Goal: Transaction & Acquisition: Purchase product/service

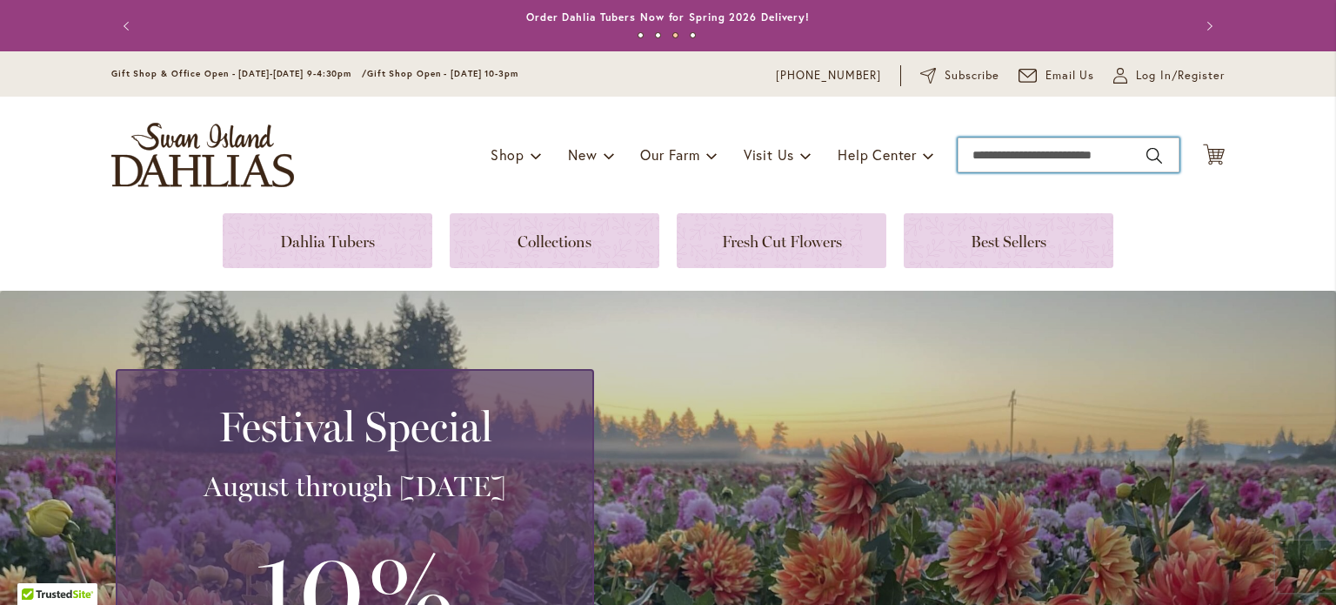
click at [1131, 157] on input "Search" at bounding box center [1069, 154] width 222 height 35
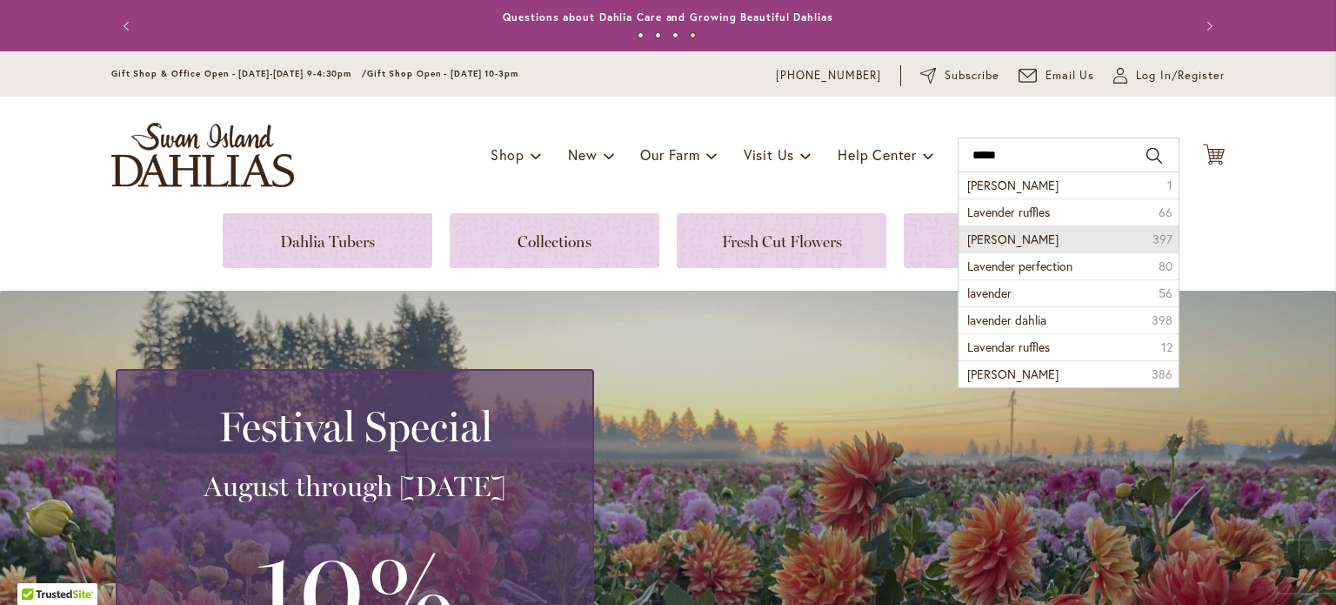
click at [1090, 243] on li "lavender dahlias 397" at bounding box center [1069, 238] width 220 height 27
type input "**********"
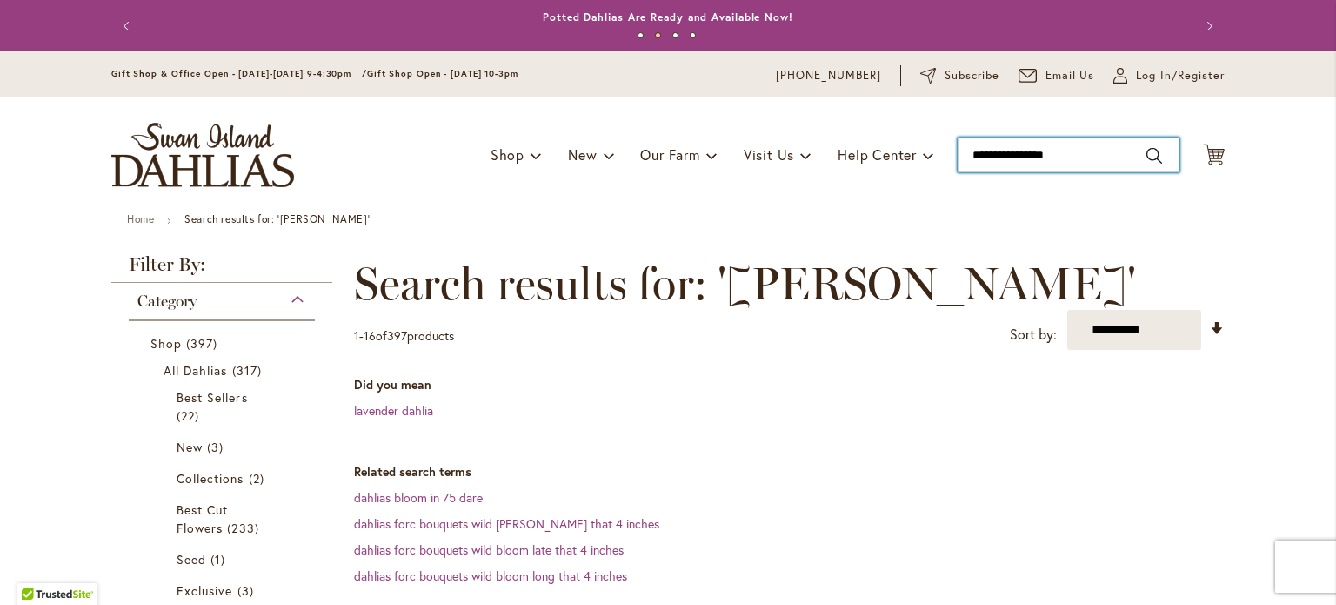
type input "**********"
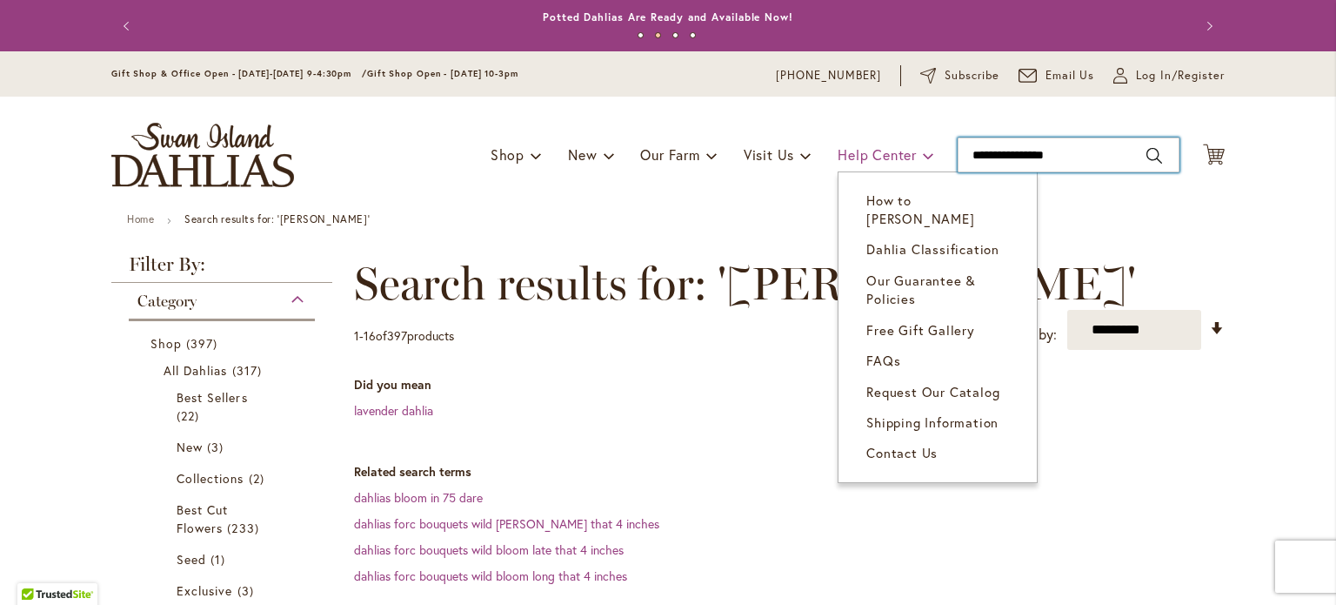
drag, startPoint x: 1101, startPoint y: 154, endPoint x: 910, endPoint y: 152, distance: 190.5
click at [910, 152] on div "Toggle Nav Shop Dahlia Tubers Collections Fresh Cut Dahlias Gardening Supplies …" at bounding box center [668, 155] width 1148 height 117
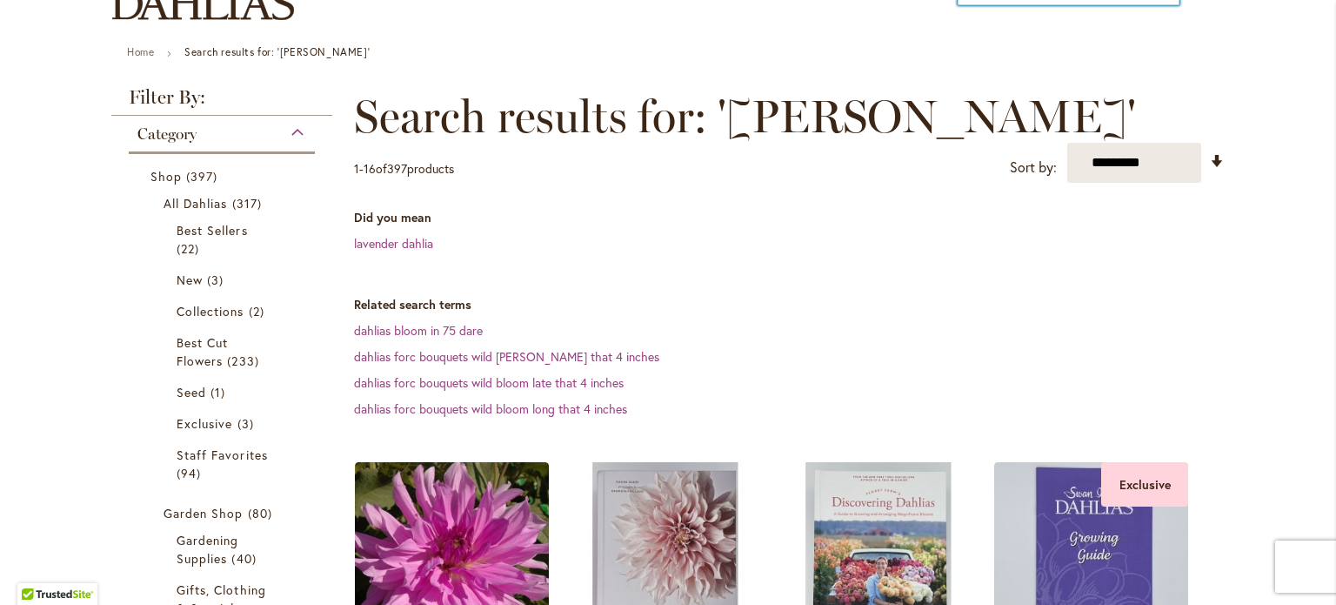
scroll to position [199, 0]
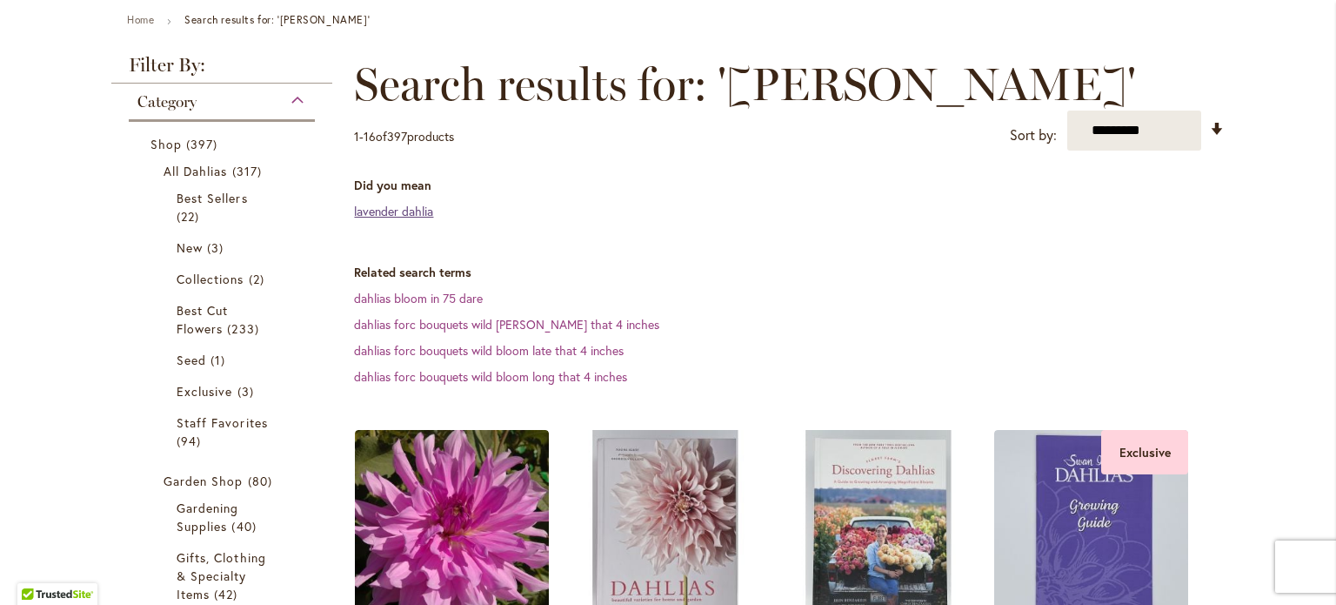
click at [410, 212] on link "lavender dahlia" at bounding box center [393, 211] width 79 height 17
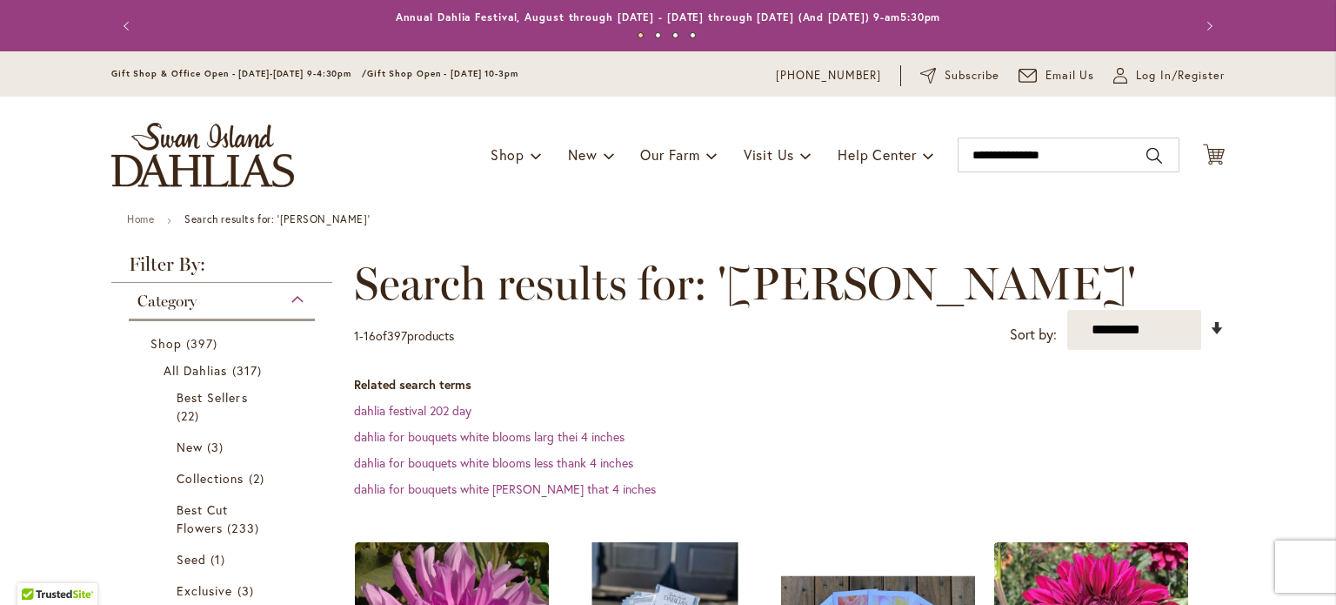
click at [1211, 321] on link "Set Ascending Direction" at bounding box center [1217, 328] width 15 height 20
click at [1159, 331] on select "**********" at bounding box center [1134, 330] width 134 height 40
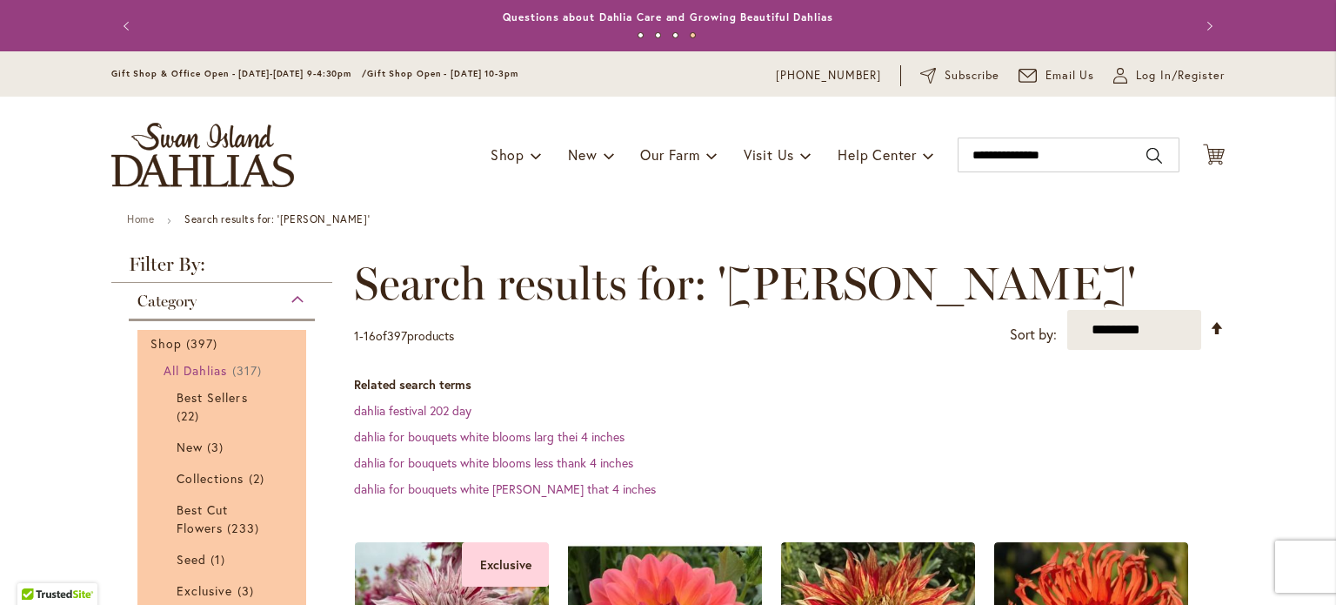
click at [216, 370] on span "All Dahlias" at bounding box center [196, 370] width 64 height 17
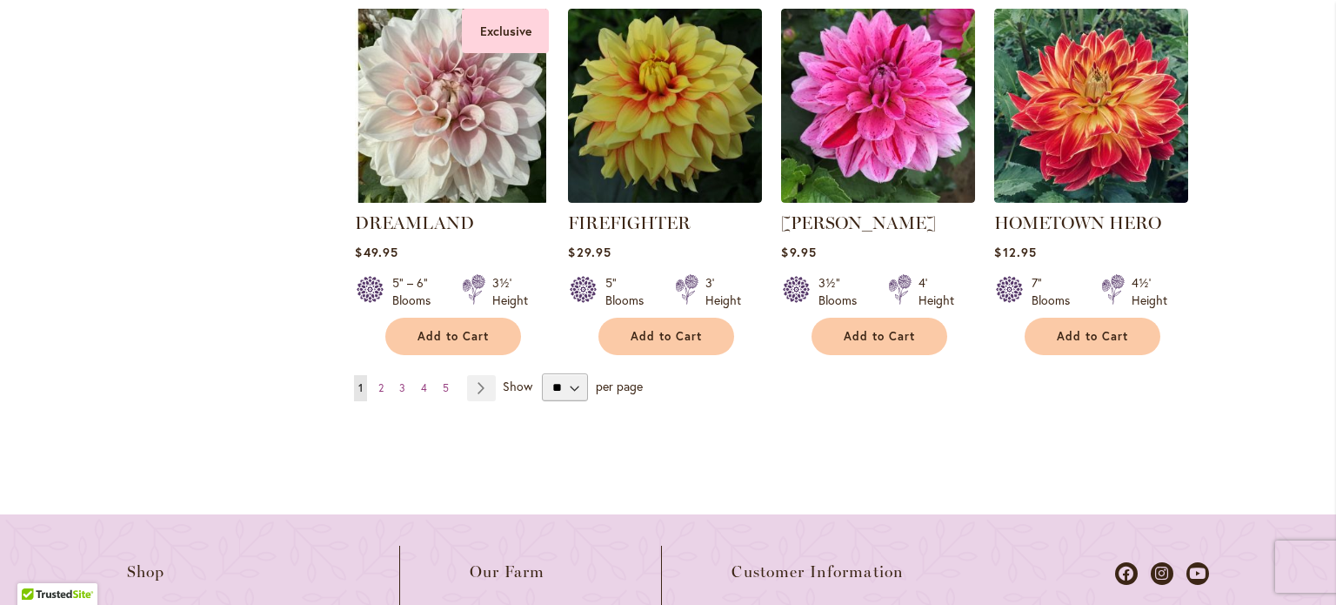
scroll to position [1692, 0]
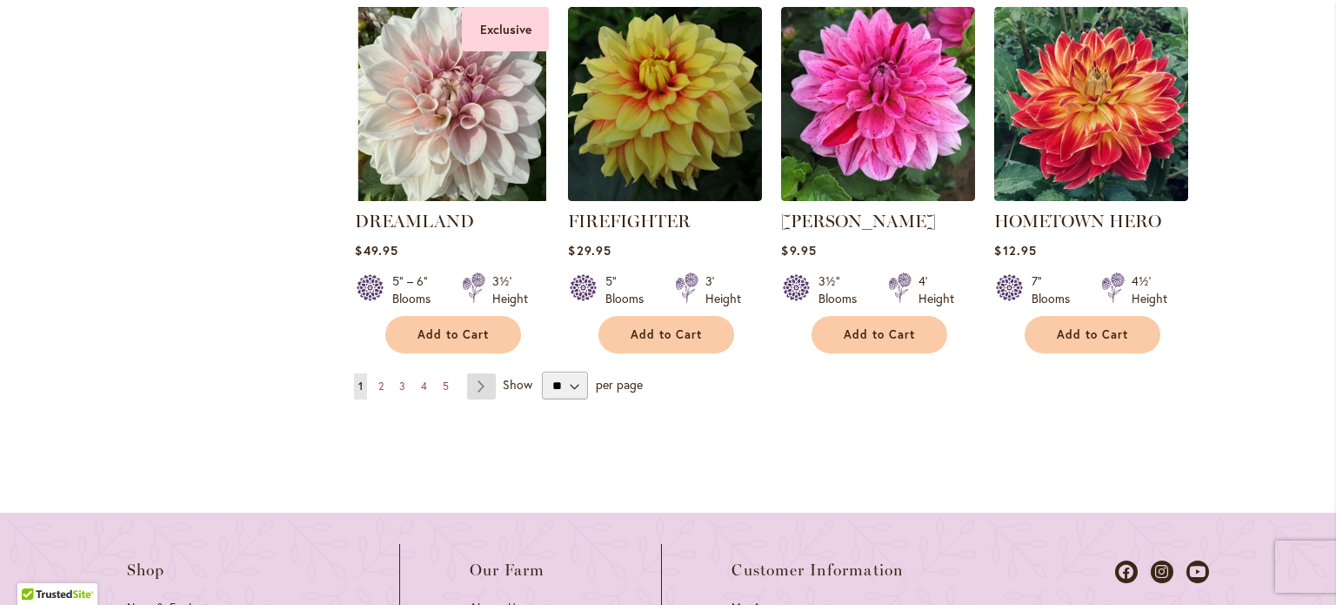
click at [478, 381] on link "Page Next" at bounding box center [481, 386] width 29 height 26
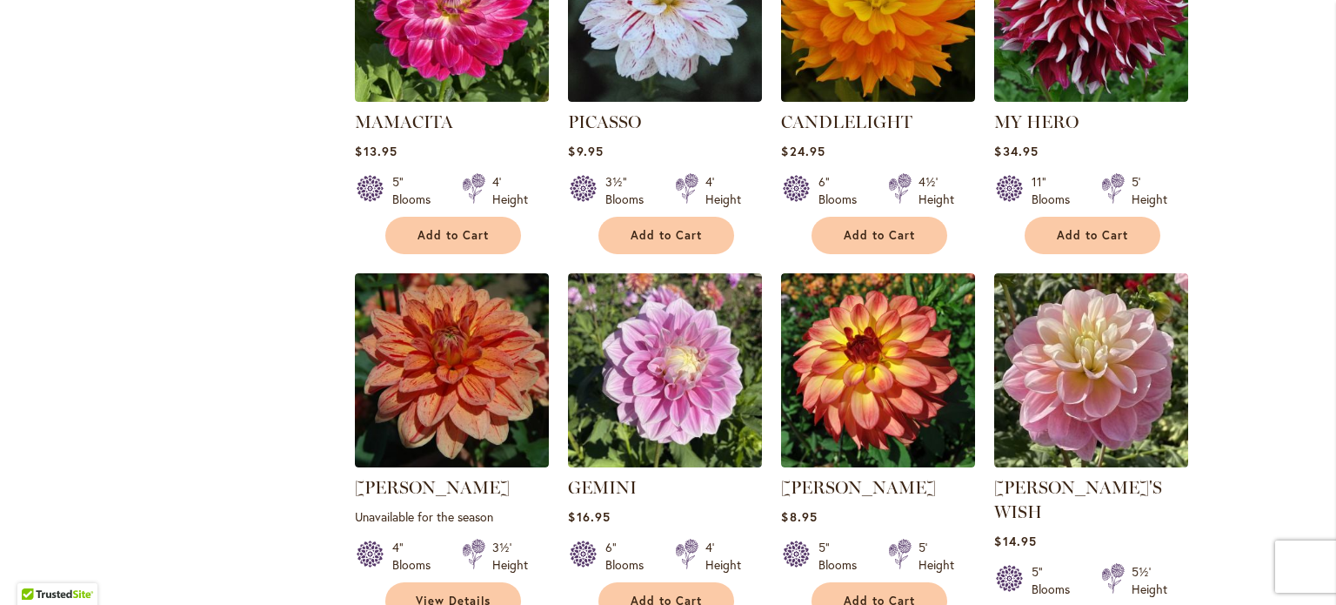
scroll to position [1459, 0]
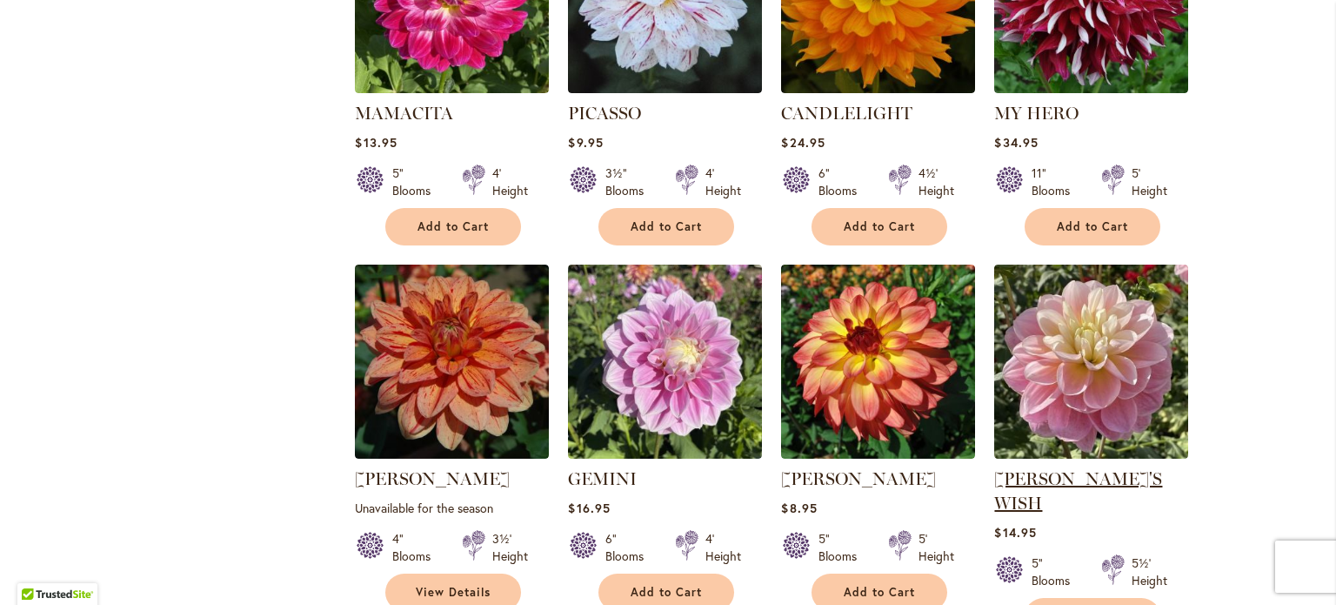
click at [1041, 468] on link "[PERSON_NAME]'S WISH" at bounding box center [1078, 490] width 168 height 45
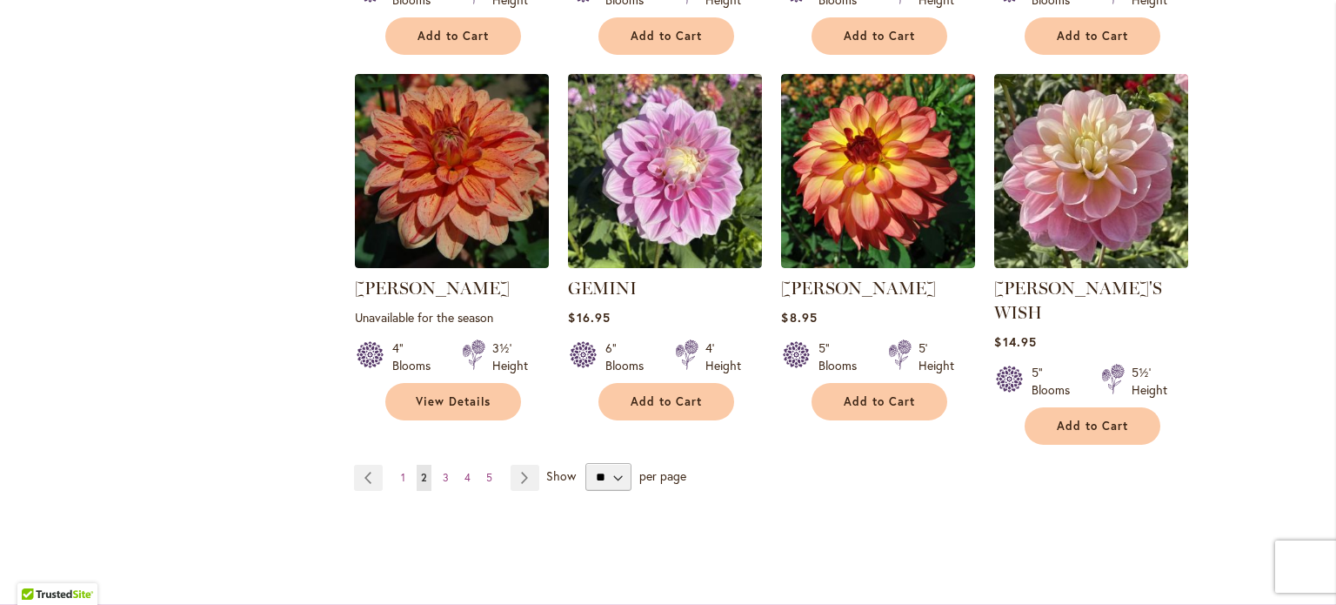
scroll to position [1676, 0]
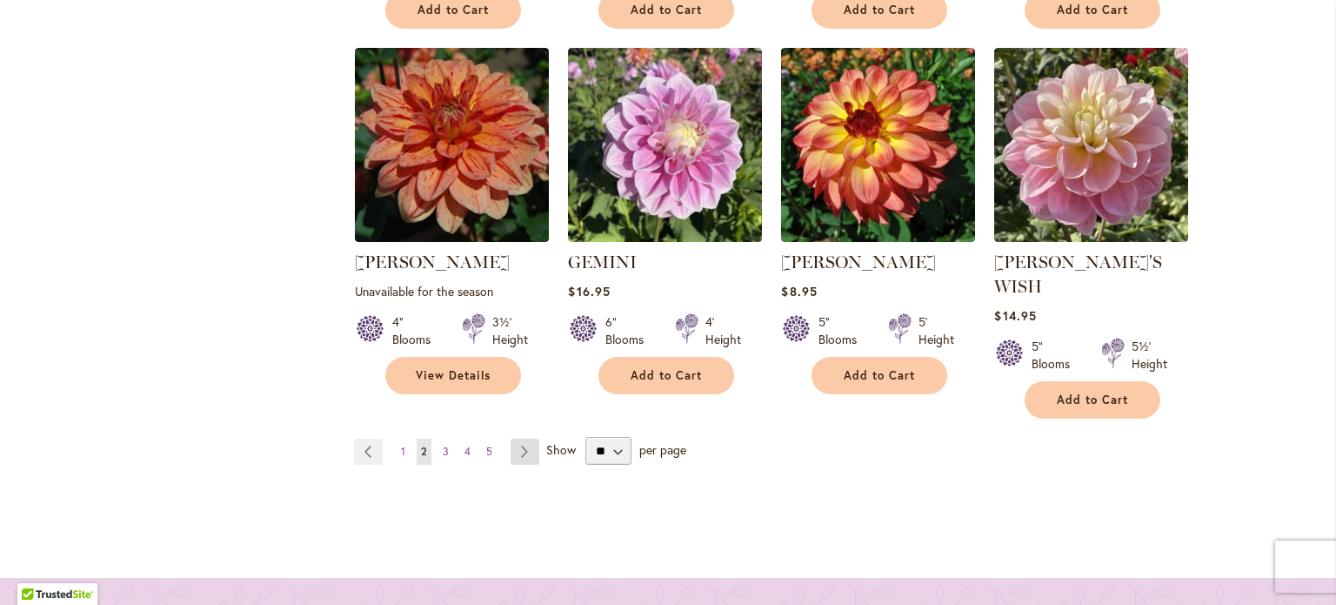
click at [513, 438] on link "Page Next" at bounding box center [525, 451] width 29 height 26
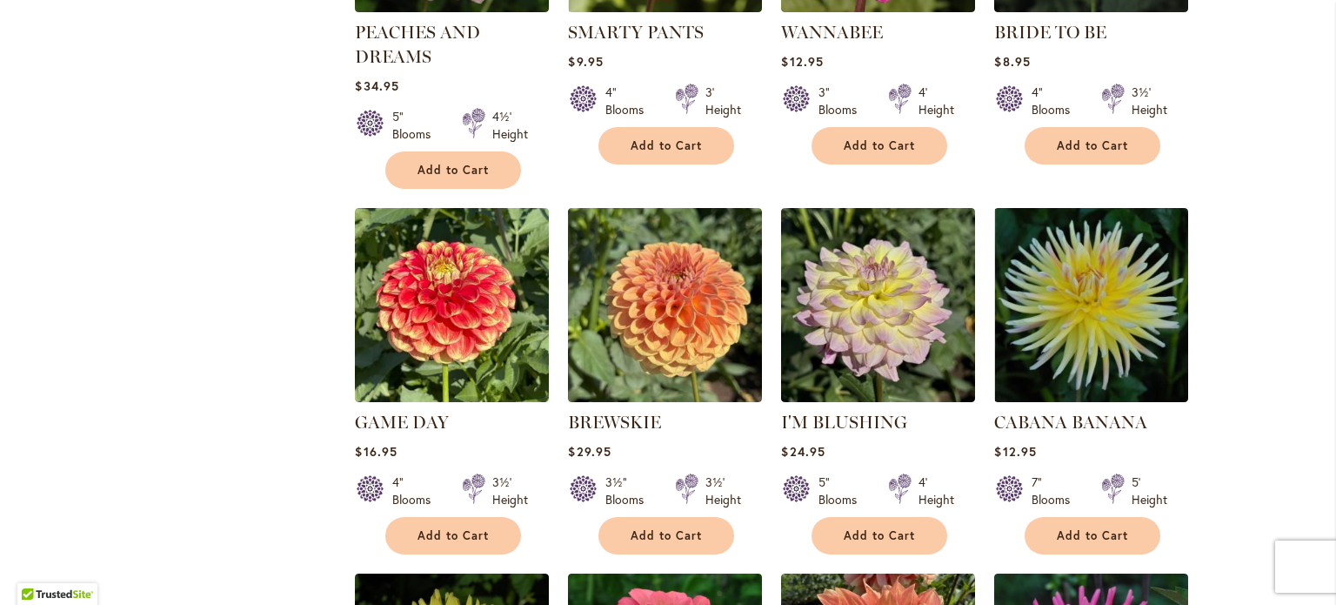
scroll to position [1192, 0]
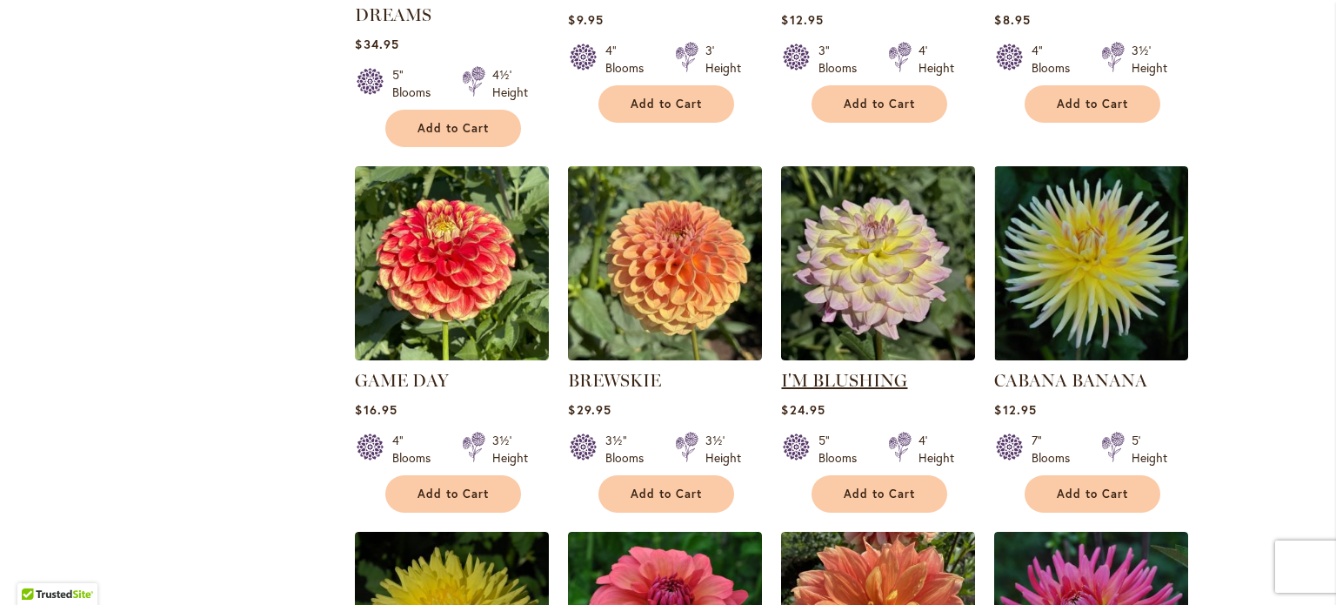
click at [830, 373] on link "I'M BLUSHING" at bounding box center [844, 380] width 126 height 21
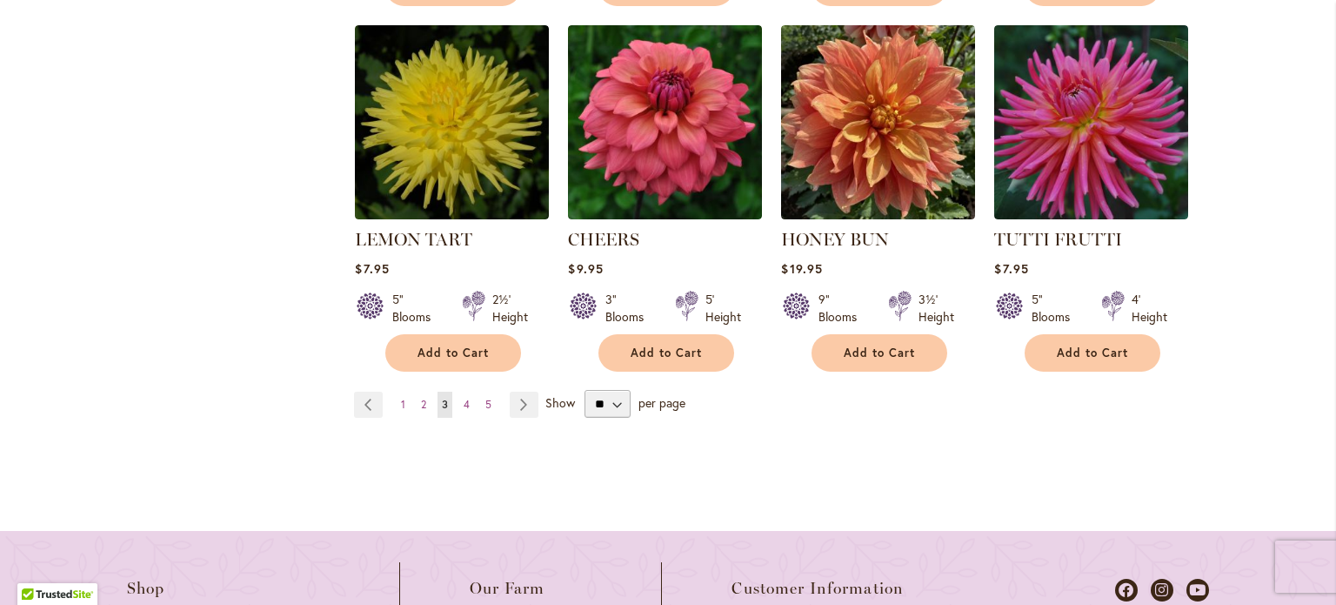
scroll to position [1703, 0]
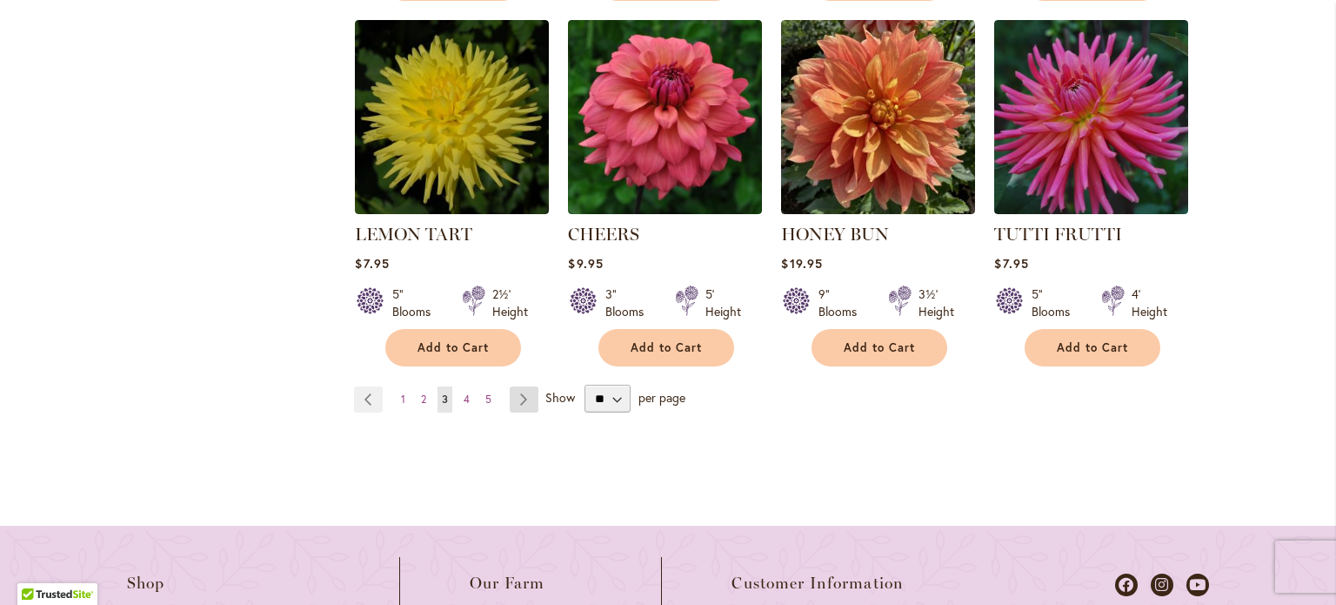
click at [511, 389] on link "Page Next" at bounding box center [524, 399] width 29 height 26
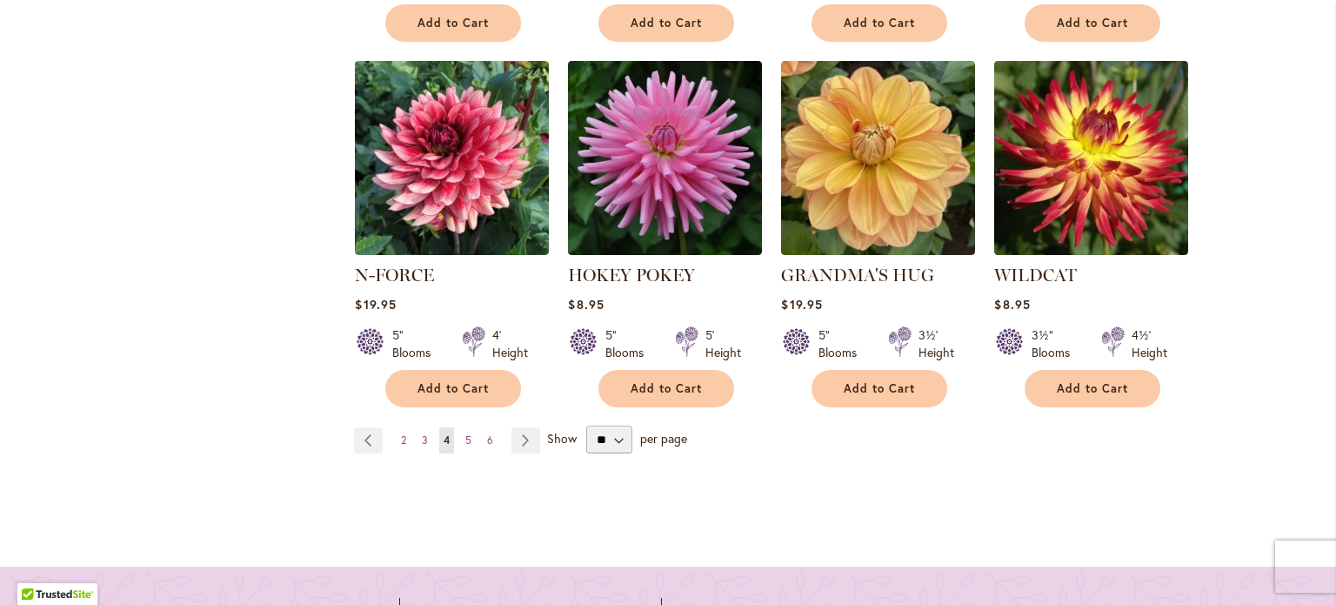
scroll to position [1703, 0]
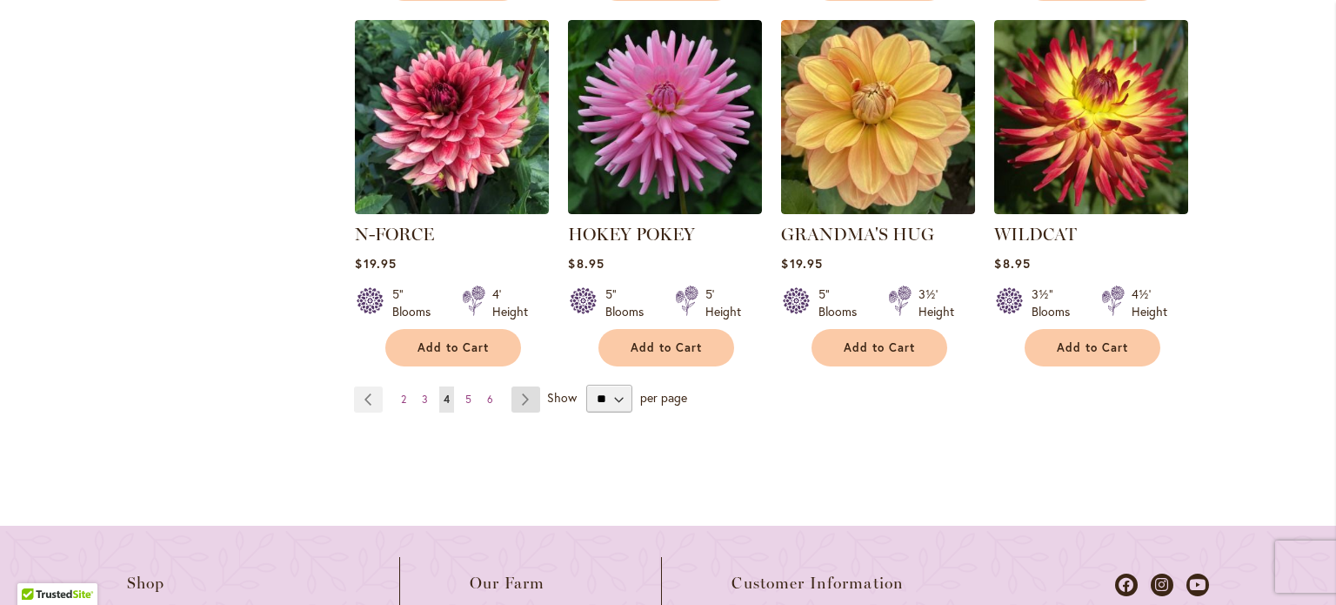
click at [517, 386] on link "Page Next" at bounding box center [526, 399] width 29 height 26
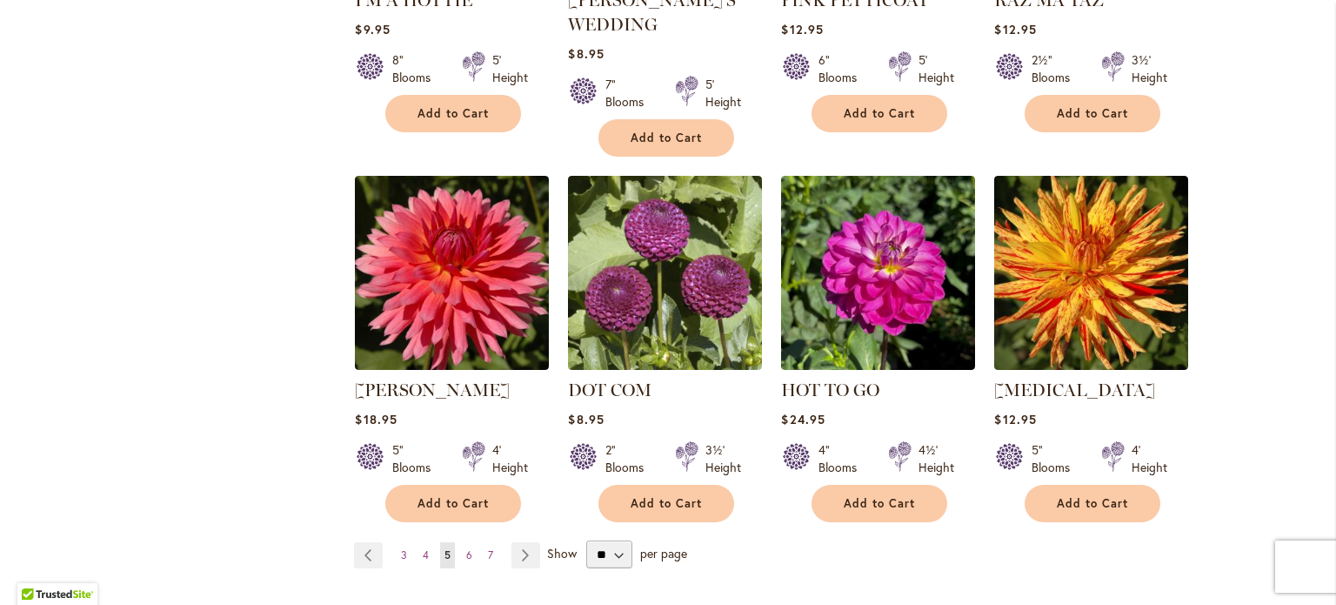
scroll to position [1581, 0]
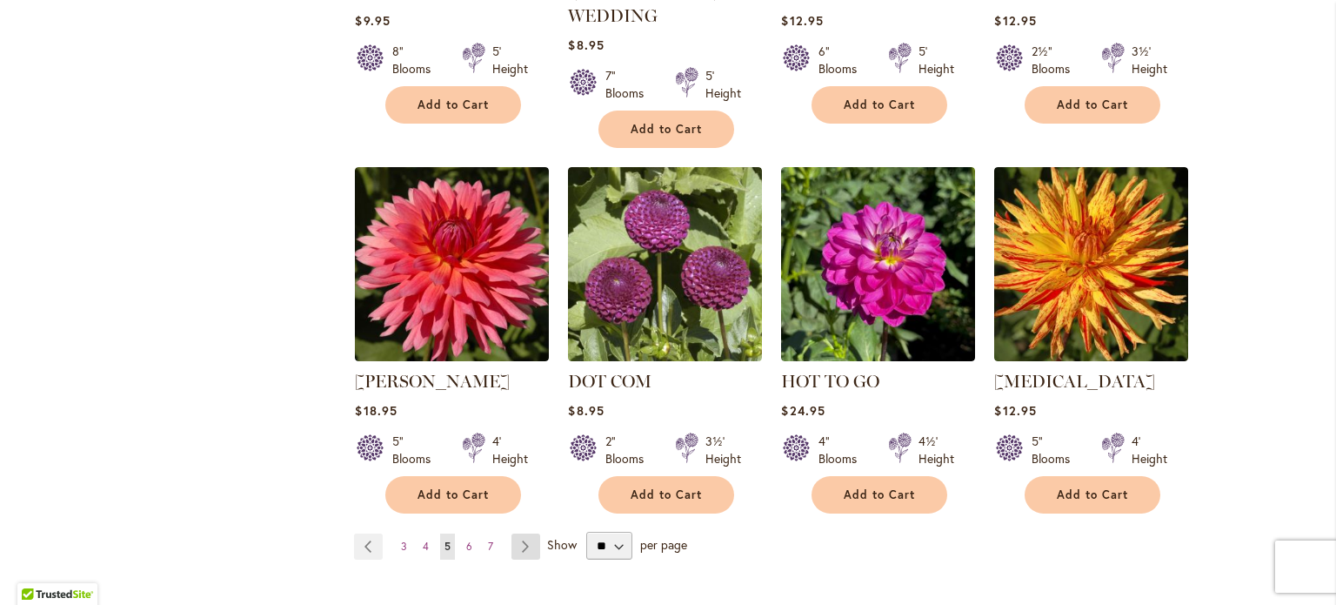
click at [515, 533] on link "Page Next" at bounding box center [526, 546] width 29 height 26
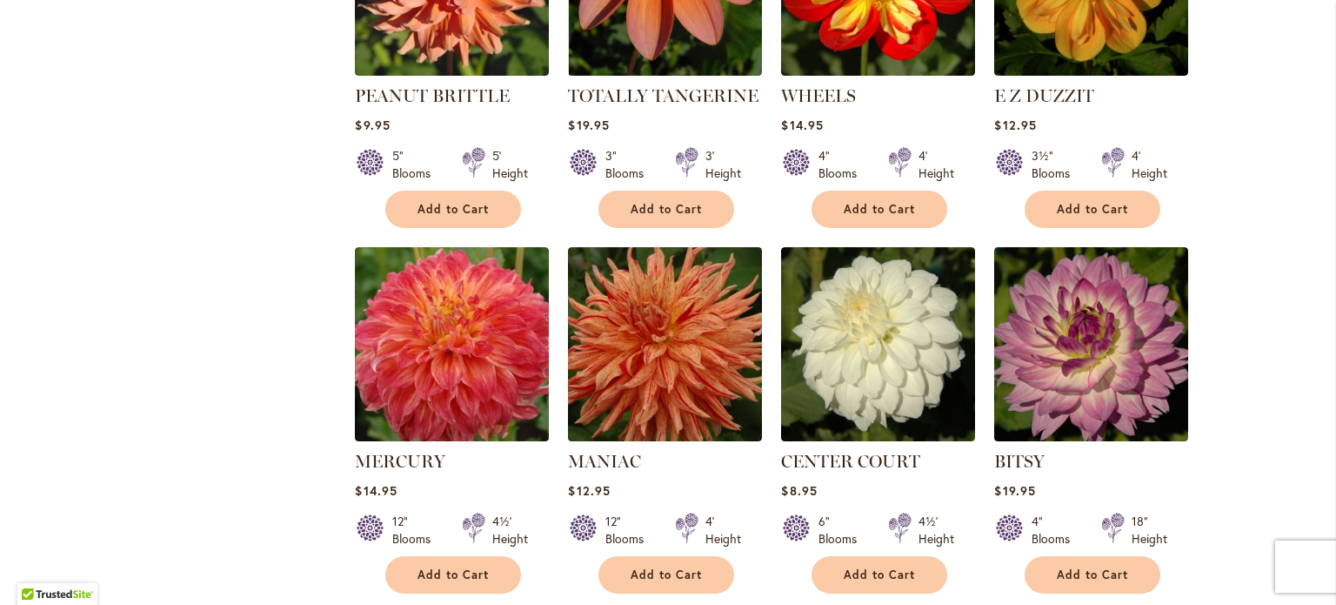
scroll to position [1454, 0]
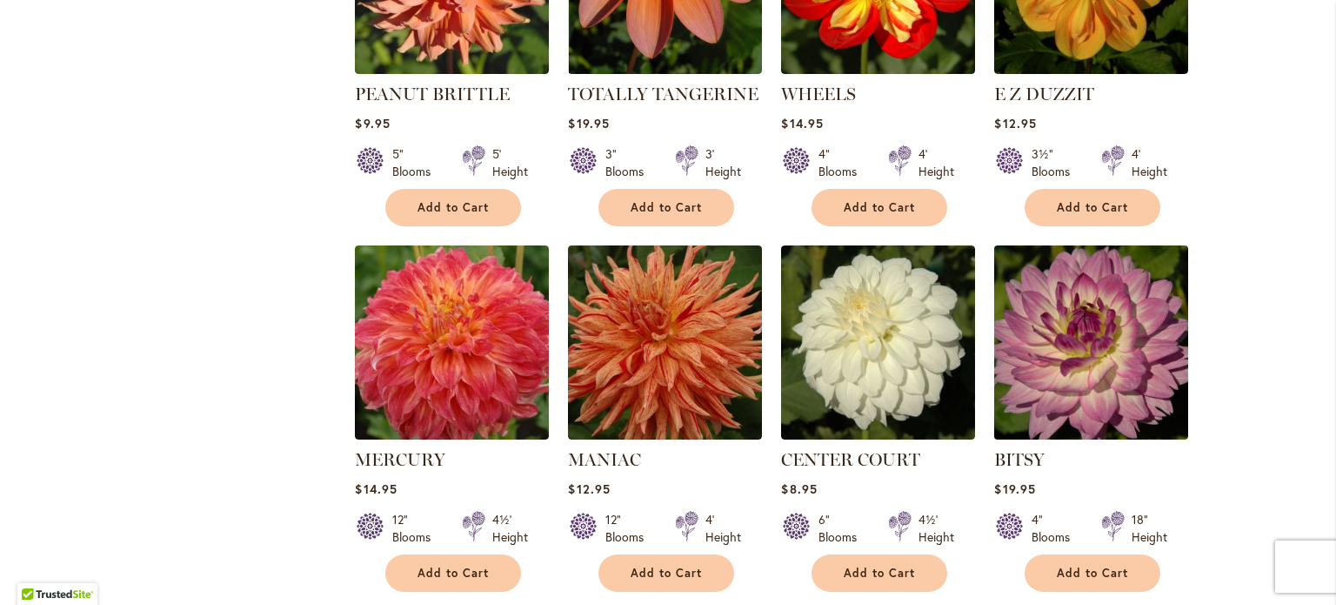
click at [1084, 375] on img at bounding box center [1092, 343] width 204 height 204
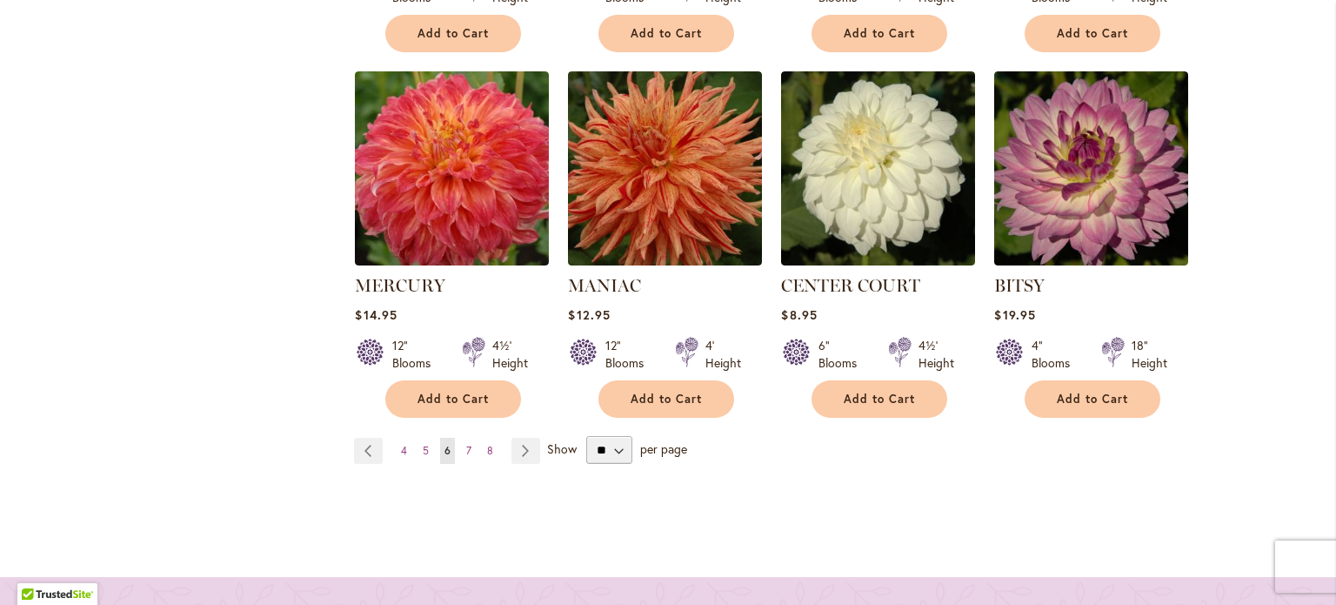
scroll to position [1658, 0]
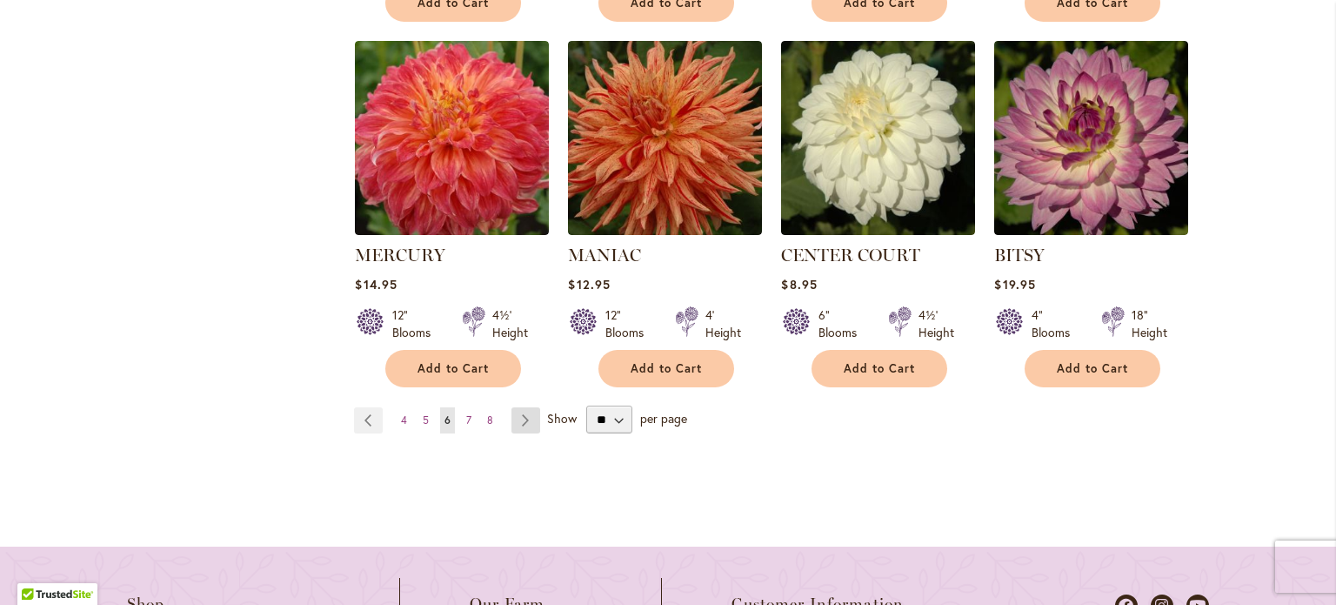
click at [518, 411] on link "Page Next" at bounding box center [526, 420] width 29 height 26
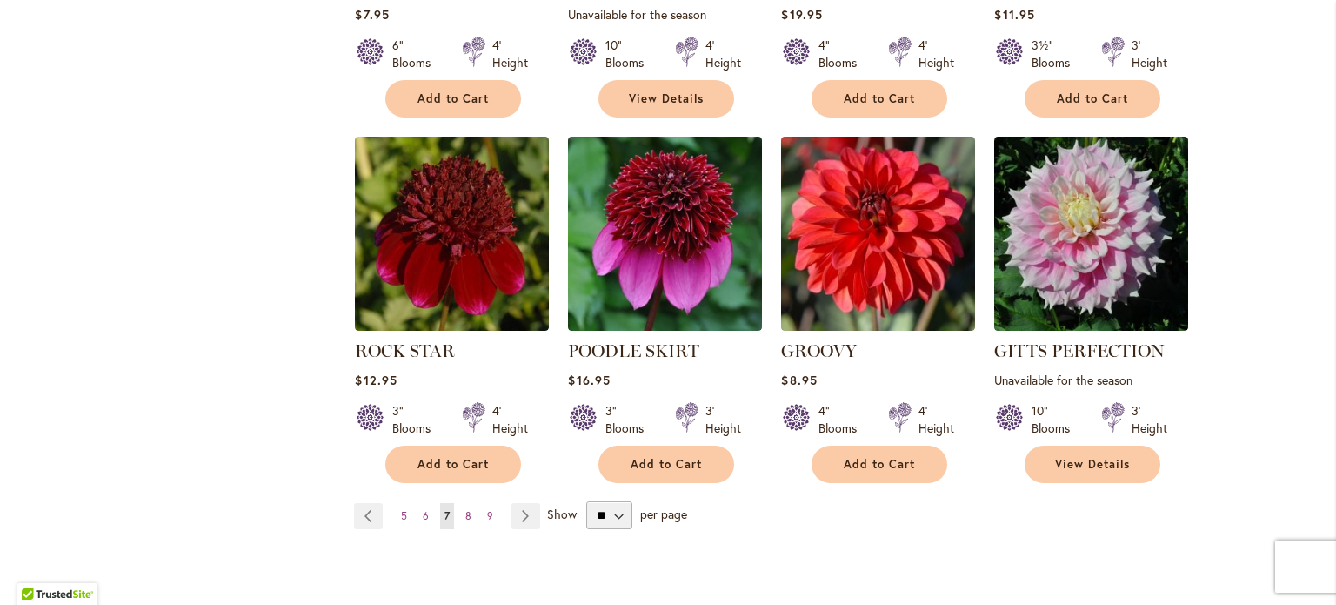
scroll to position [1629, 0]
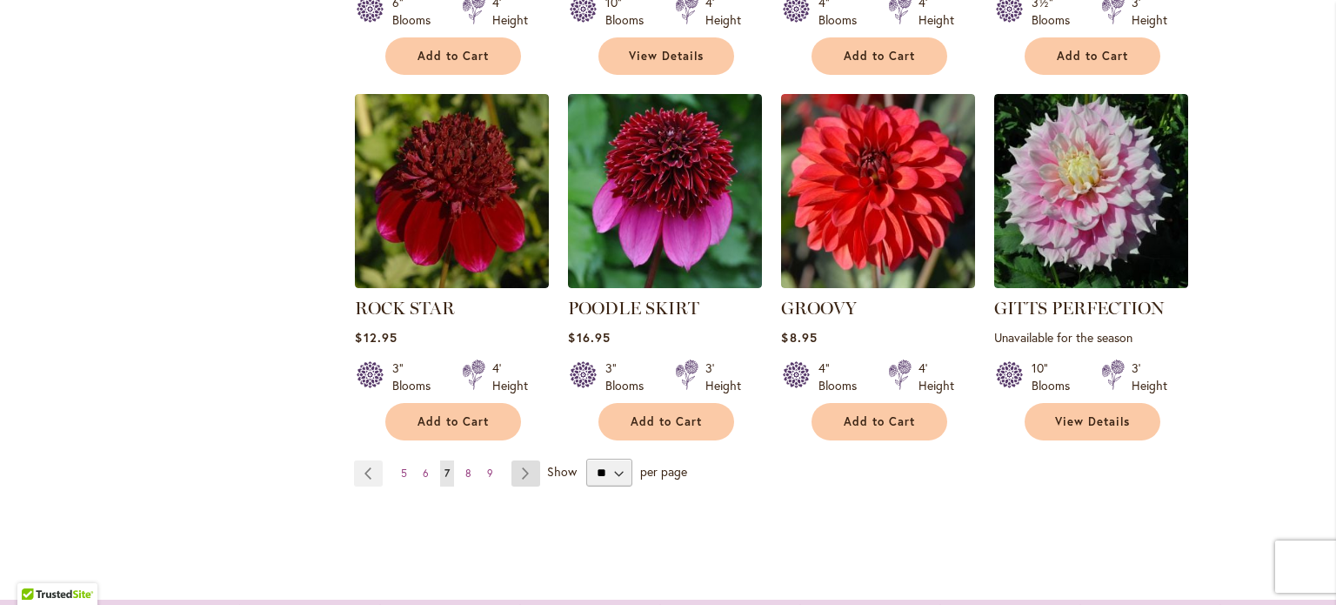
click at [512, 460] on link "Page Next" at bounding box center [526, 473] width 29 height 26
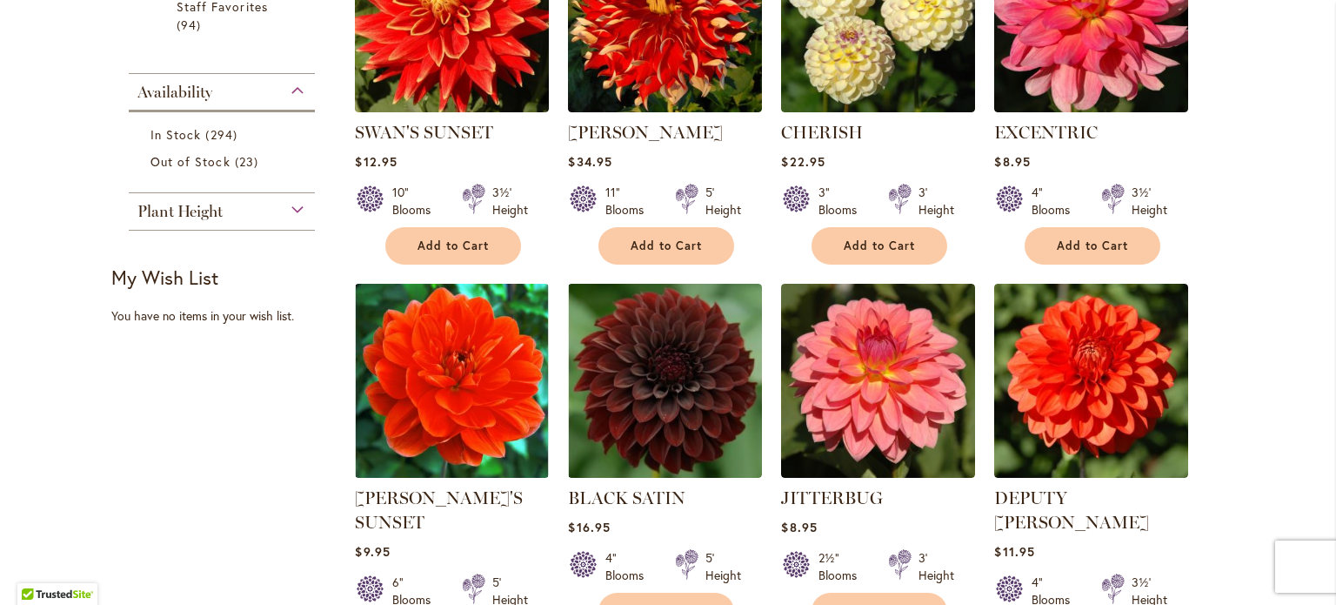
scroll to position [708, 0]
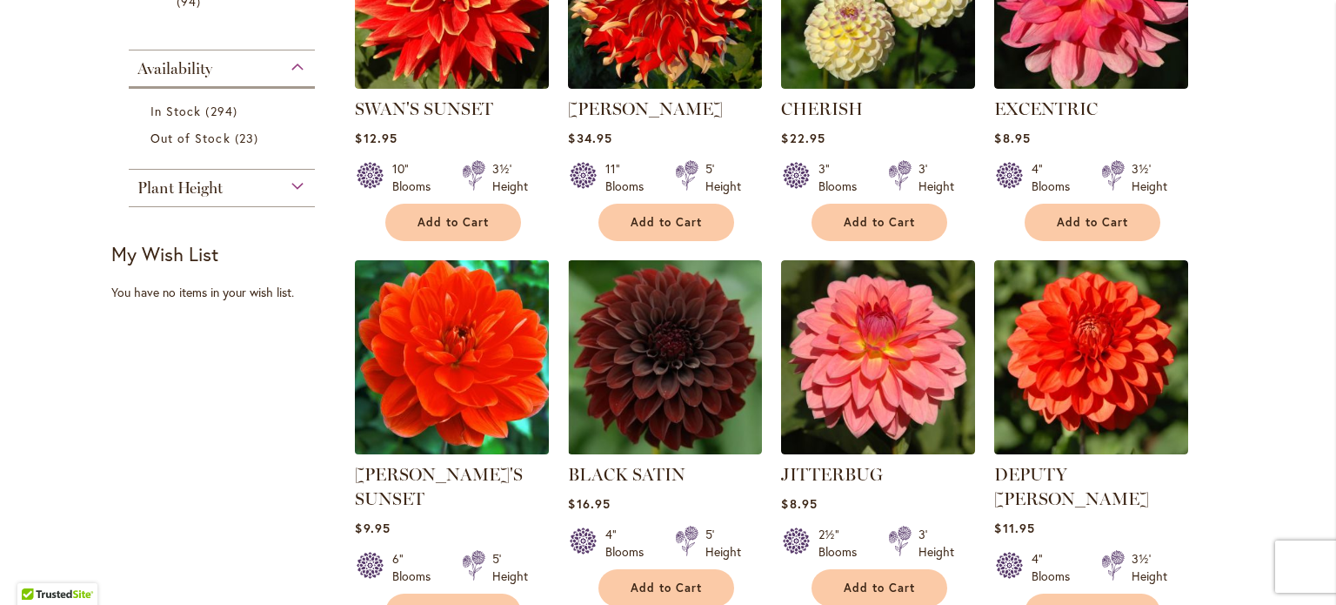
click at [389, 410] on img at bounding box center [453, 358] width 204 height 204
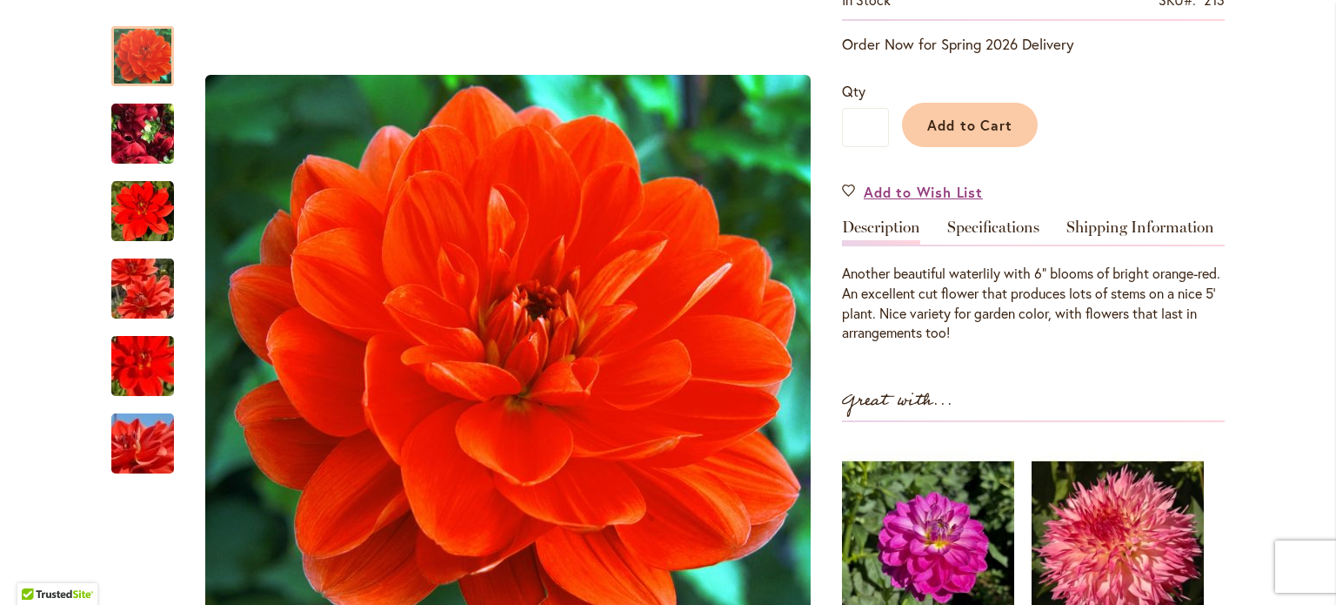
scroll to position [396, 0]
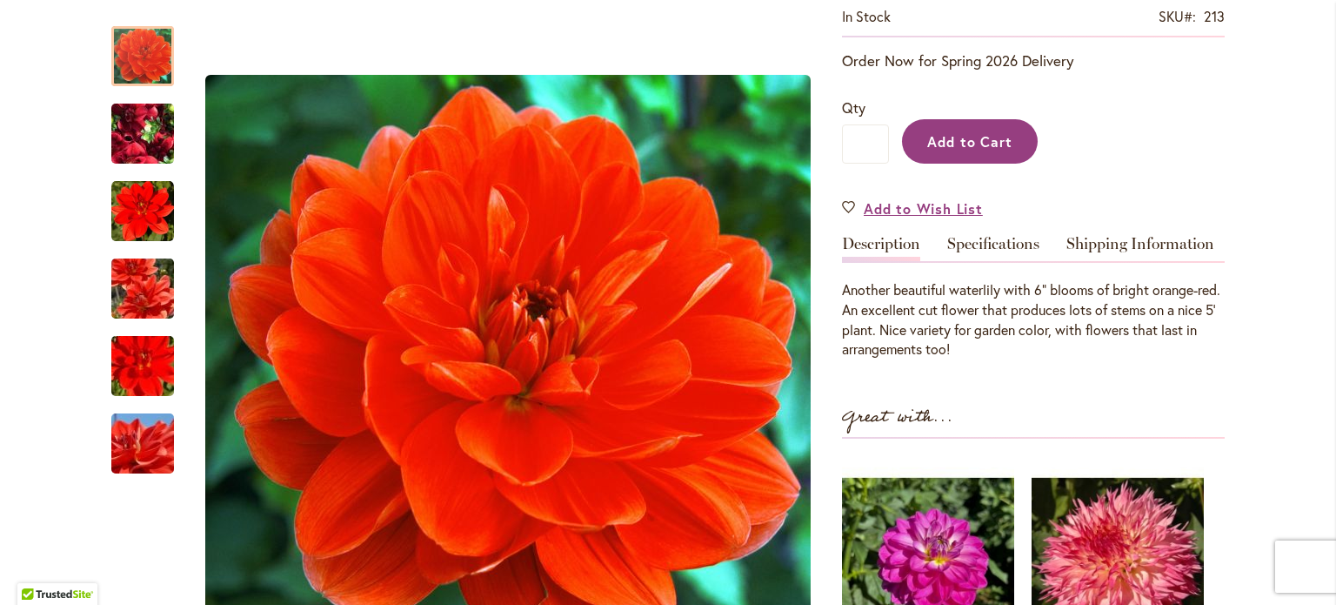
click at [967, 140] on span "Add to Cart" at bounding box center [970, 141] width 86 height 18
click at [967, 140] on div "Add to Cart" at bounding box center [1057, 136] width 336 height 79
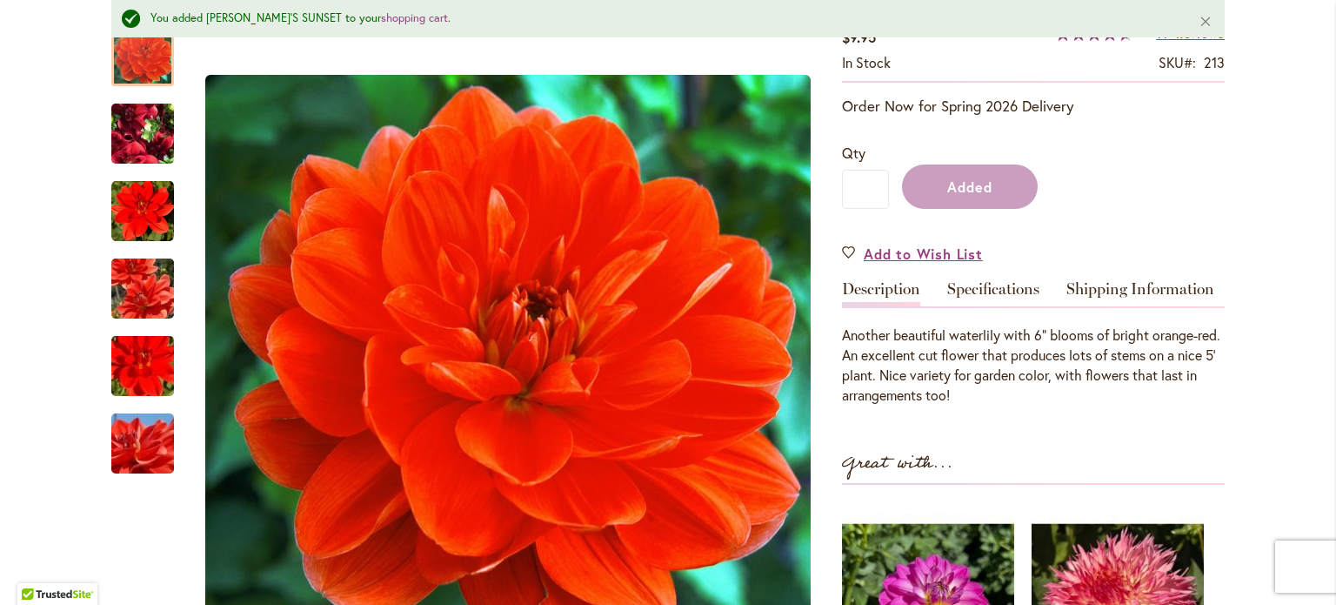
scroll to position [442, 0]
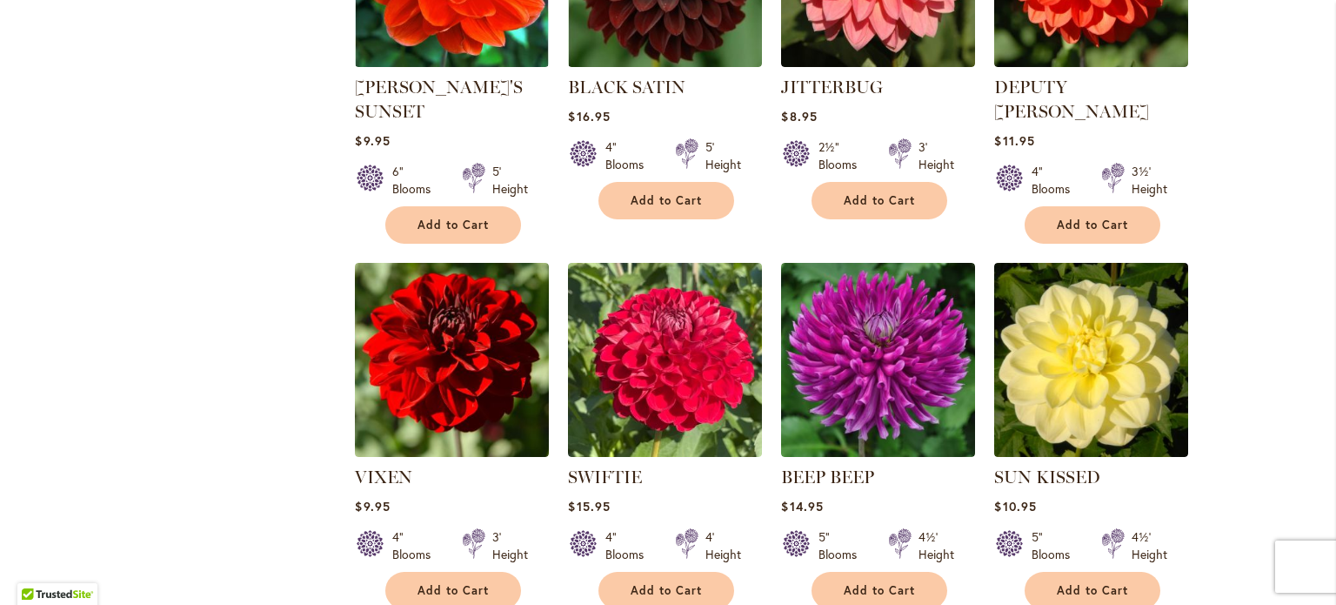
scroll to position [1097, 0]
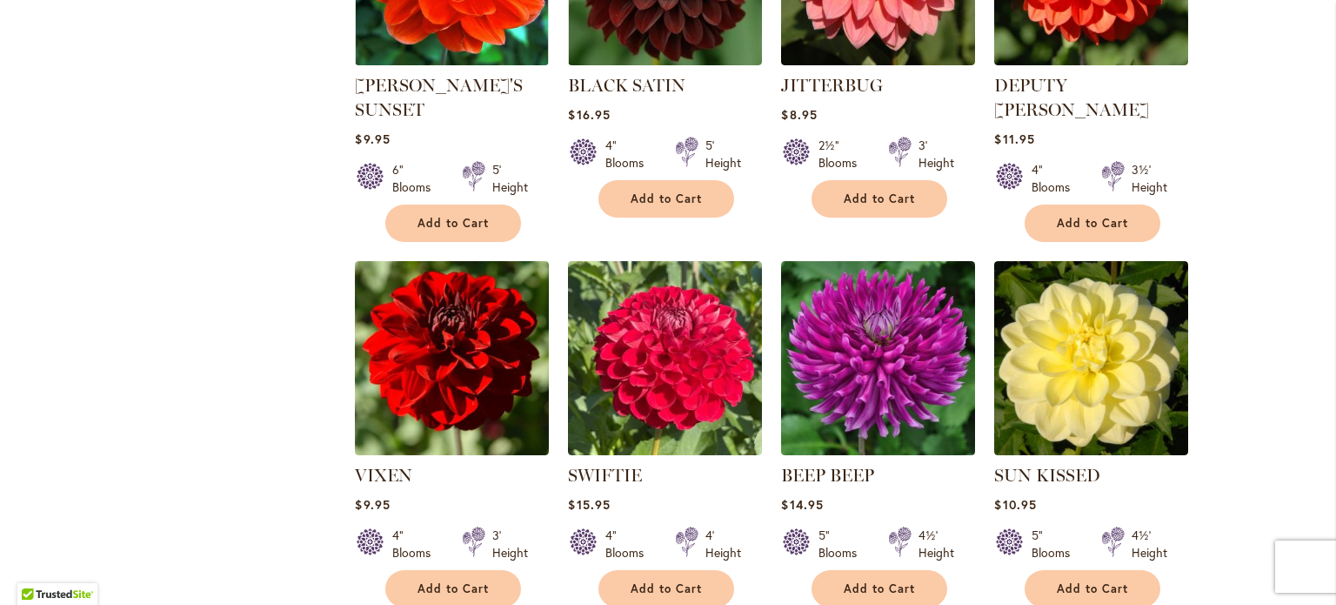
drag, startPoint x: 1322, startPoint y: 336, endPoint x: 1315, endPoint y: 392, distance: 57.0
click at [1315, 392] on div "Skip to Content Gift Shop & Office Open - [DATE]-[DATE] 9-4:30pm / Gift Shop Op…" at bounding box center [668, 295] width 1336 height 2683
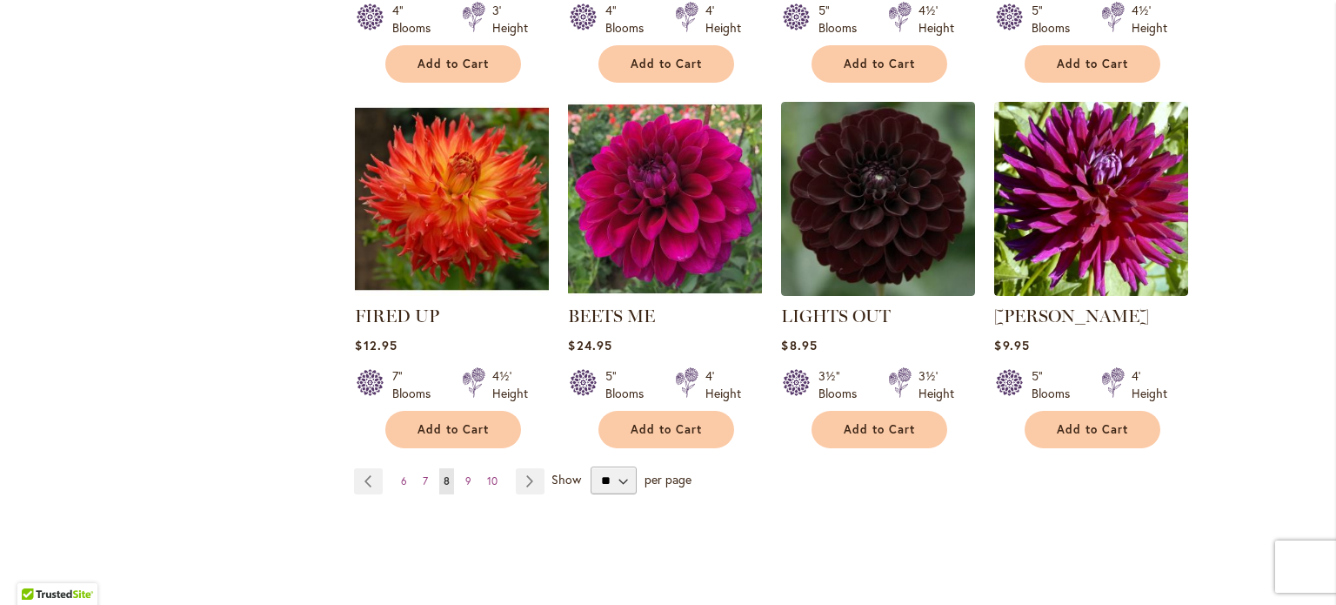
scroll to position [1648, 0]
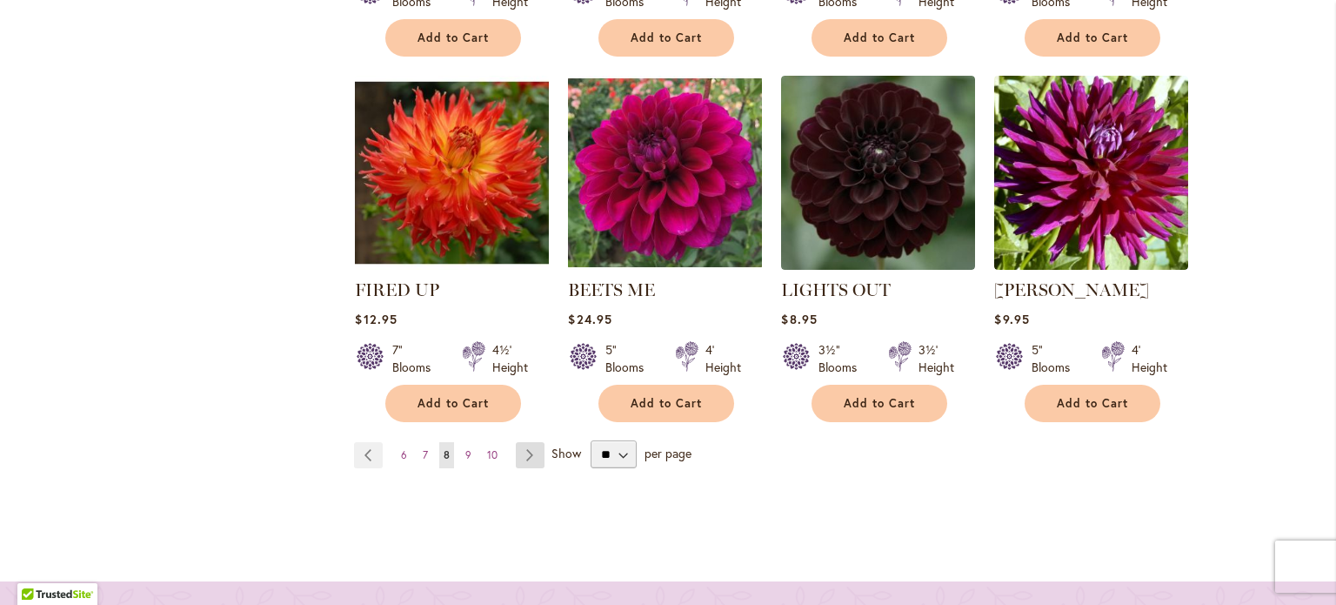
click at [527, 455] on link "Page Next" at bounding box center [530, 455] width 29 height 26
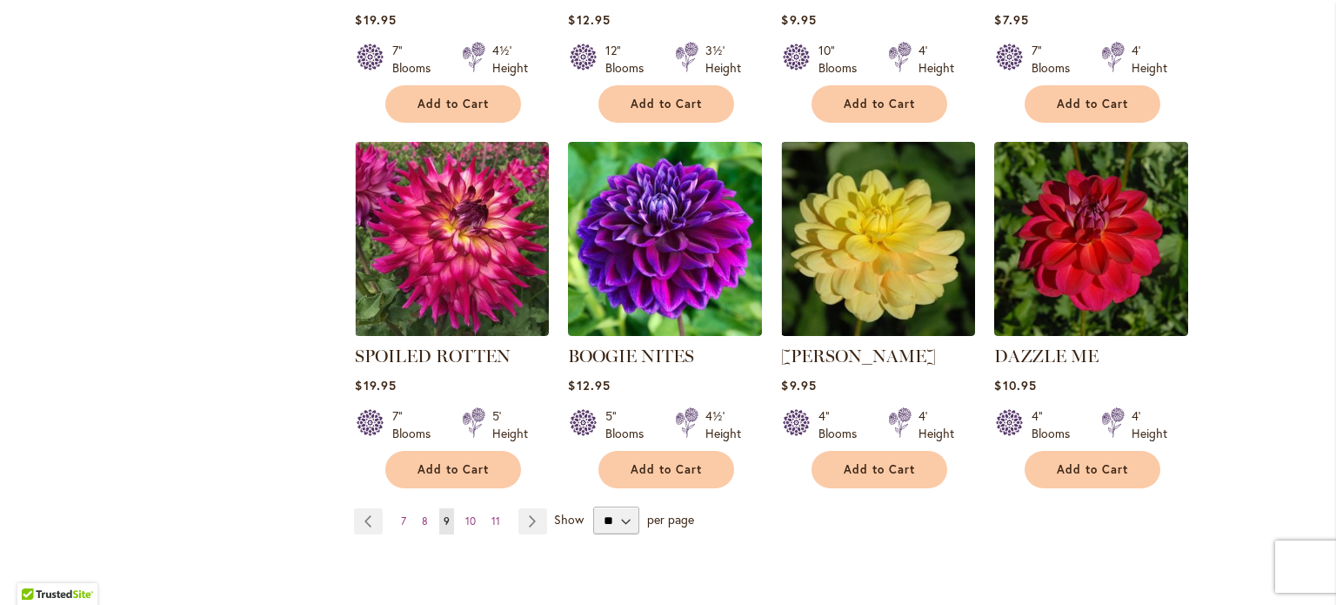
scroll to position [1569, 0]
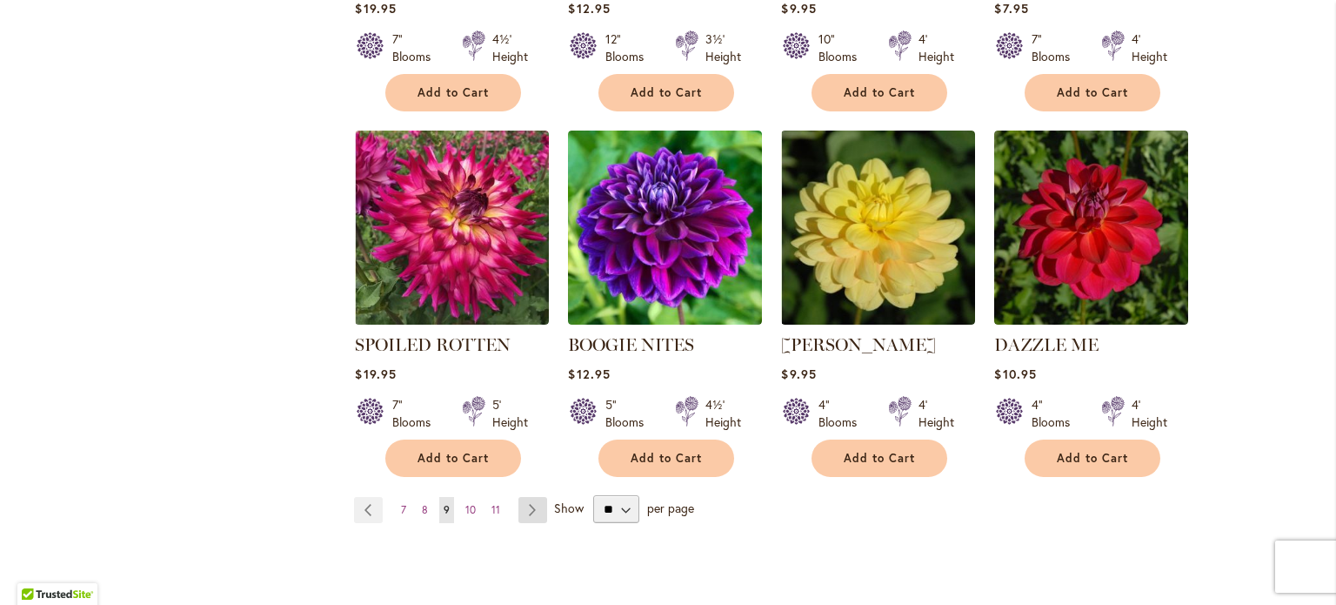
click at [527, 510] on link "Page Next" at bounding box center [533, 510] width 29 height 26
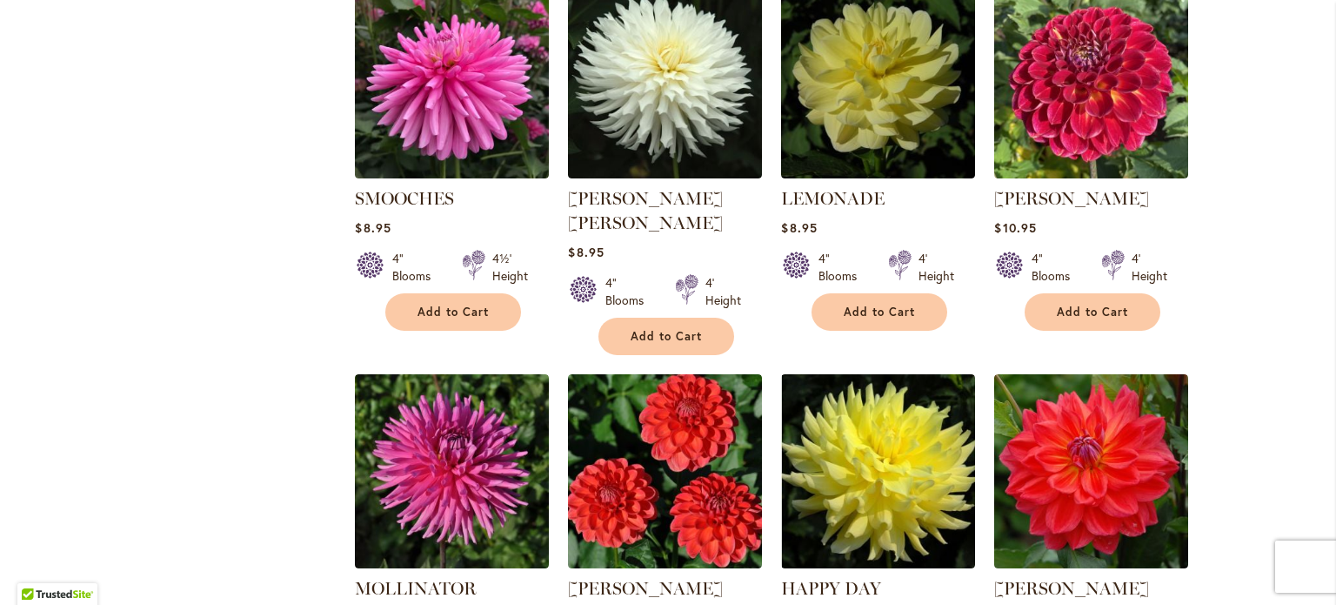
scroll to position [1403, 0]
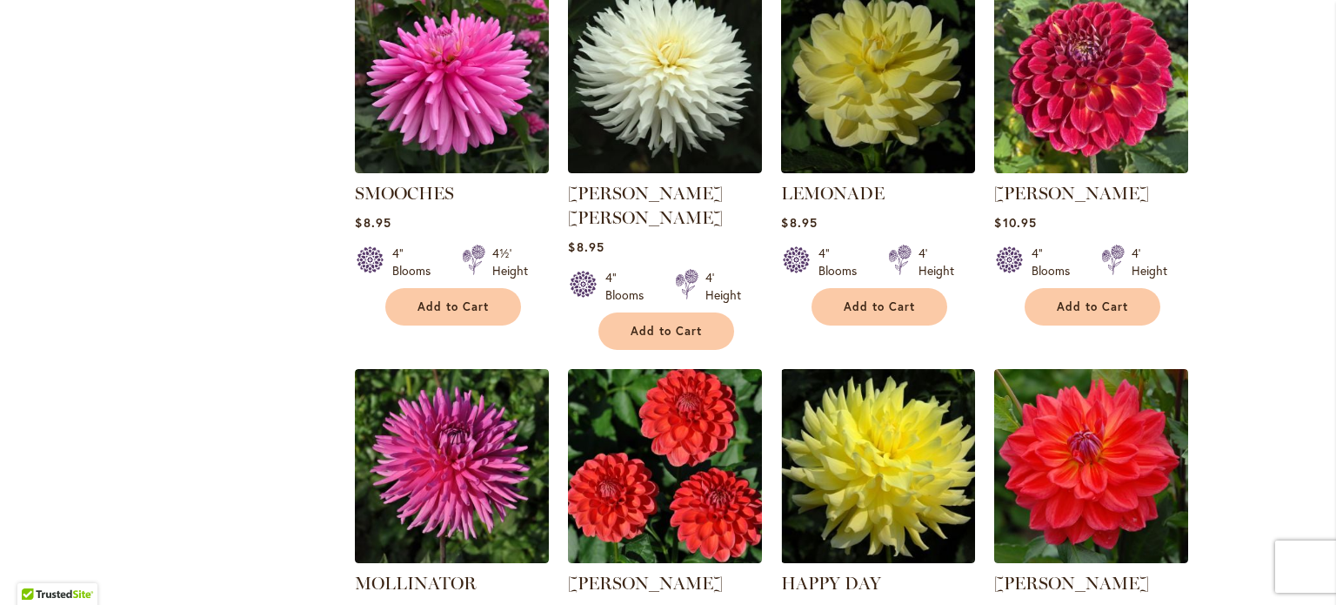
click at [1301, 391] on div "Skip to Content Gift Shop & Office Open - [DATE]-[DATE] 9-4:30pm / Gift Shop Op…" at bounding box center [668, 14] width 1336 height 2732
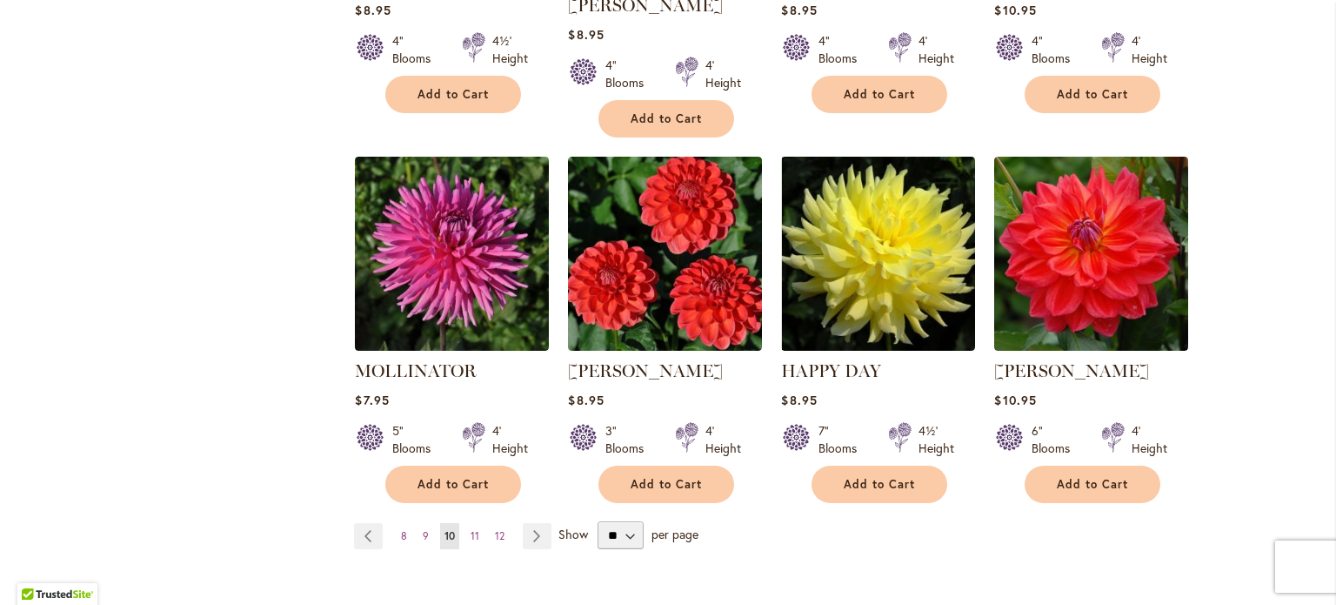
scroll to position [1621, 0]
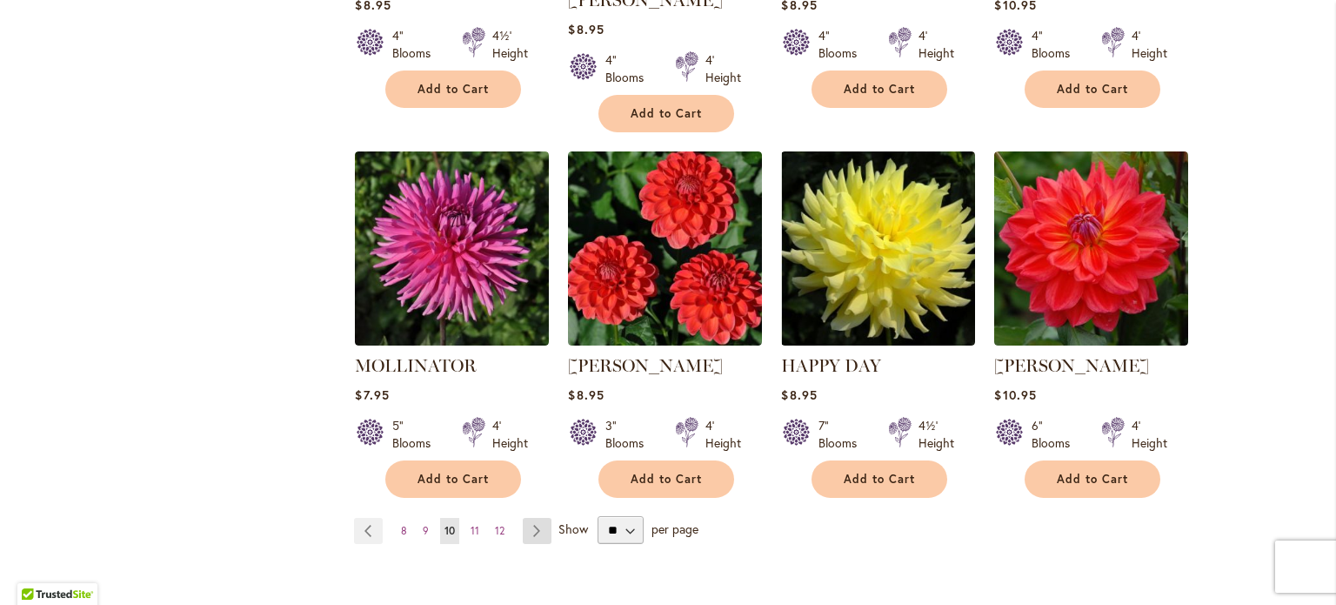
click at [536, 518] on link "Page Next" at bounding box center [537, 531] width 29 height 26
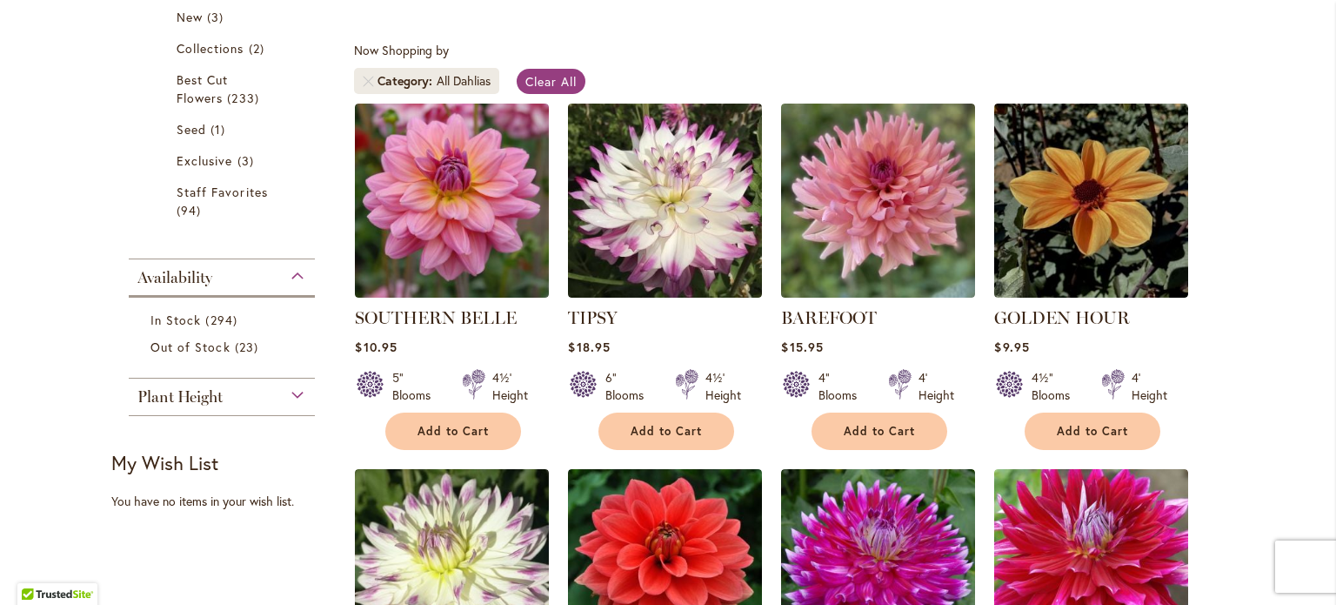
scroll to position [501, 0]
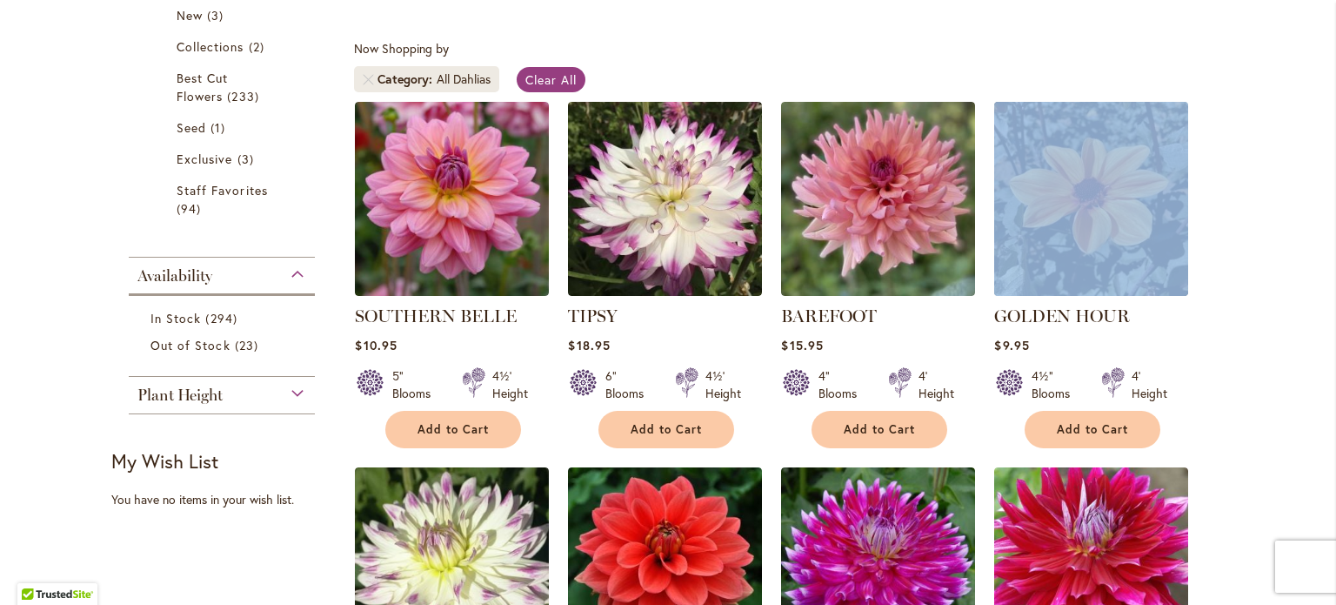
drag, startPoint x: 1320, startPoint y: 204, endPoint x: 1317, endPoint y: 250, distance: 45.3
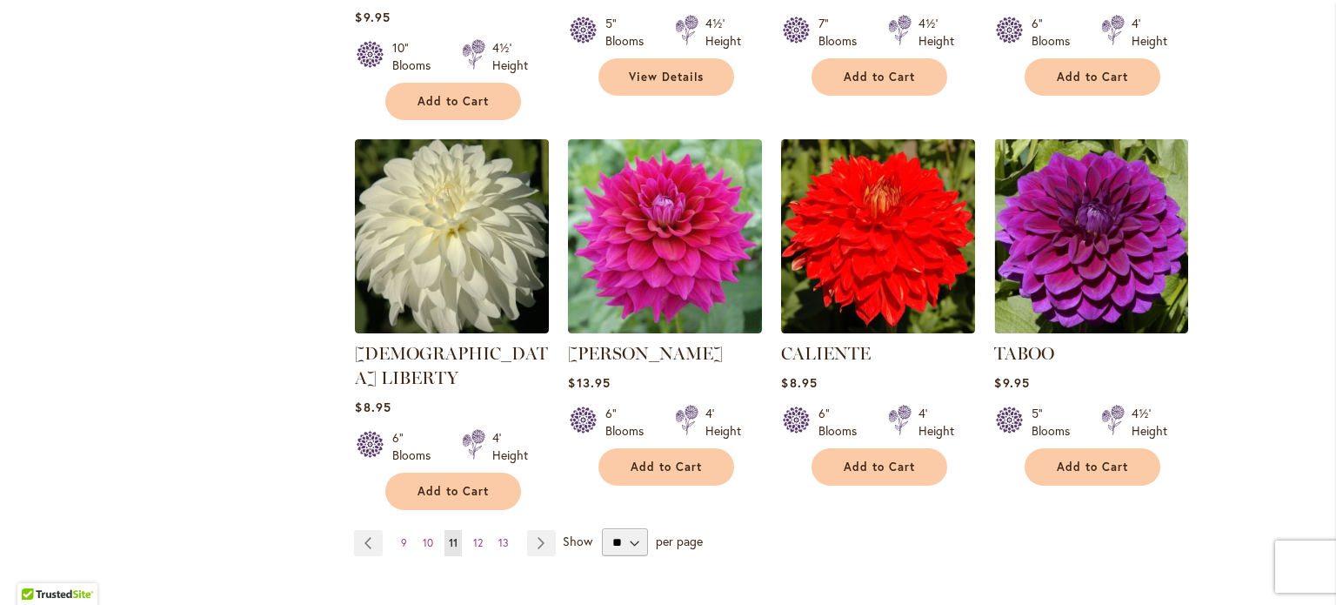
scroll to position [1606, 0]
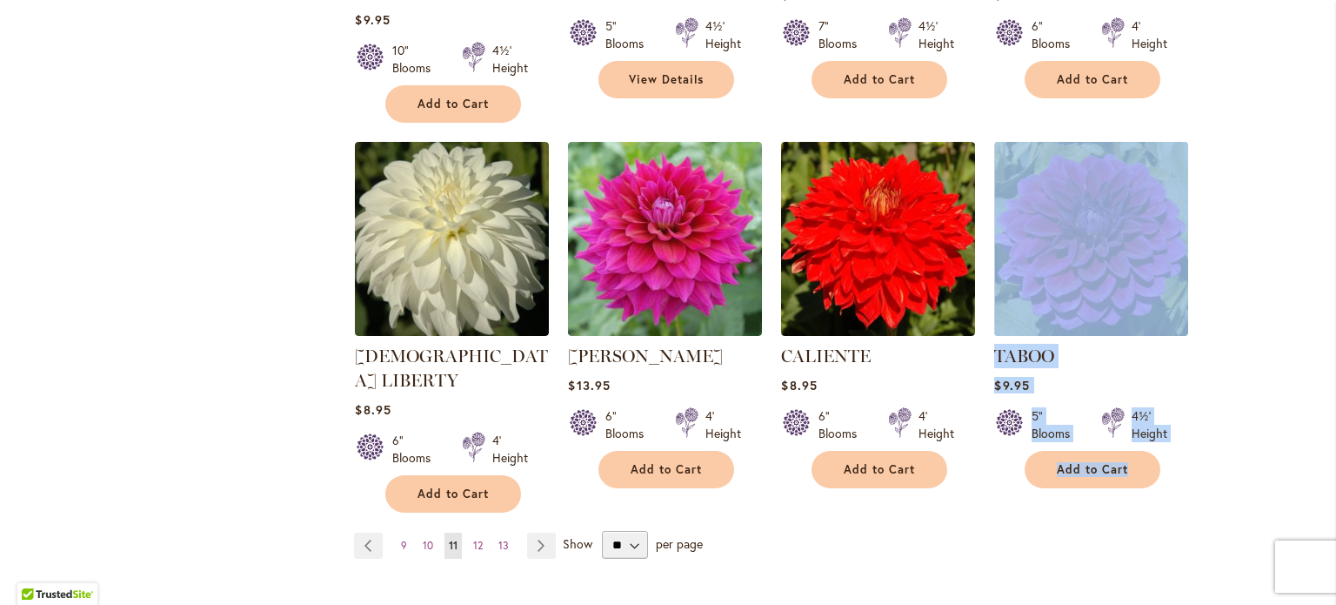
drag, startPoint x: 1331, startPoint y: 401, endPoint x: 1335, endPoint y: 201, distance: 200.1
click at [1335, 203] on body "Skip to Accessibility Information The store will not work correctly in the case…" at bounding box center [668, 302] width 1336 height 605
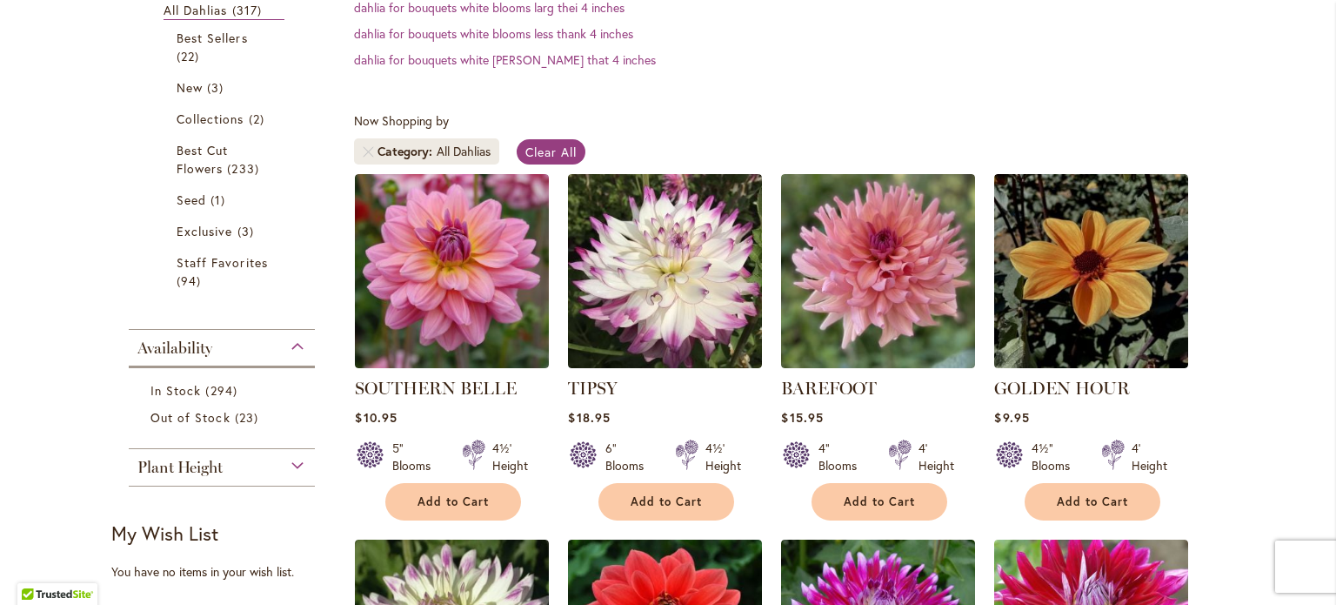
scroll to position [427, 0]
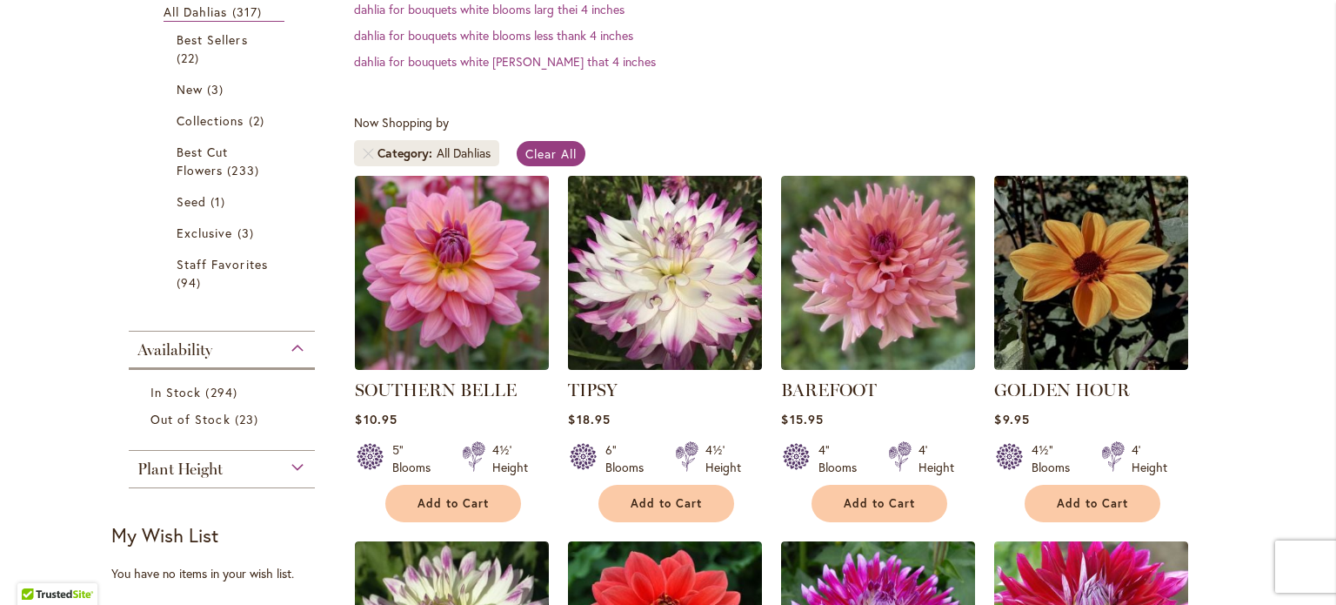
click at [679, 298] on img at bounding box center [666, 273] width 204 height 204
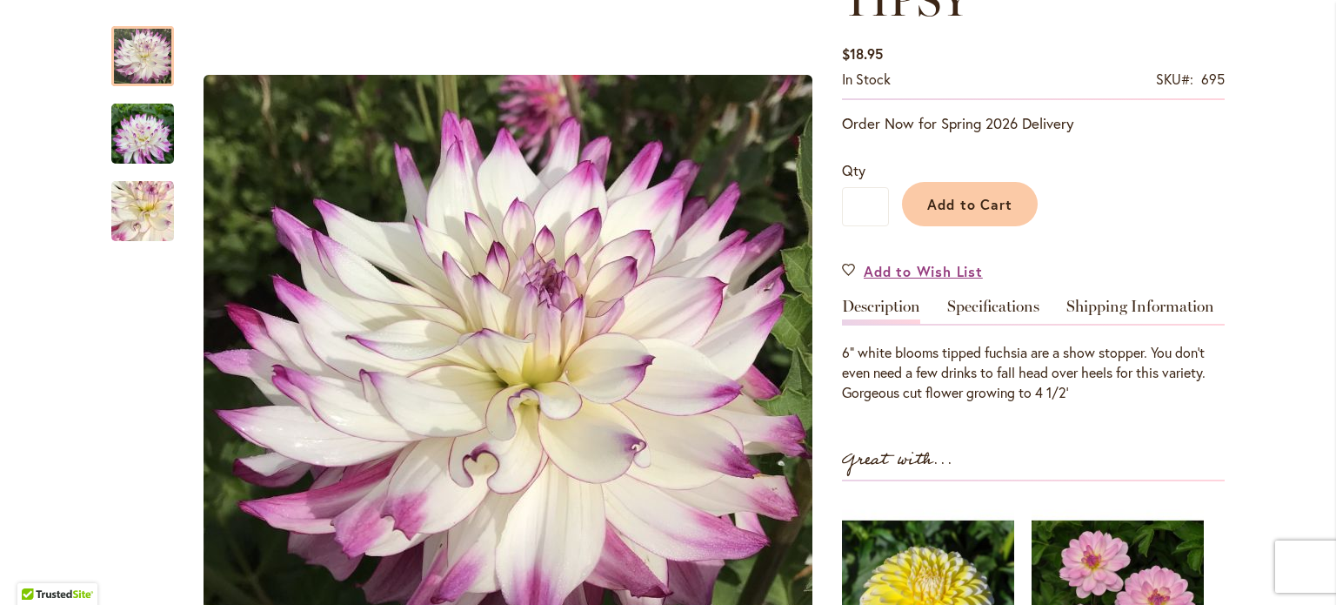
scroll to position [289, 0]
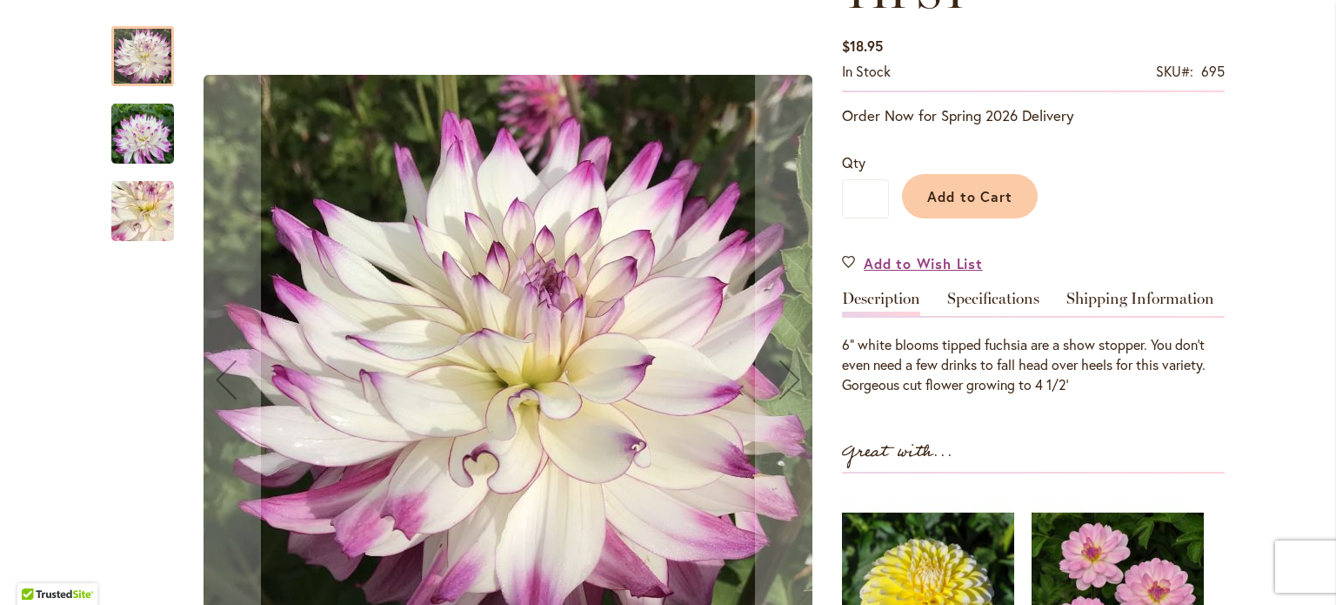
click at [144, 218] on img "TIPSY" at bounding box center [143, 211] width 124 height 120
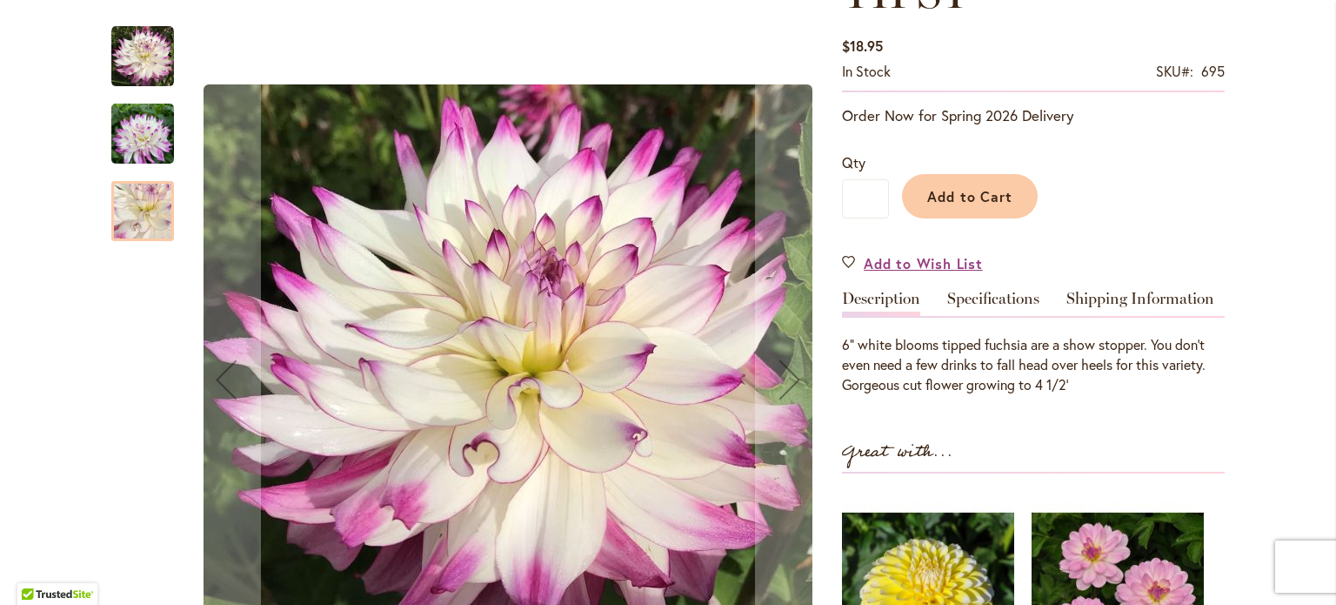
click at [128, 126] on img "TIPSY" at bounding box center [142, 134] width 63 height 84
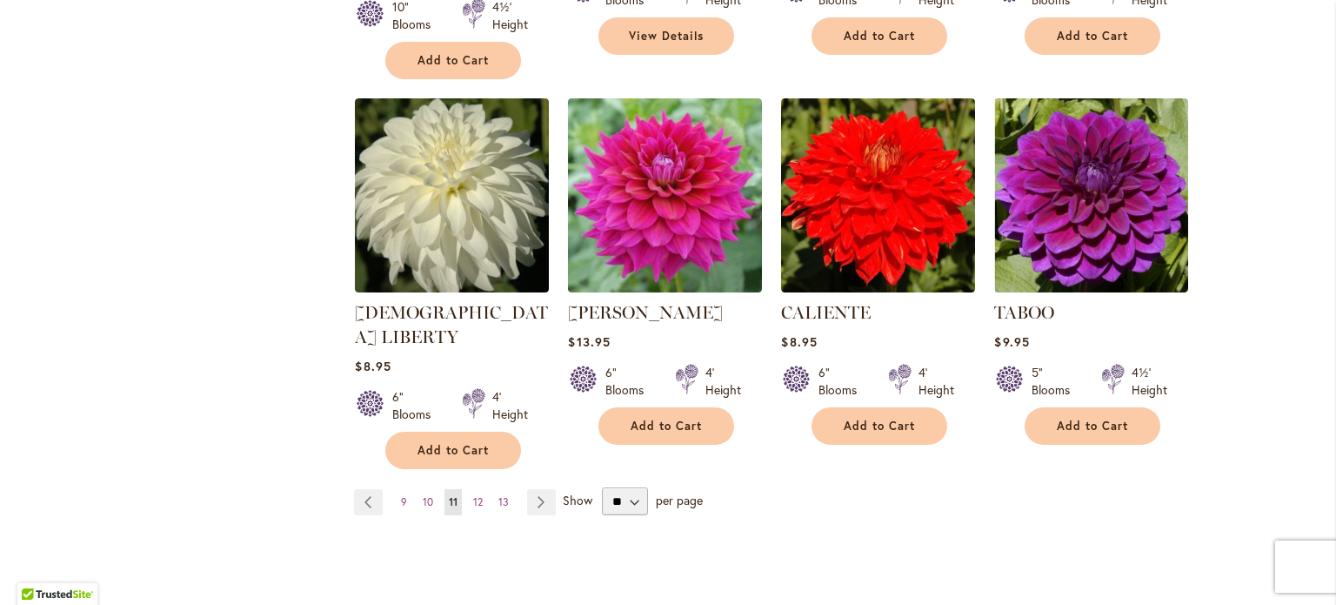
scroll to position [1659, 0]
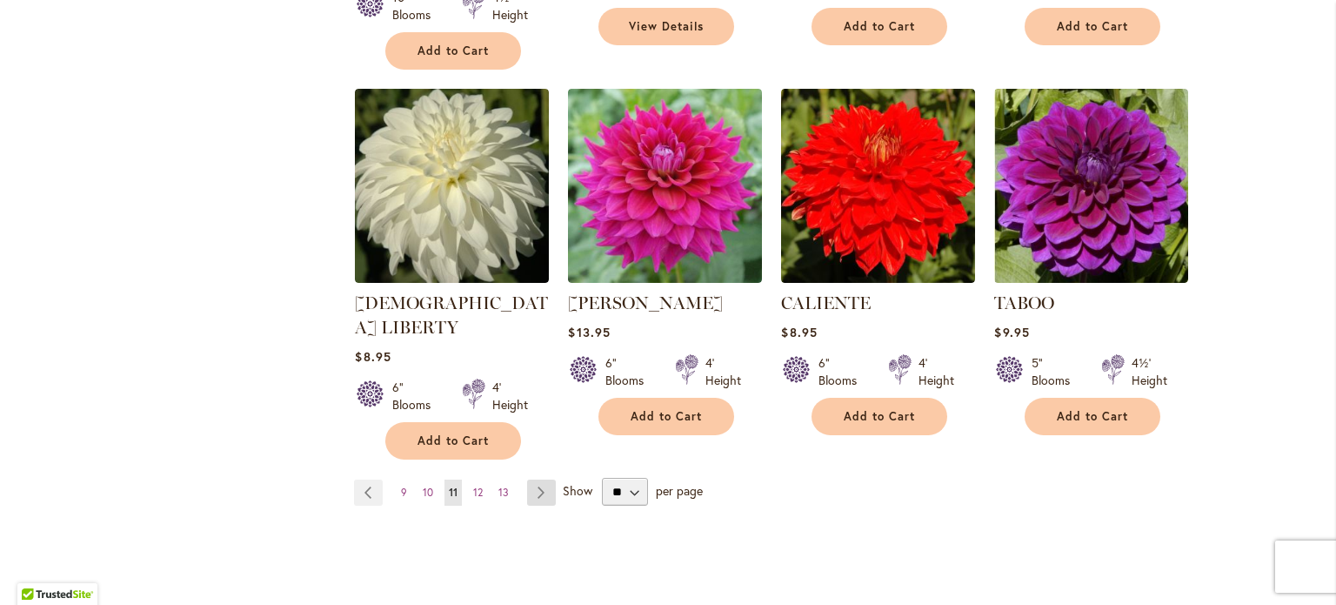
click at [533, 479] on link "Page Next" at bounding box center [541, 492] width 29 height 26
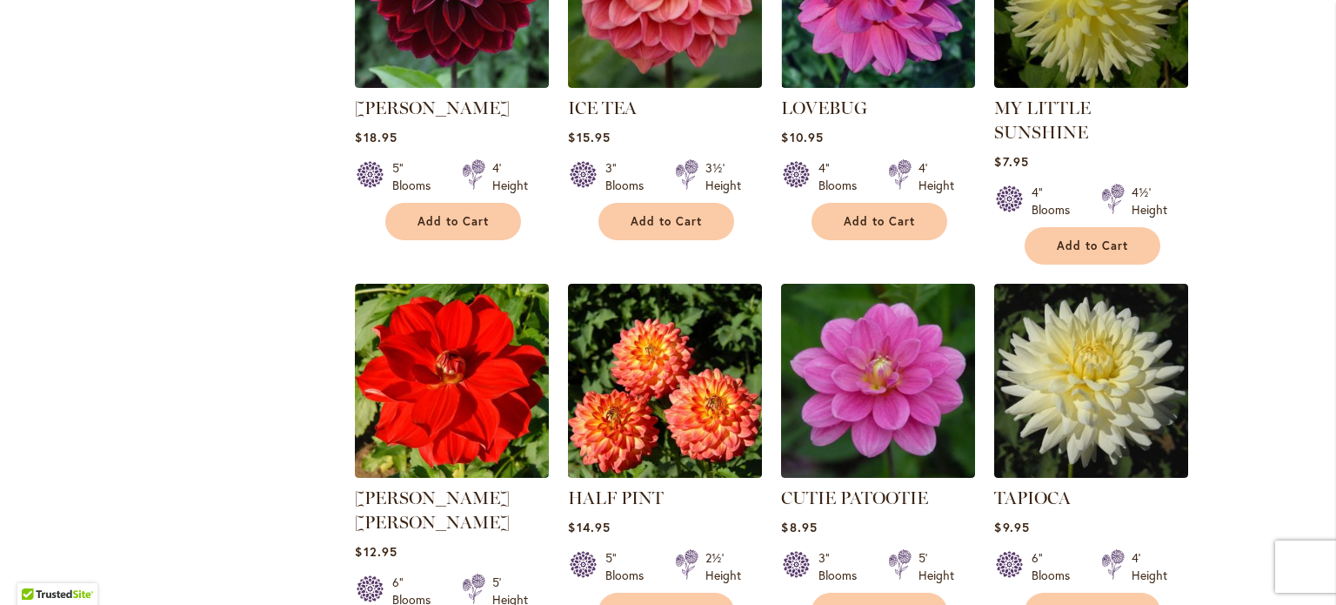
scroll to position [1080, 0]
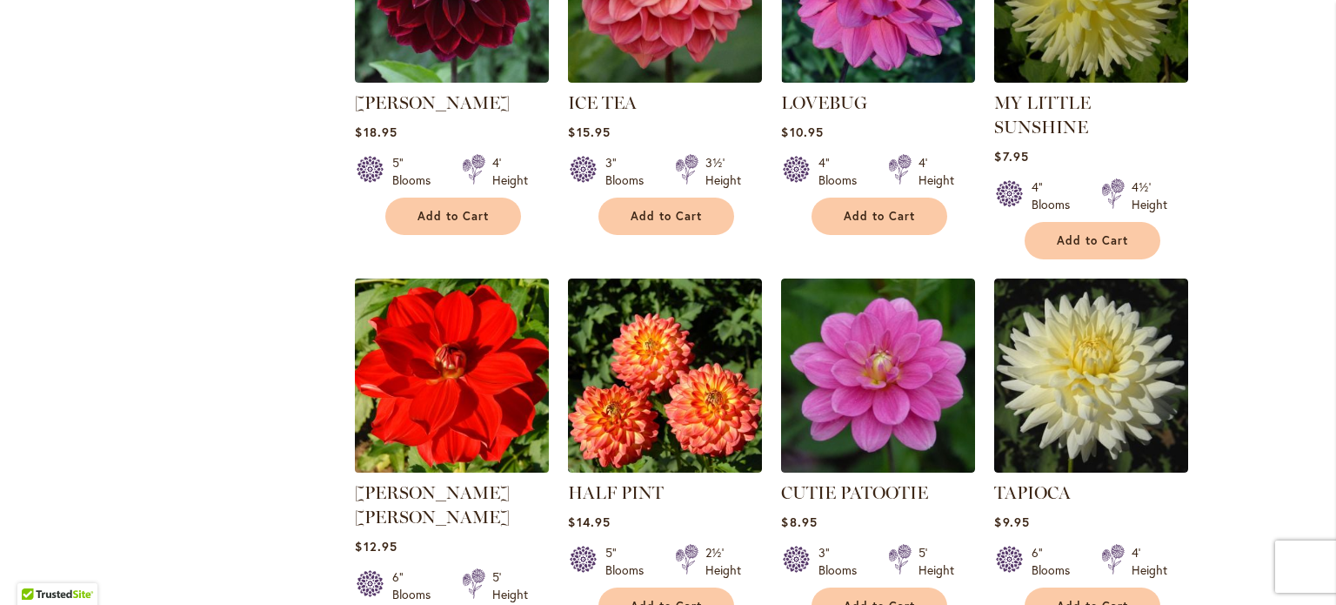
click at [475, 392] on img at bounding box center [453, 376] width 204 height 204
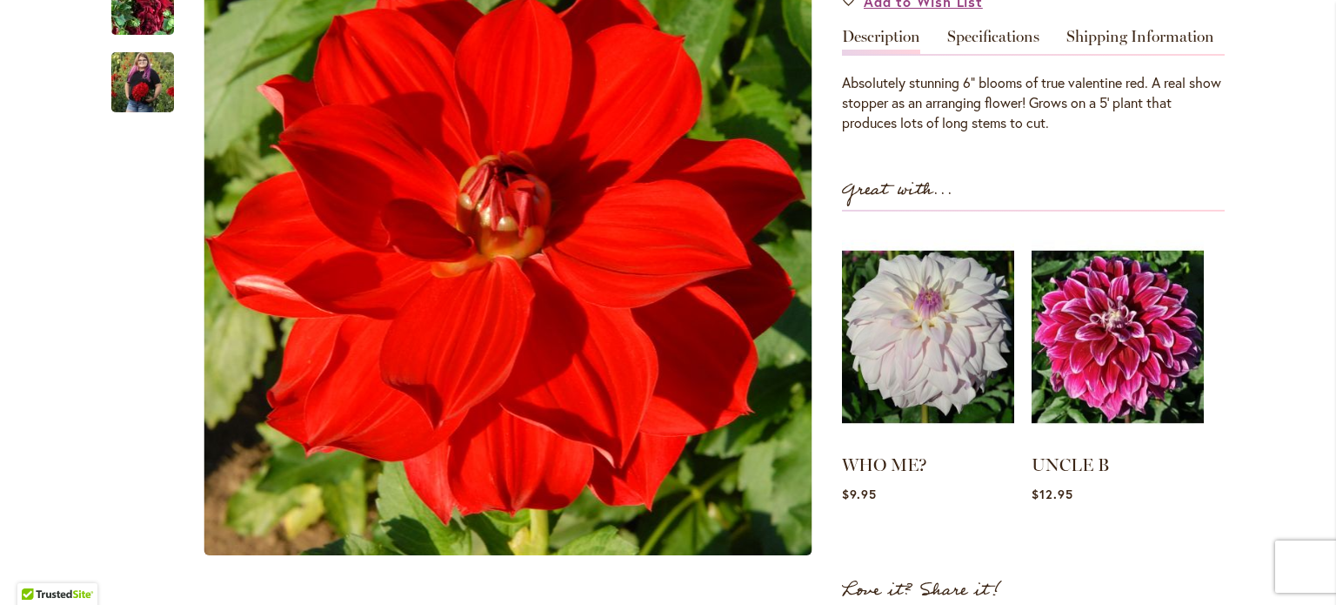
scroll to position [628, 0]
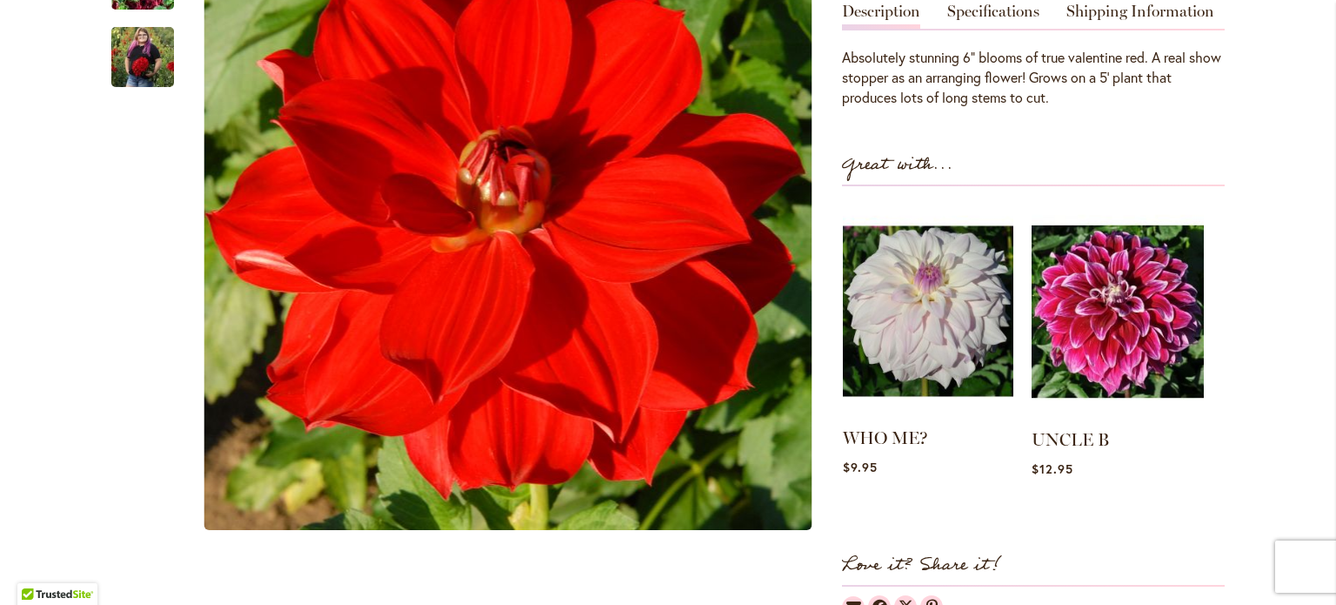
click at [924, 255] on img at bounding box center [928, 310] width 171 height 213
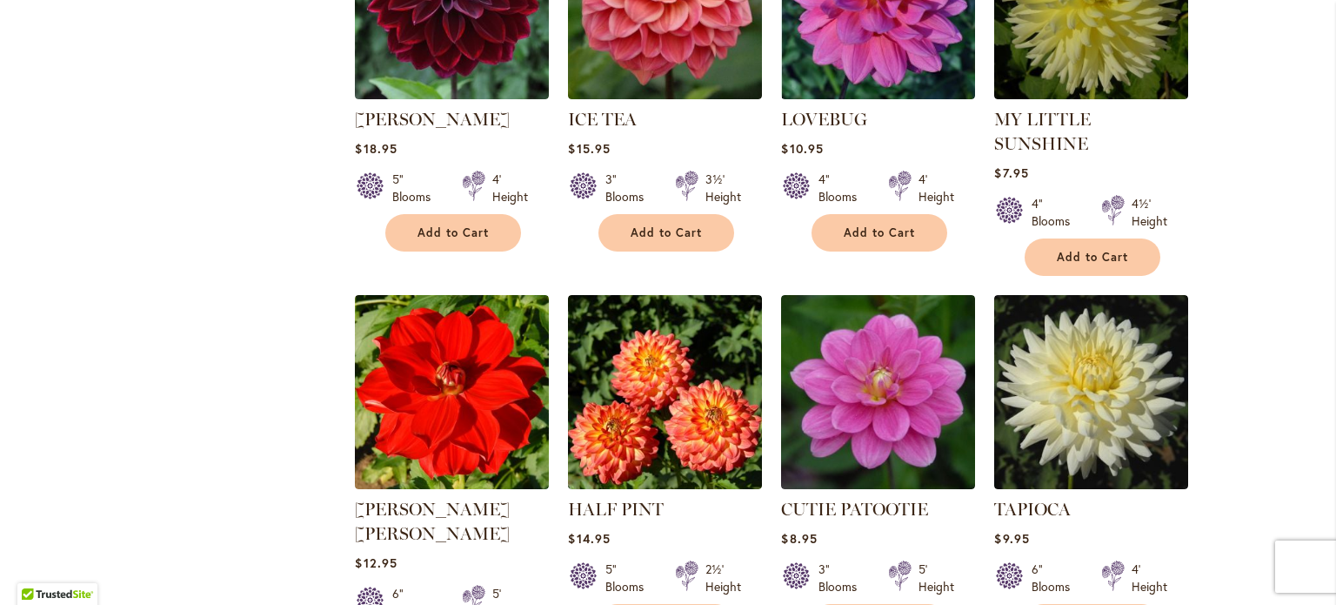
scroll to position [1107, 0]
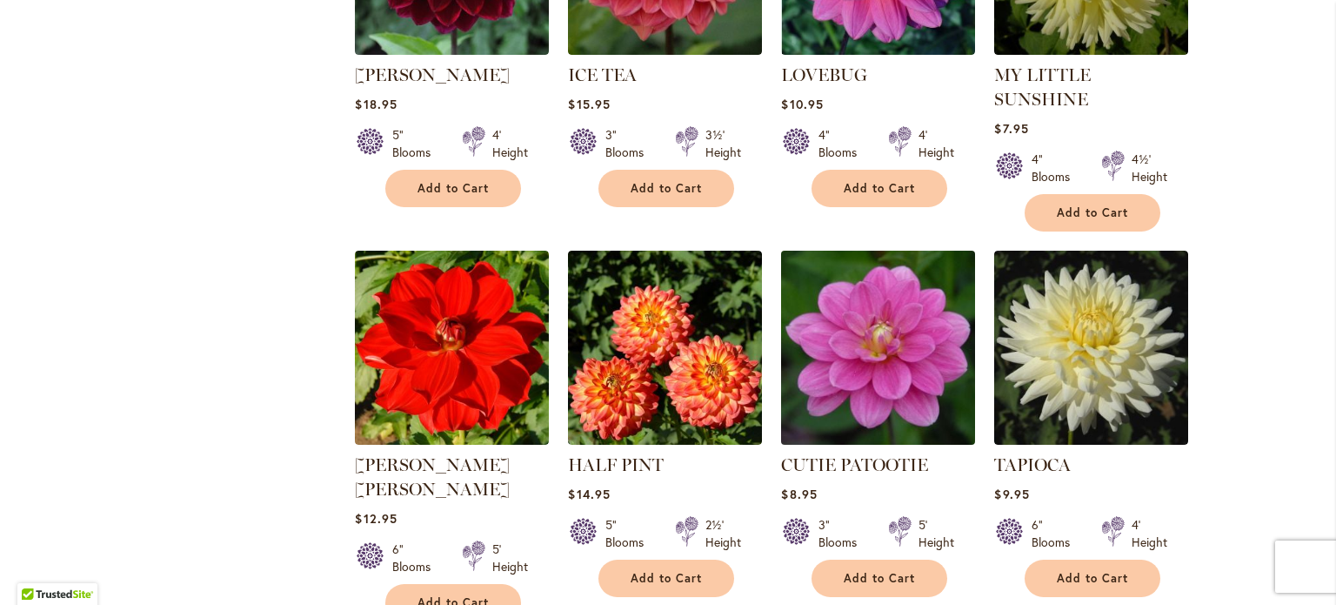
click at [865, 343] on img at bounding box center [879, 348] width 204 height 204
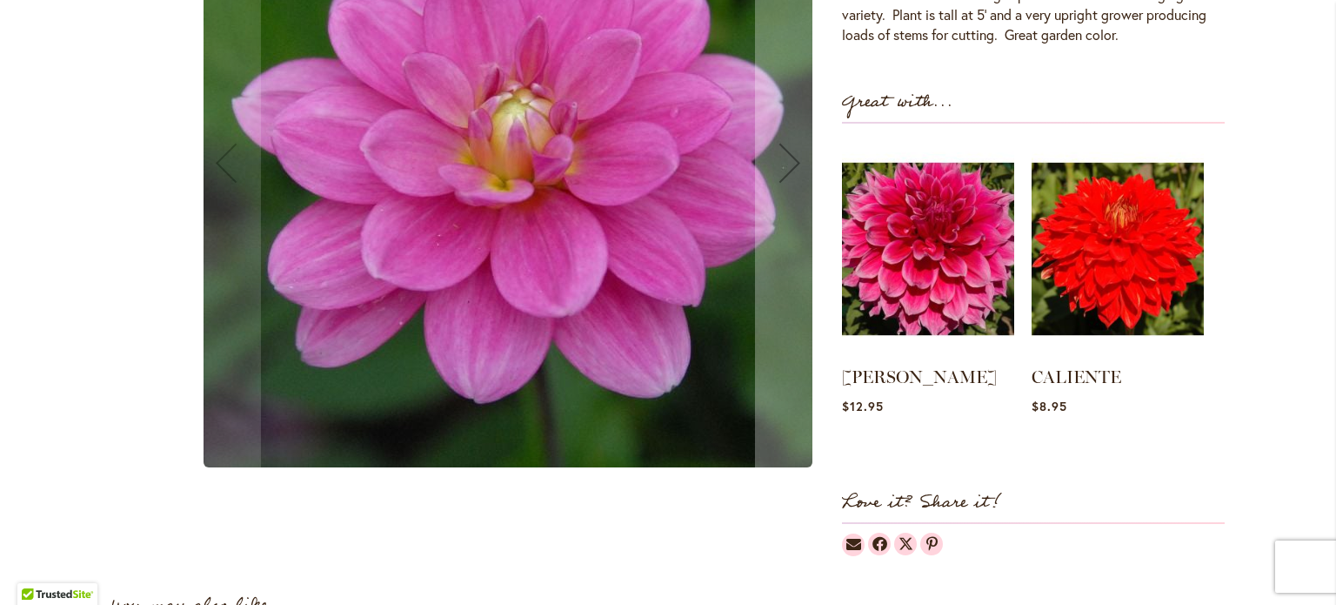
scroll to position [658, 0]
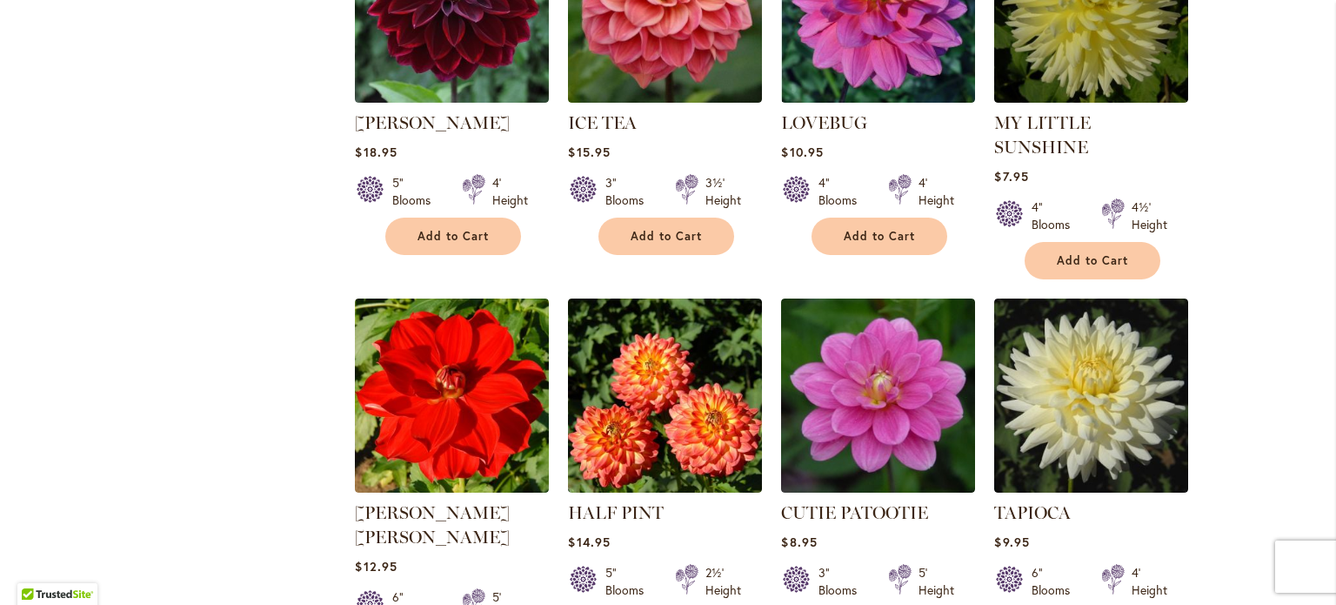
scroll to position [1071, 0]
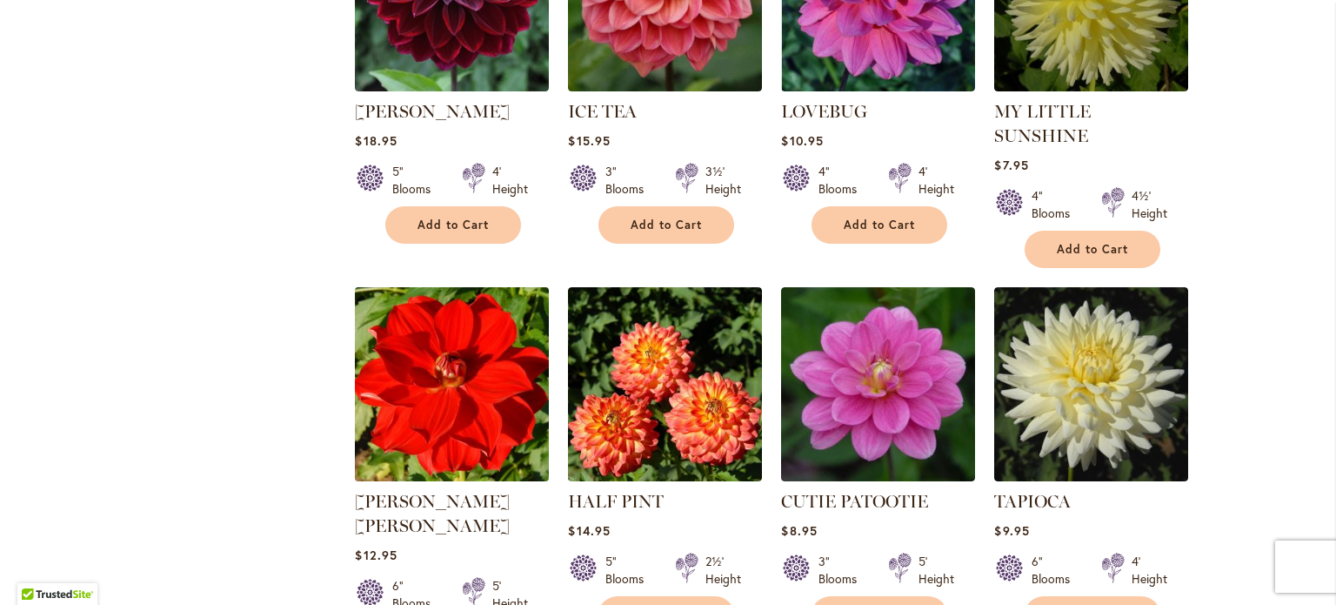
click at [445, 338] on img at bounding box center [453, 385] width 204 height 204
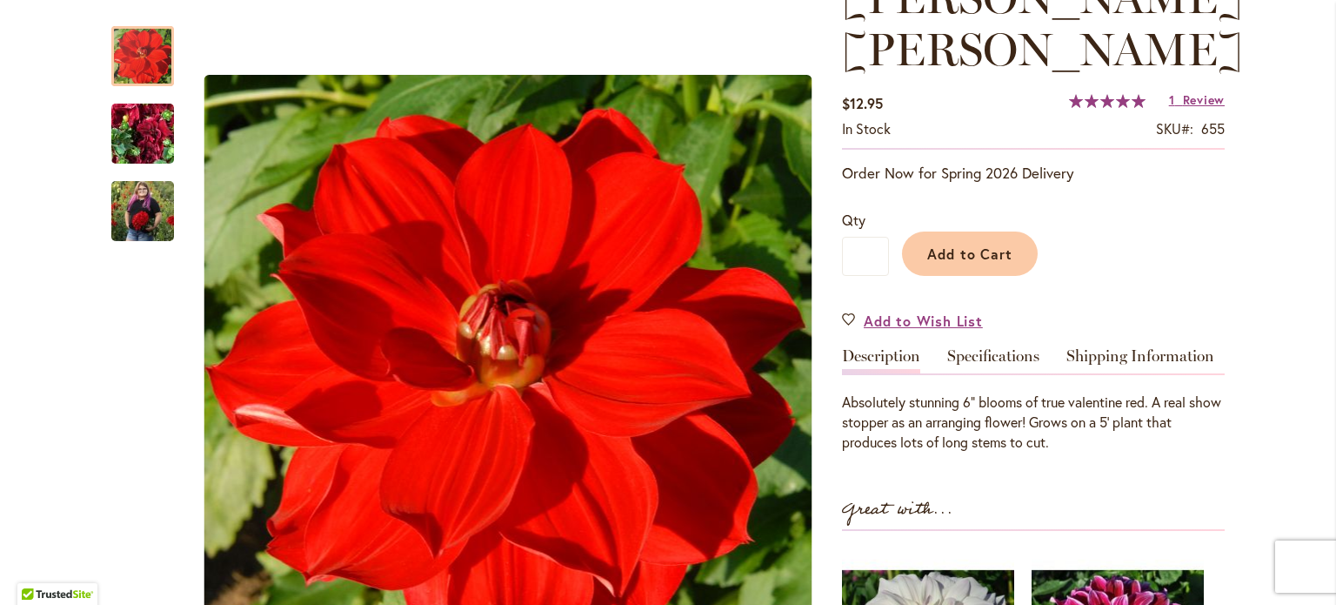
scroll to position [320, 0]
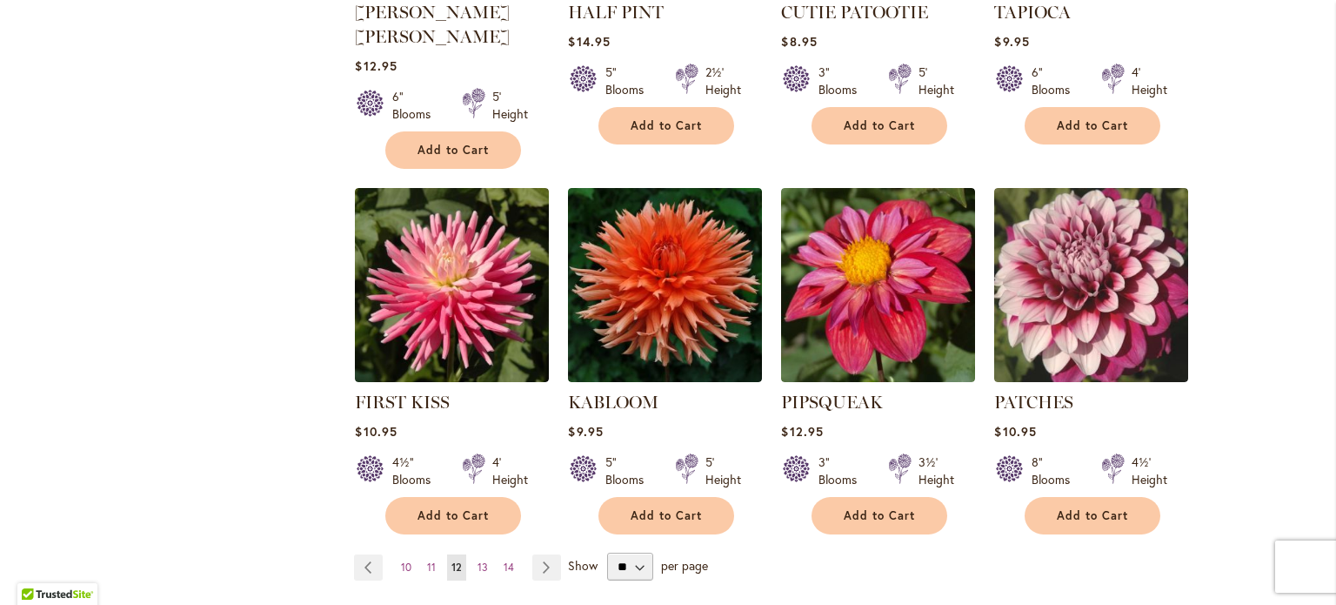
scroll to position [1673, 0]
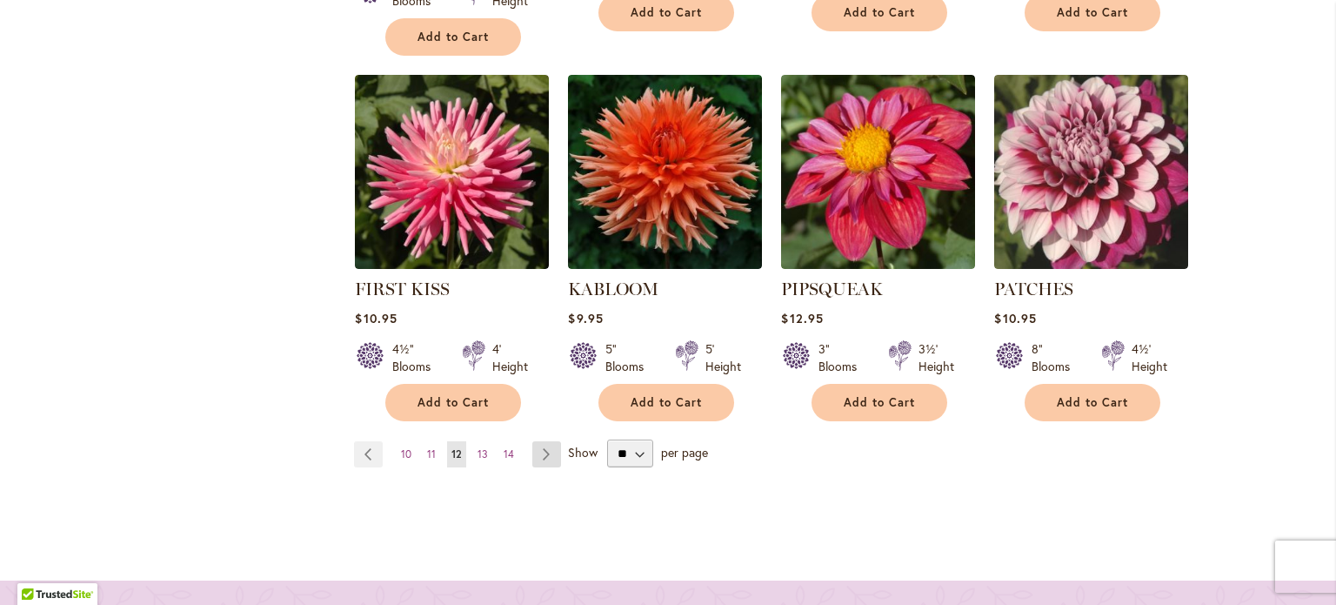
click at [534, 441] on link "Page Next" at bounding box center [546, 454] width 29 height 26
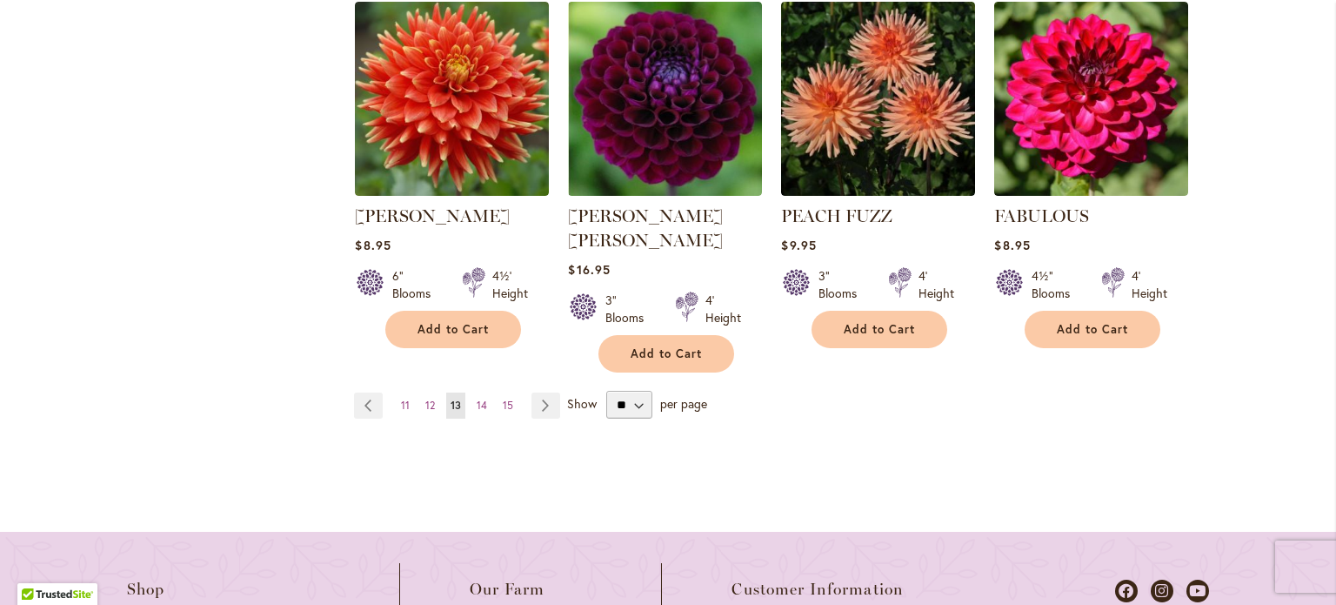
scroll to position [1724, 0]
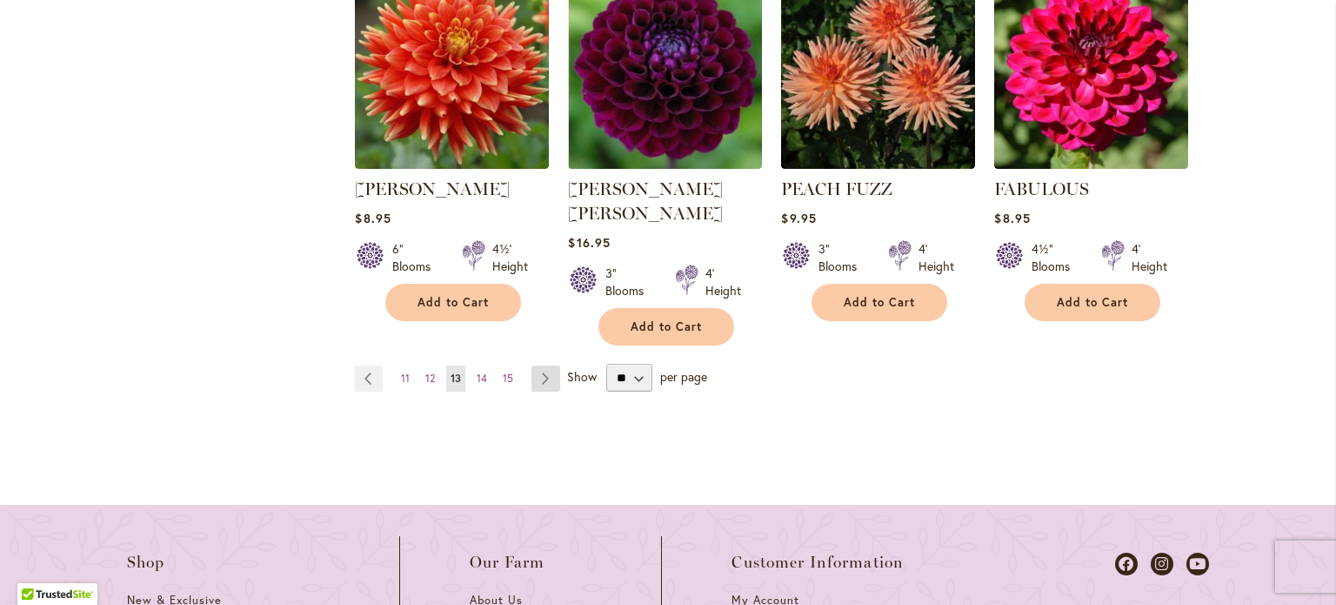
click at [541, 365] on link "Page Next" at bounding box center [546, 378] width 29 height 26
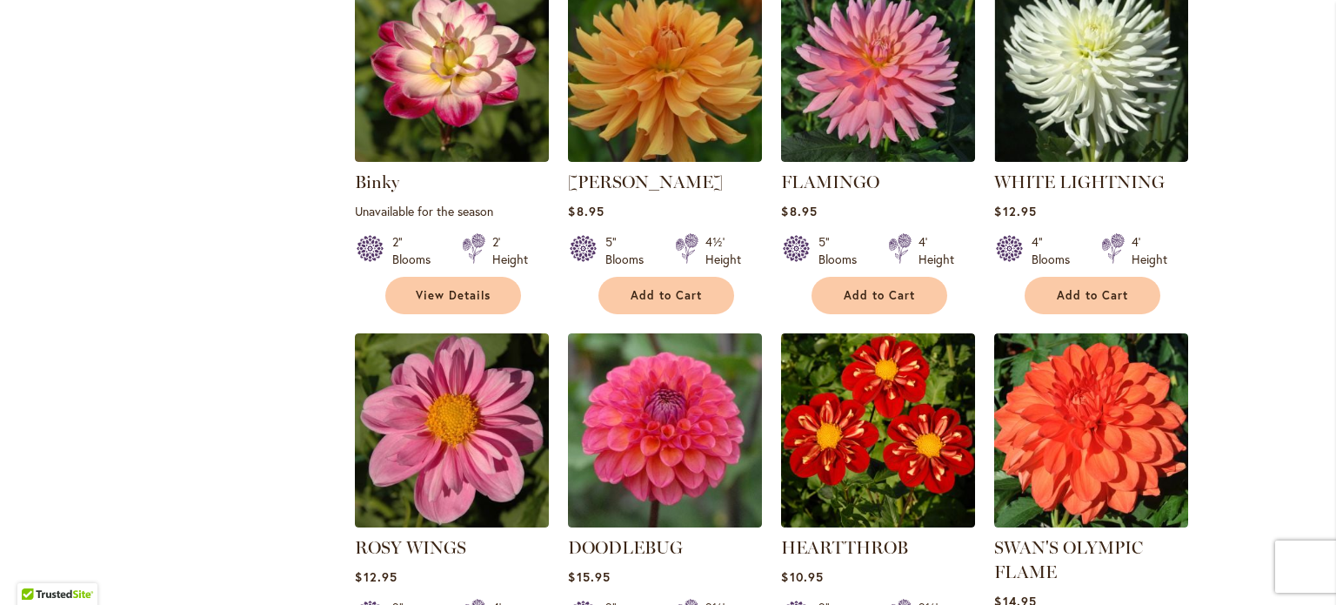
scroll to position [1528, 0]
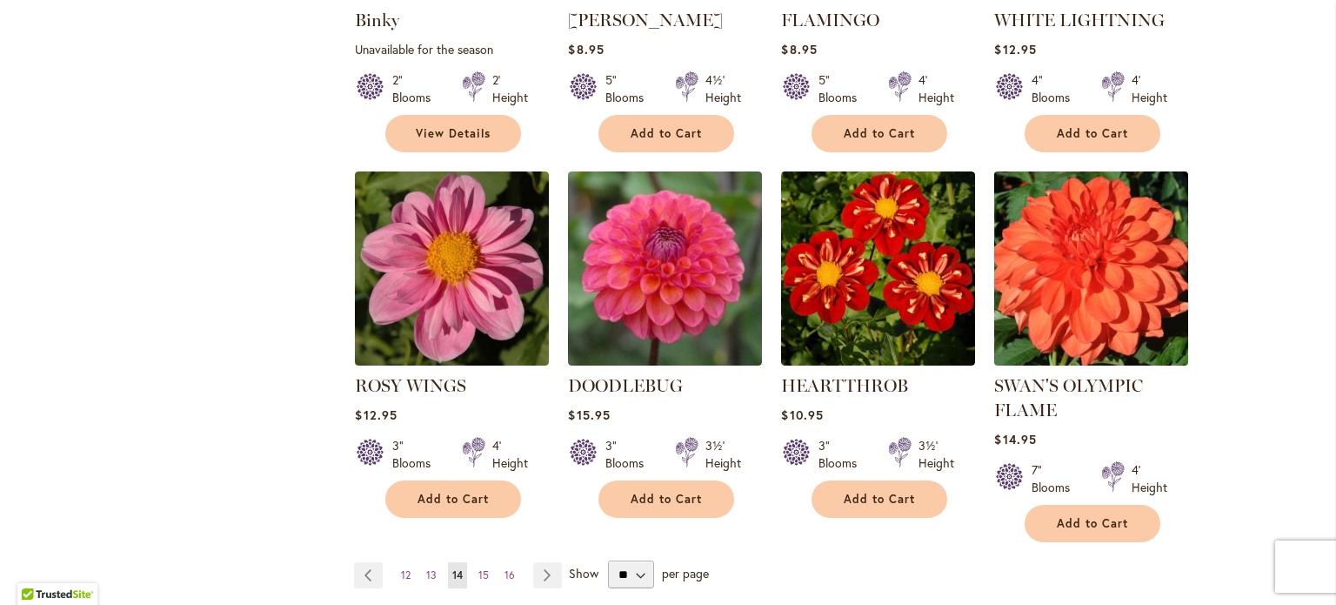
click at [1097, 295] on img at bounding box center [1092, 269] width 204 height 204
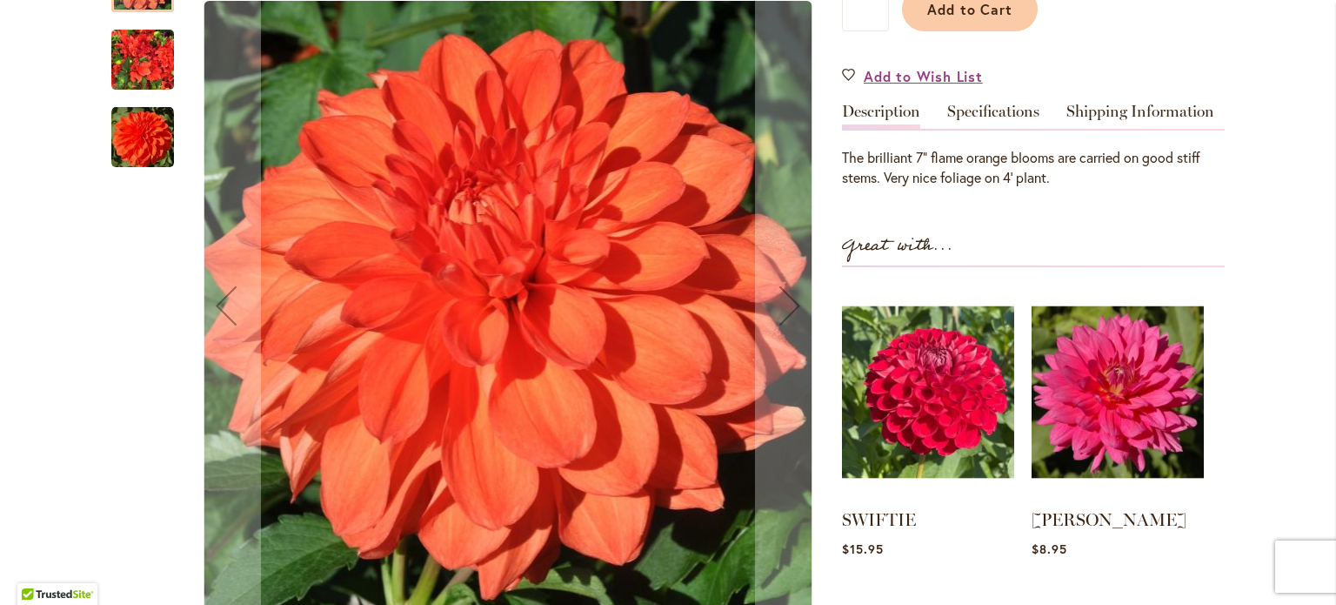
scroll to position [541, 0]
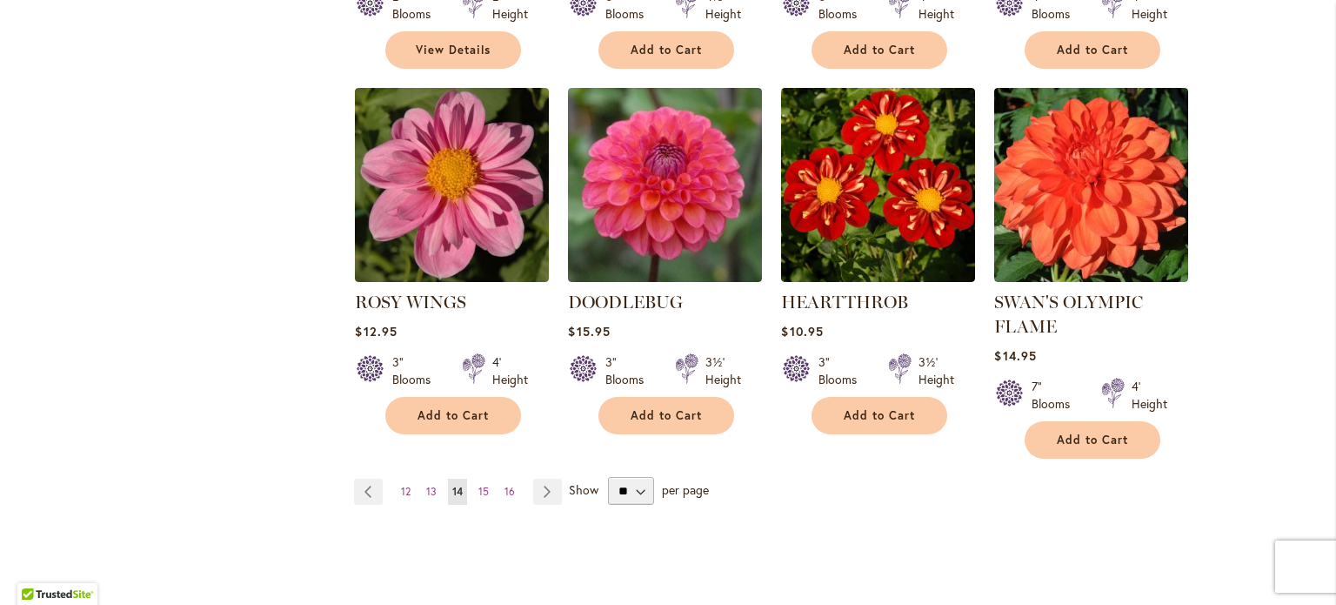
scroll to position [1611, 0]
click at [545, 482] on link "Page Next" at bounding box center [547, 491] width 29 height 26
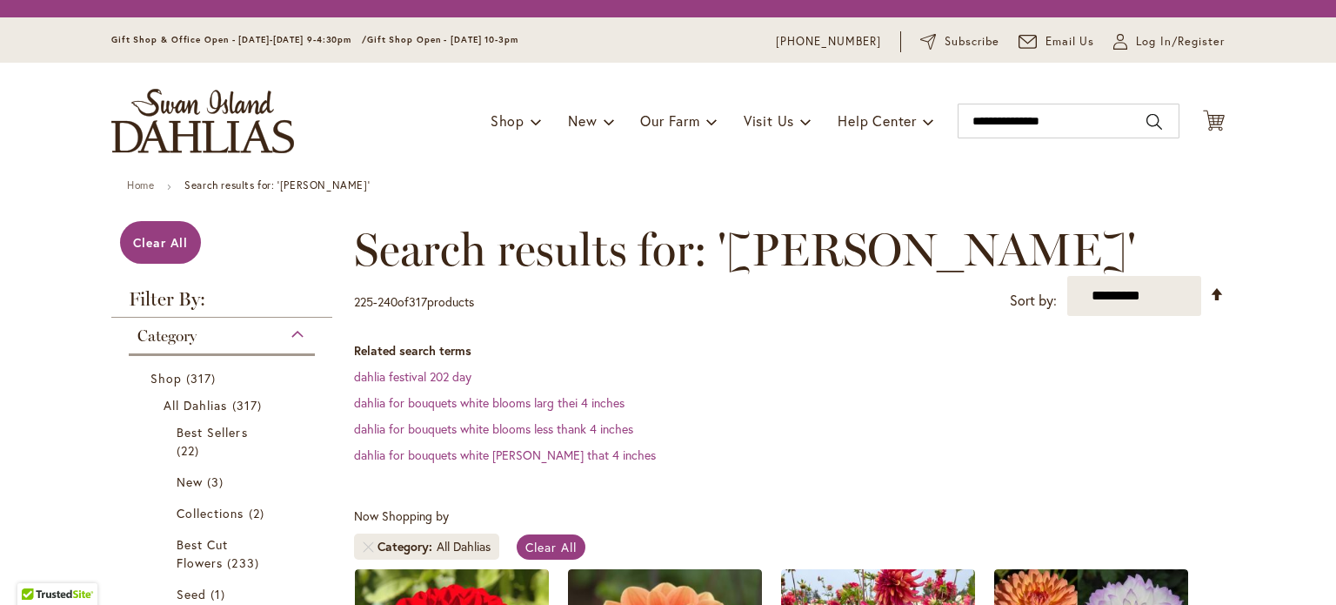
scroll to position [281, 0]
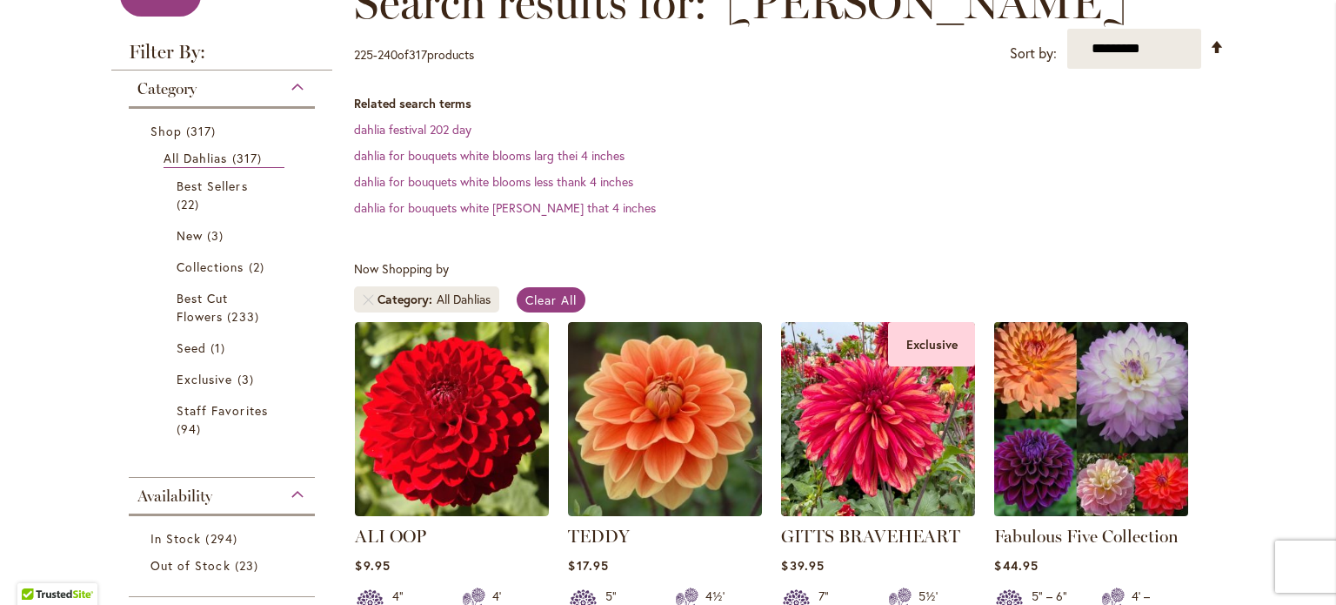
click at [1125, 442] on img at bounding box center [1092, 420] width 204 height 204
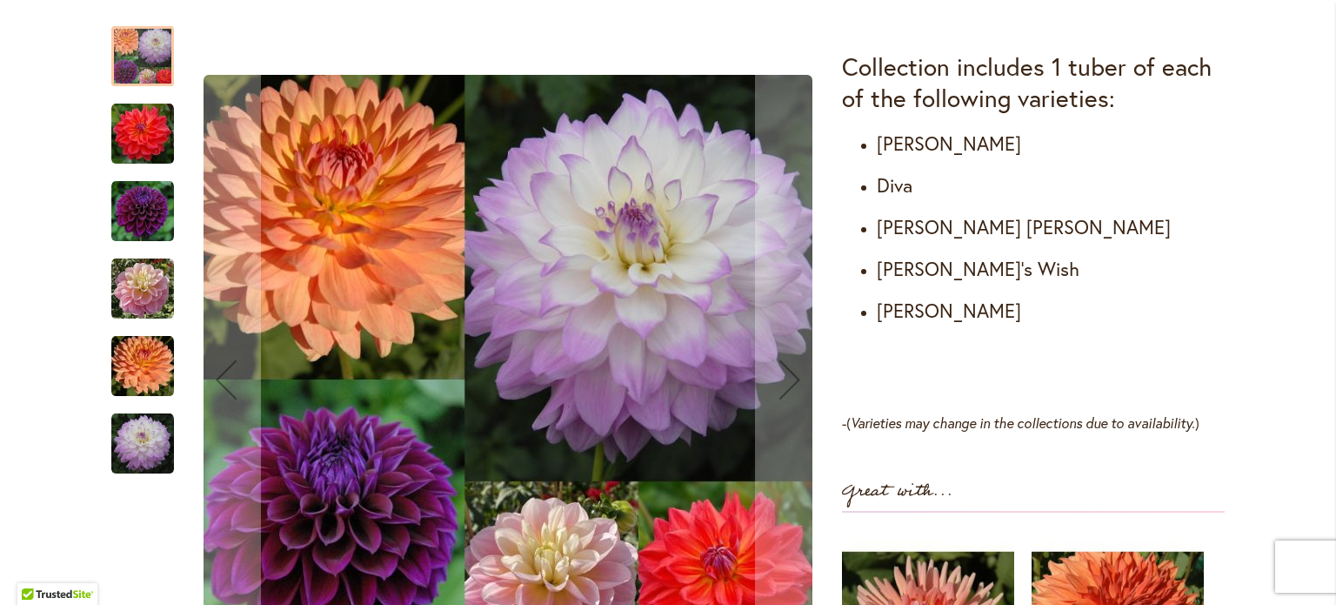
scroll to position [1031, 0]
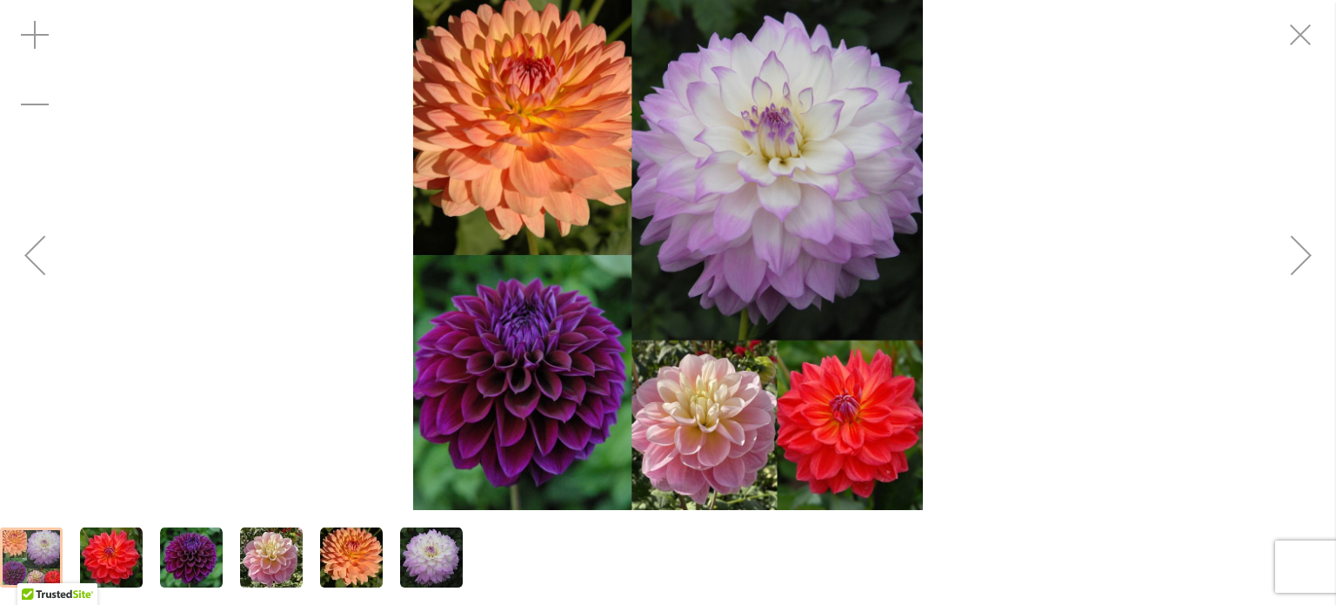
click at [432, 557] on img "MIKAYLA MIRANDA" at bounding box center [431, 557] width 63 height 63
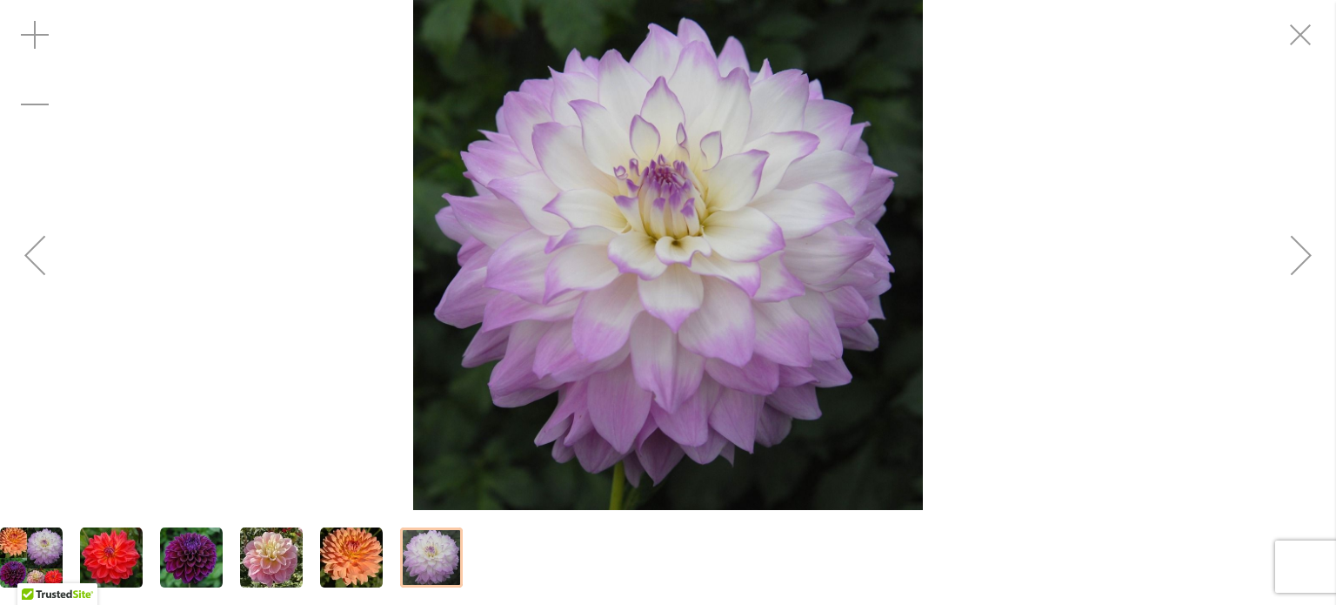
click at [358, 552] on img "GABRIELLE MARIE" at bounding box center [351, 557] width 63 height 63
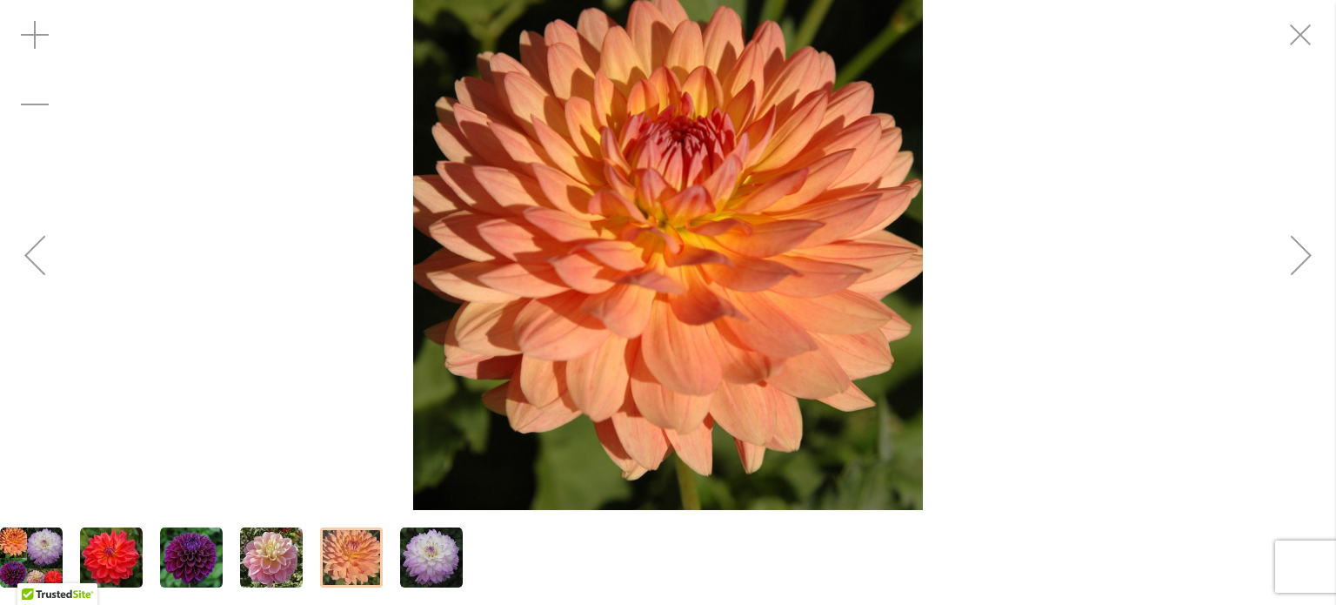
click at [204, 554] on img "DIVA" at bounding box center [191, 557] width 63 height 63
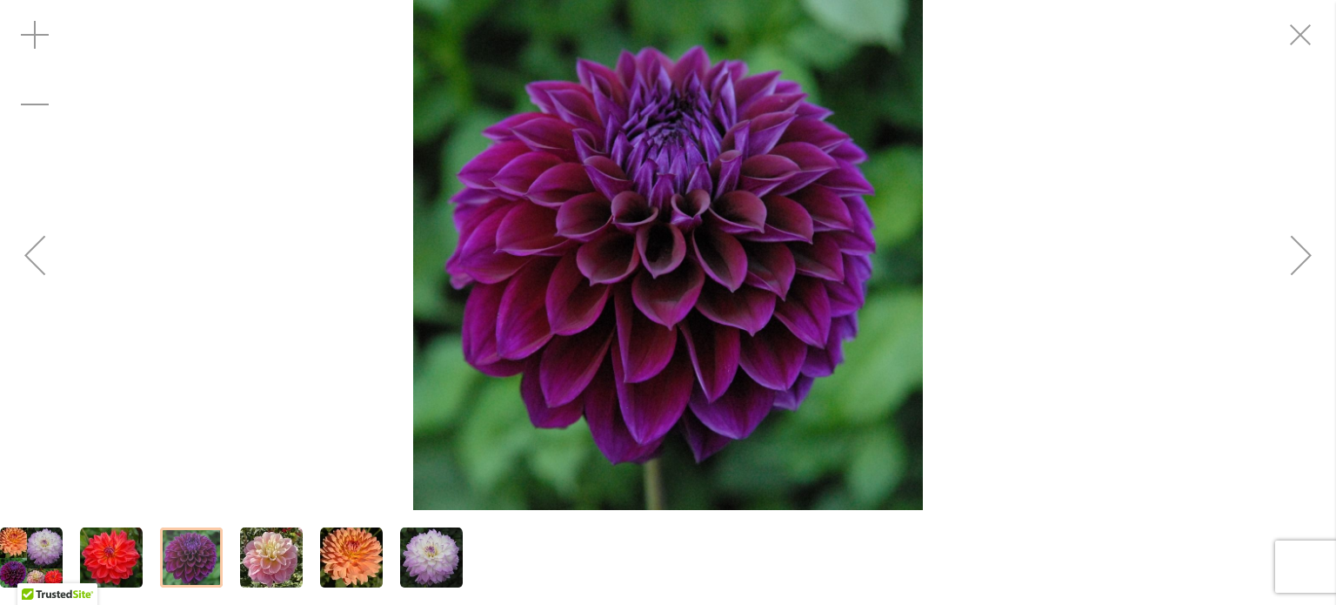
click at [108, 561] on img "COOPER BLAINE" at bounding box center [111, 557] width 63 height 63
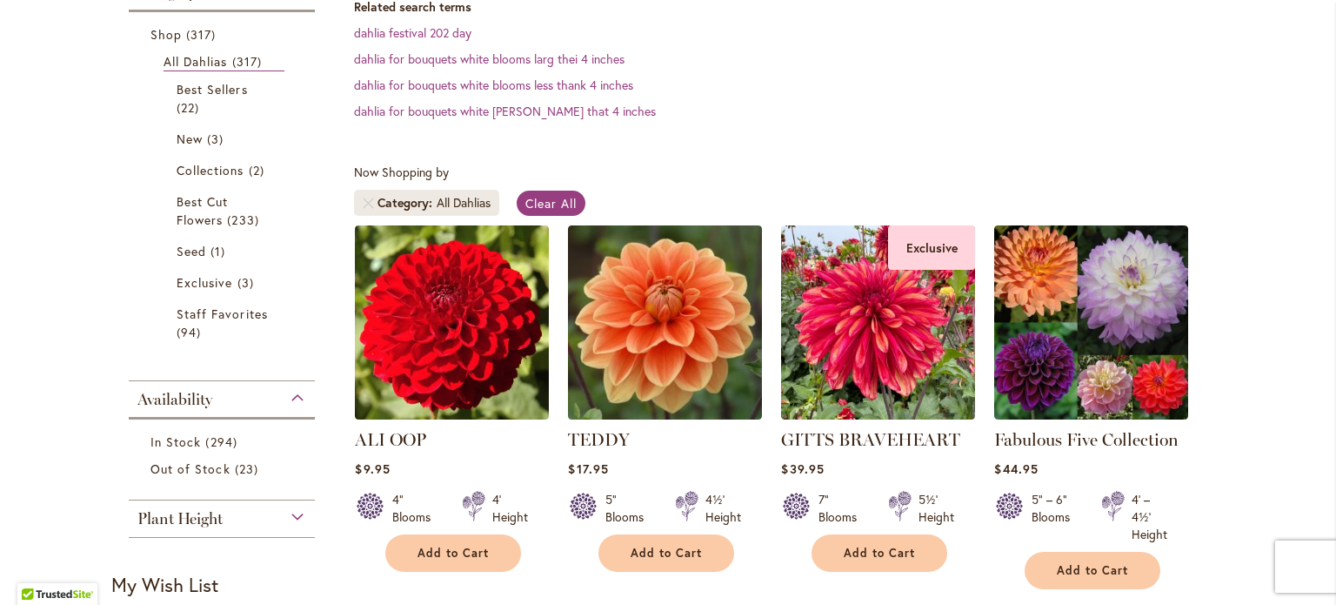
scroll to position [396, 0]
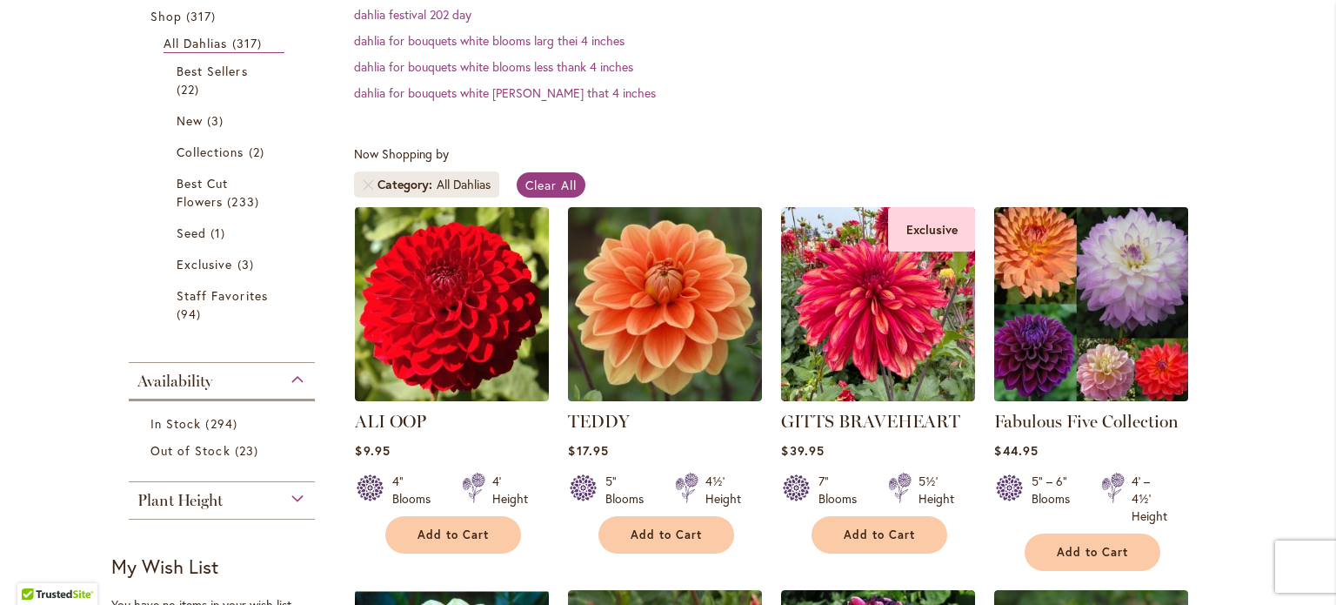
click at [1124, 327] on img at bounding box center [1092, 305] width 204 height 204
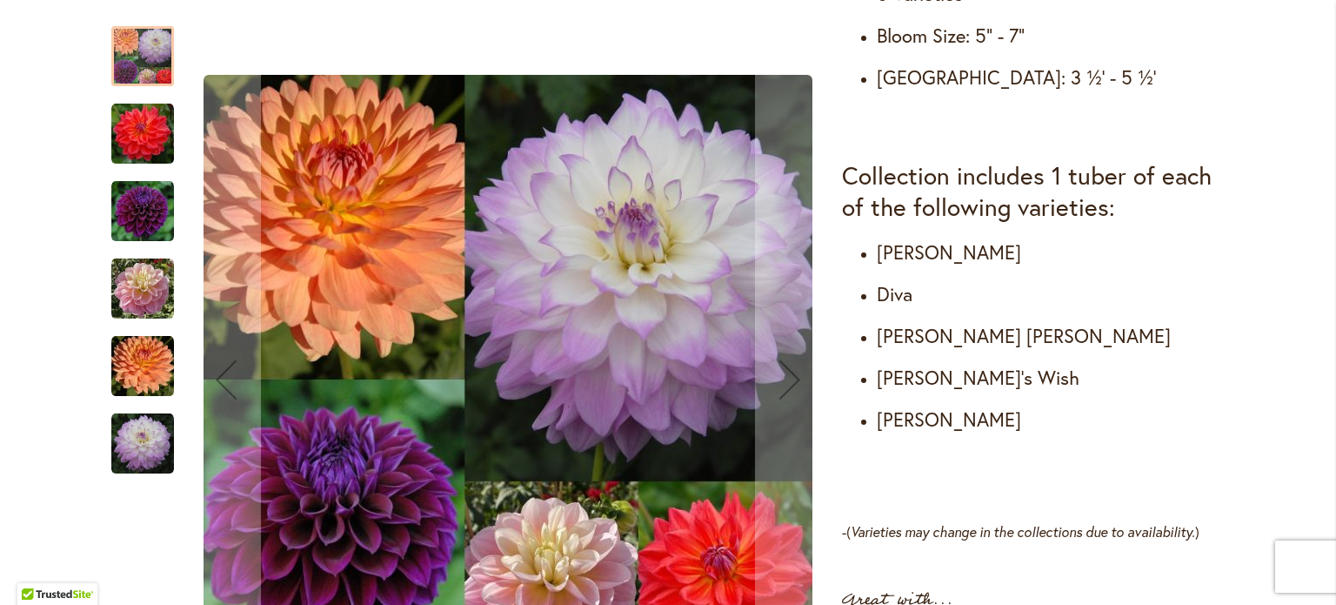
scroll to position [919, 0]
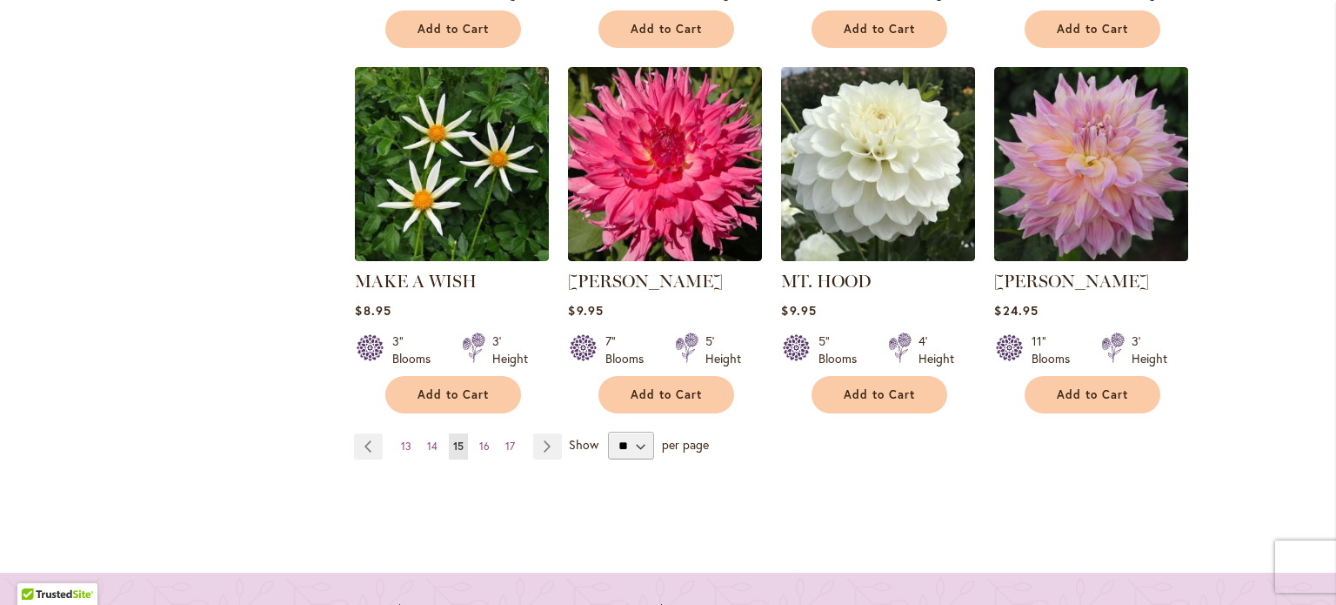
scroll to position [1647, 0]
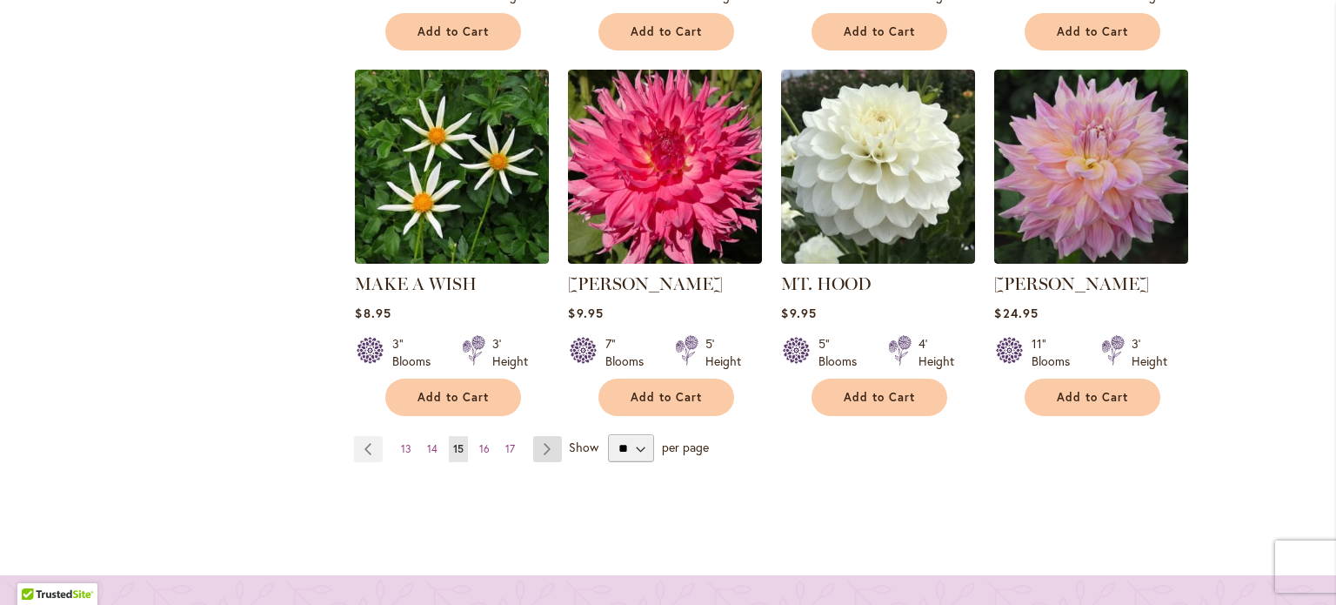
click at [538, 439] on link "Page Next" at bounding box center [547, 449] width 29 height 26
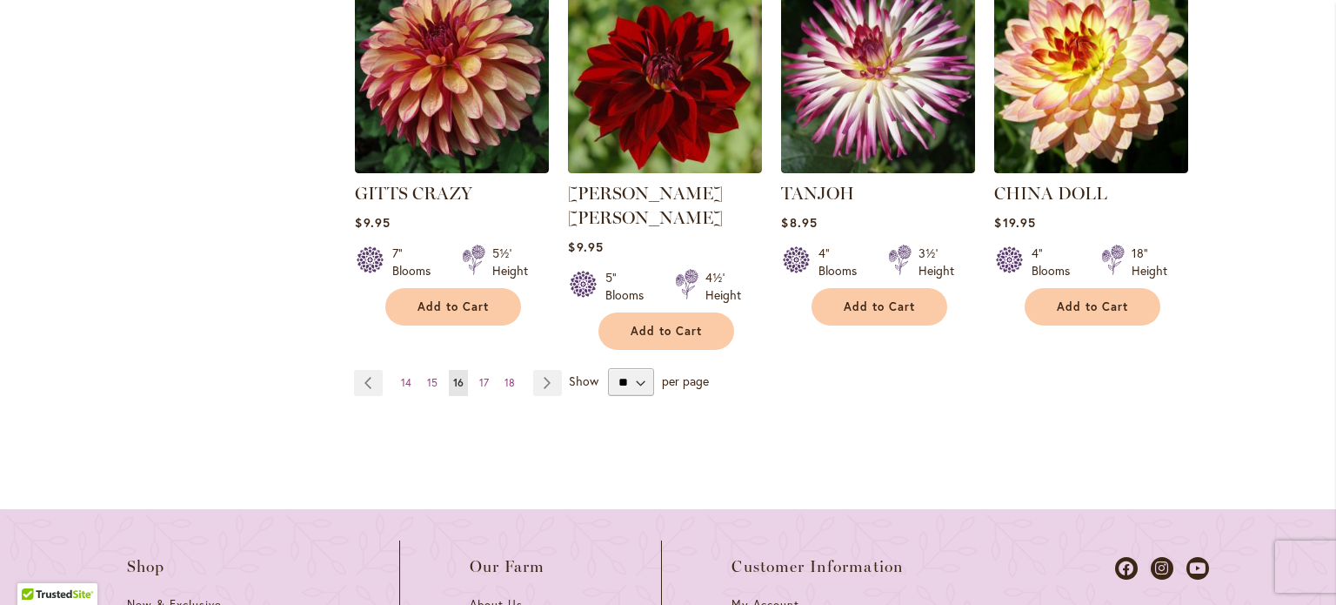
scroll to position [1772, 0]
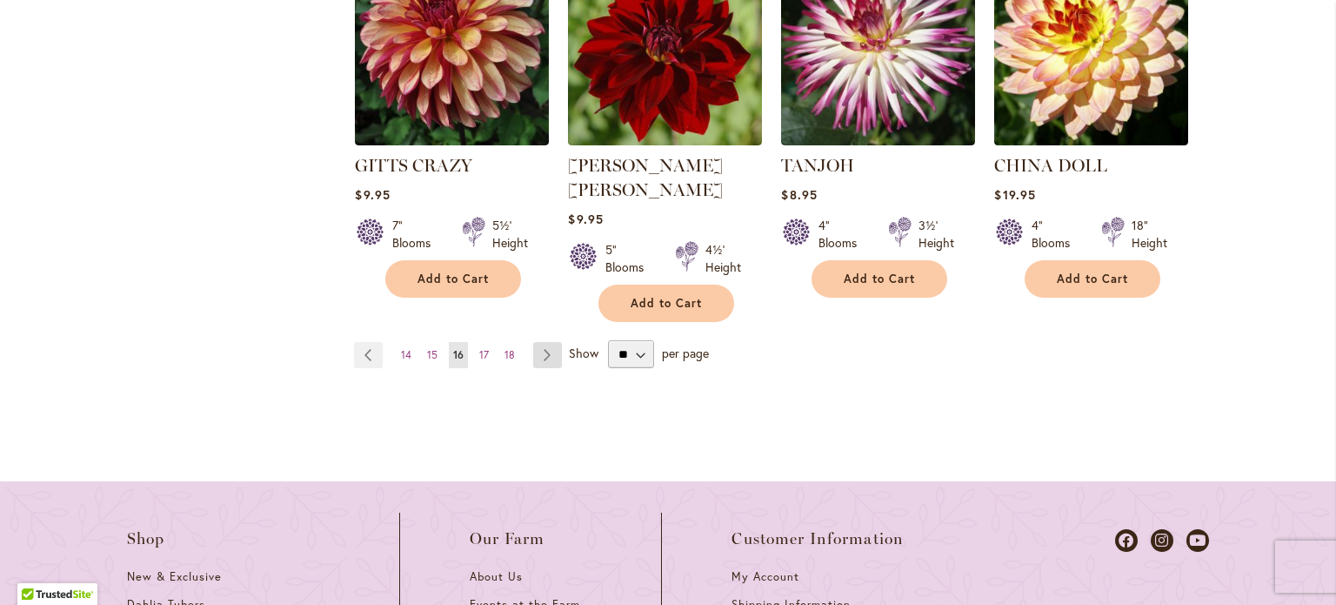
click at [541, 342] on link "Page Next" at bounding box center [547, 355] width 29 height 26
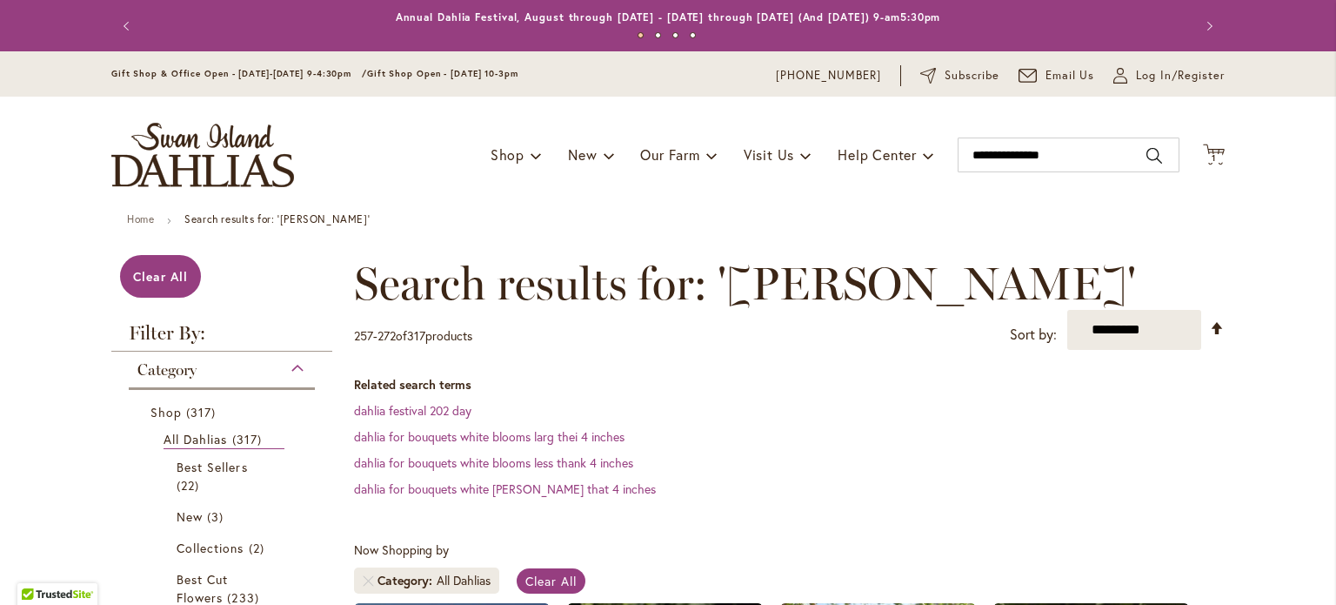
scroll to position [270, 0]
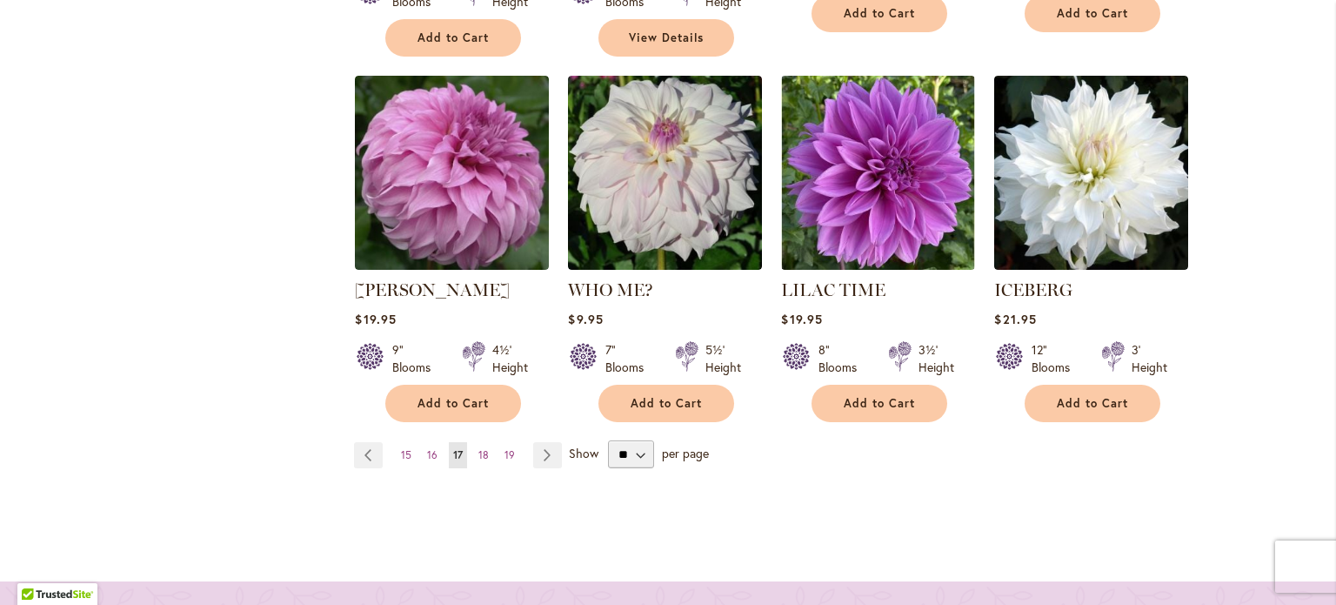
scroll to position [1696, 0]
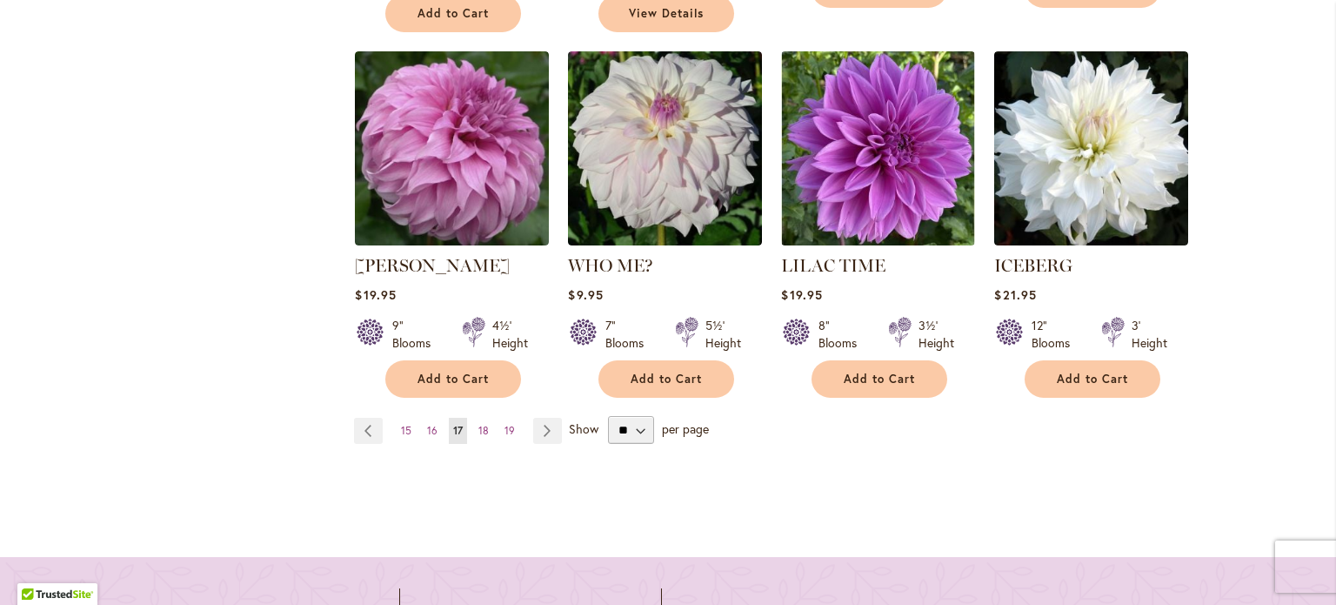
drag, startPoint x: 1298, startPoint y: 476, endPoint x: 1114, endPoint y: 474, distance: 183.6
click at [539, 418] on link "Page Next" at bounding box center [547, 431] width 29 height 26
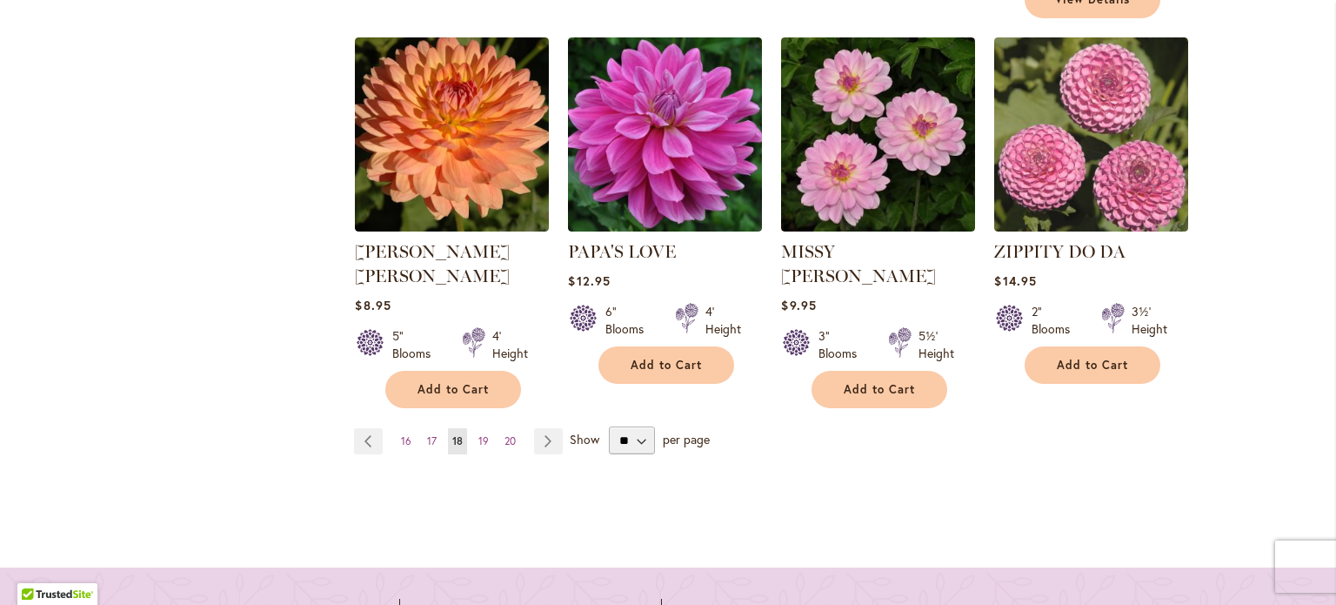
scroll to position [1713, 0]
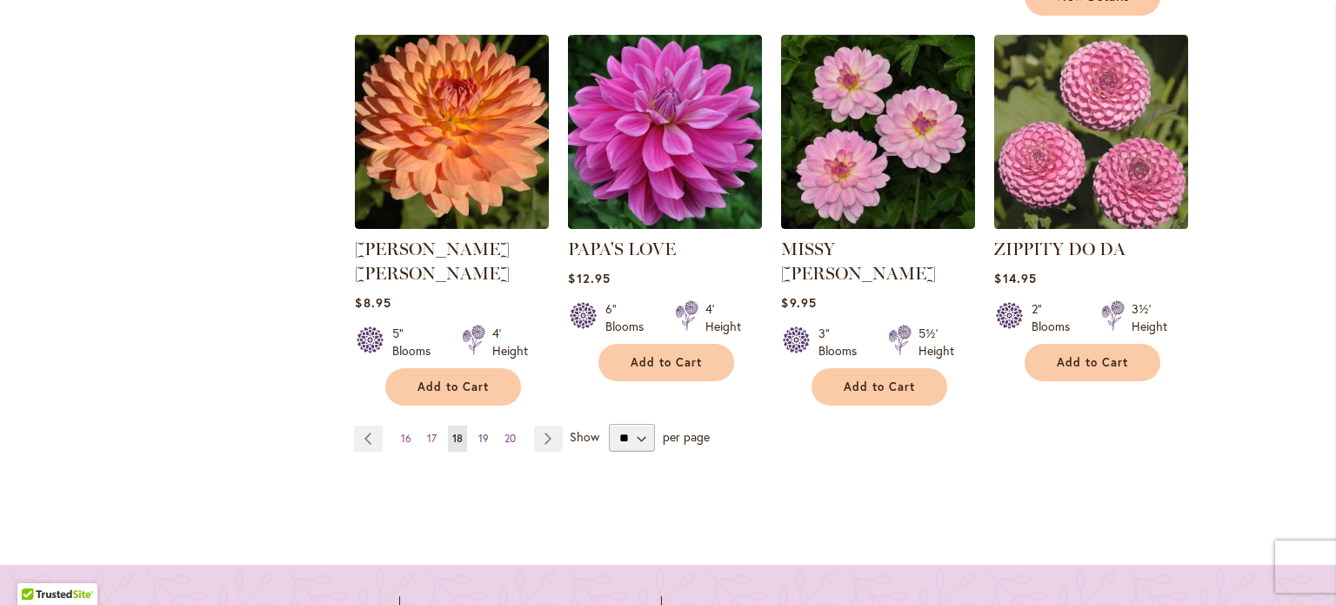
click at [478, 432] on span "19" at bounding box center [483, 438] width 10 height 13
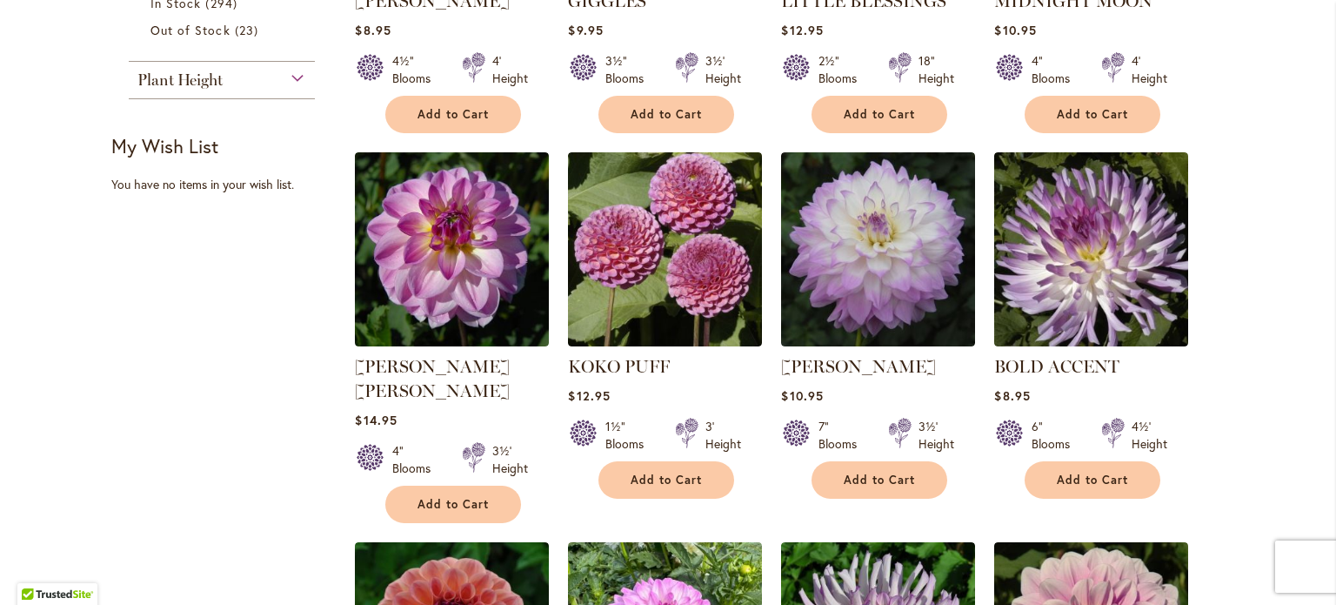
scroll to position [849, 0]
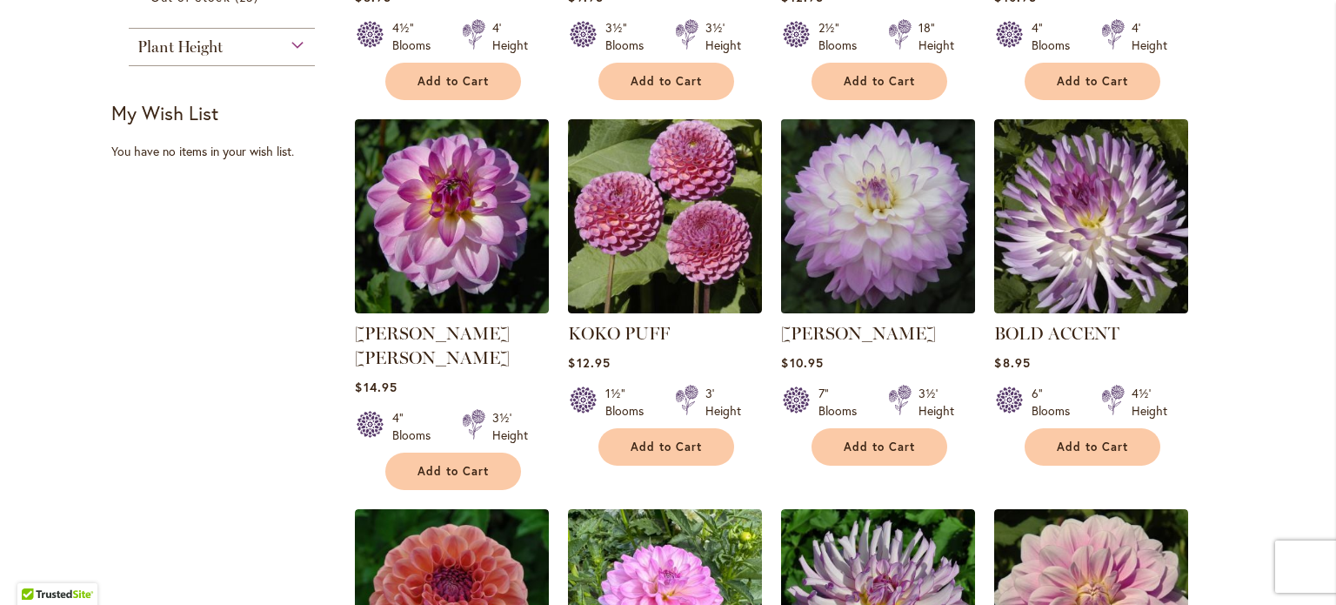
click at [889, 238] on img at bounding box center [879, 217] width 204 height 204
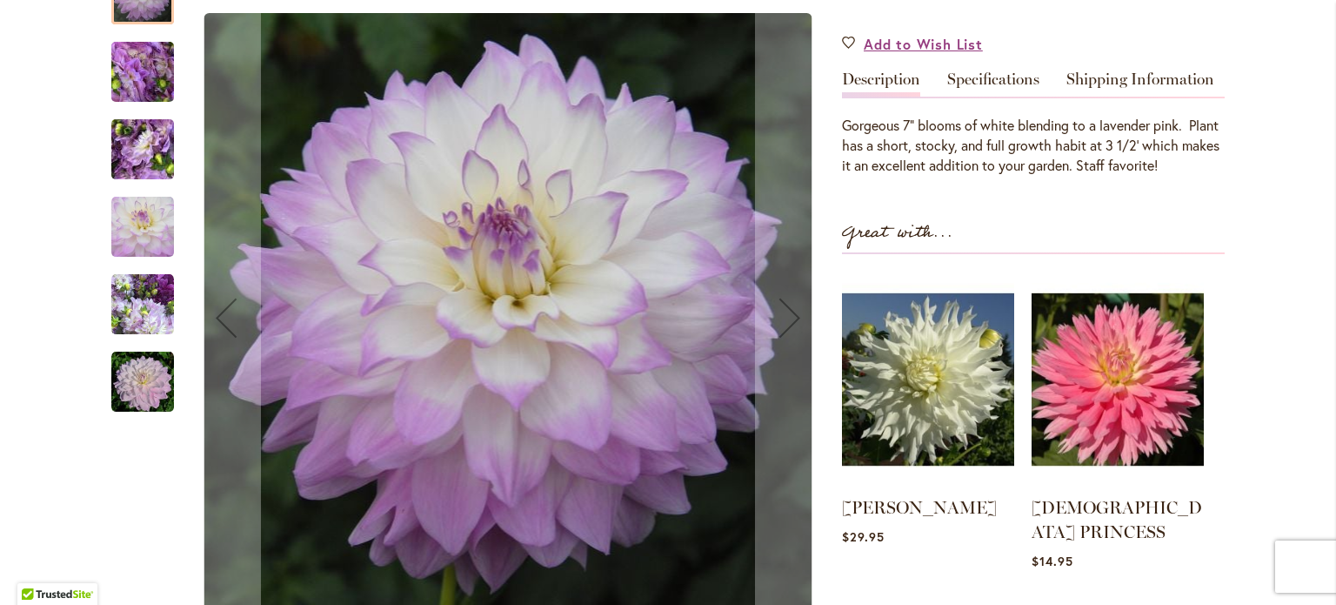
scroll to position [405, 0]
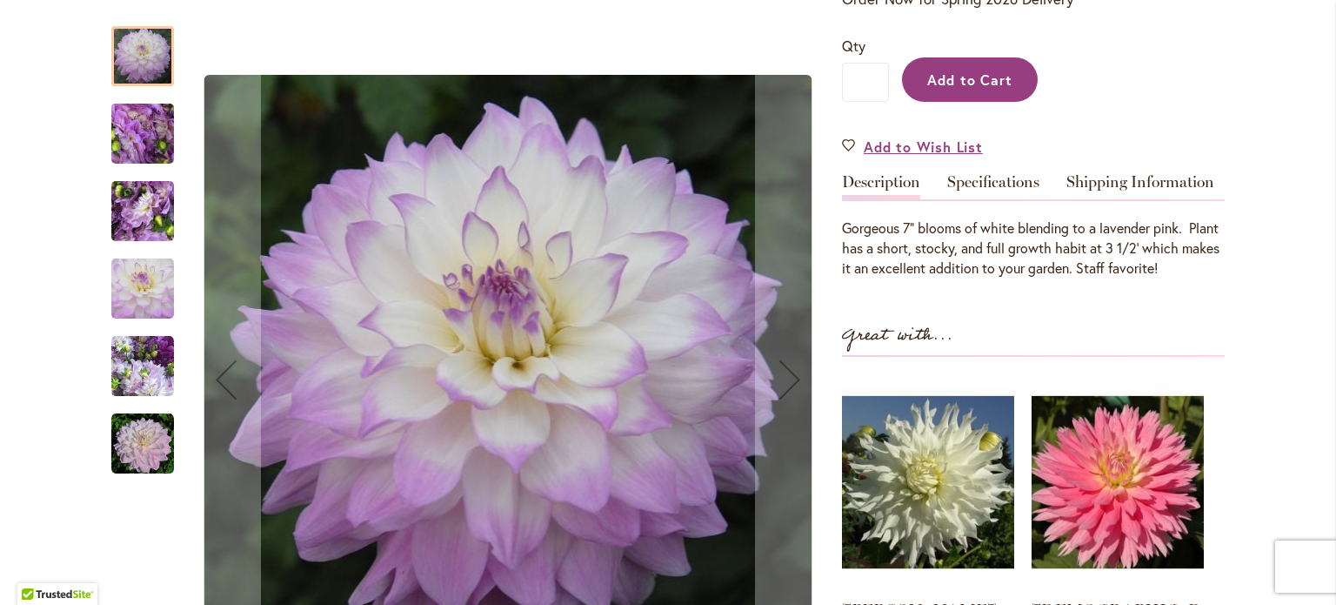
click at [934, 89] on span "Add to Cart" at bounding box center [970, 79] width 86 height 18
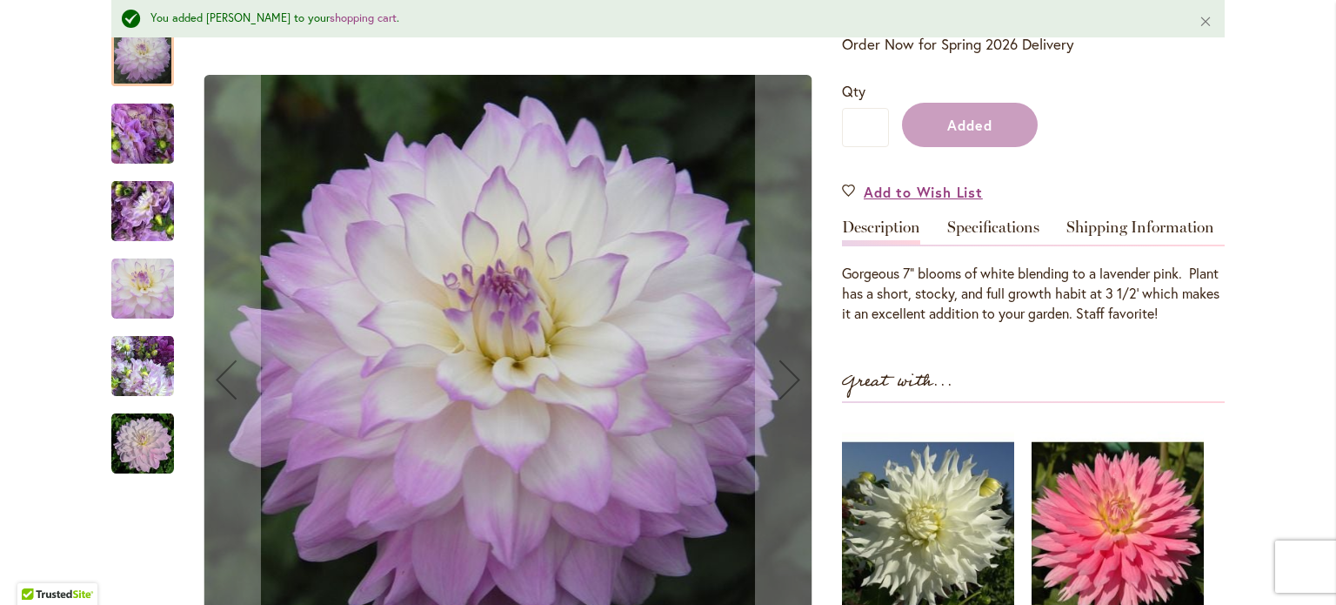
scroll to position [452, 0]
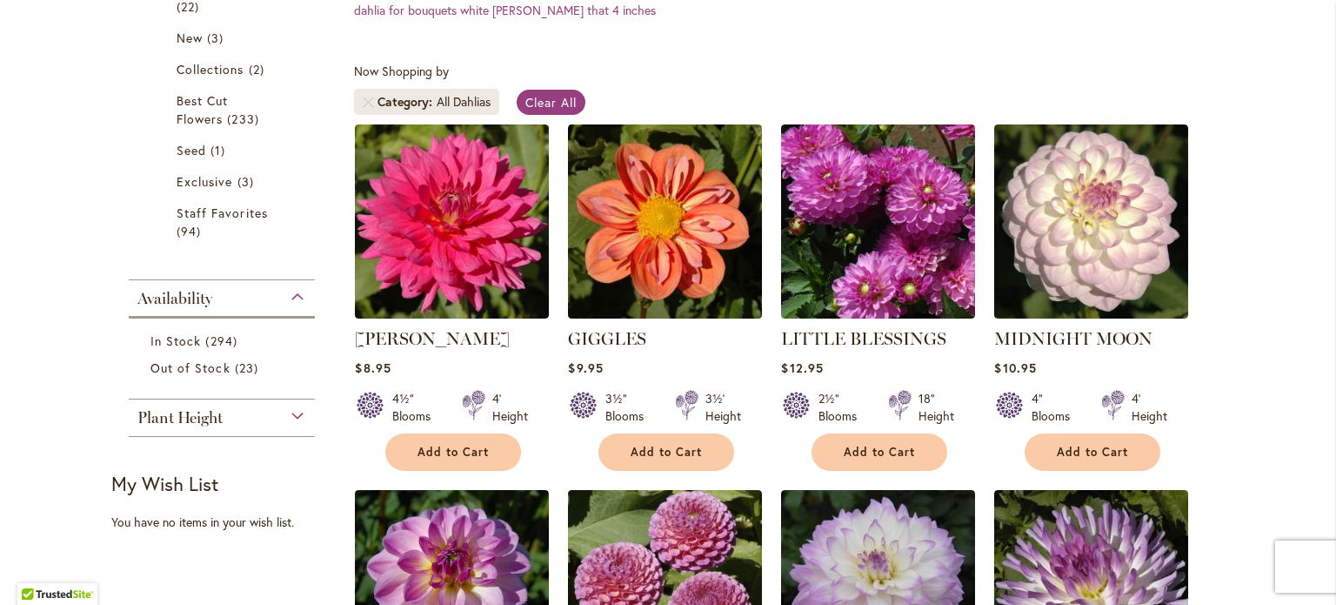
scroll to position [484, 0]
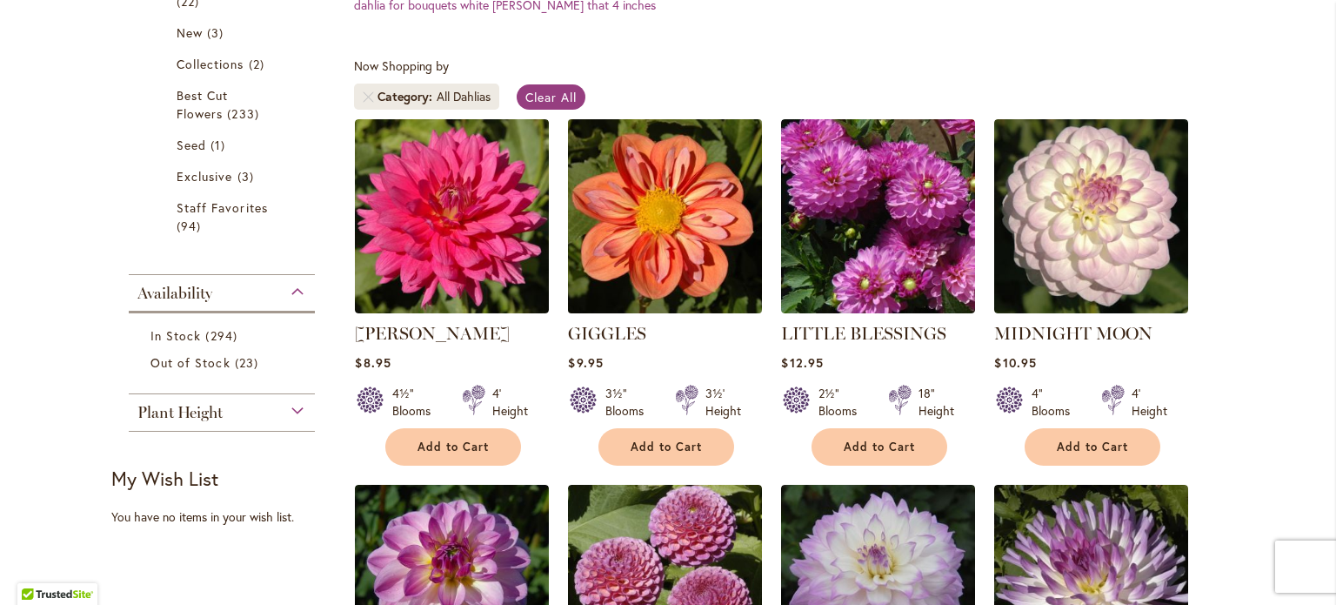
click at [661, 238] on img at bounding box center [666, 217] width 204 height 204
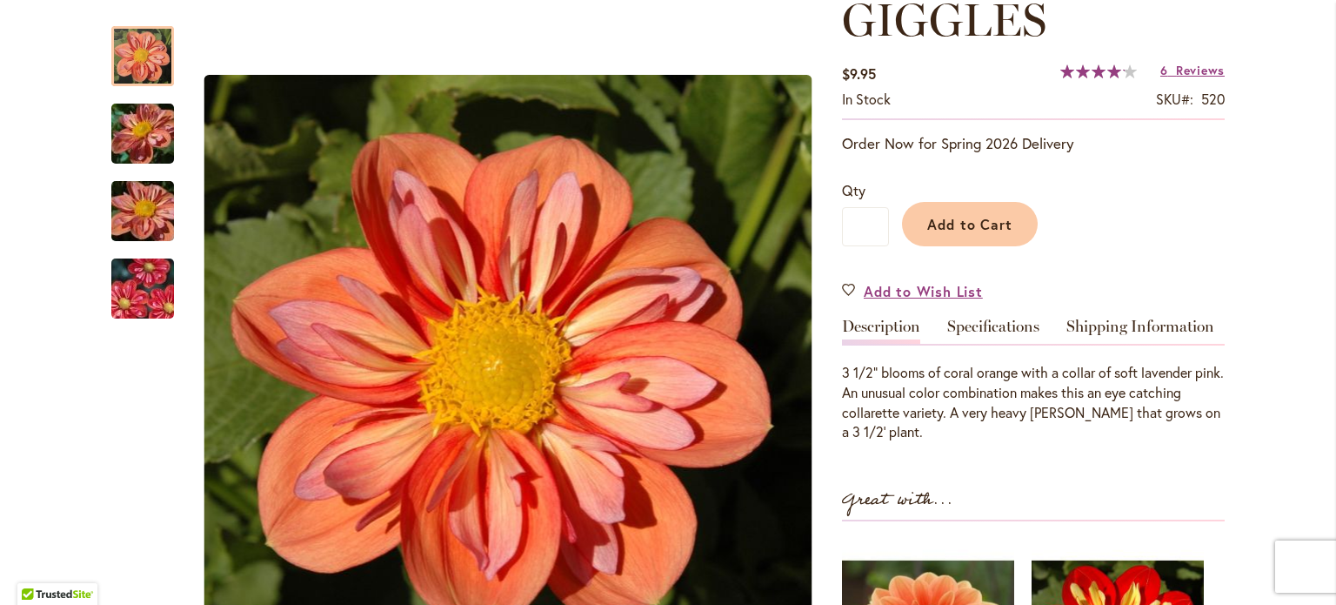
scroll to position [228, 0]
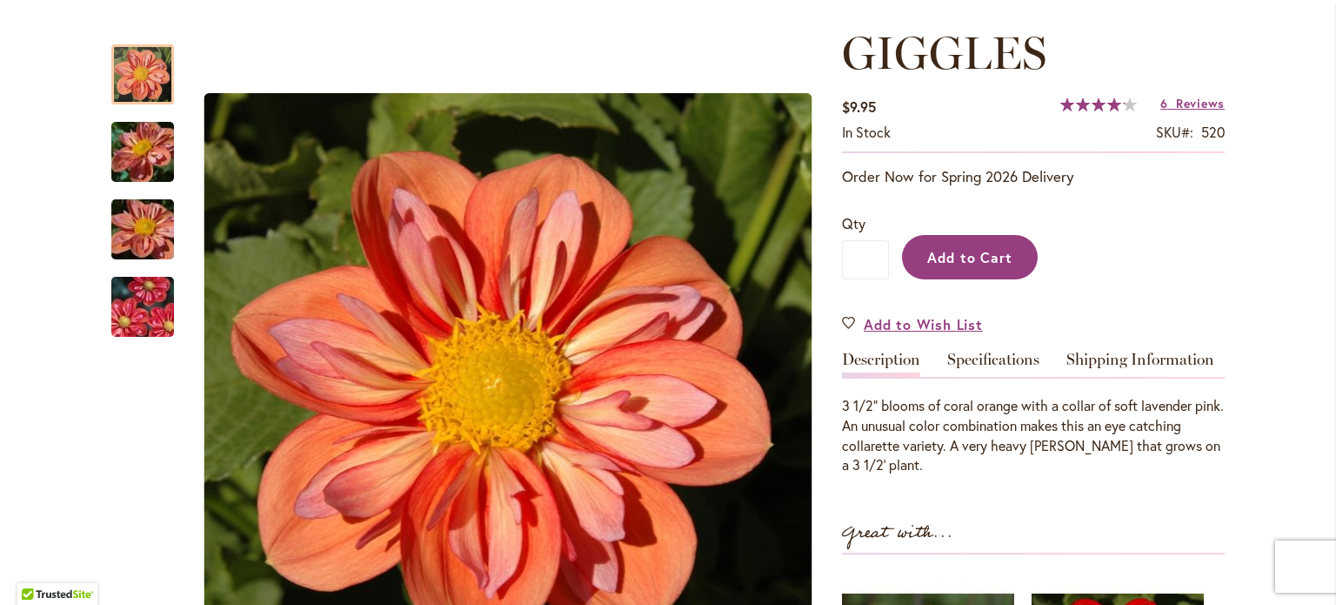
click at [960, 253] on span "Add to Cart" at bounding box center [970, 257] width 86 height 18
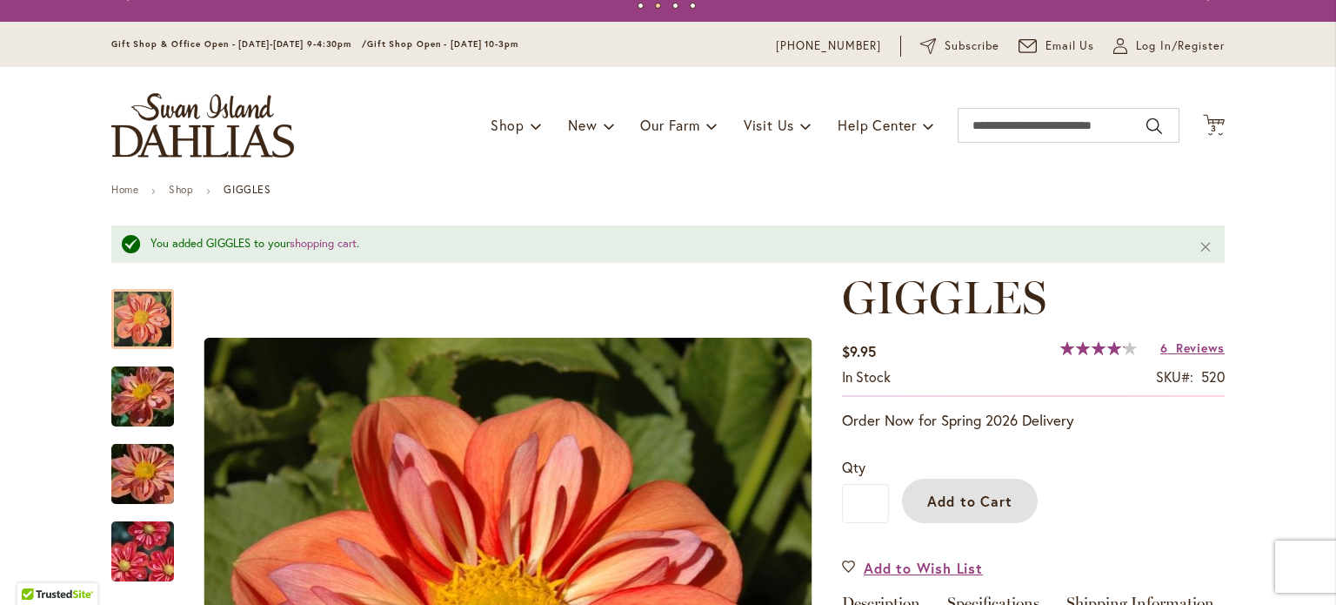
scroll to position [12, 0]
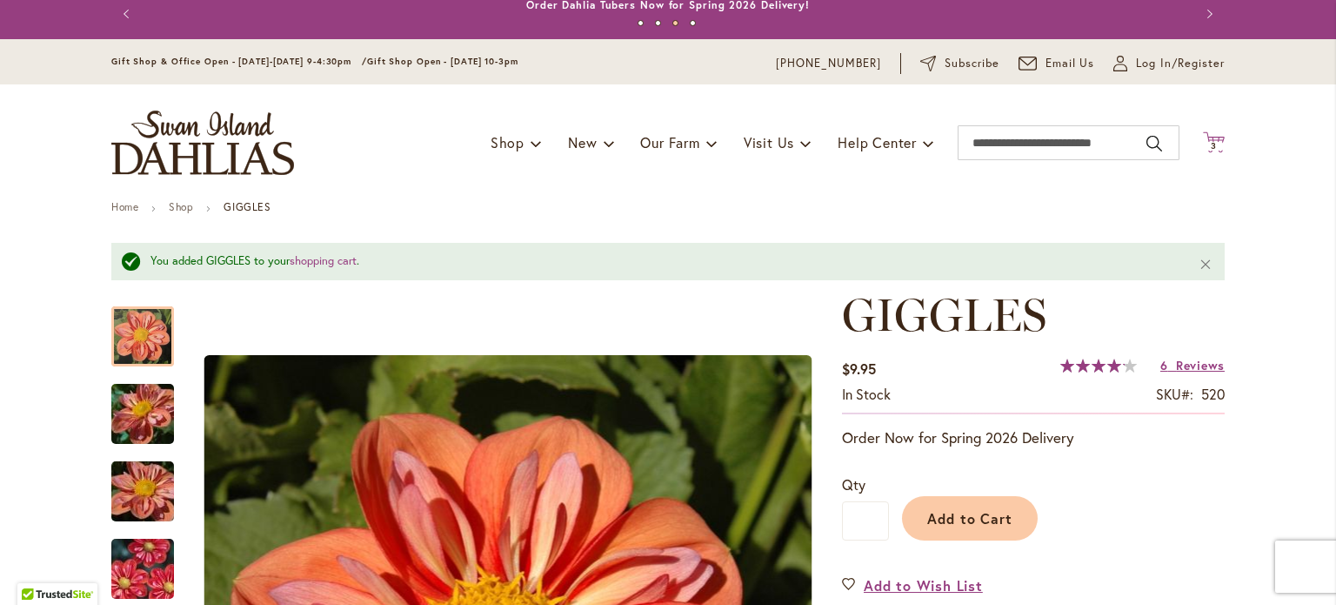
click at [1203, 137] on icon "Cart .cls-1 { fill: #231f20; }" at bounding box center [1214, 142] width 22 height 22
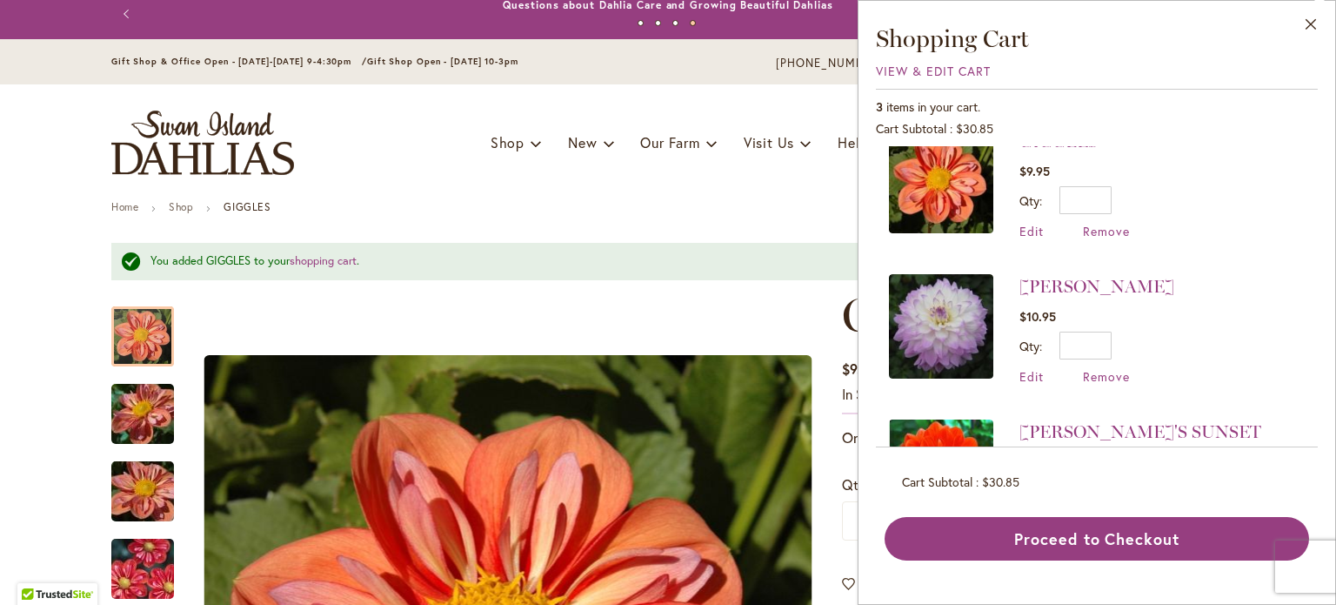
scroll to position [0, 0]
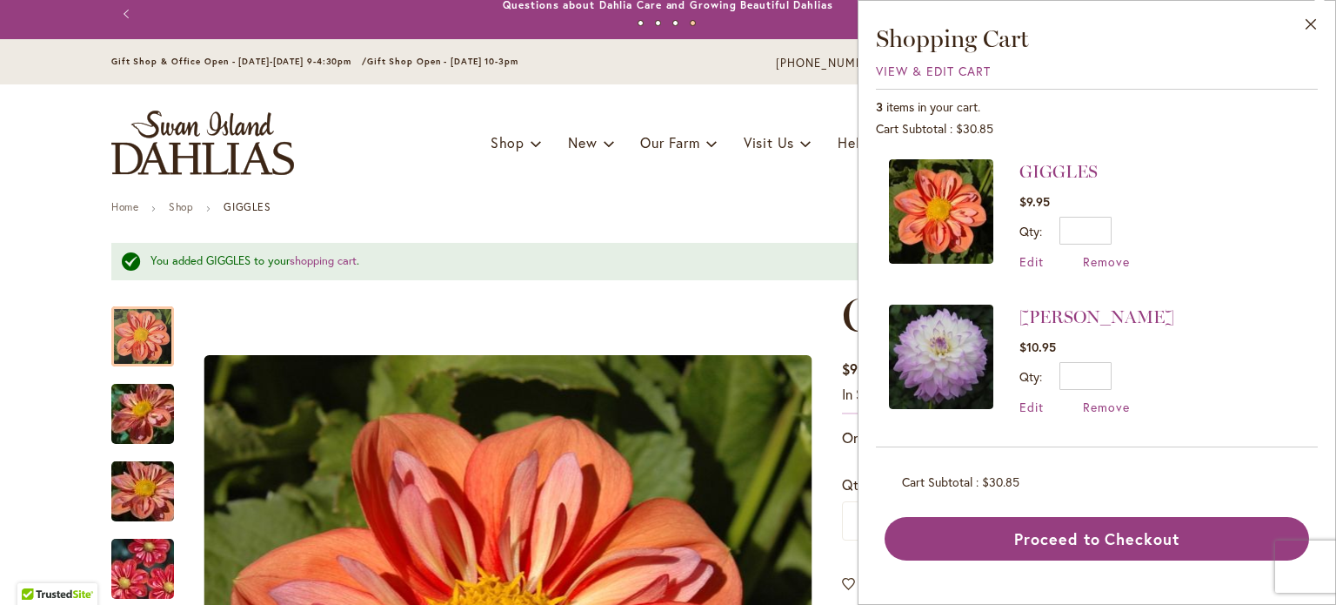
drag, startPoint x: 1316, startPoint y: 274, endPoint x: 1314, endPoint y: 325, distance: 50.5
click at [1314, 325] on div "Close Shopping Cart View & Edit Cart 3 items in your cart. Cart Subtotal $30.85…" at bounding box center [1097, 302] width 478 height 605
click at [1224, 197] on li "GIGGLES $9.95 Qty * Update Edit Remove" at bounding box center [1097, 223] width 416 height 128
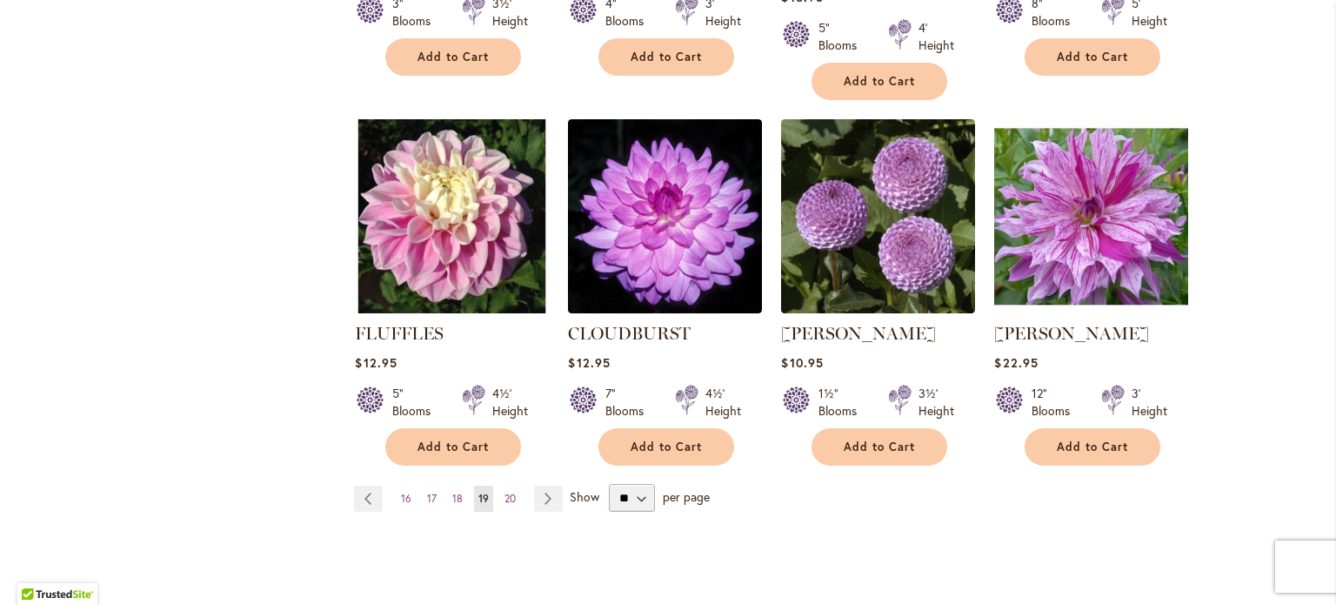
scroll to position [1649, 0]
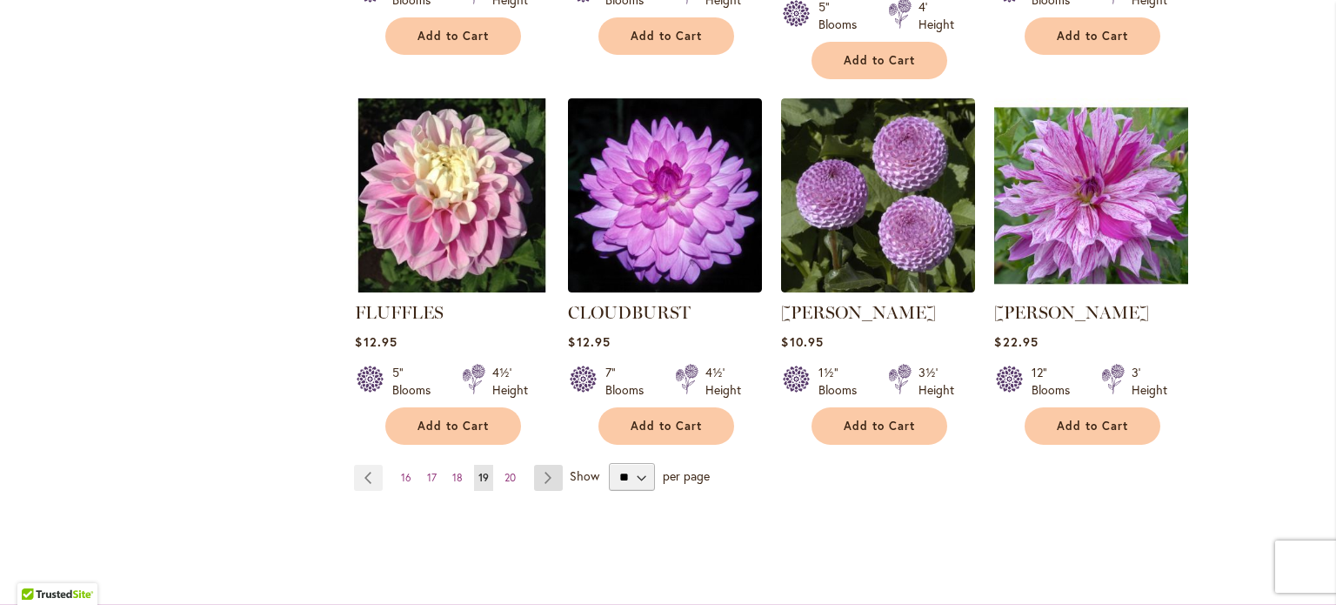
click at [538, 465] on link "Page Next" at bounding box center [548, 478] width 29 height 26
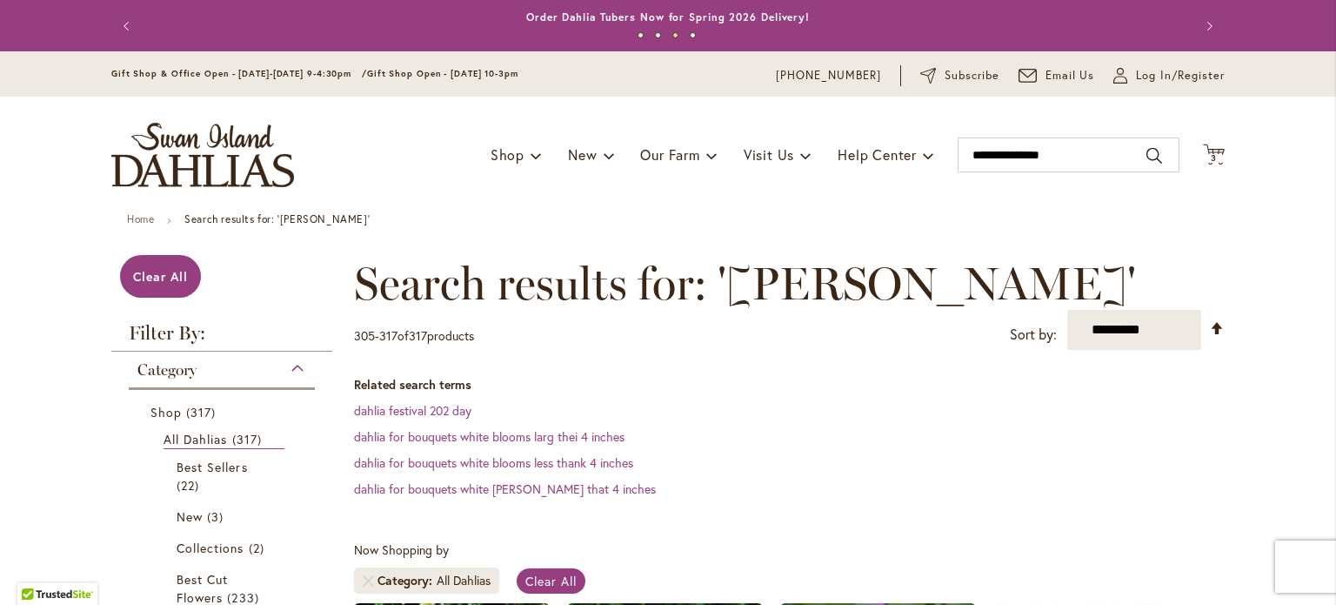
scroll to position [3, 0]
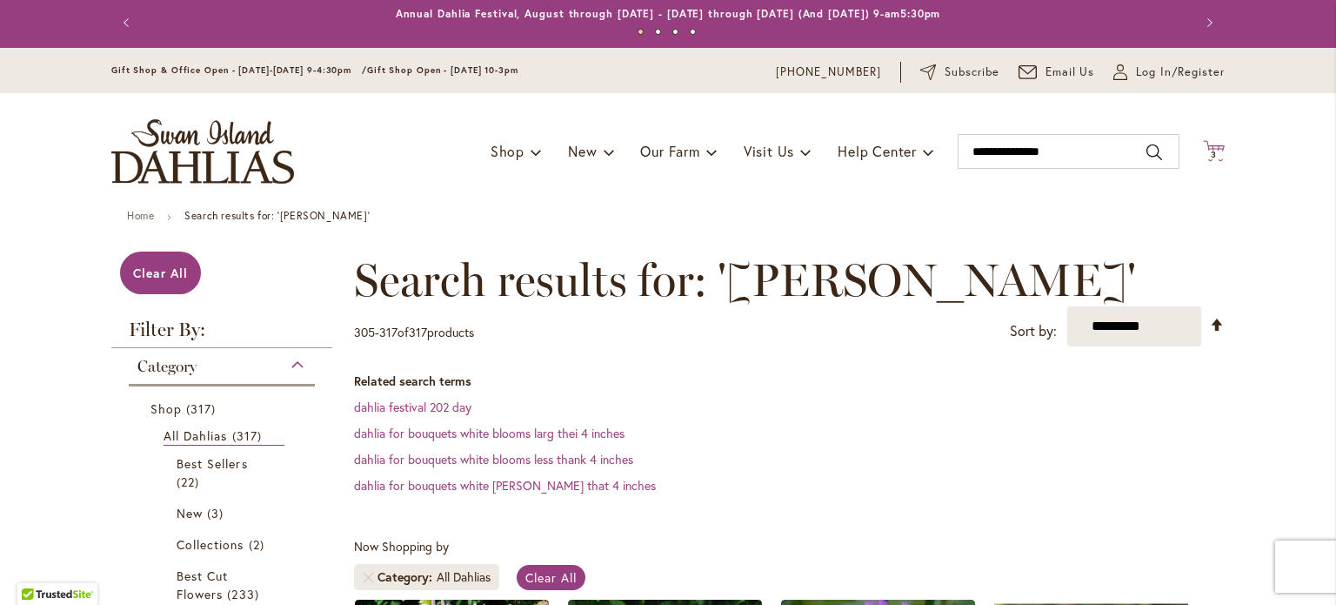
click at [1210, 151] on span "3 3 items" at bounding box center [1214, 155] width 17 height 9
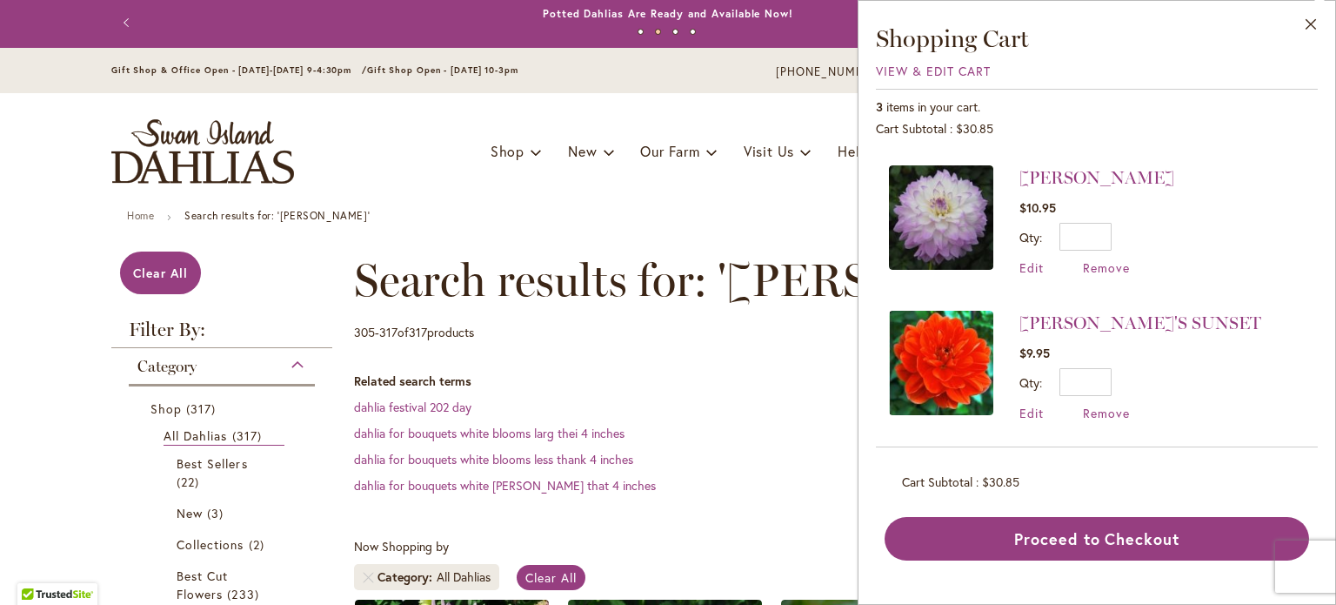
scroll to position [140, 0]
click at [948, 354] on img at bounding box center [941, 362] width 104 height 104
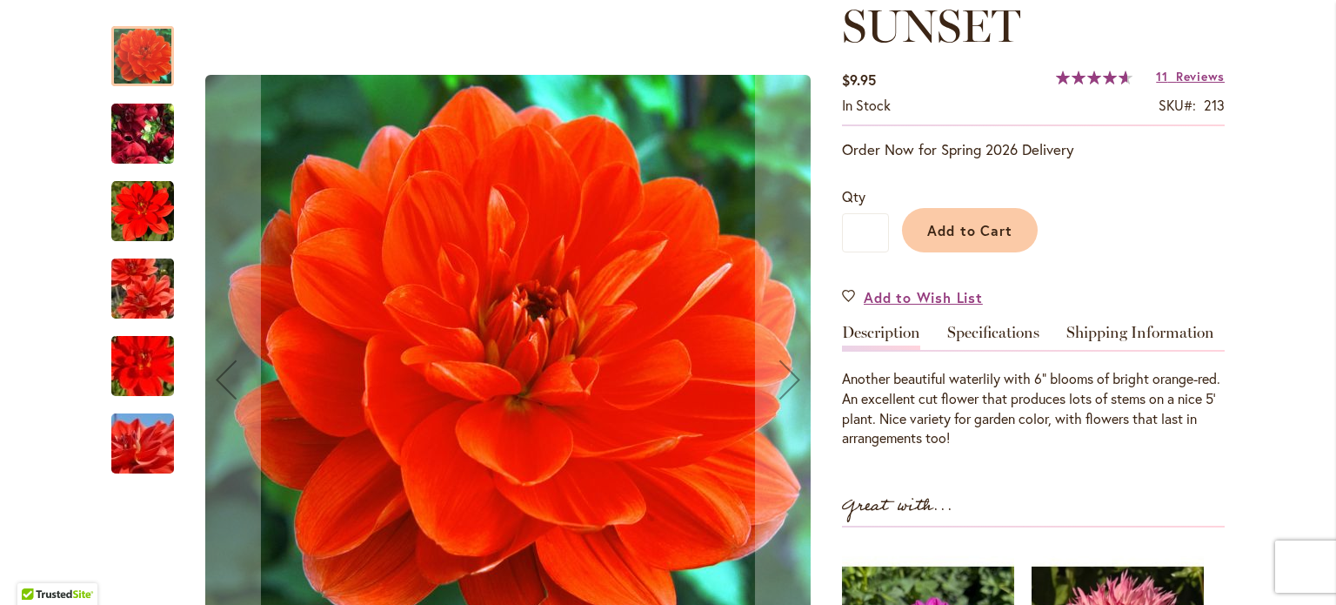
scroll to position [353, 0]
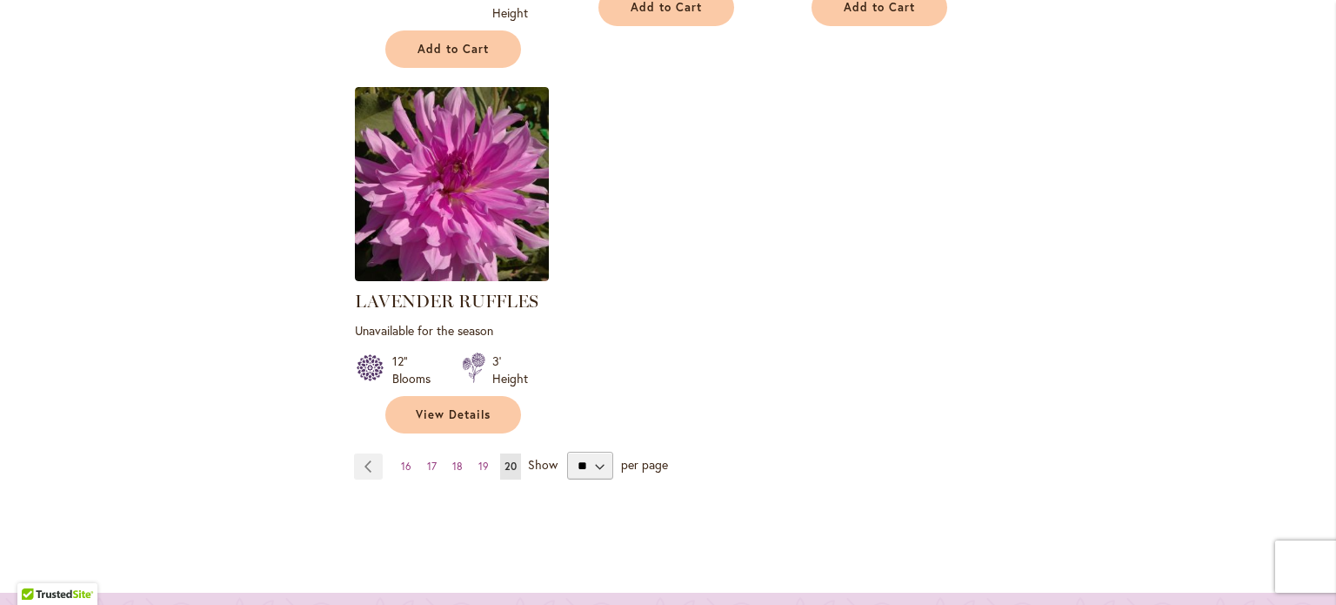
scroll to position [1659, 0]
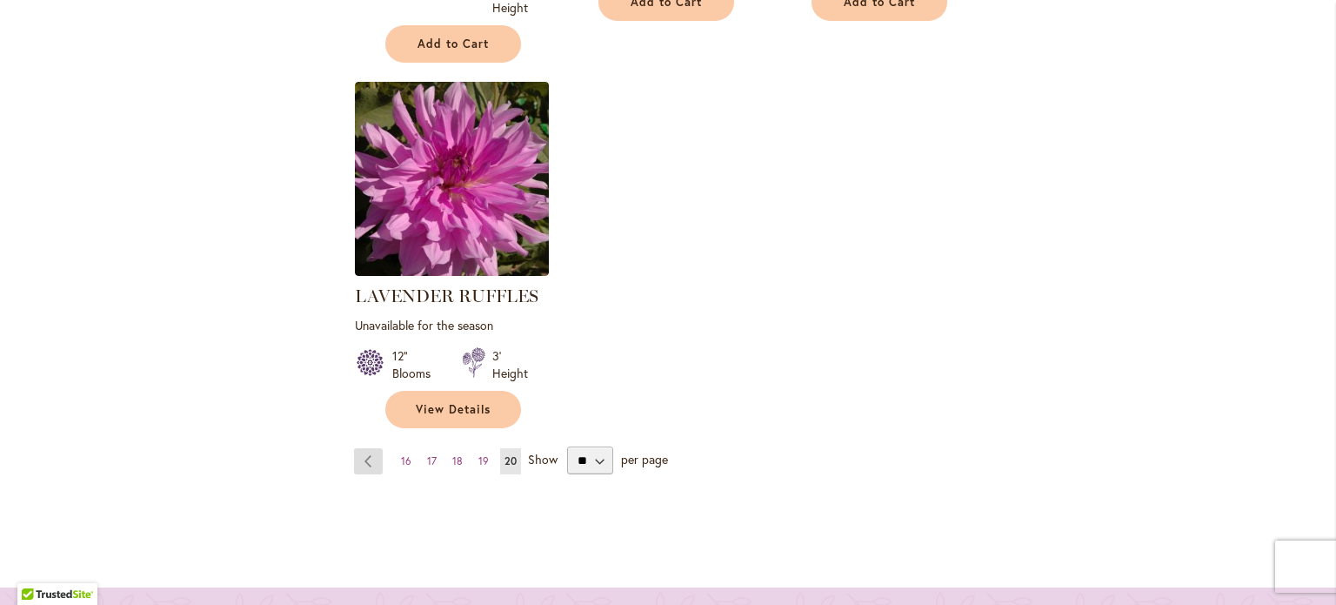
click at [365, 456] on link "Page Previous" at bounding box center [368, 461] width 29 height 26
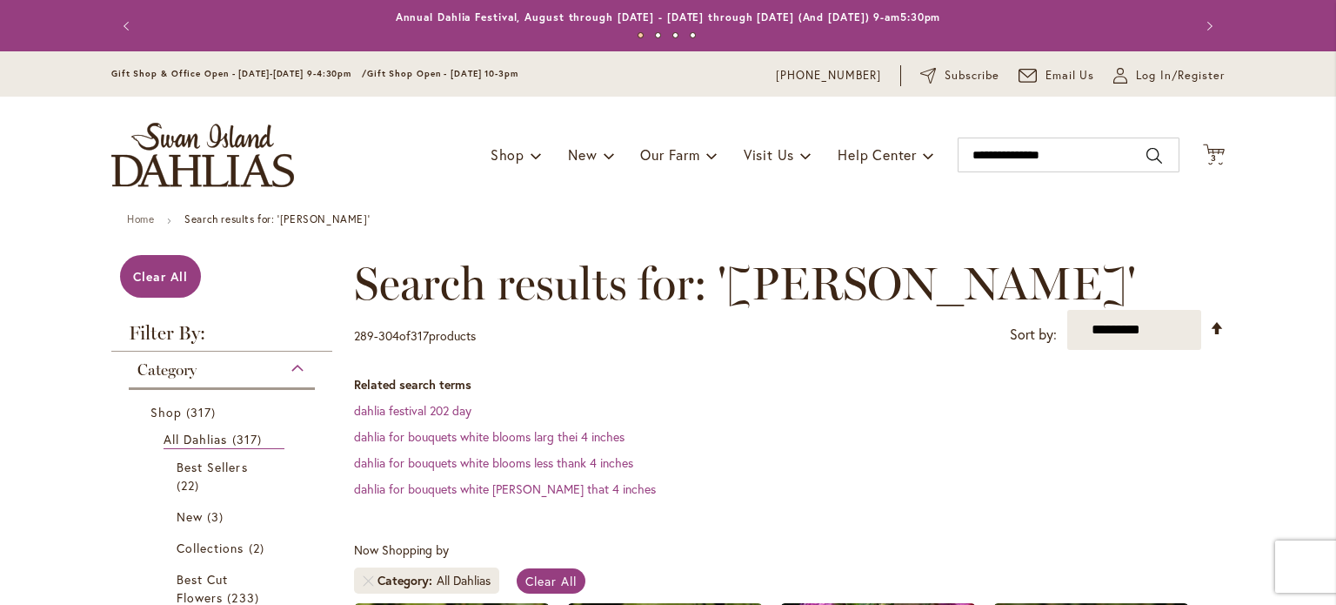
scroll to position [270, 0]
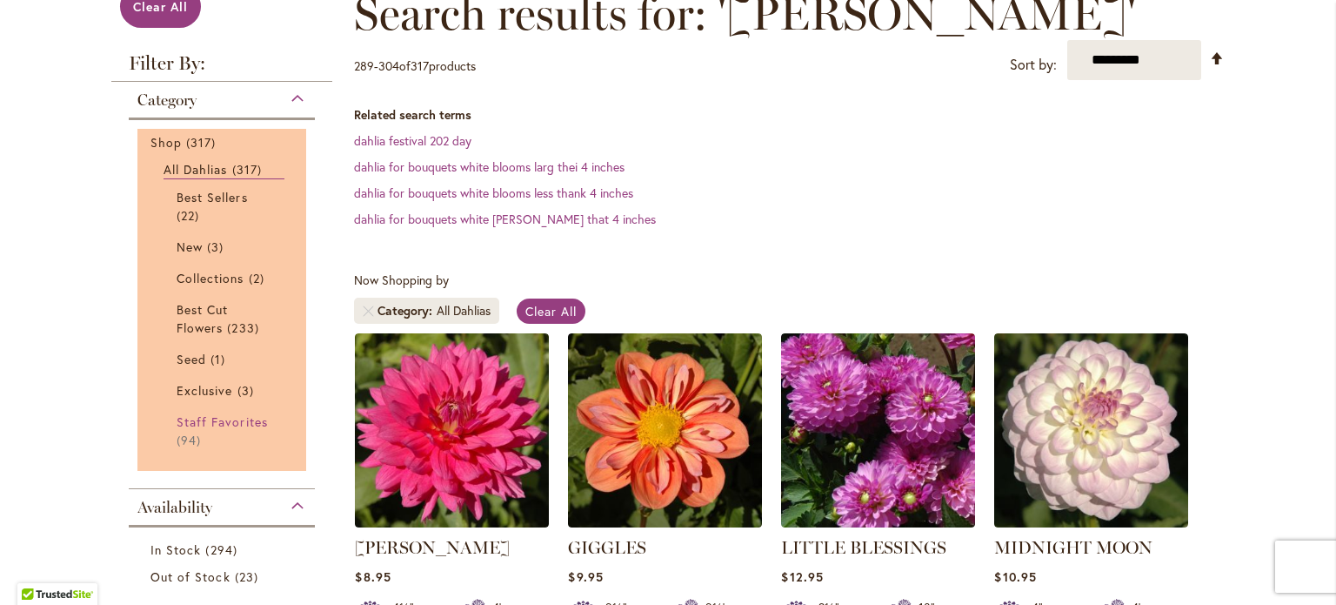
click at [196, 420] on span "Staff Favorites" at bounding box center [222, 421] width 91 height 17
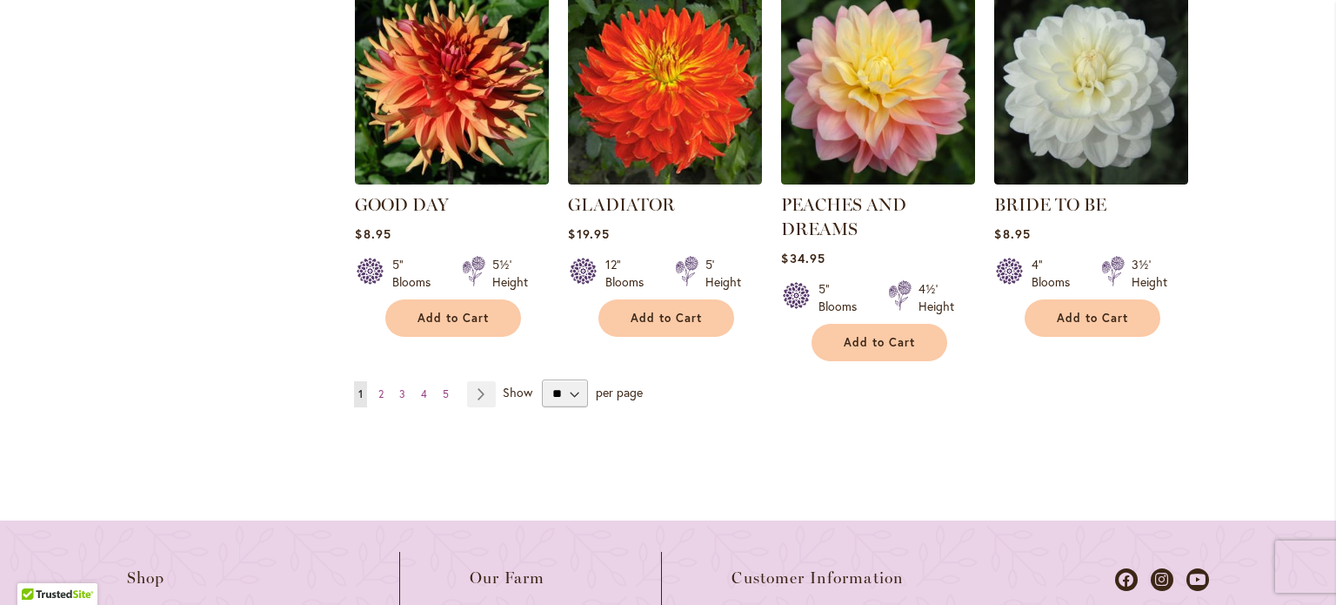
scroll to position [1755, 0]
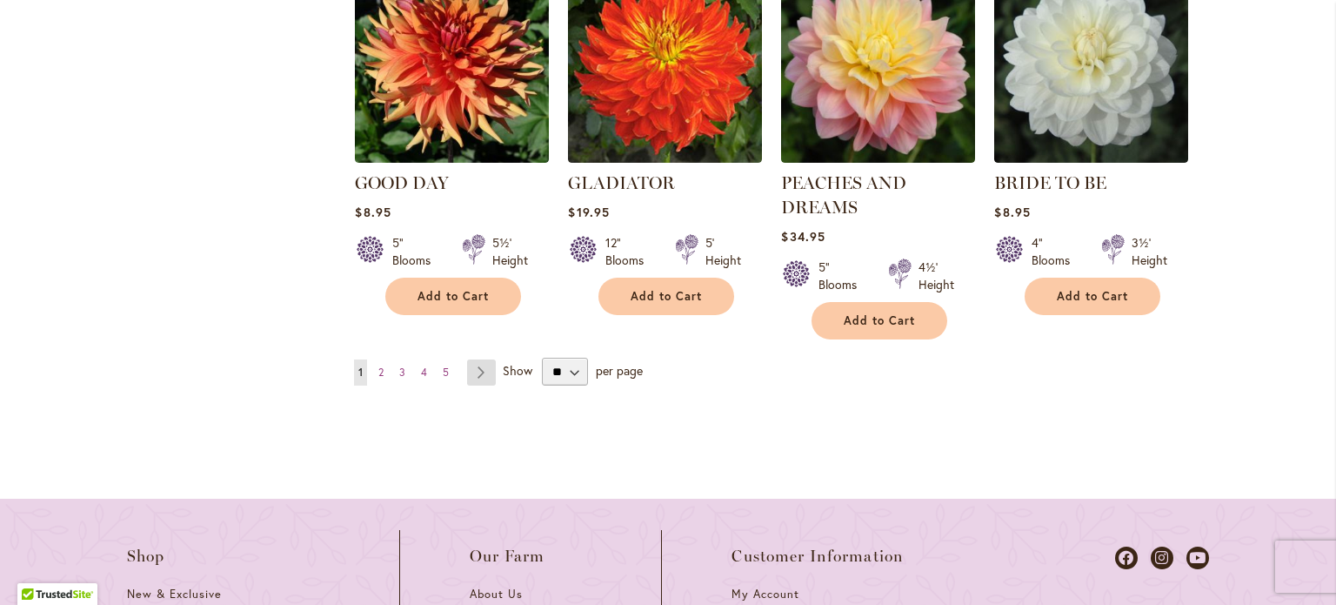
click at [475, 359] on link "Page Next" at bounding box center [481, 372] width 29 height 26
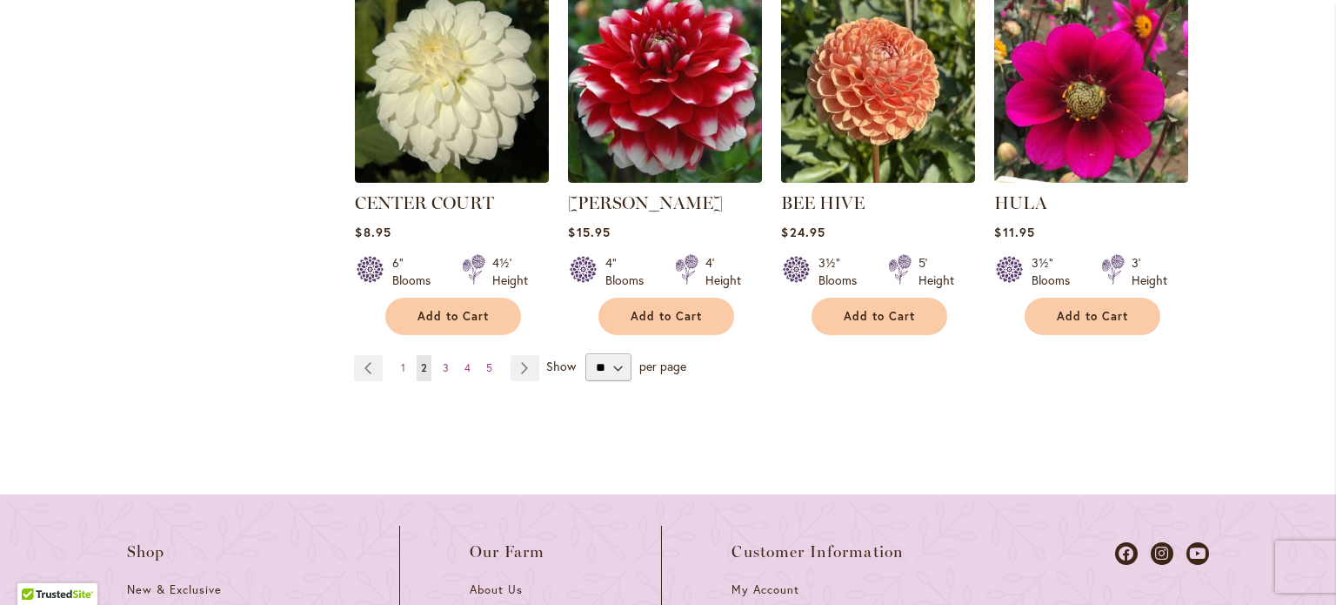
scroll to position [1762, 0]
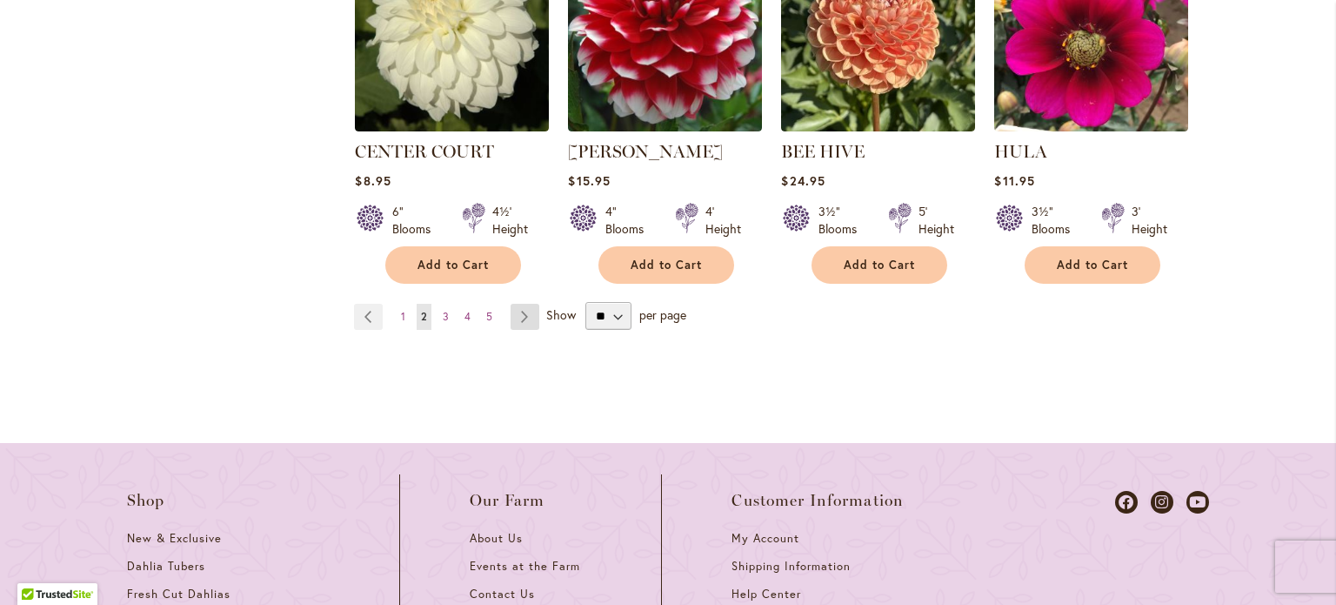
click at [514, 304] on link "Page Next" at bounding box center [525, 317] width 29 height 26
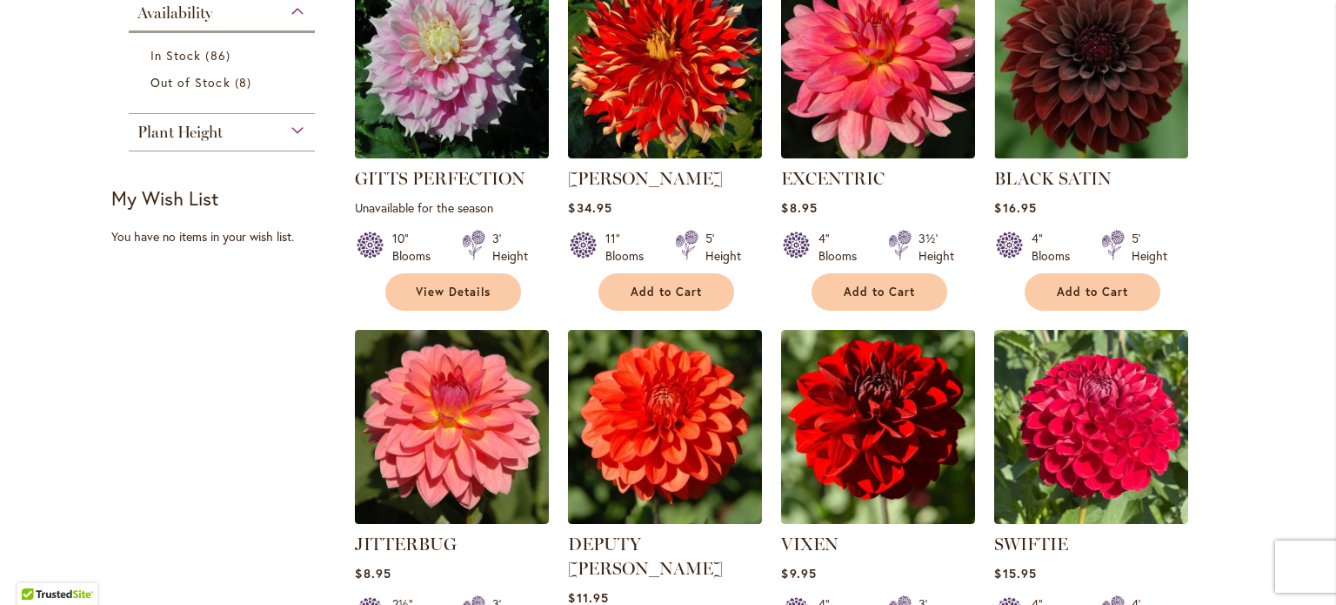
scroll to position [677, 0]
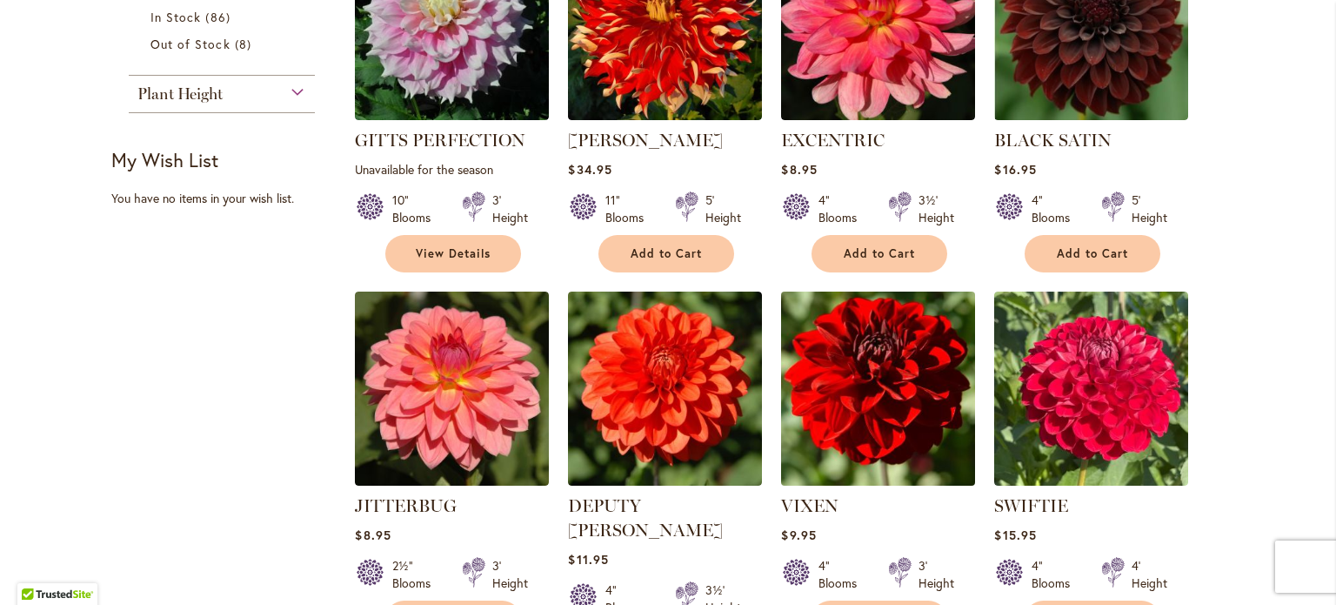
click at [860, 378] on img at bounding box center [879, 389] width 204 height 204
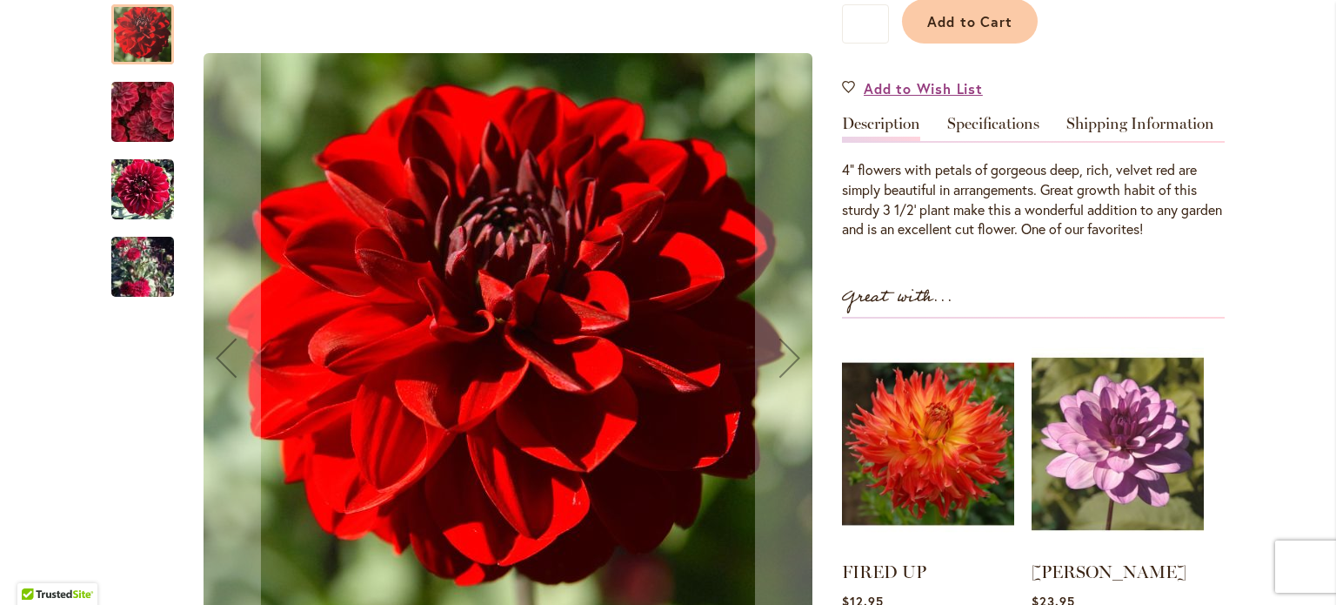
scroll to position [470, 0]
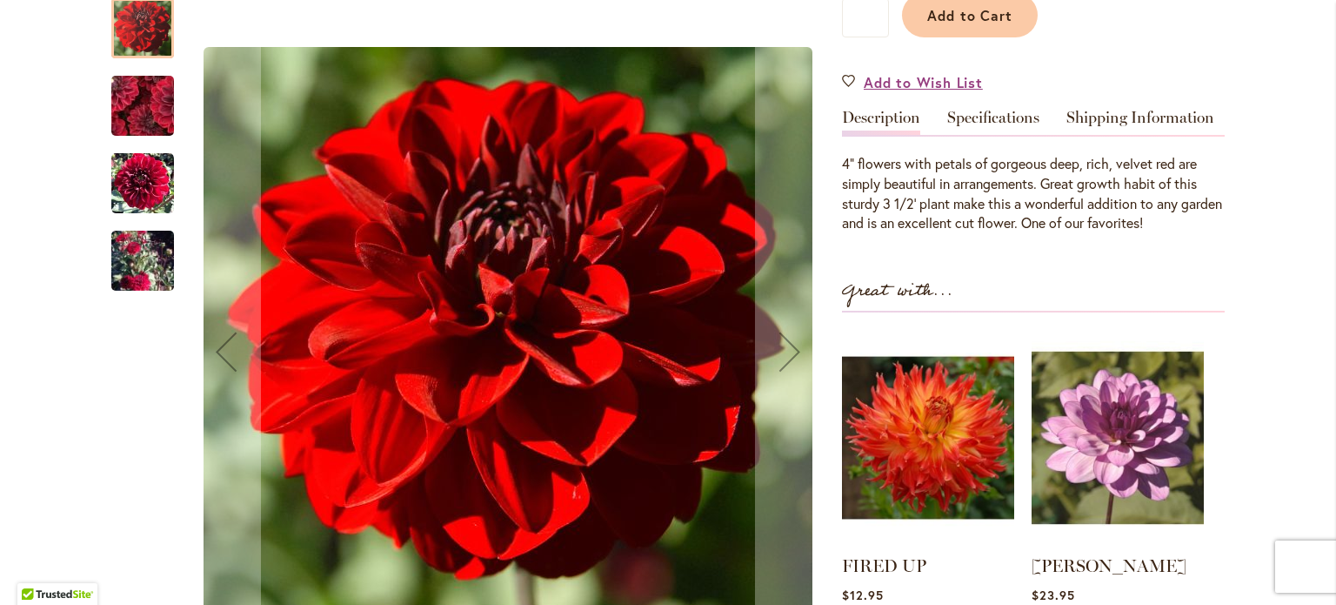
click at [146, 251] on img "VIXEN" at bounding box center [142, 261] width 63 height 114
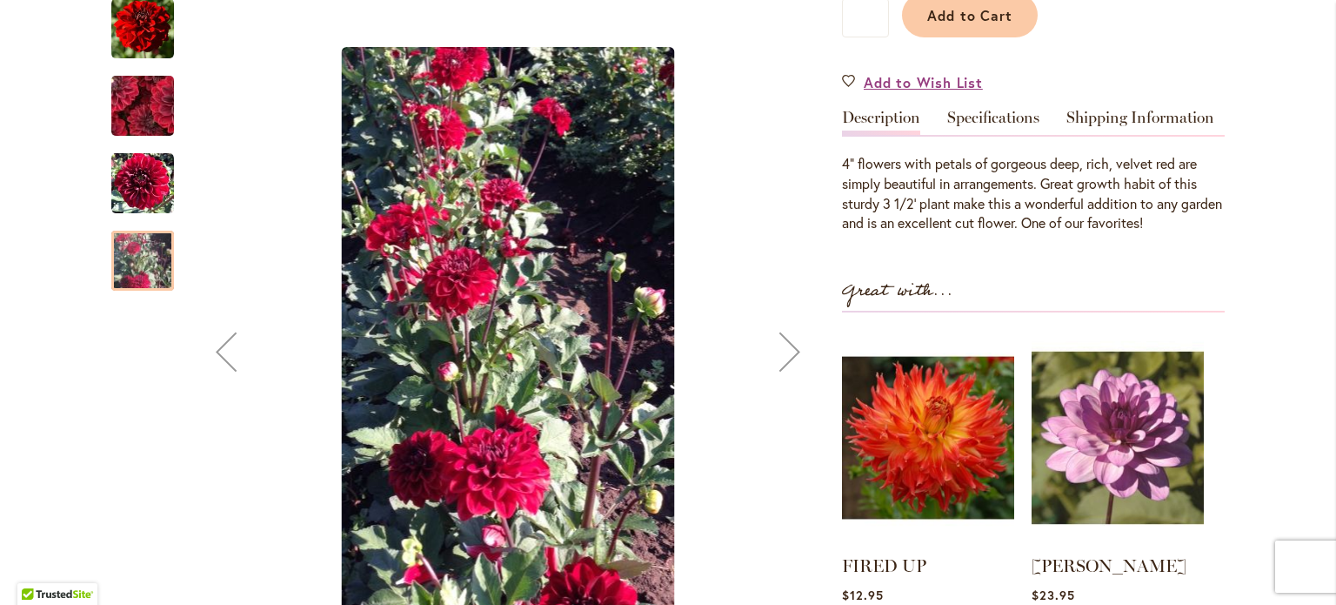
click at [146, 251] on img "VIXEN" at bounding box center [142, 261] width 63 height 114
click at [136, 30] on img "VIXEN" at bounding box center [142, 28] width 63 height 63
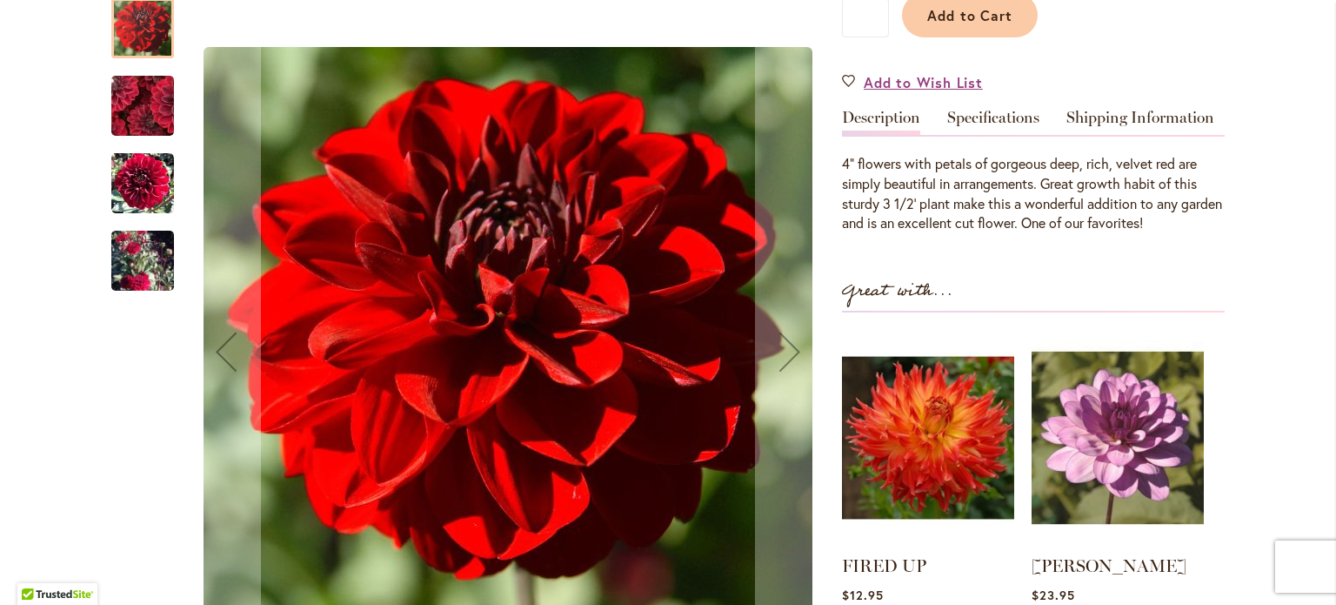
click at [131, 93] on img "VIXEN" at bounding box center [143, 105] width 124 height 120
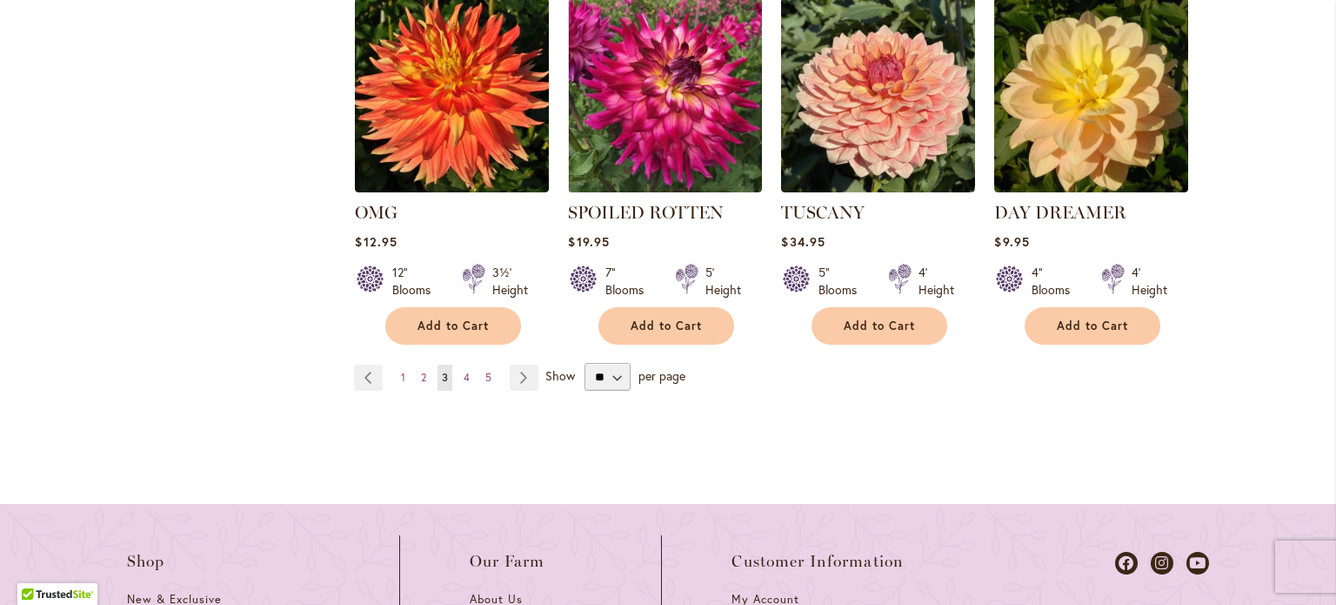
scroll to position [1730, 0]
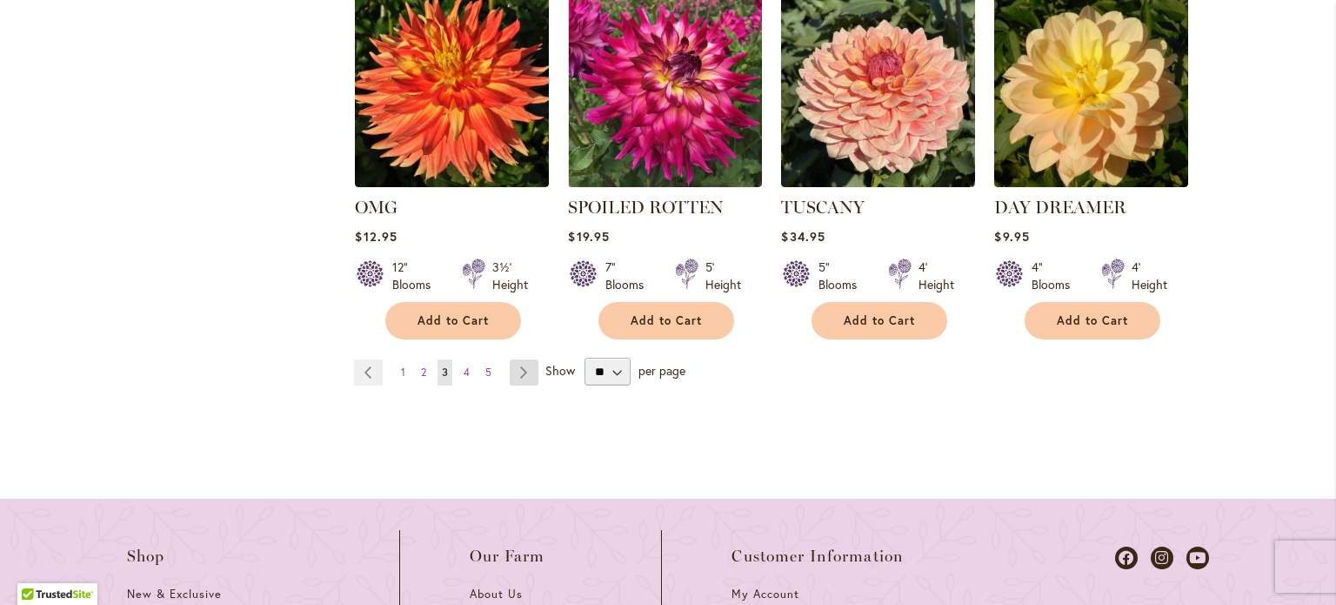
click at [515, 359] on link "Page Next" at bounding box center [524, 372] width 29 height 26
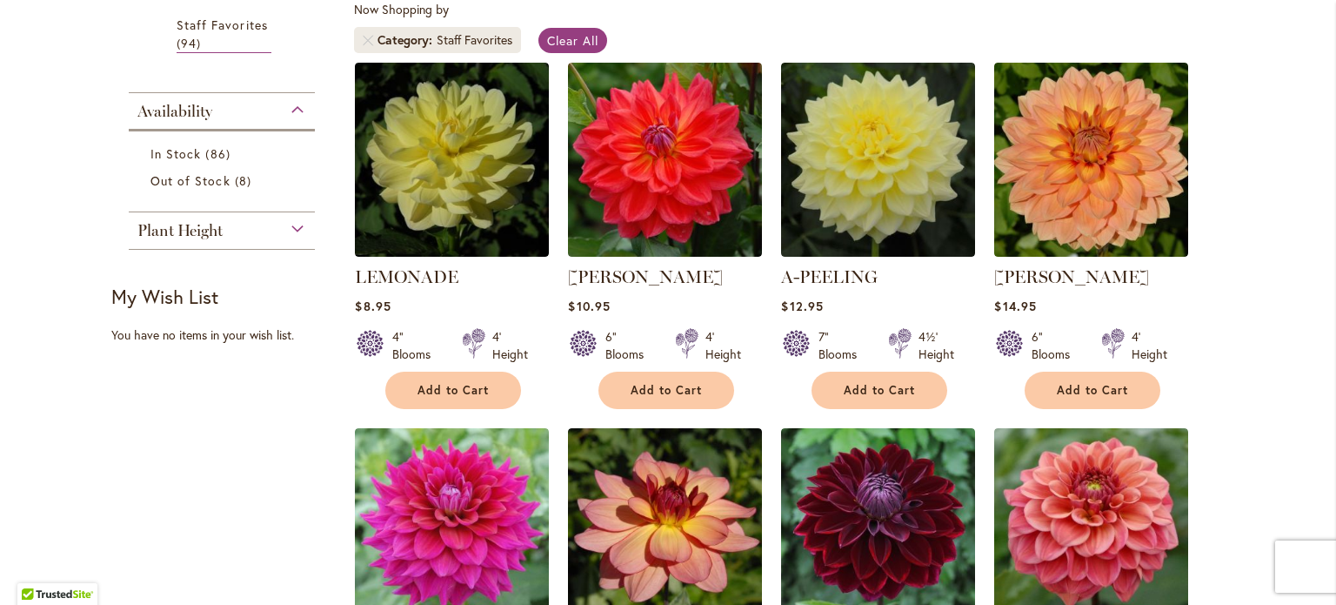
scroll to position [551, 0]
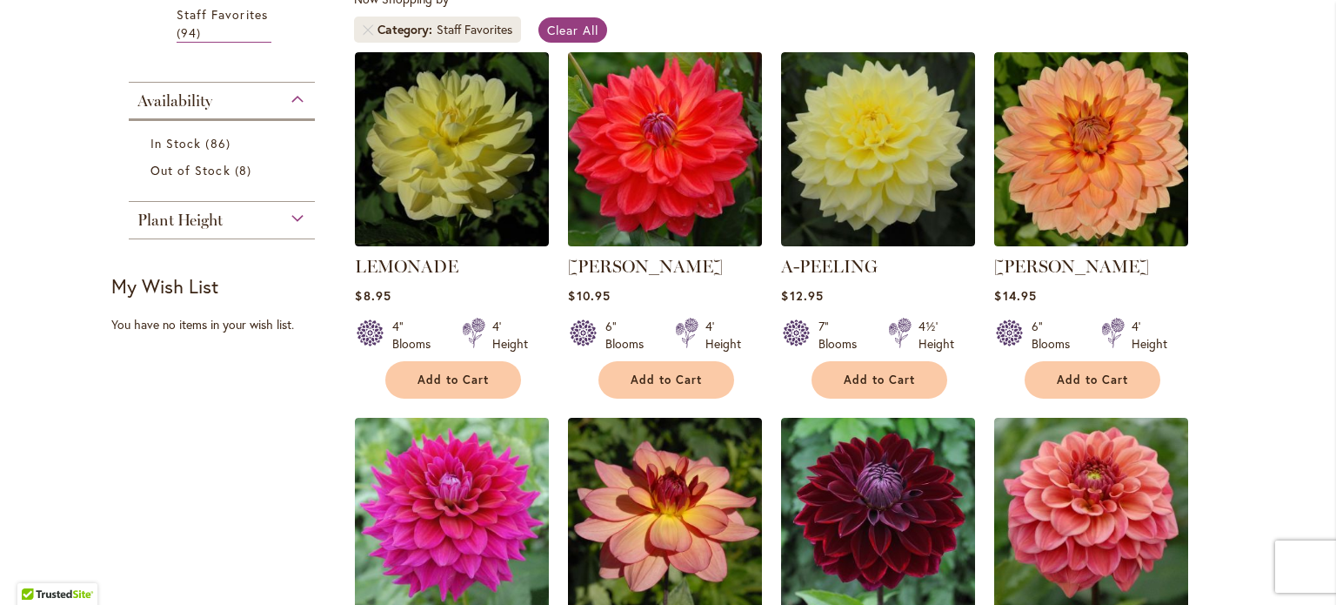
click at [663, 186] on img at bounding box center [666, 150] width 204 height 204
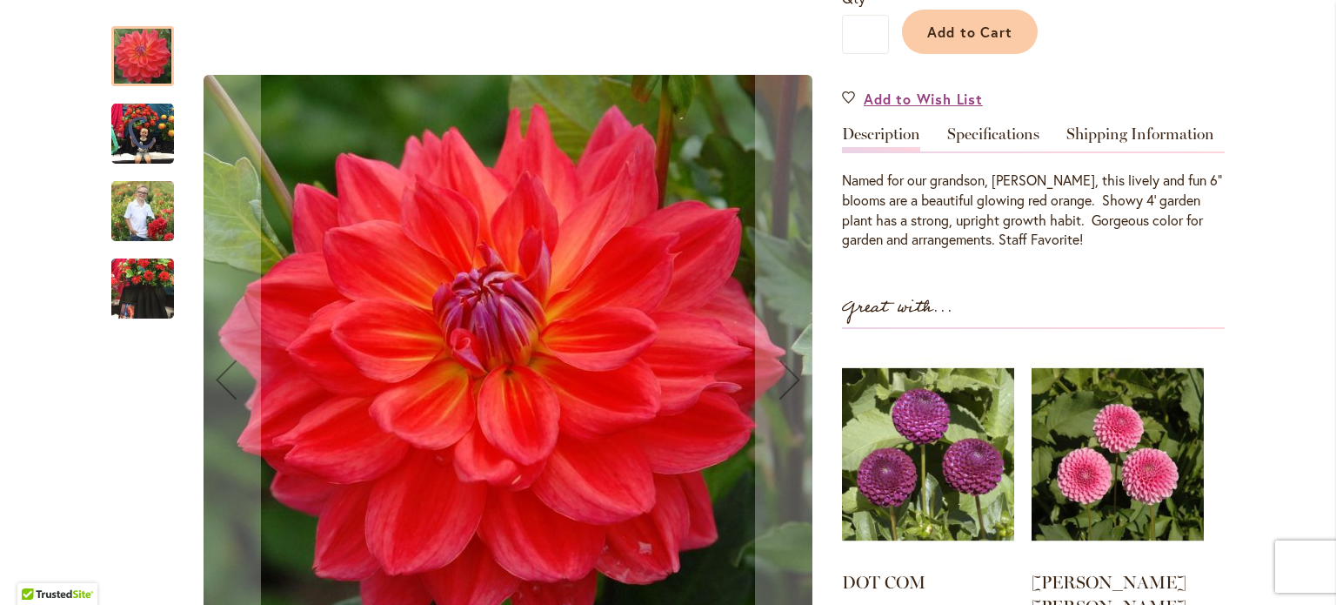
scroll to position [450, 0]
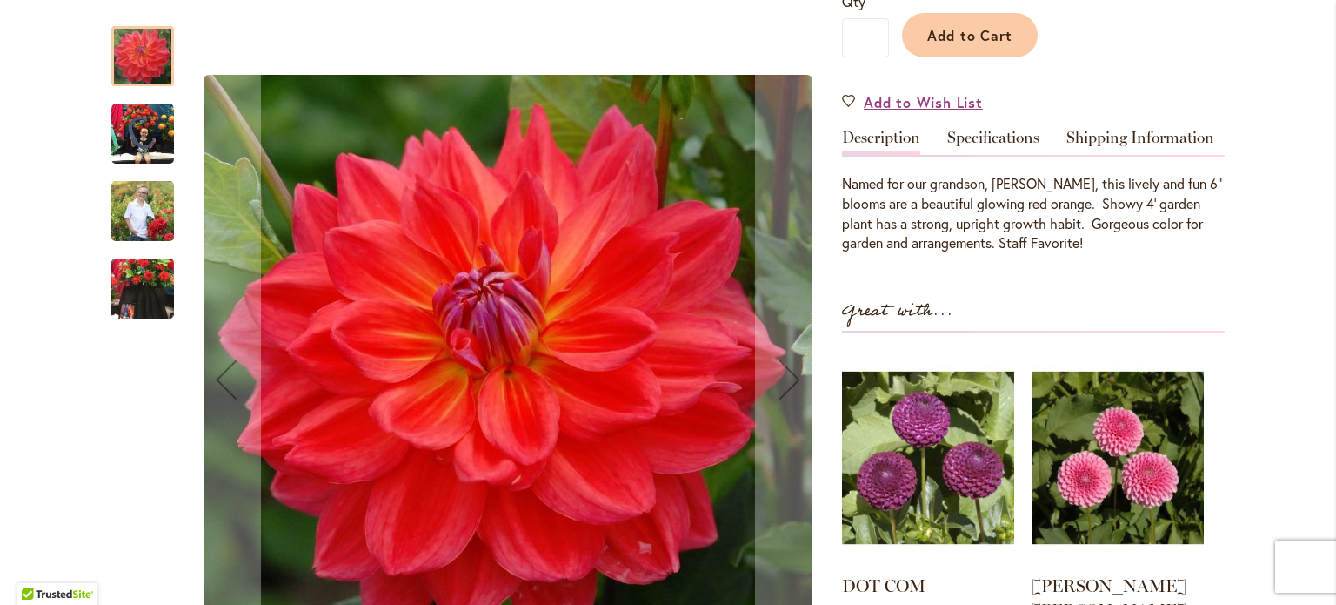
click at [135, 208] on img "COOPER BLAINE" at bounding box center [142, 210] width 63 height 78
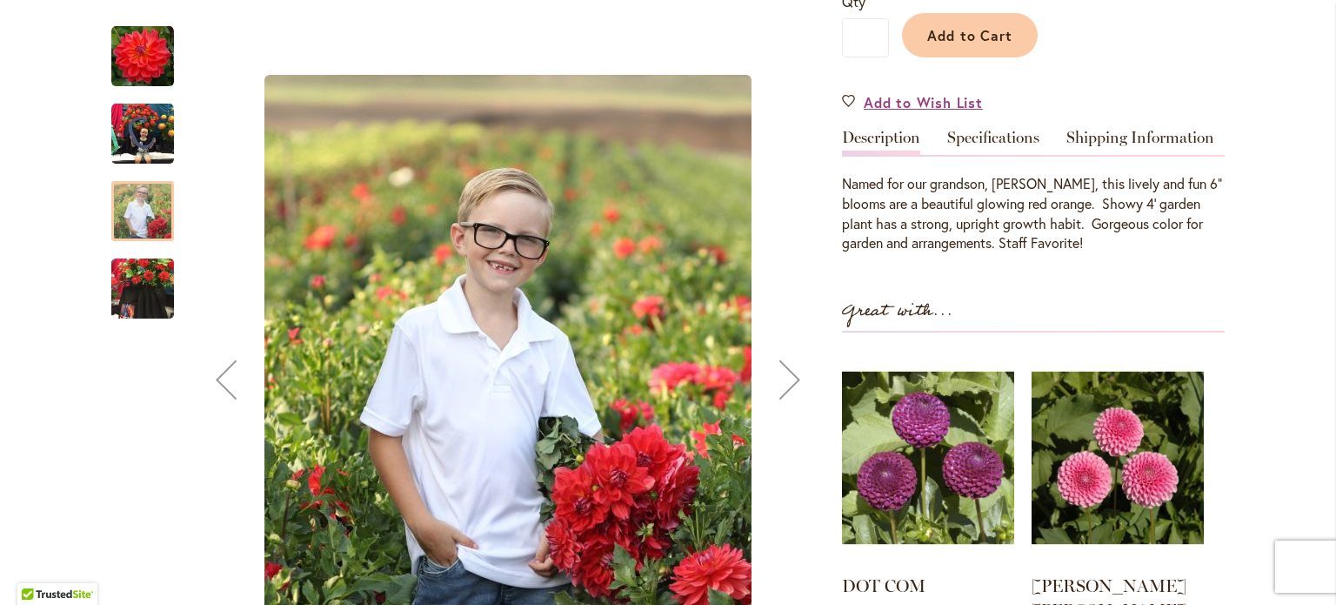
click at [139, 51] on img "COOPER BLAINE" at bounding box center [142, 56] width 63 height 63
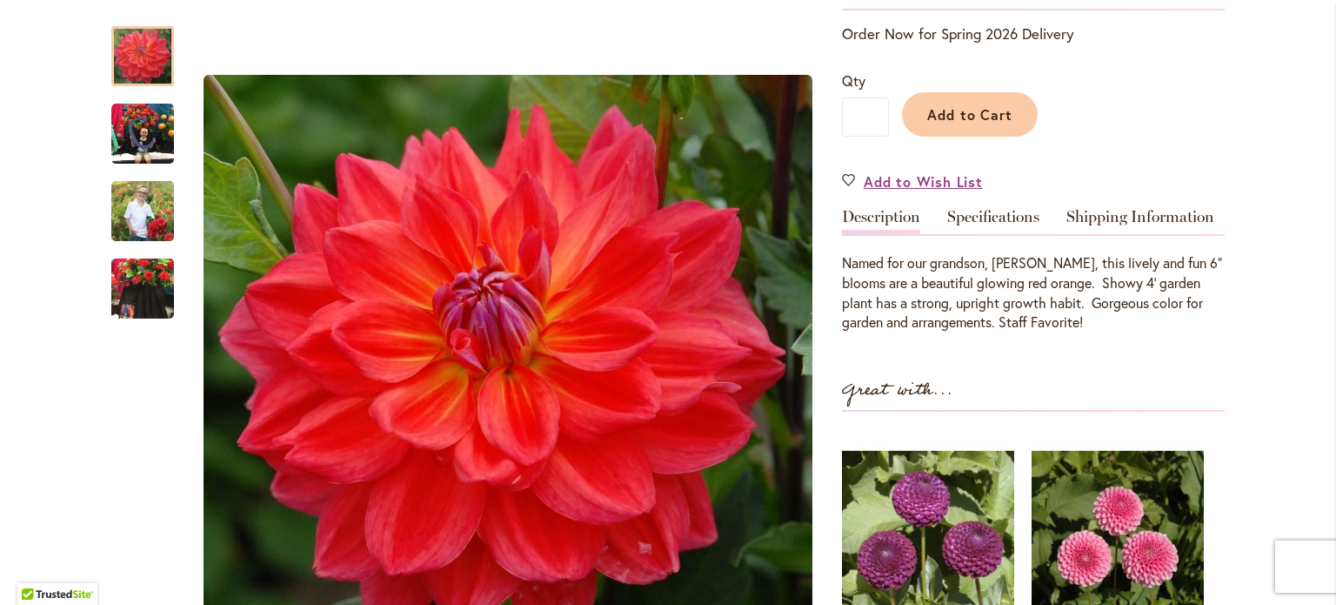
scroll to position [183, 0]
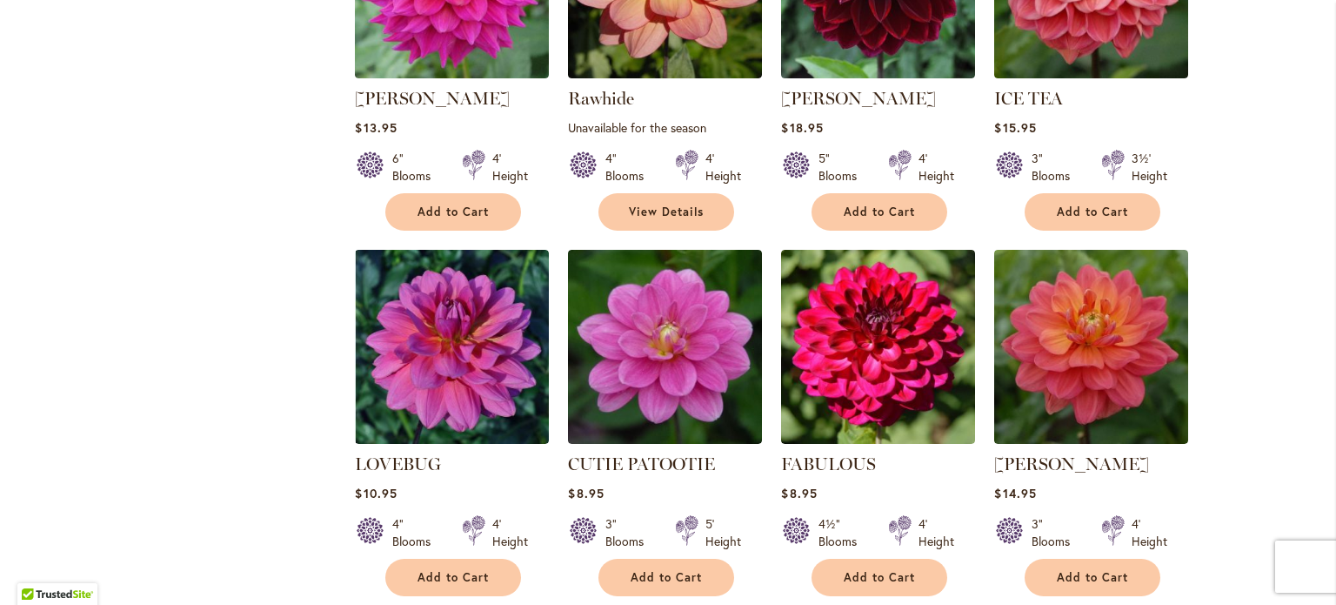
scroll to position [1087, 0]
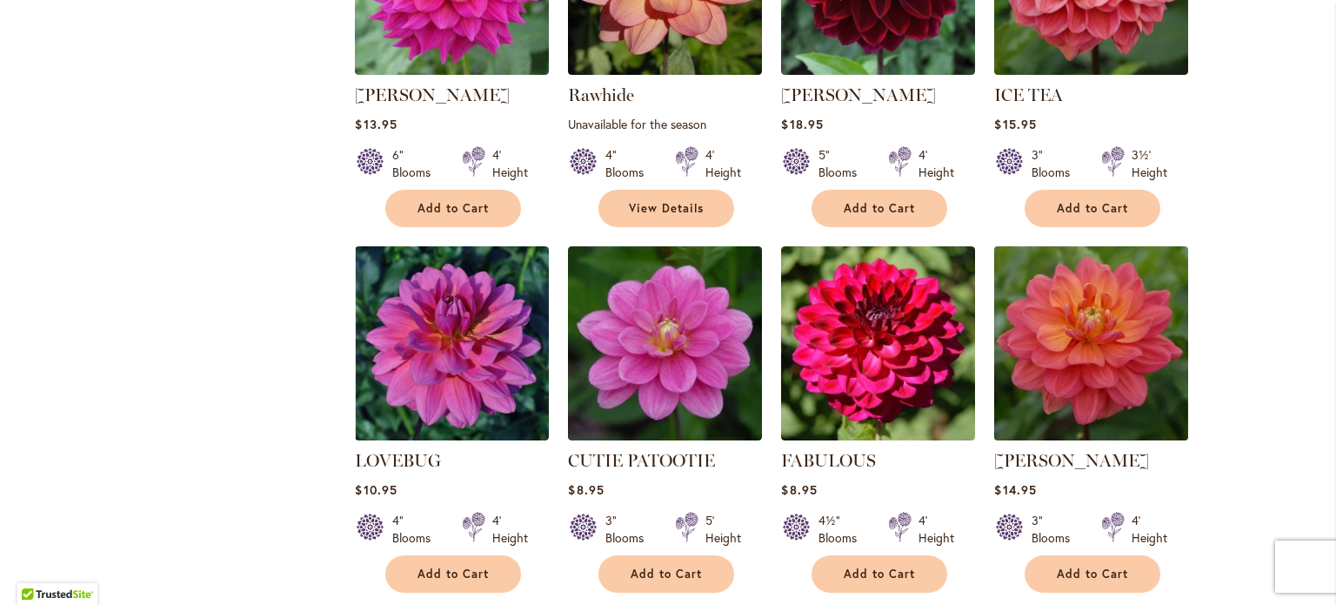
click at [1069, 365] on img at bounding box center [1092, 344] width 204 height 204
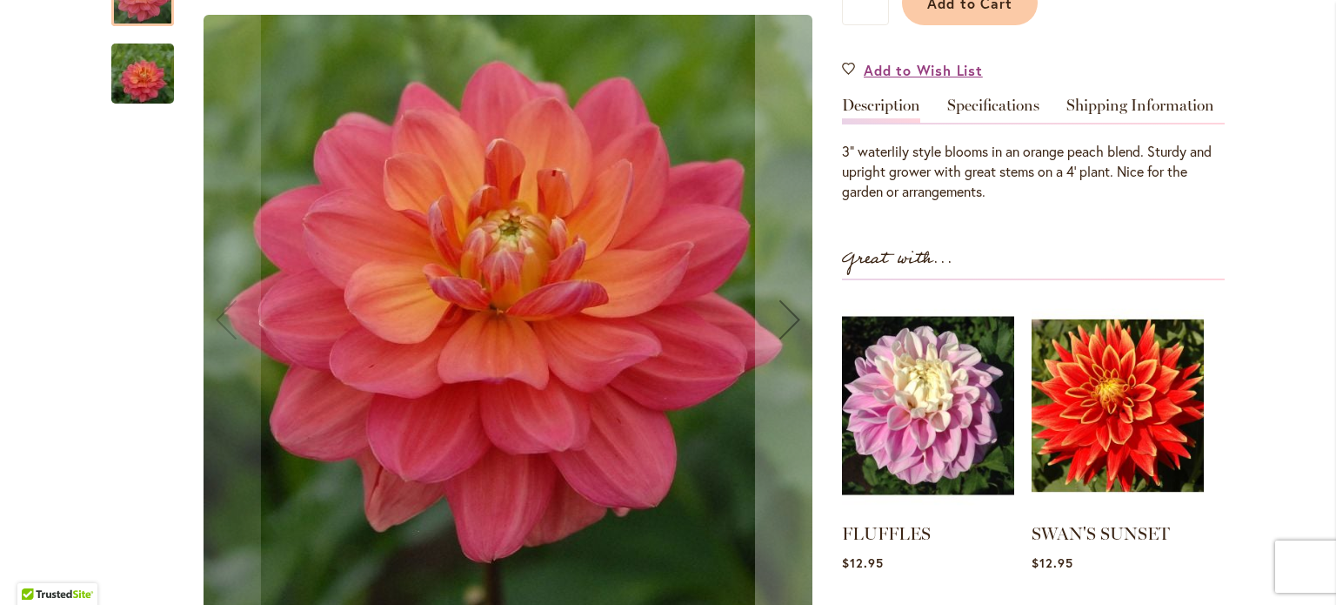
scroll to position [484, 0]
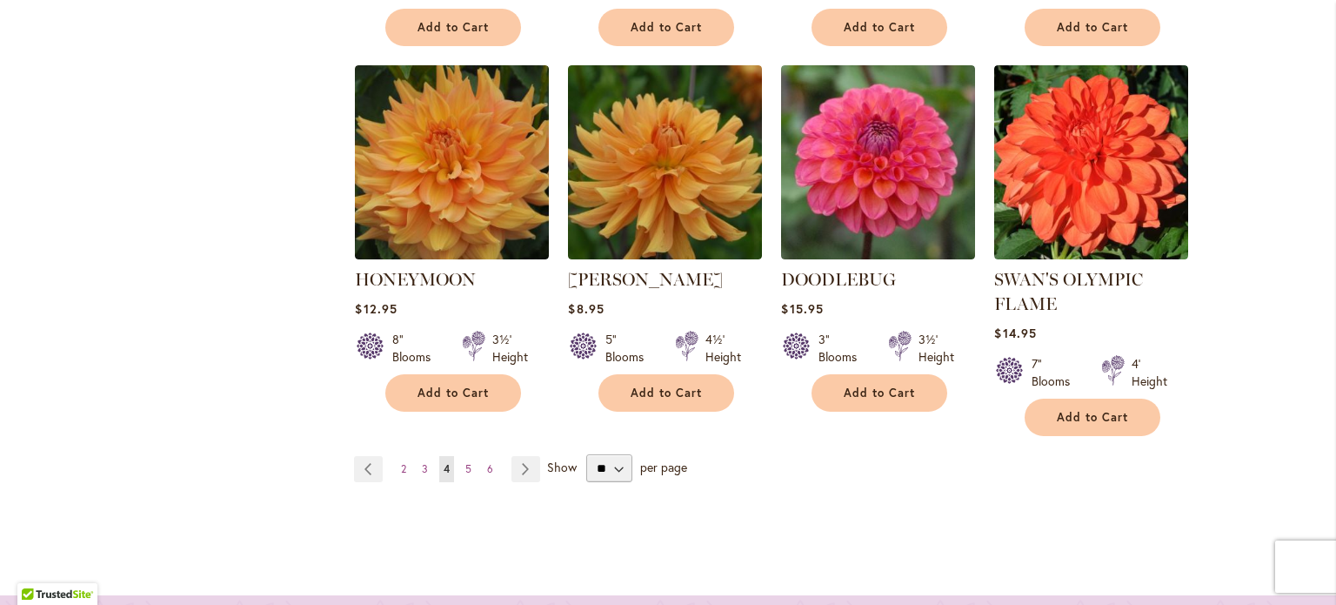
scroll to position [1647, 0]
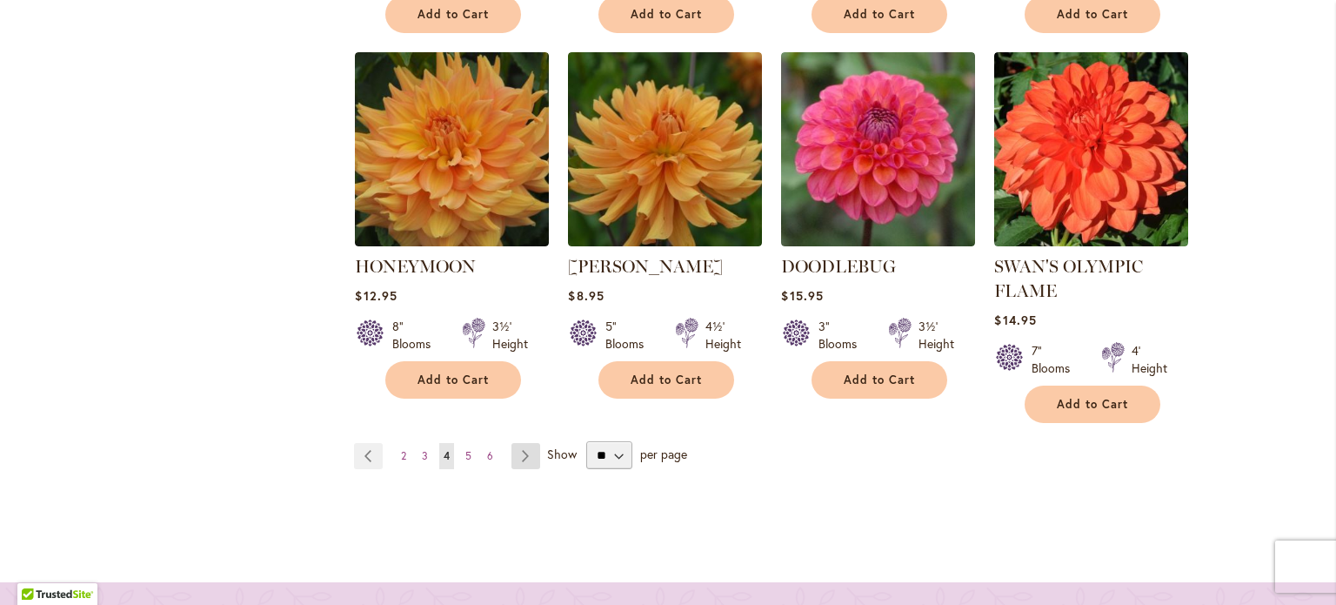
click at [516, 449] on link "Page Next" at bounding box center [526, 456] width 29 height 26
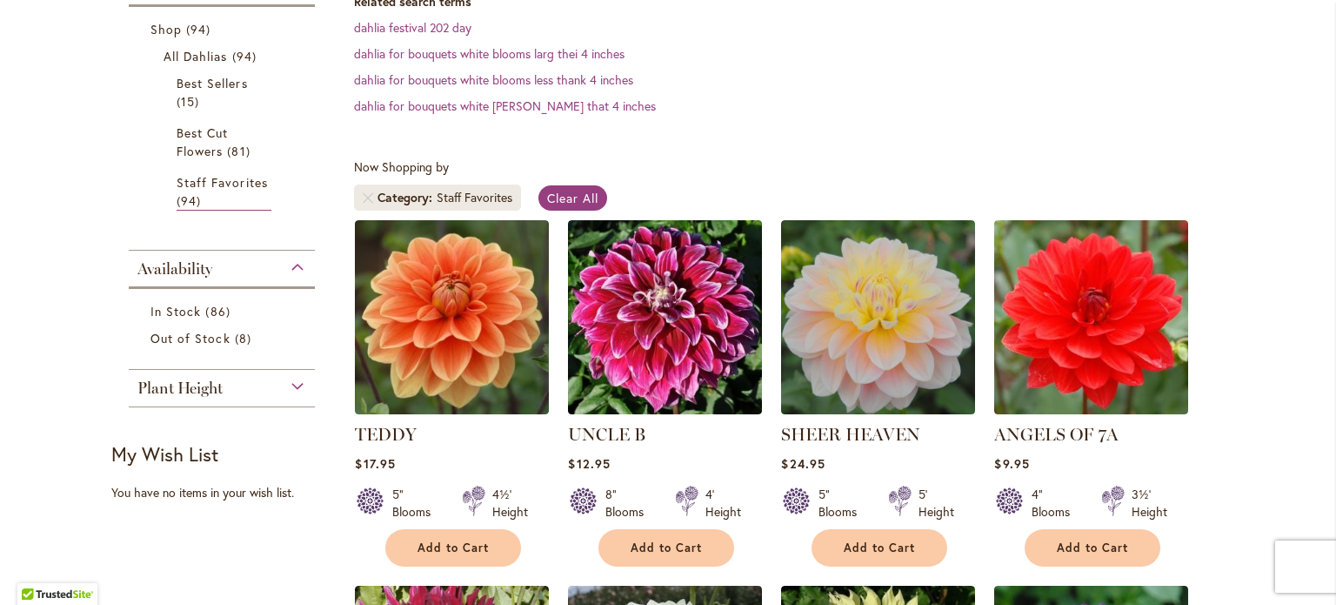
scroll to position [469, 0]
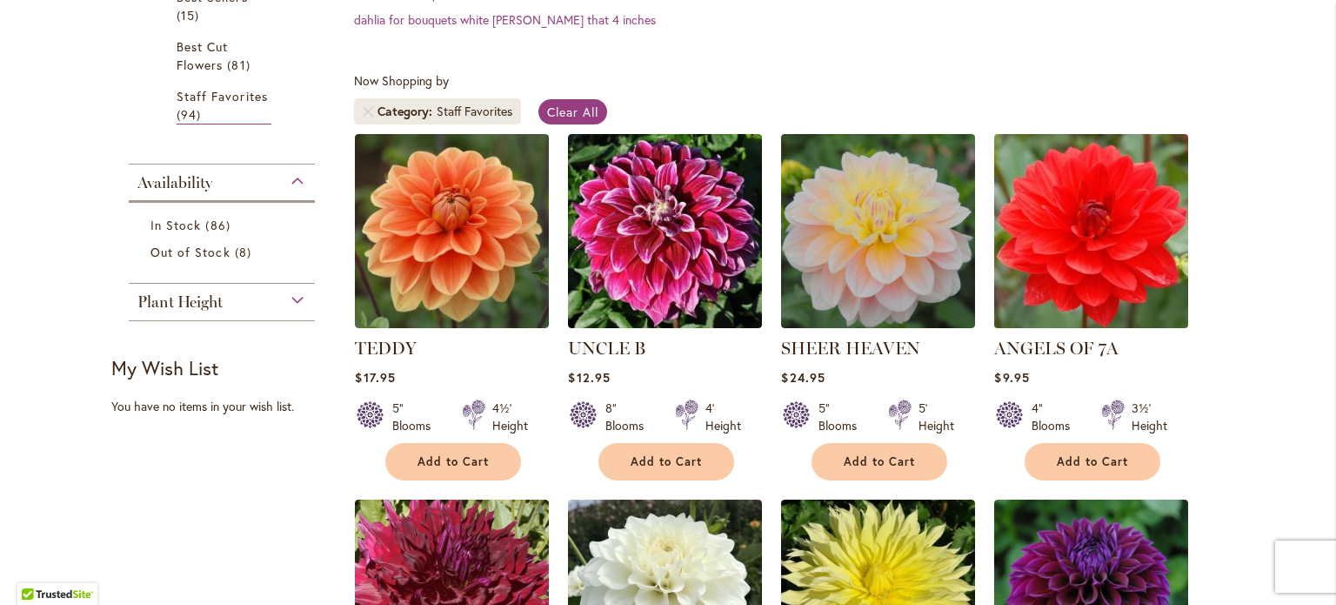
click at [1081, 224] on img at bounding box center [1092, 232] width 204 height 204
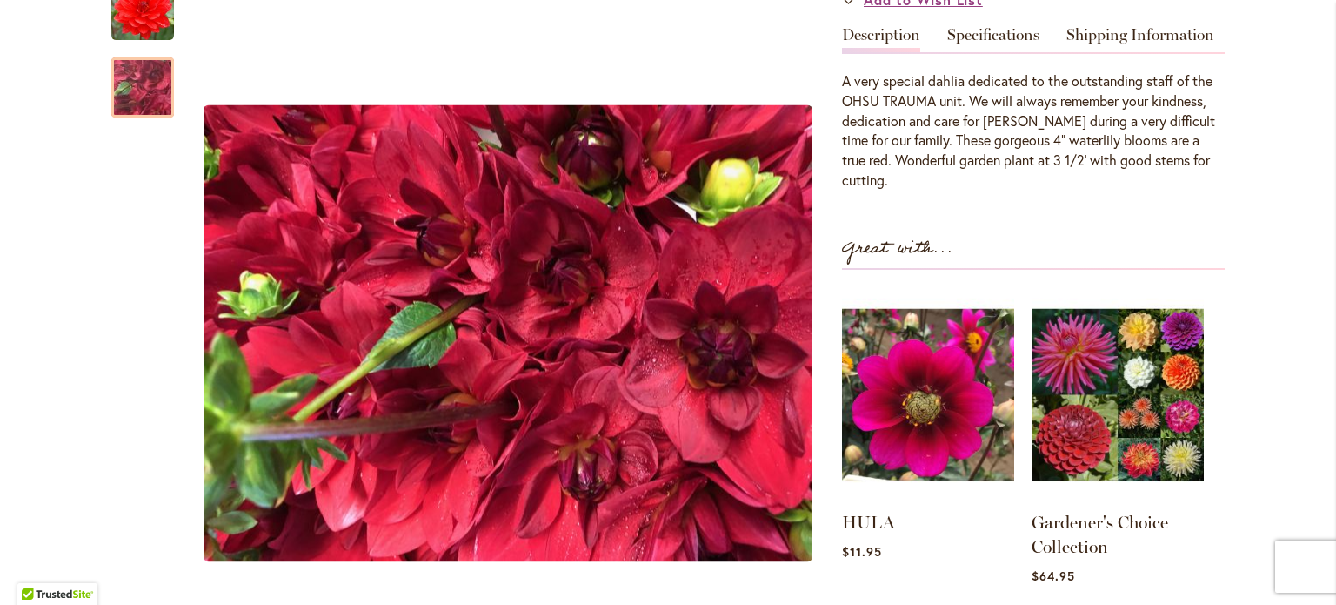
scroll to position [542, 0]
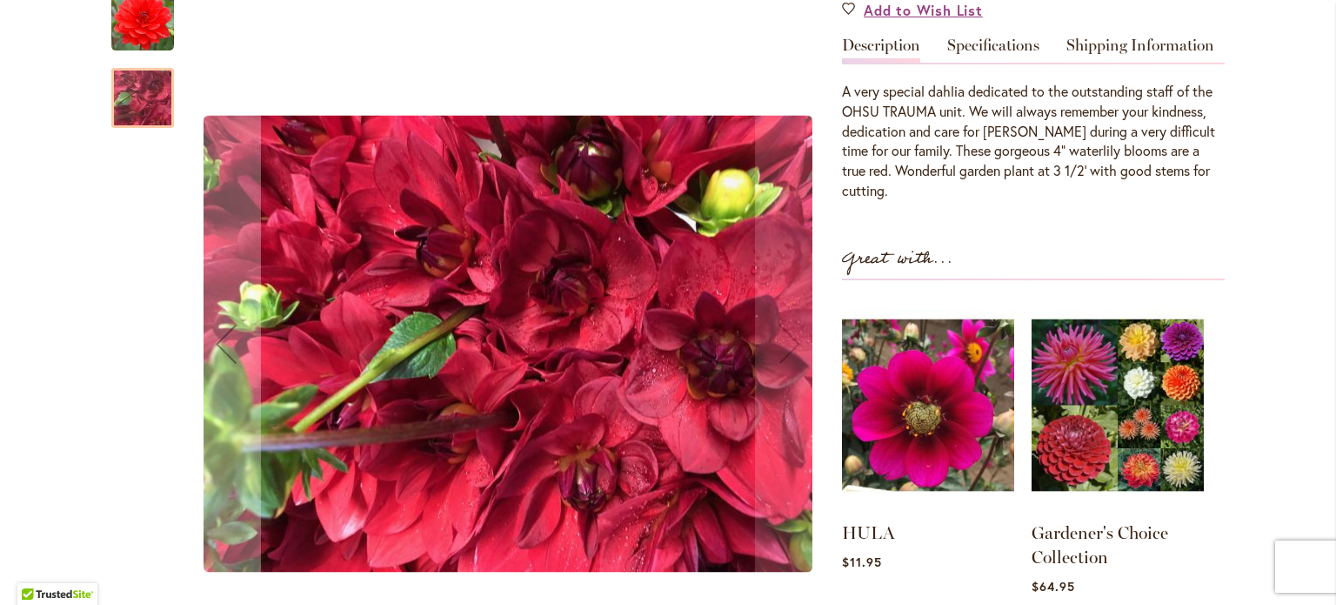
click at [135, 10] on img "ANGELS OF 7A" at bounding box center [142, 20] width 63 height 63
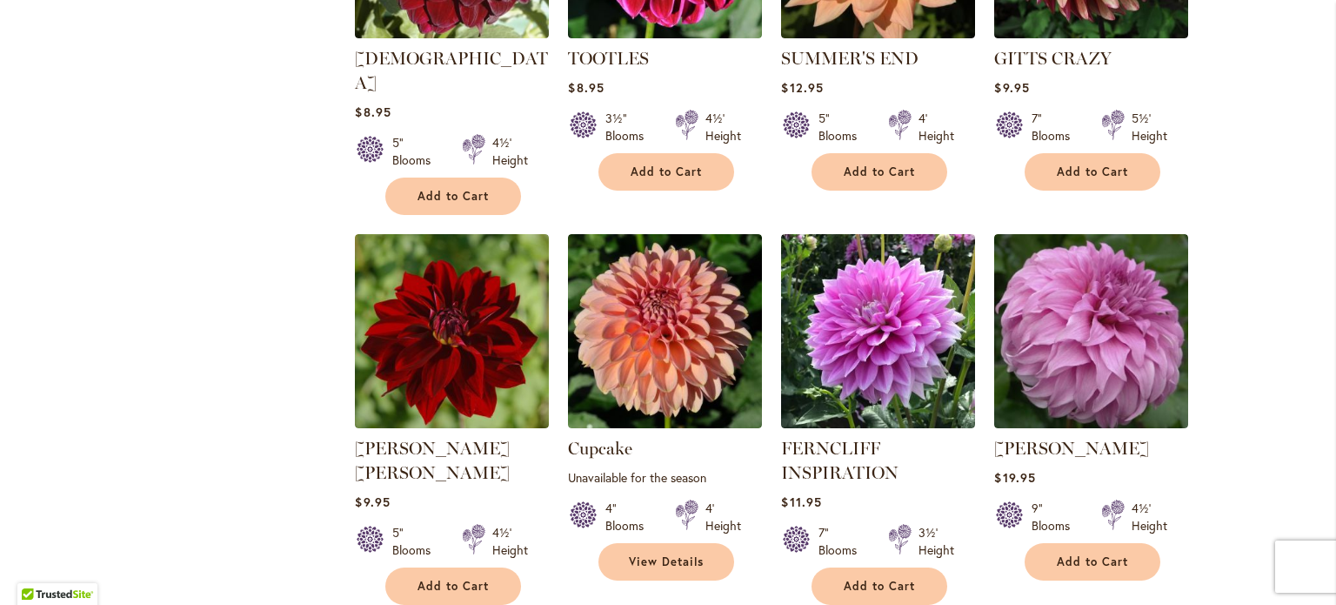
scroll to position [1502, 0]
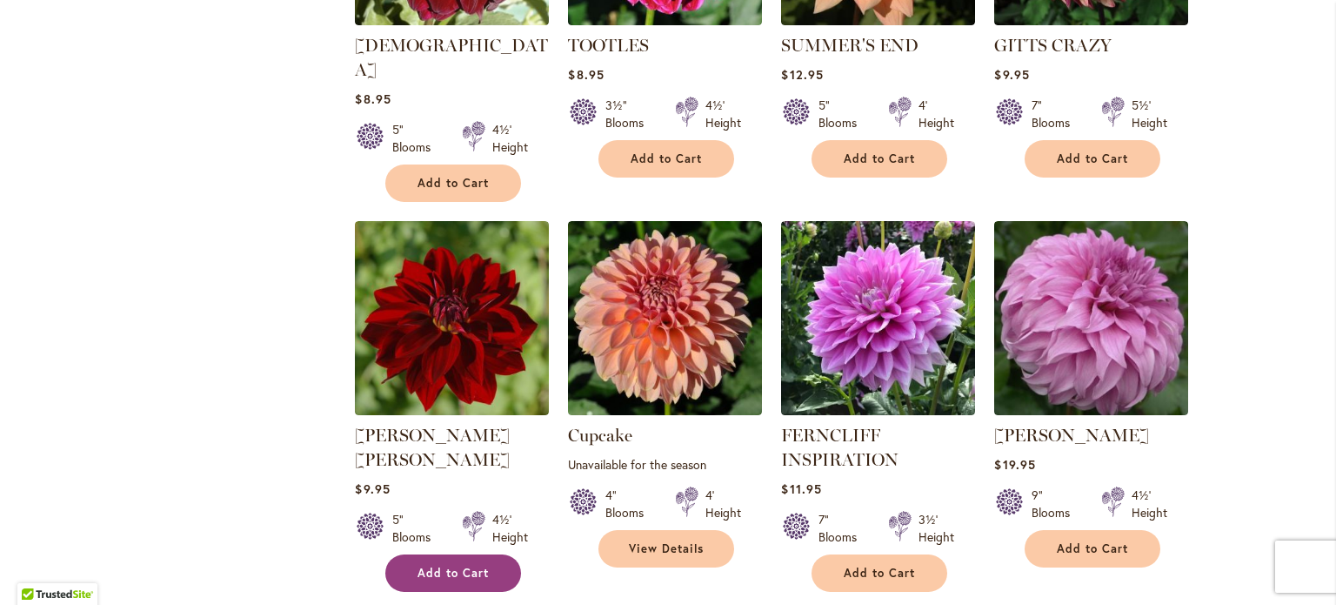
click at [467, 554] on button "Add to Cart" at bounding box center [453, 572] width 136 height 37
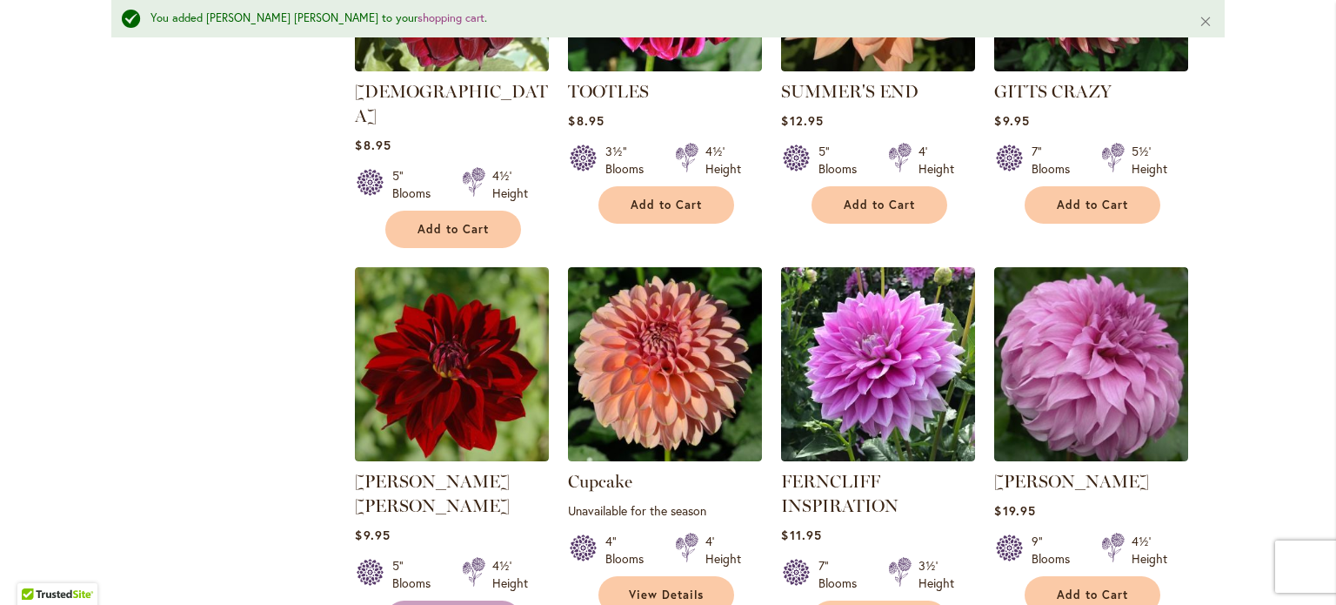
scroll to position [1549, 0]
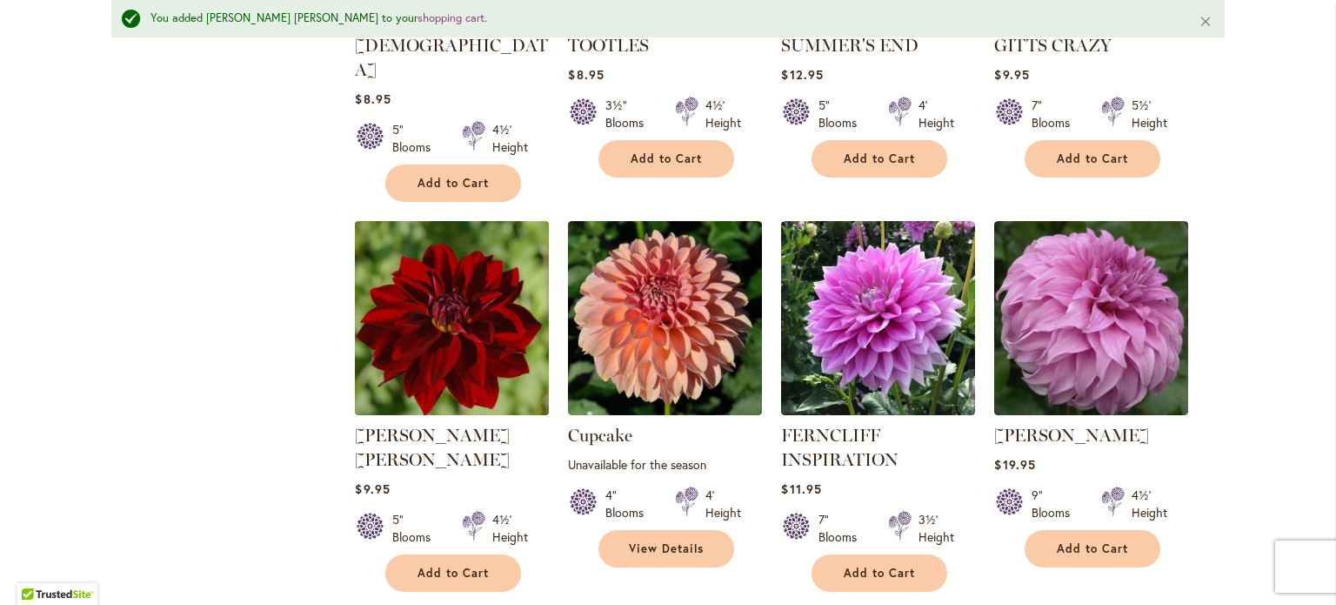
click at [434, 361] on img at bounding box center [453, 318] width 204 height 204
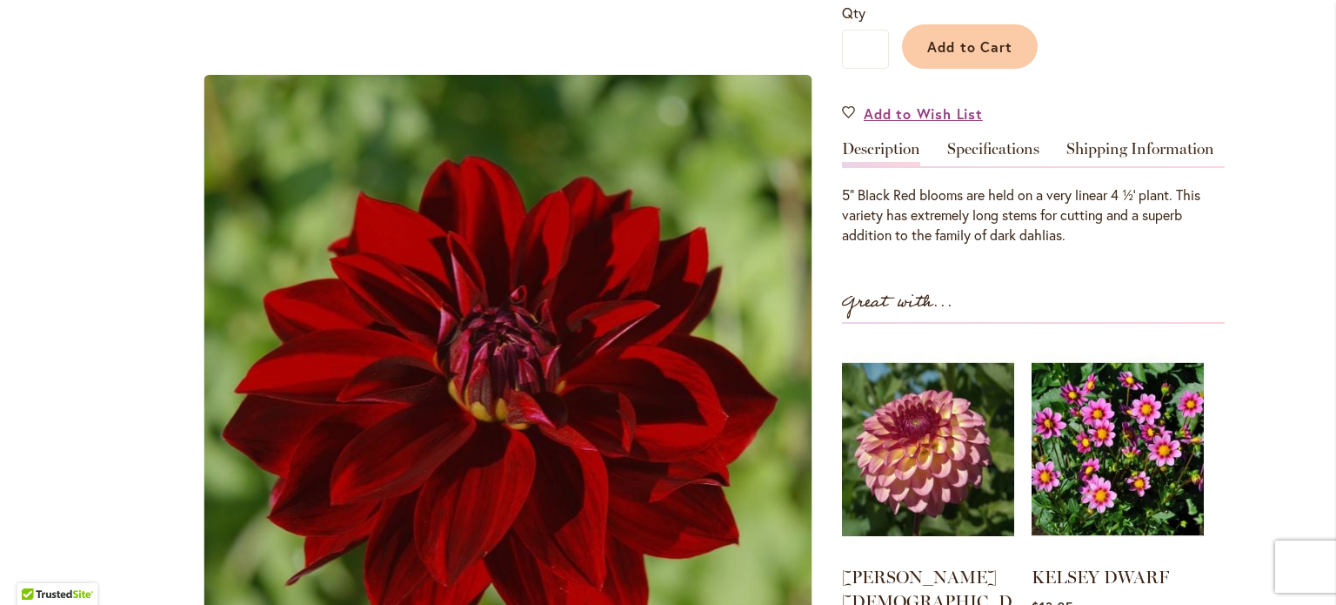
scroll to position [513, 0]
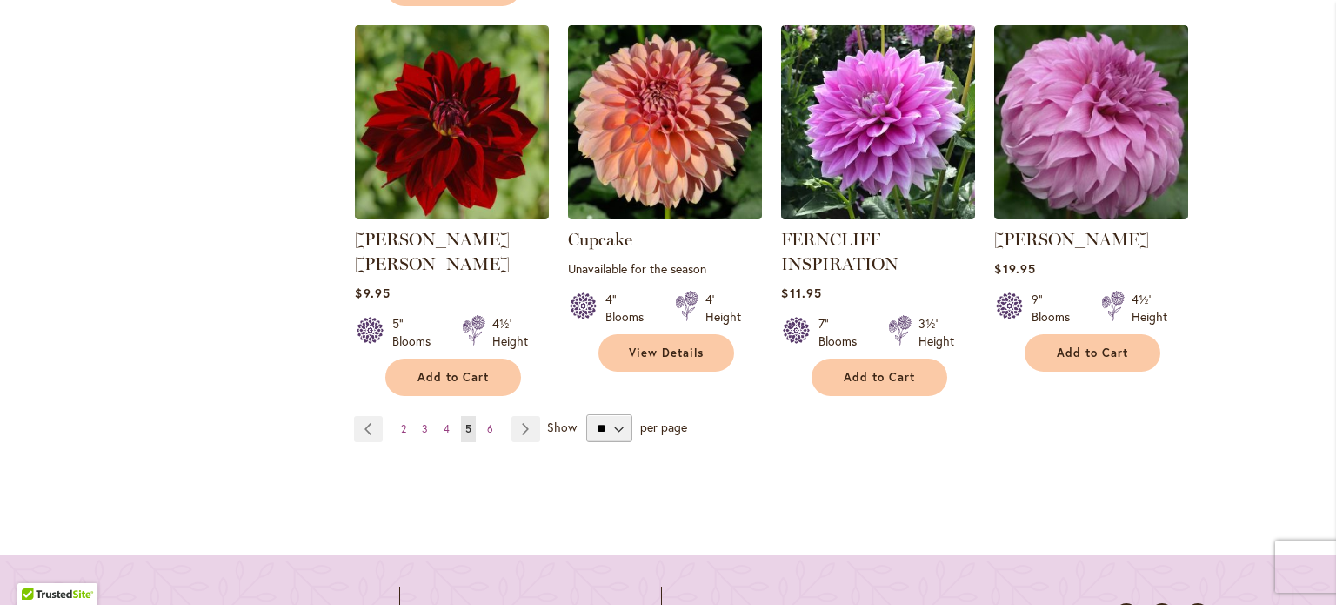
scroll to position [1710, 0]
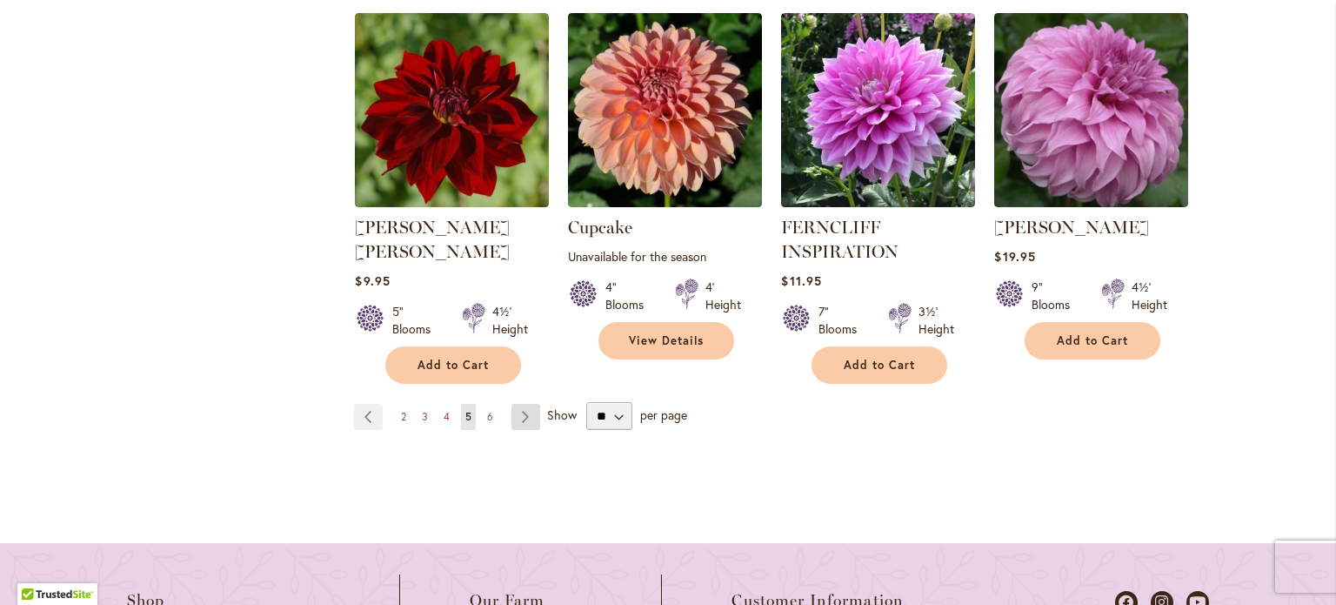
click at [525, 404] on link "Page Next" at bounding box center [526, 417] width 29 height 26
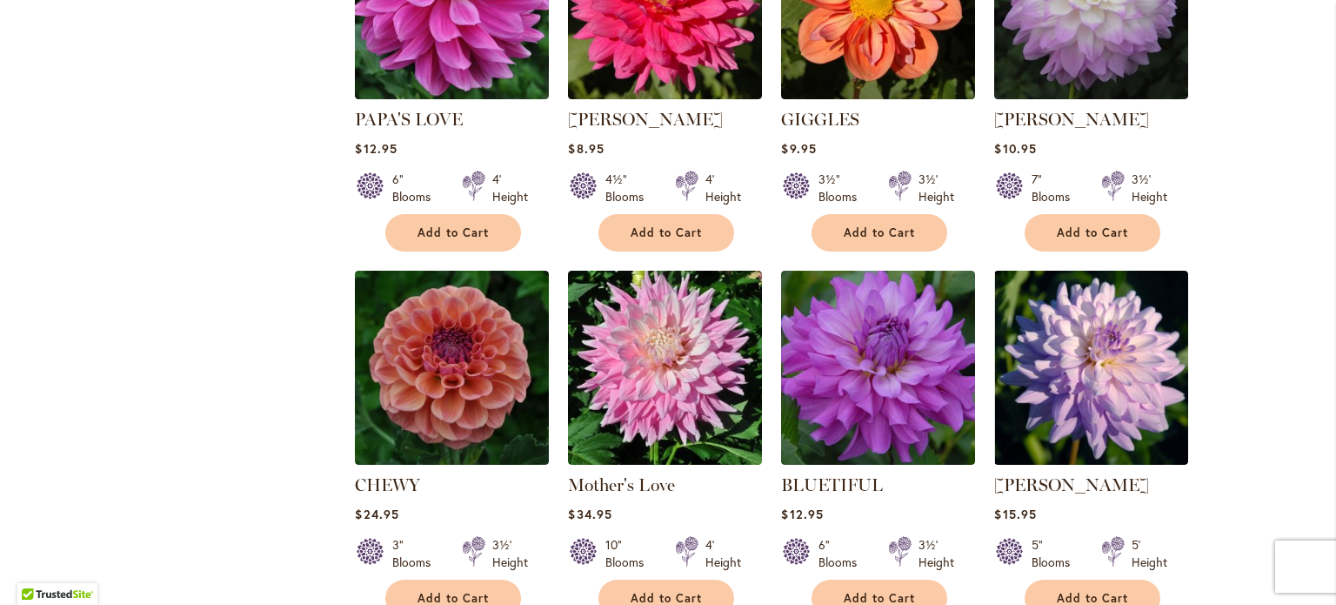
scroll to position [1094, 0]
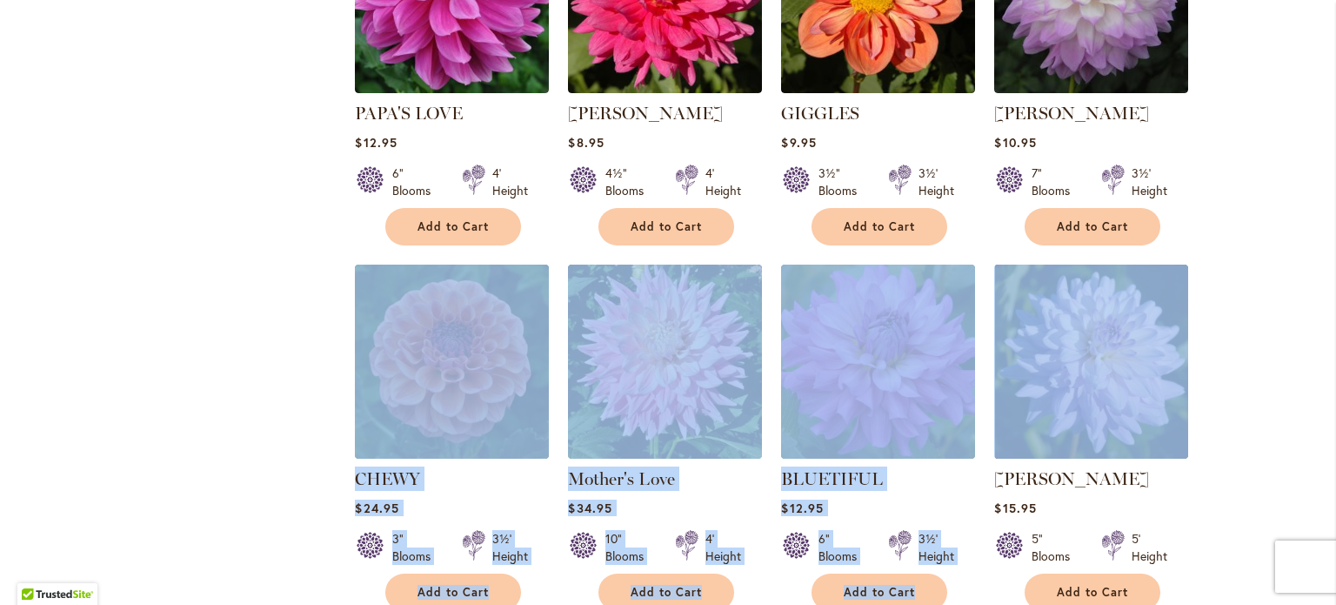
drag, startPoint x: 1306, startPoint y: 280, endPoint x: 1324, endPoint y: 198, distance: 83.8
click at [1324, 198] on body "Skip to Accessibility Information The store will not work correctly in the case…" at bounding box center [668, 302] width 1336 height 605
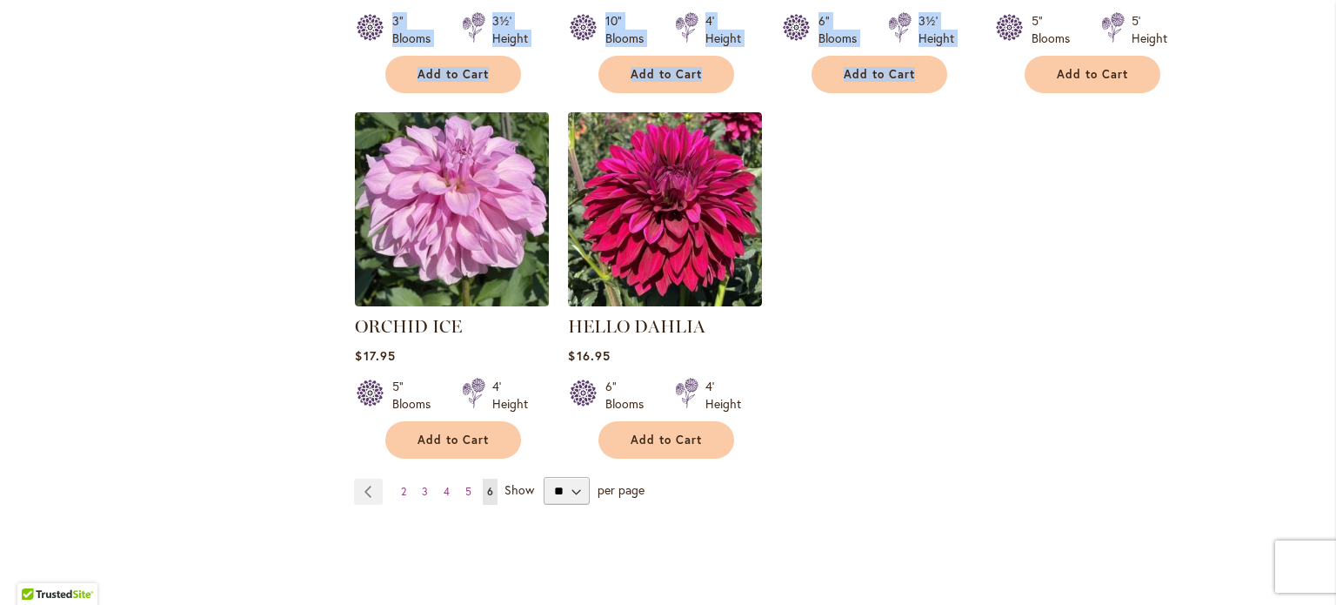
scroll to position [1612, 0]
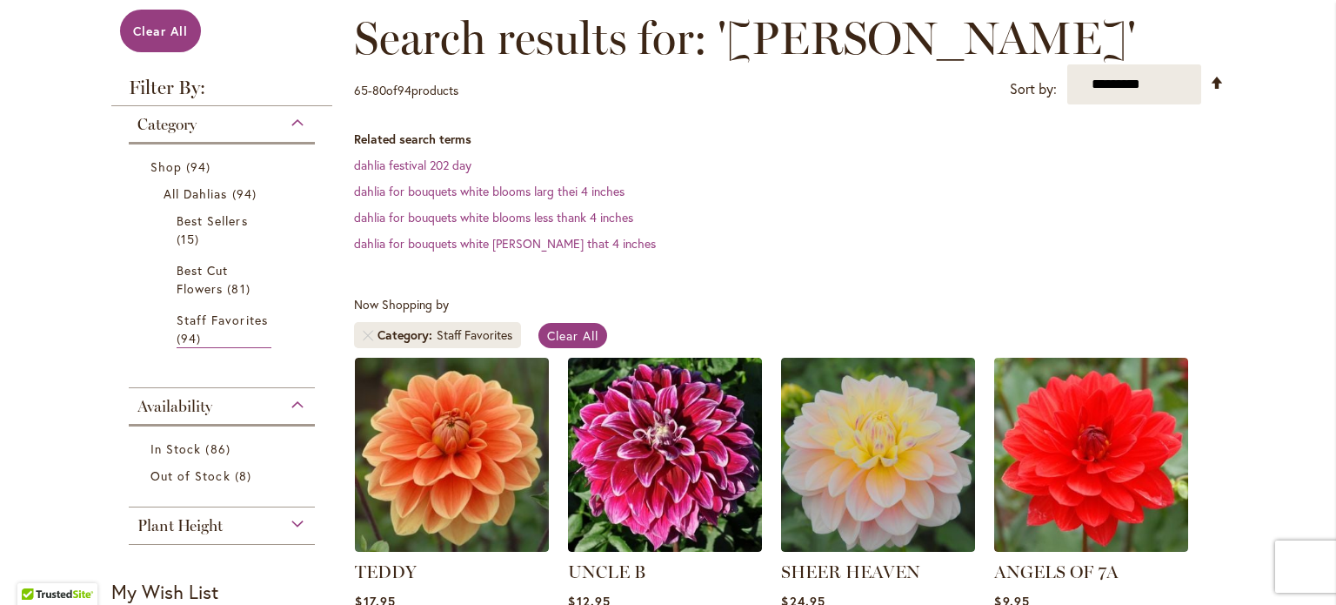
scroll to position [259, 0]
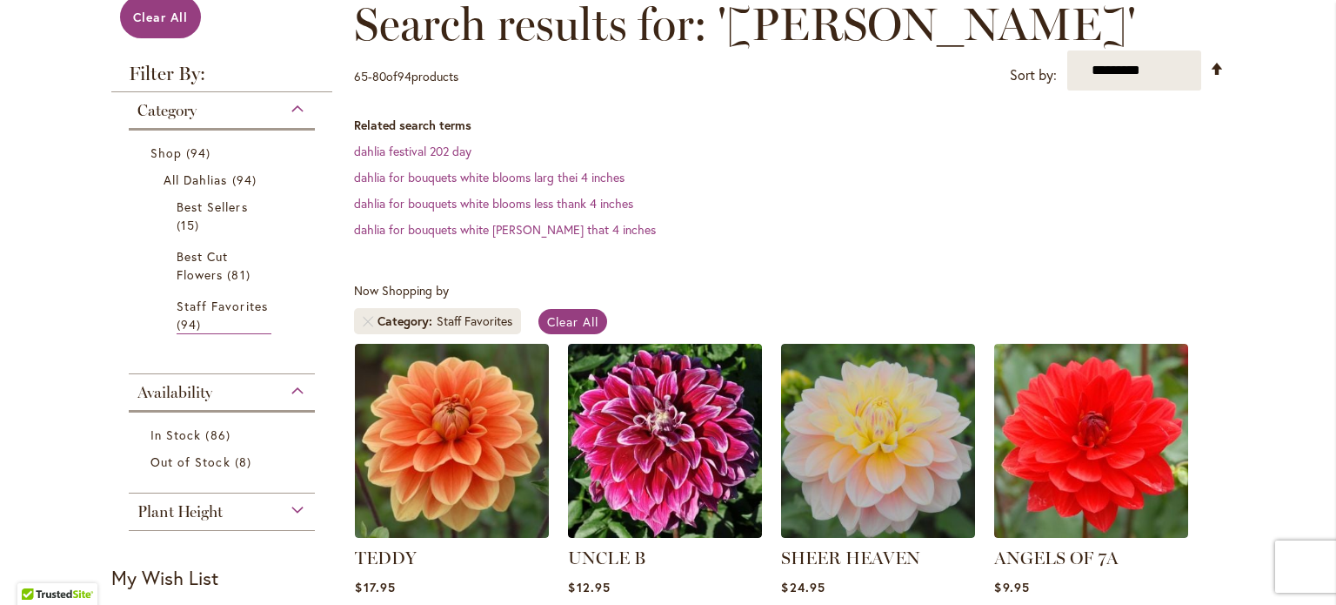
click at [291, 108] on div "Category" at bounding box center [222, 106] width 186 height 28
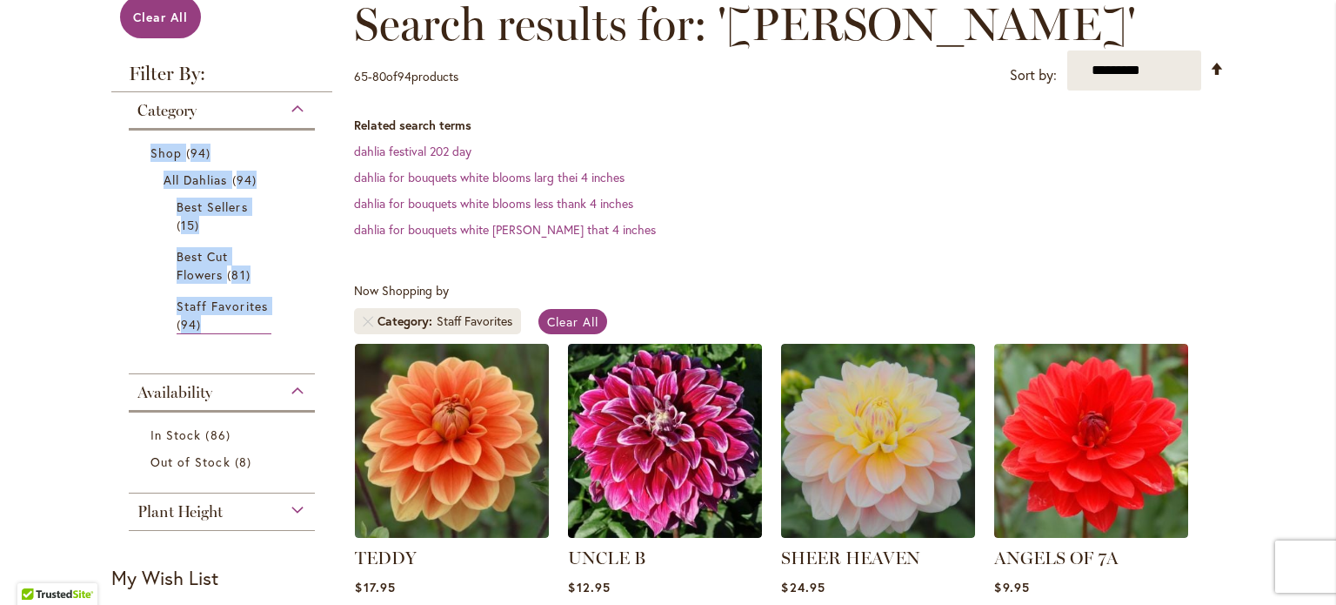
click at [291, 108] on div "Category" at bounding box center [222, 106] width 186 height 28
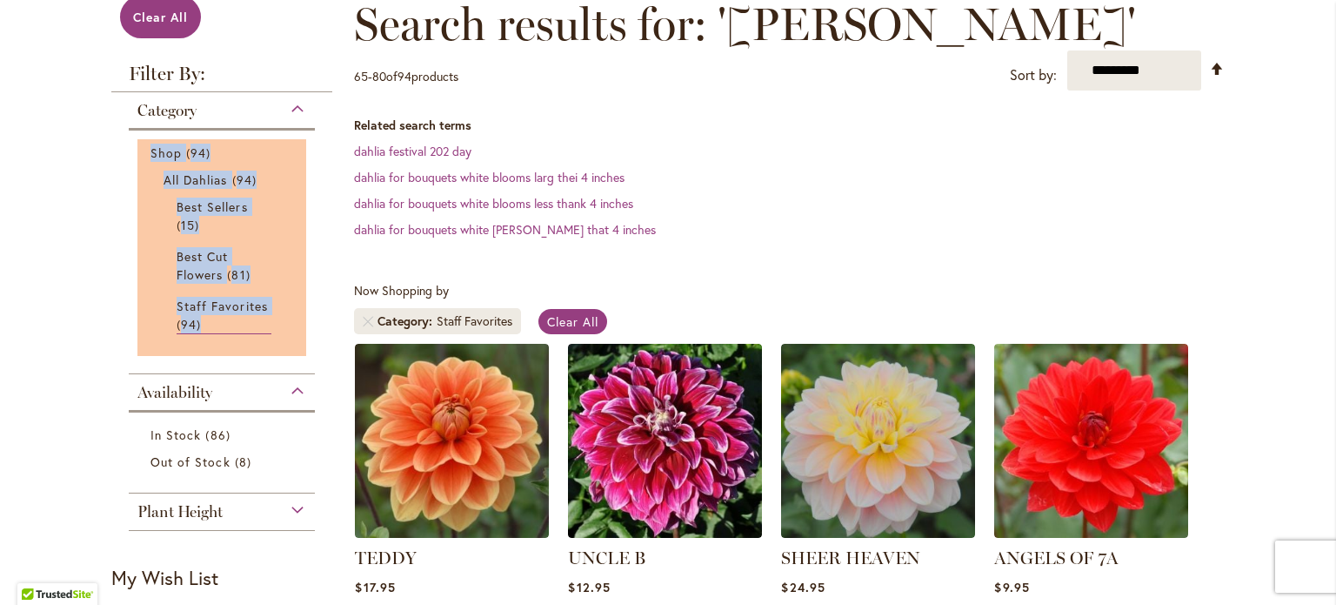
click at [291, 188] on li "Shop 94 items All Dahlias 94 items Best Sellers 15 items Best Cut Flowers 81 8" at bounding box center [221, 247] width 169 height 217
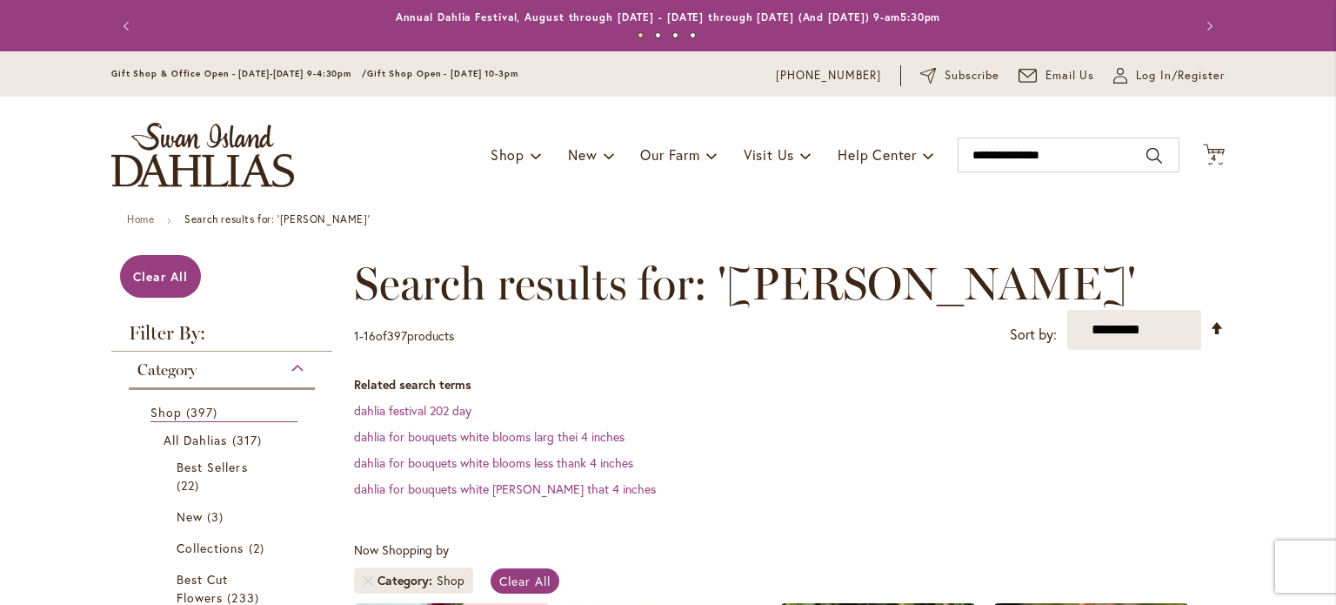
scroll to position [270, 0]
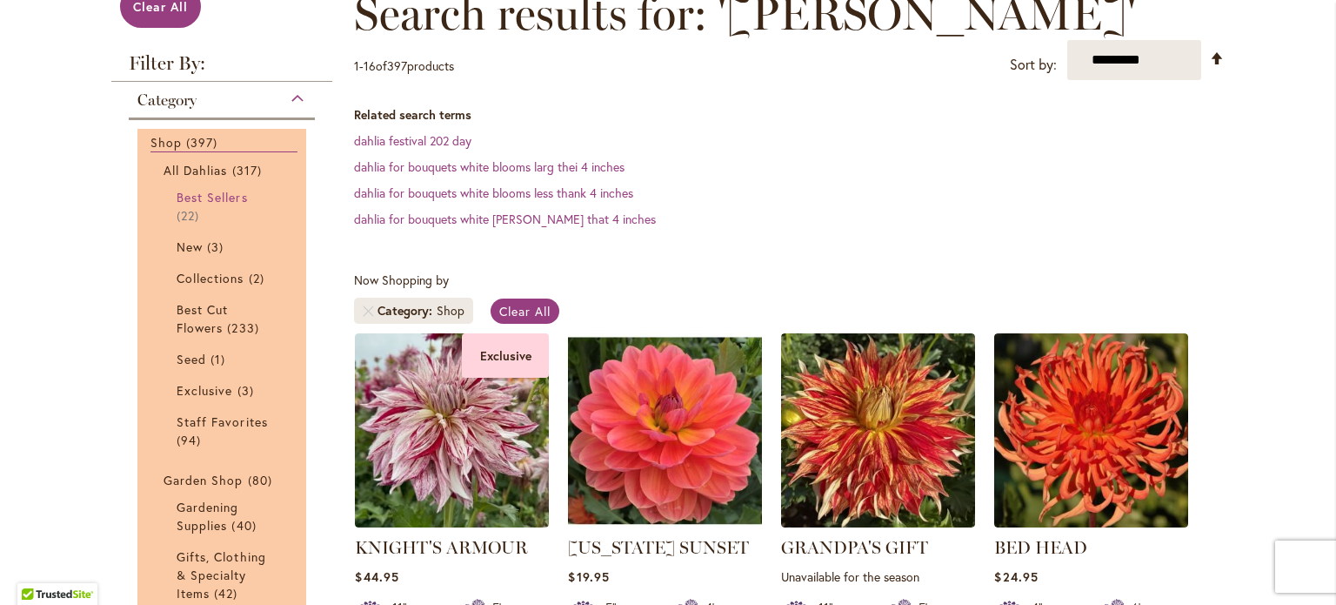
click at [183, 196] on span "Best Sellers" at bounding box center [212, 197] width 71 height 17
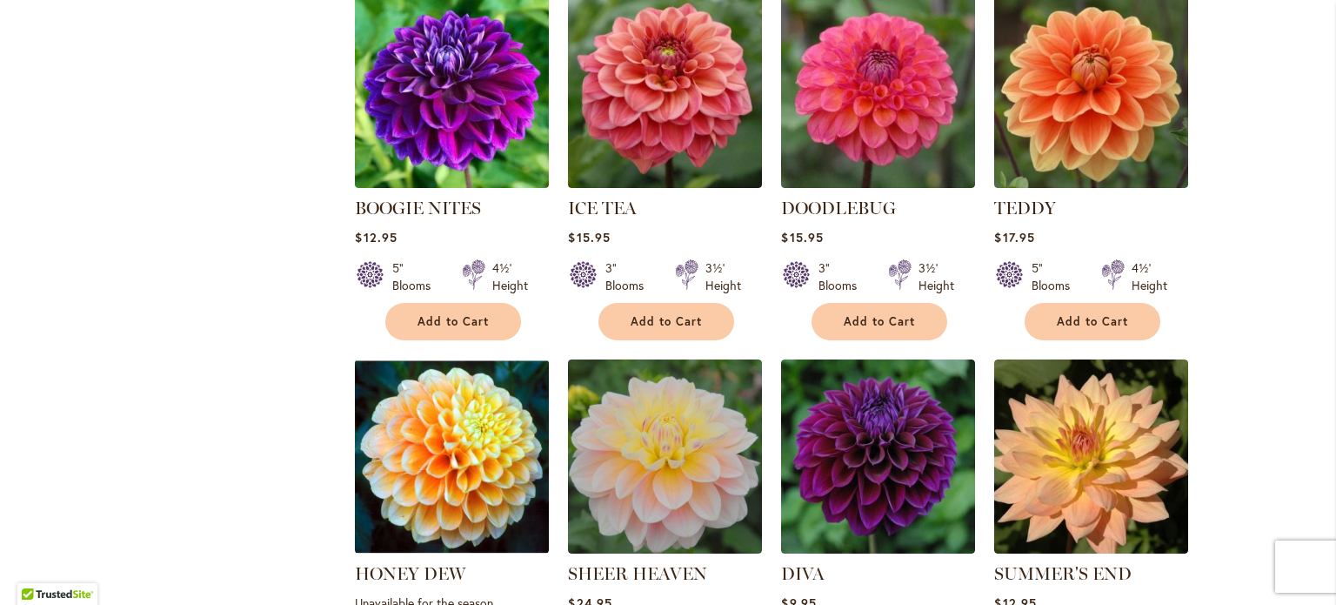
scroll to position [1356, 0]
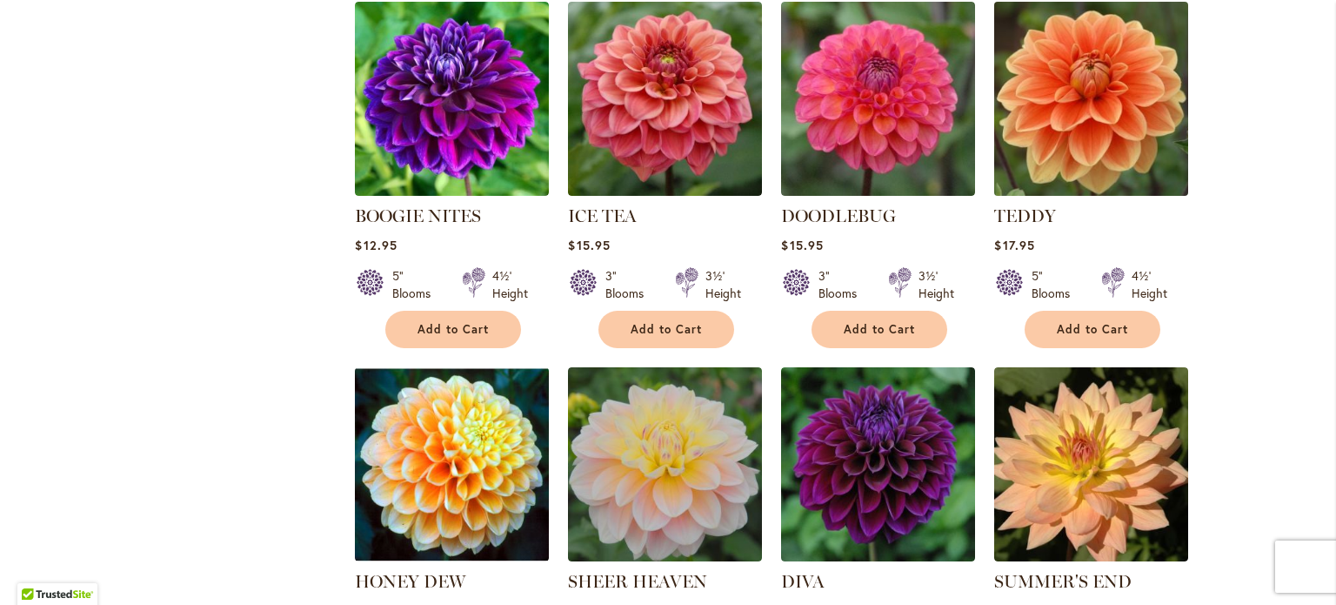
click at [1104, 105] on img at bounding box center [1092, 99] width 204 height 204
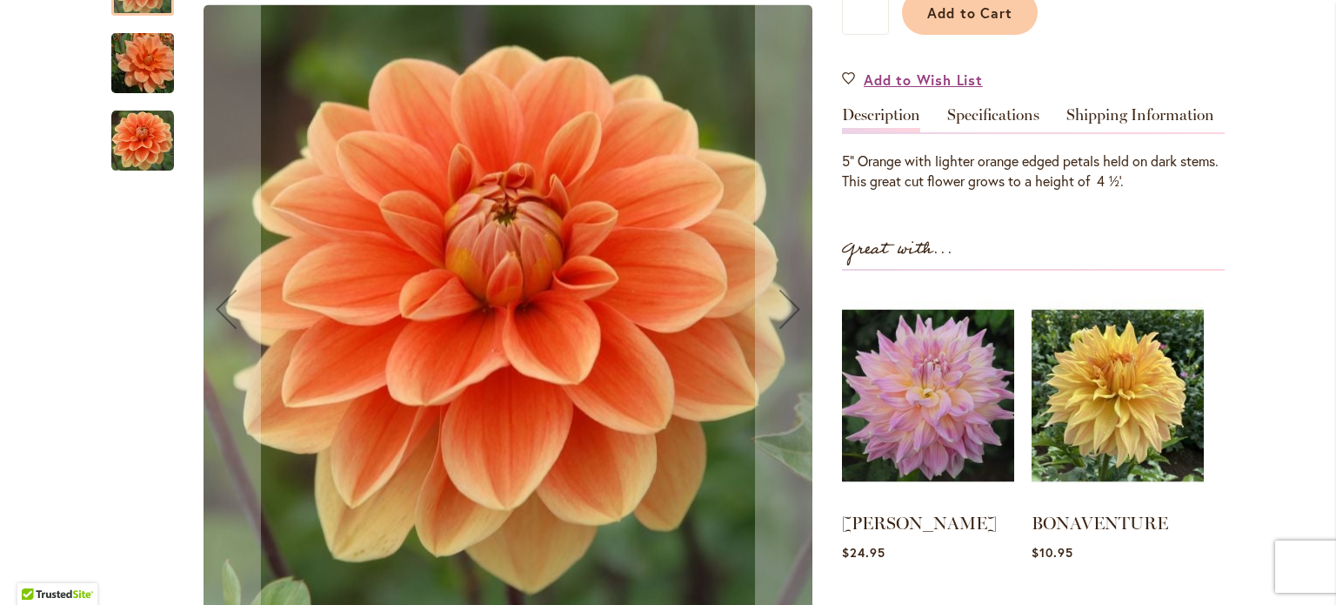
scroll to position [467, 0]
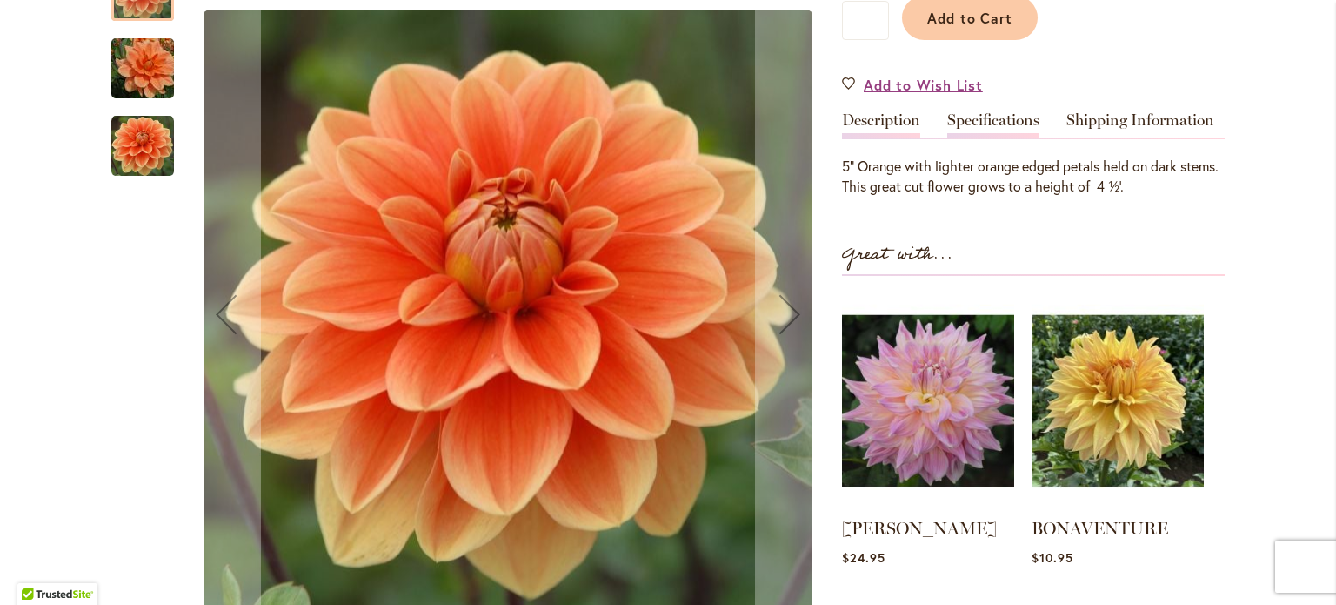
click at [994, 123] on link "Specifications" at bounding box center [993, 124] width 92 height 25
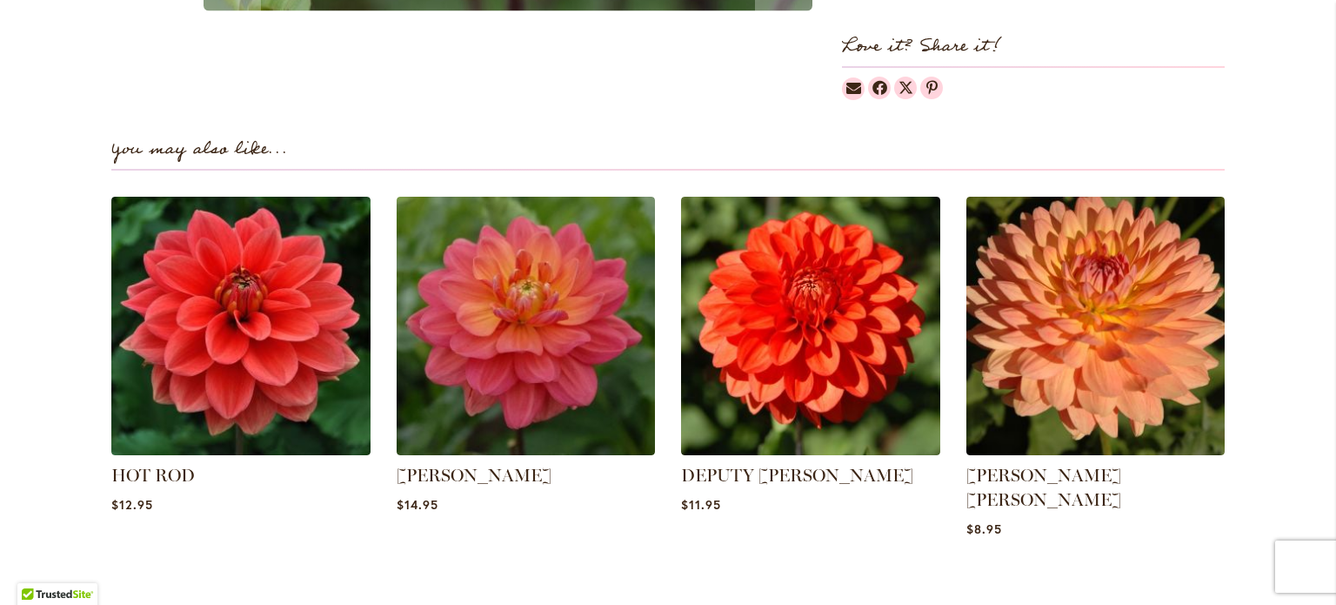
scroll to position [1322, 0]
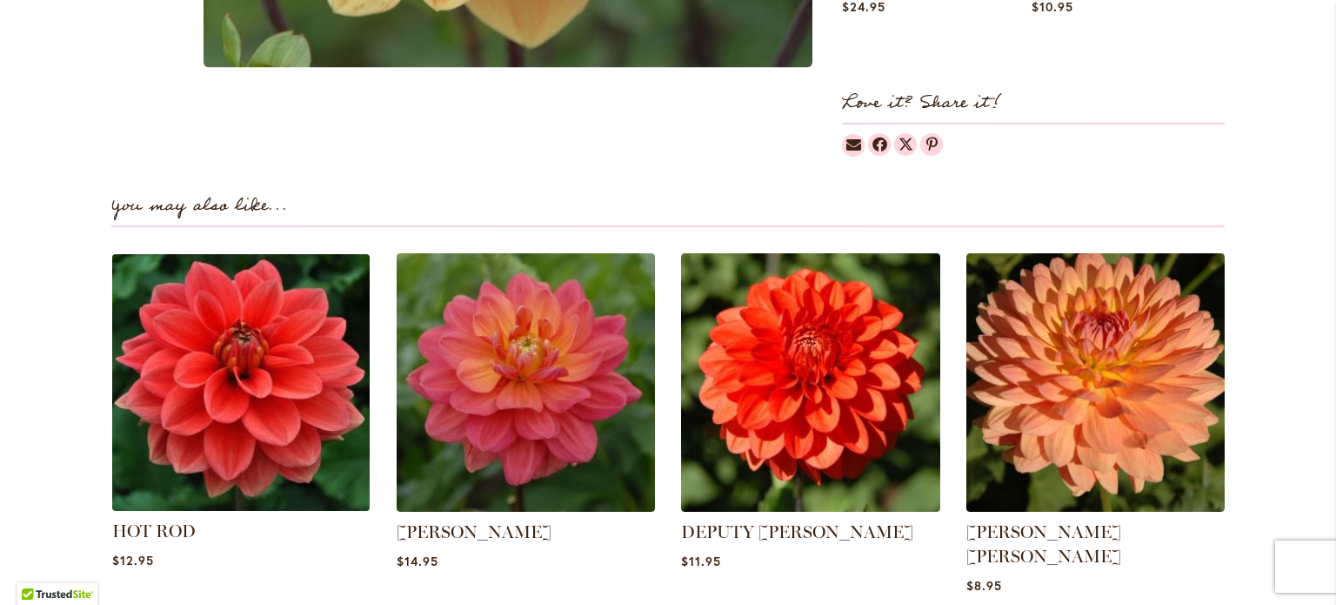
click at [188, 349] on img at bounding box center [241, 382] width 270 height 270
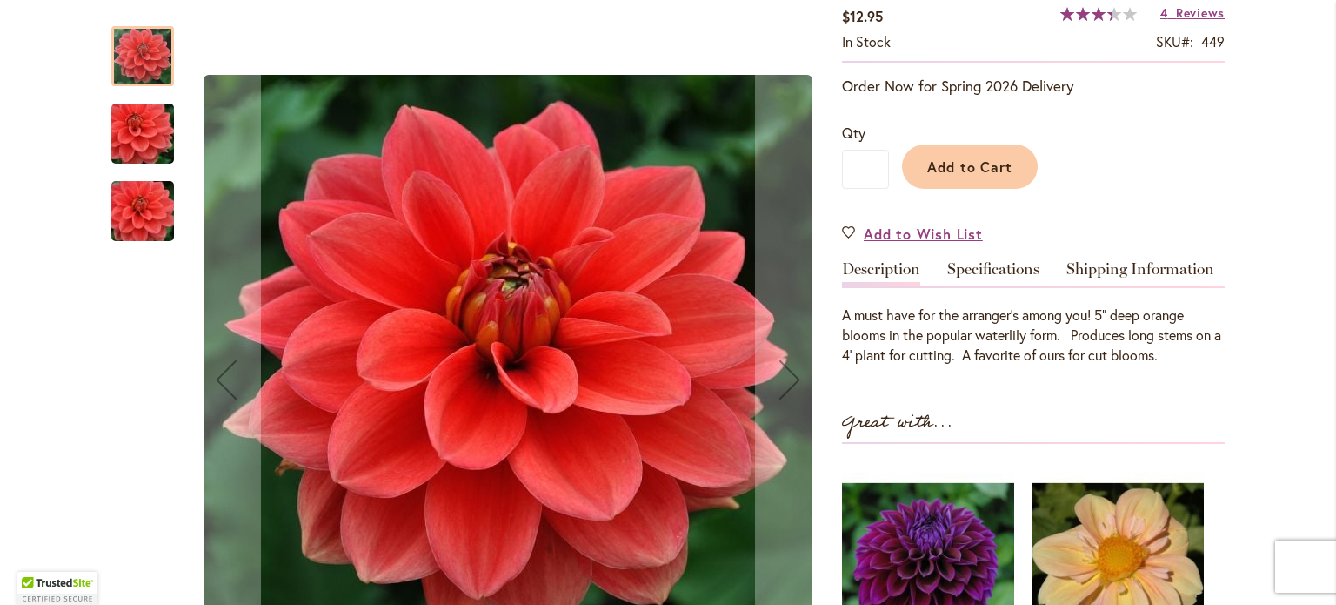
scroll to position [348, 0]
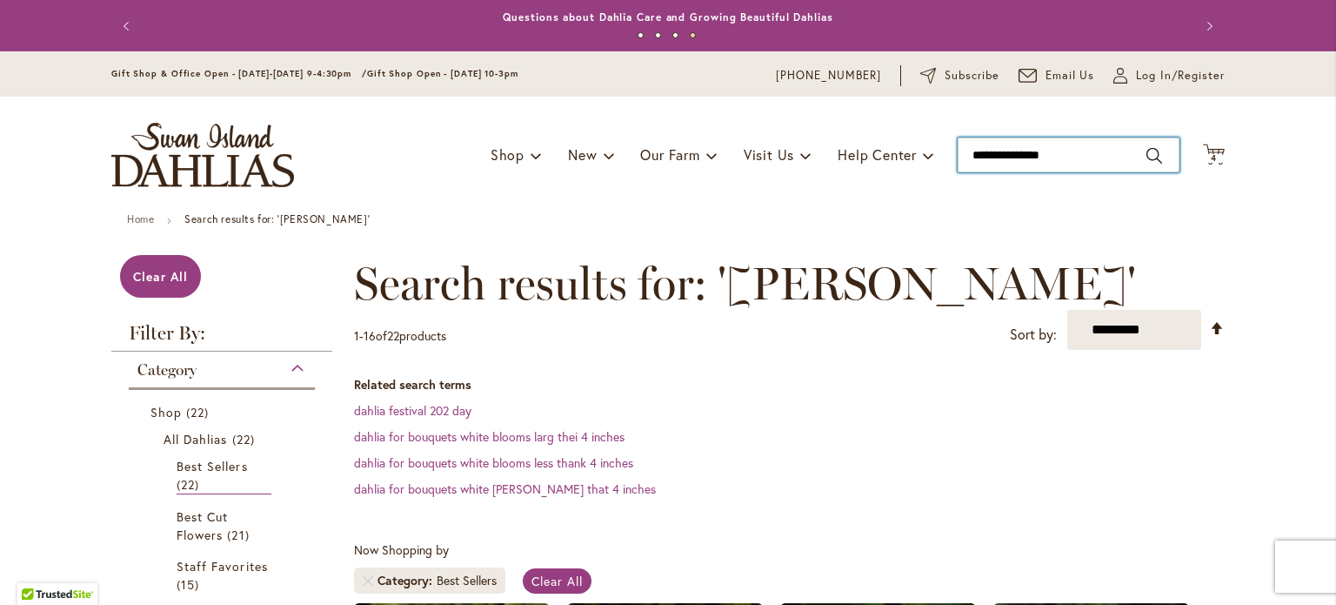
drag, startPoint x: 1086, startPoint y: 157, endPoint x: 965, endPoint y: 161, distance: 121.0
click at [974, 151] on input "**********" at bounding box center [1069, 154] width 222 height 35
type input "*"
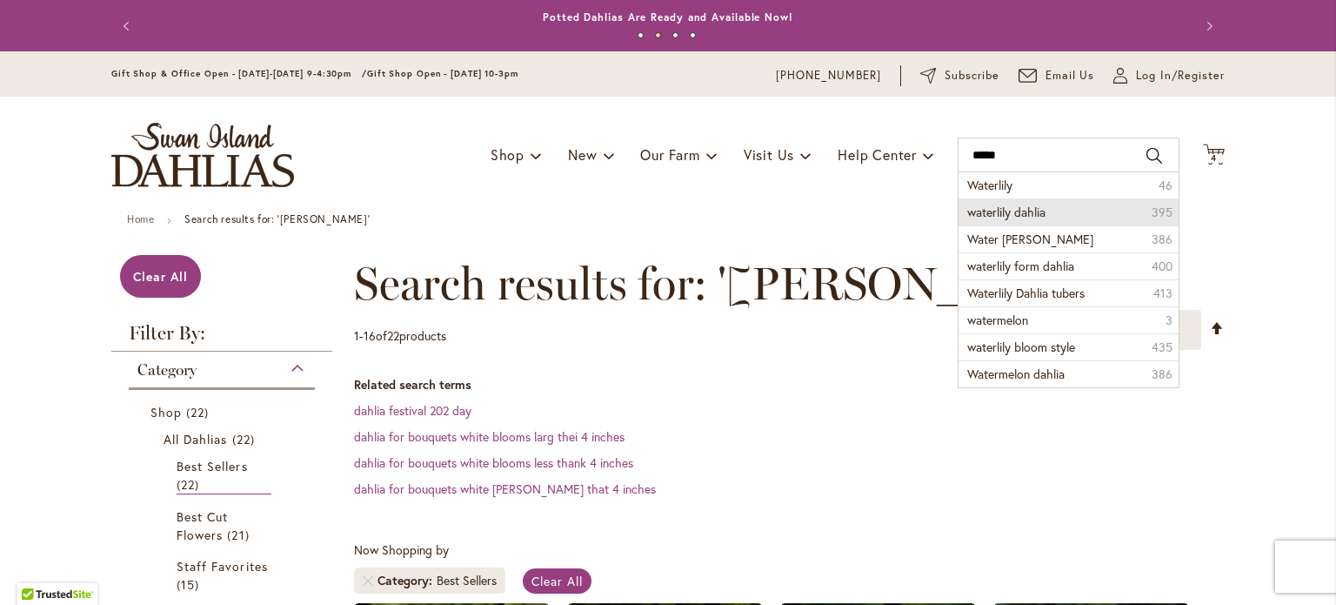
click at [1041, 217] on span "waterlily dahlia" at bounding box center [1006, 212] width 78 height 17
type input "**********"
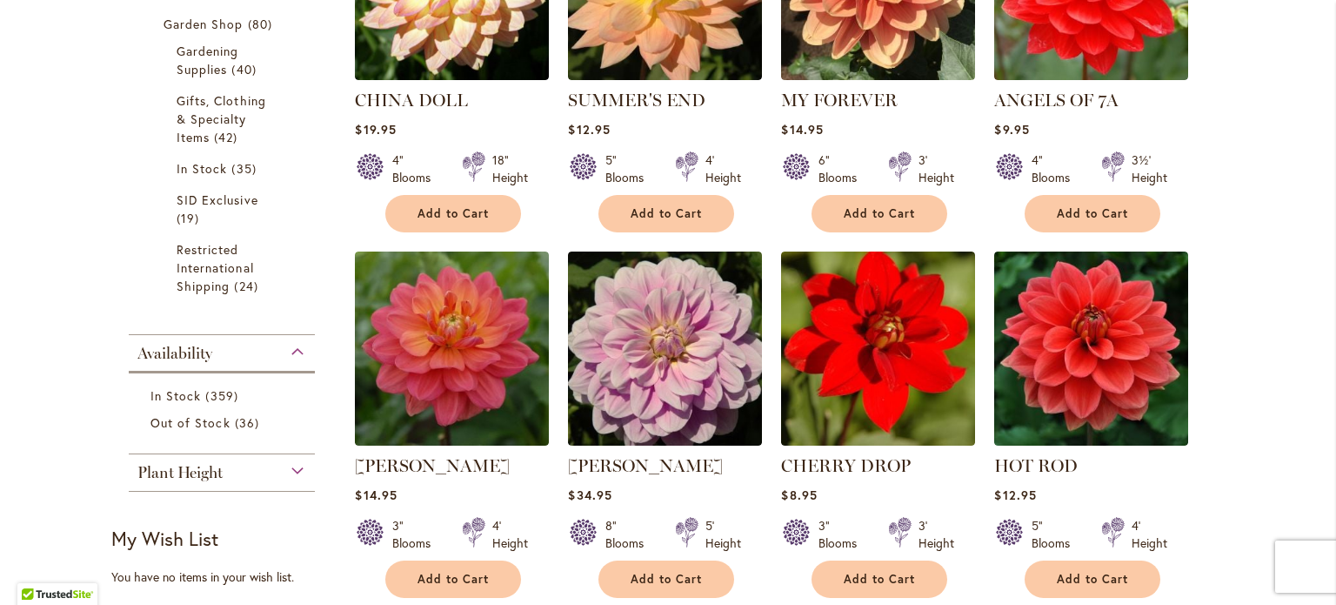
scroll to position [672, 0]
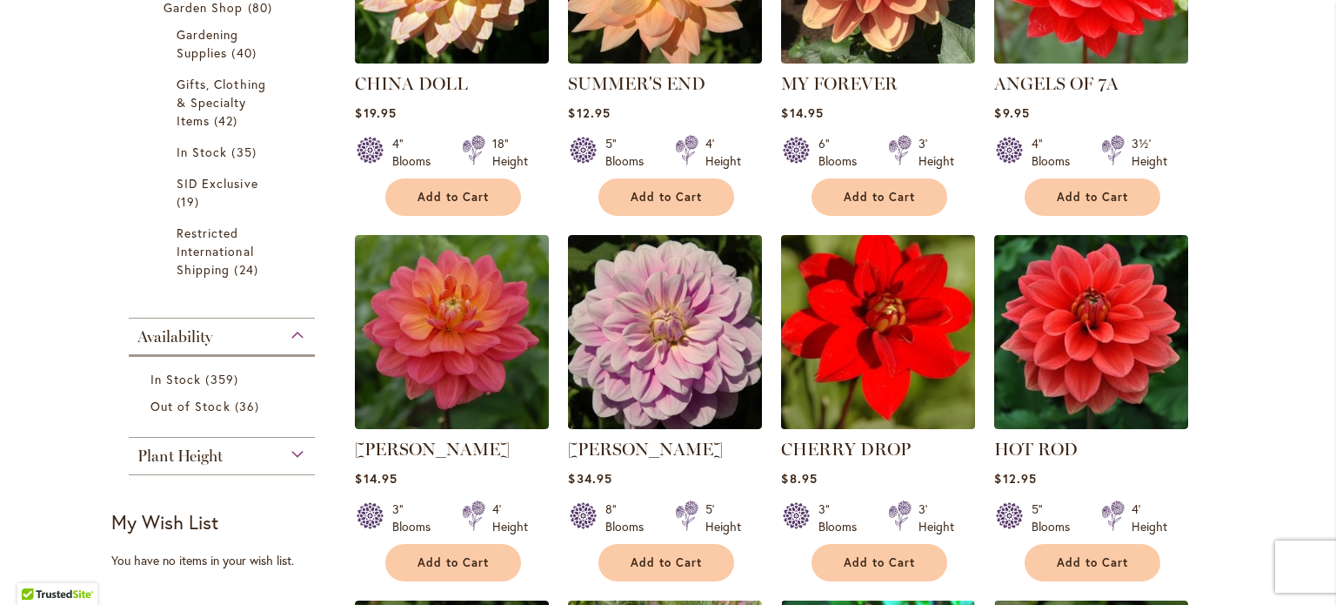
click at [878, 337] on img at bounding box center [879, 333] width 204 height 204
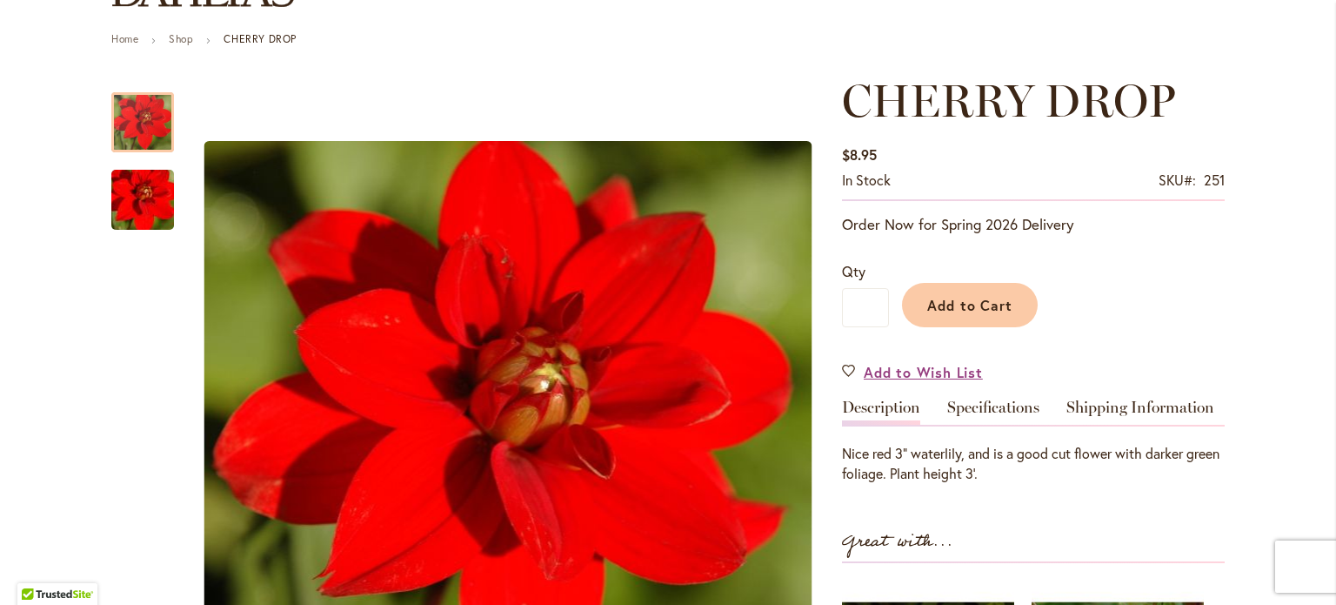
scroll to position [182, 0]
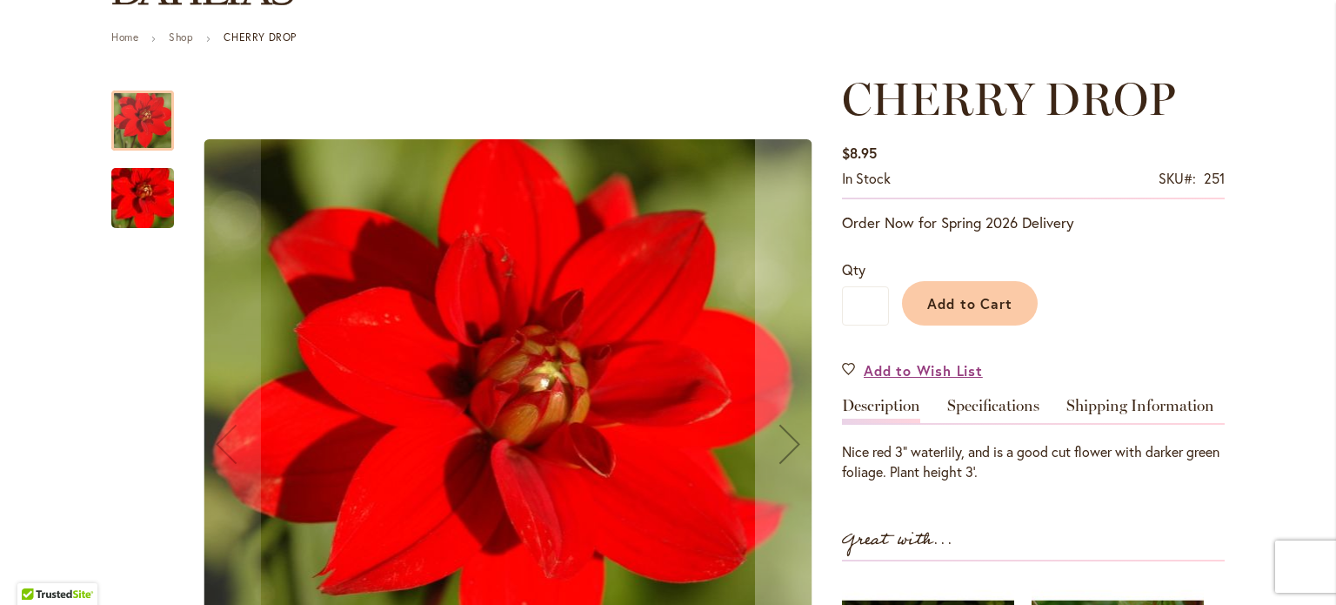
click at [133, 193] on img "CHERRY DROP" at bounding box center [142, 199] width 125 height 84
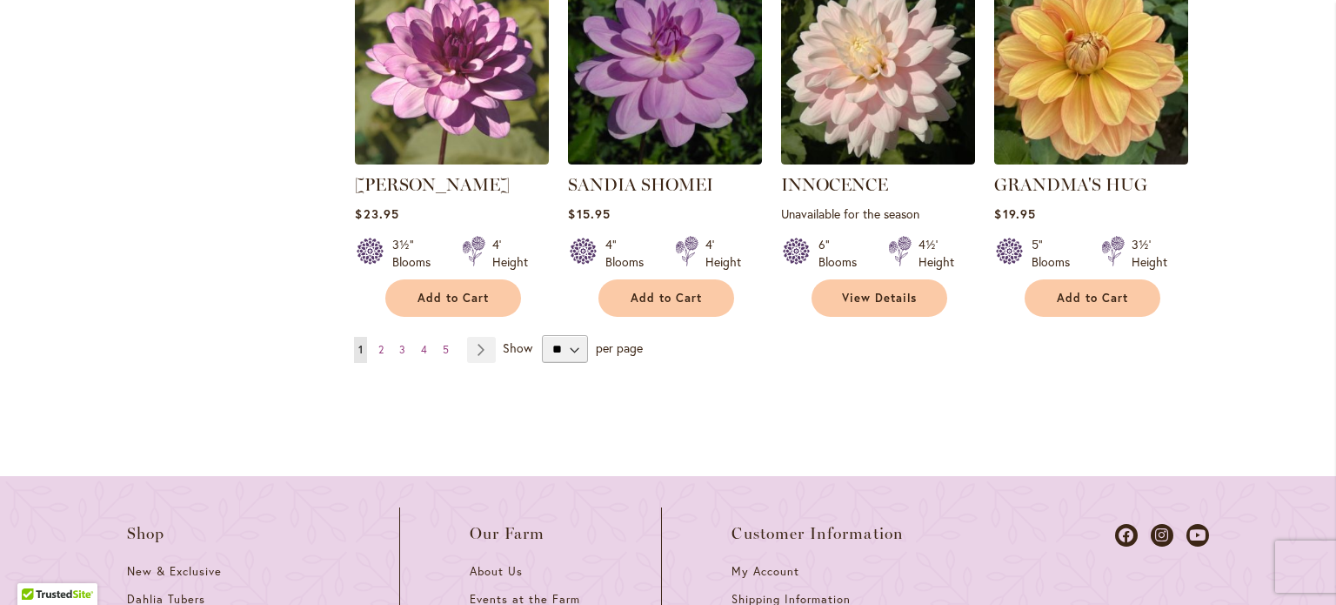
scroll to position [1694, 0]
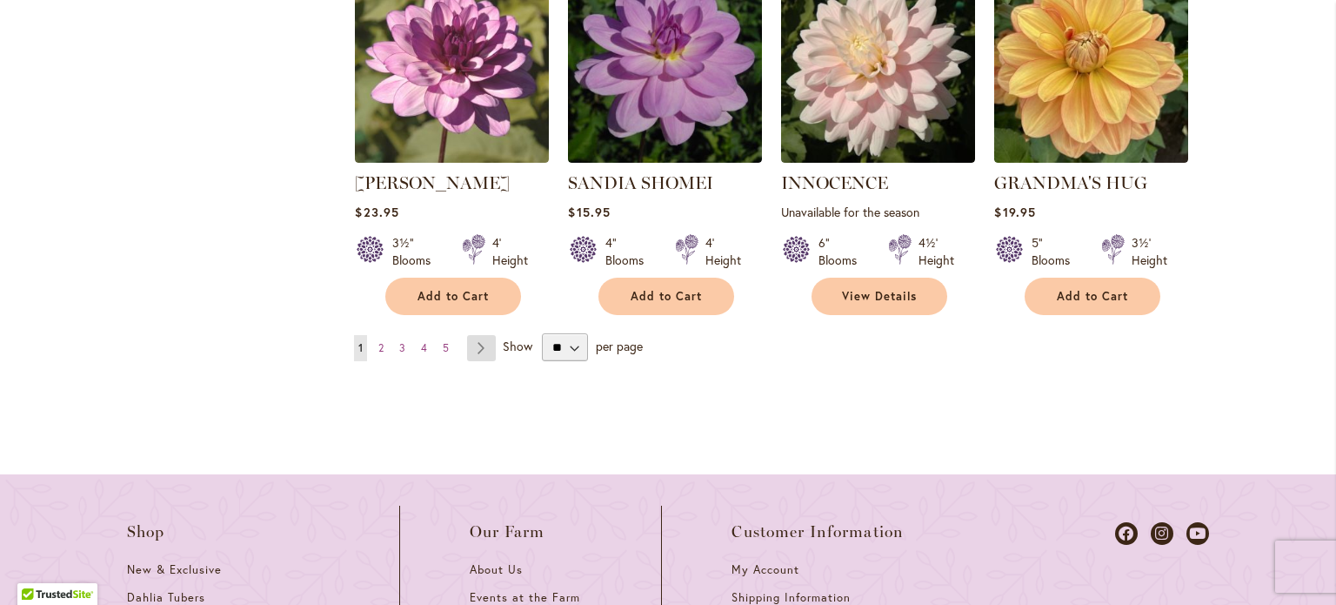
click at [473, 339] on link "Page Next" at bounding box center [481, 348] width 29 height 26
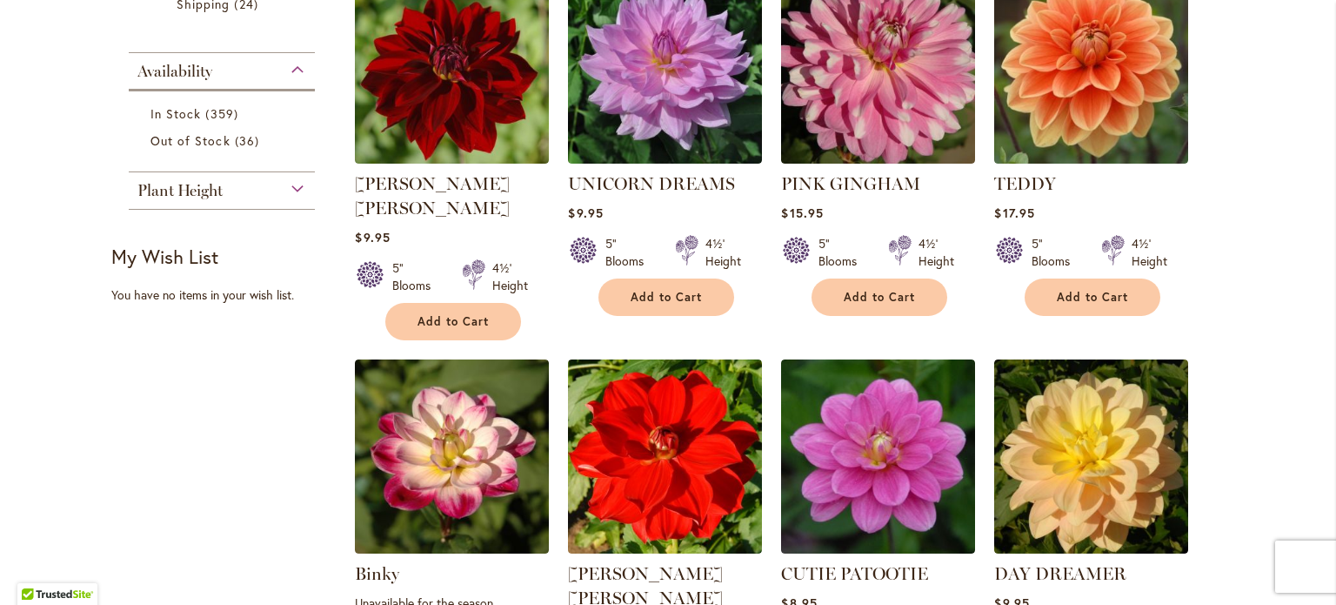
scroll to position [936, 0]
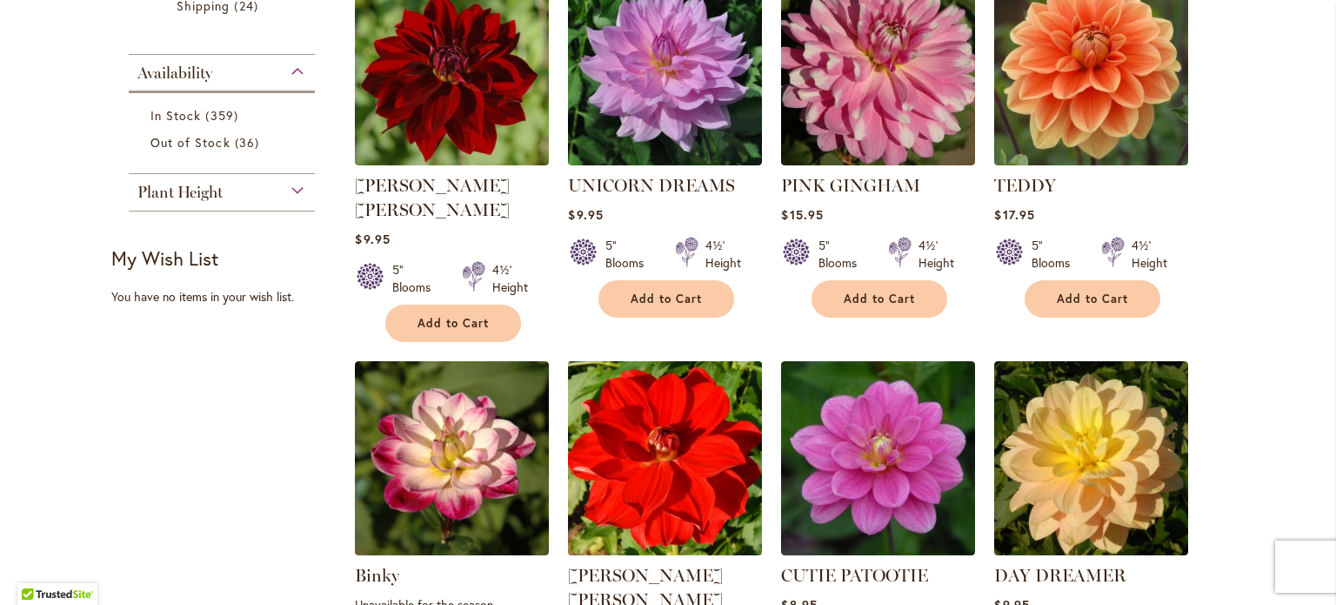
click at [697, 432] on img at bounding box center [666, 459] width 204 height 204
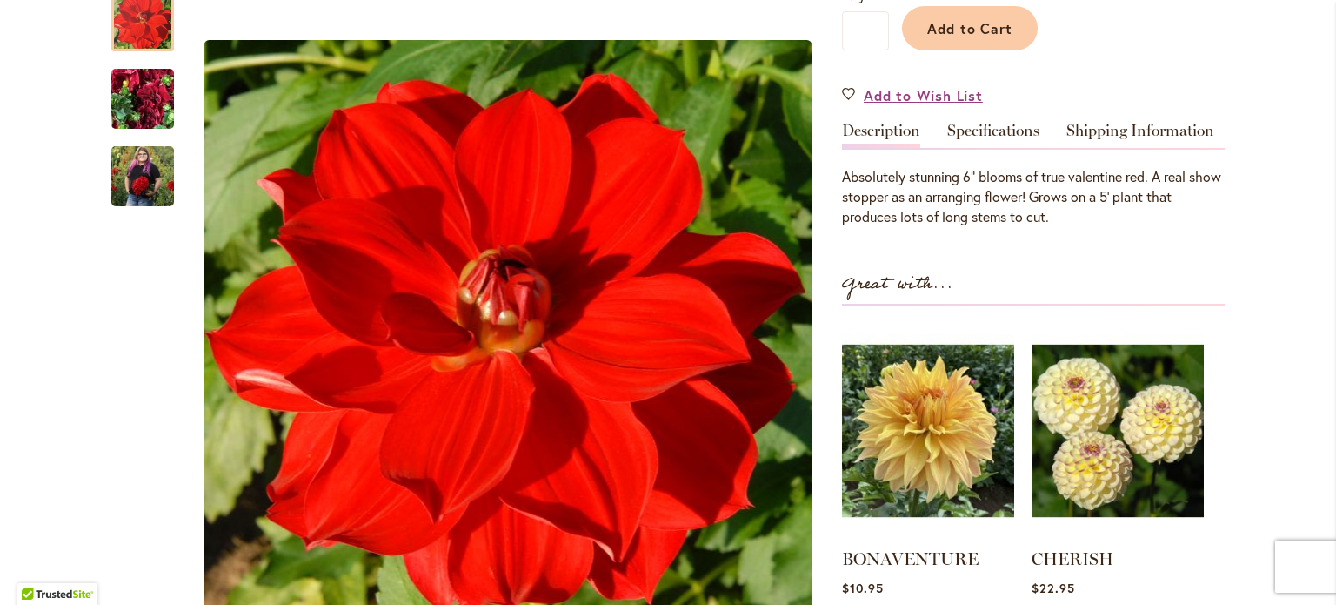
scroll to position [490, 0]
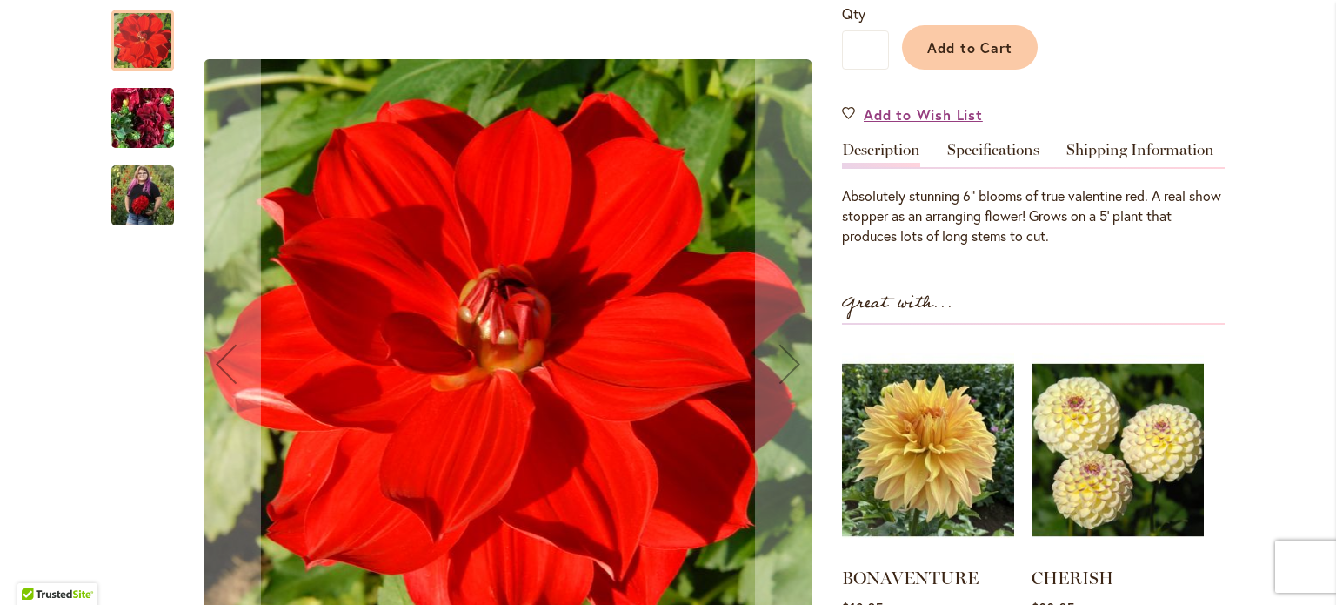
click at [144, 73] on img "MOLLY ANN" at bounding box center [142, 118] width 125 height 94
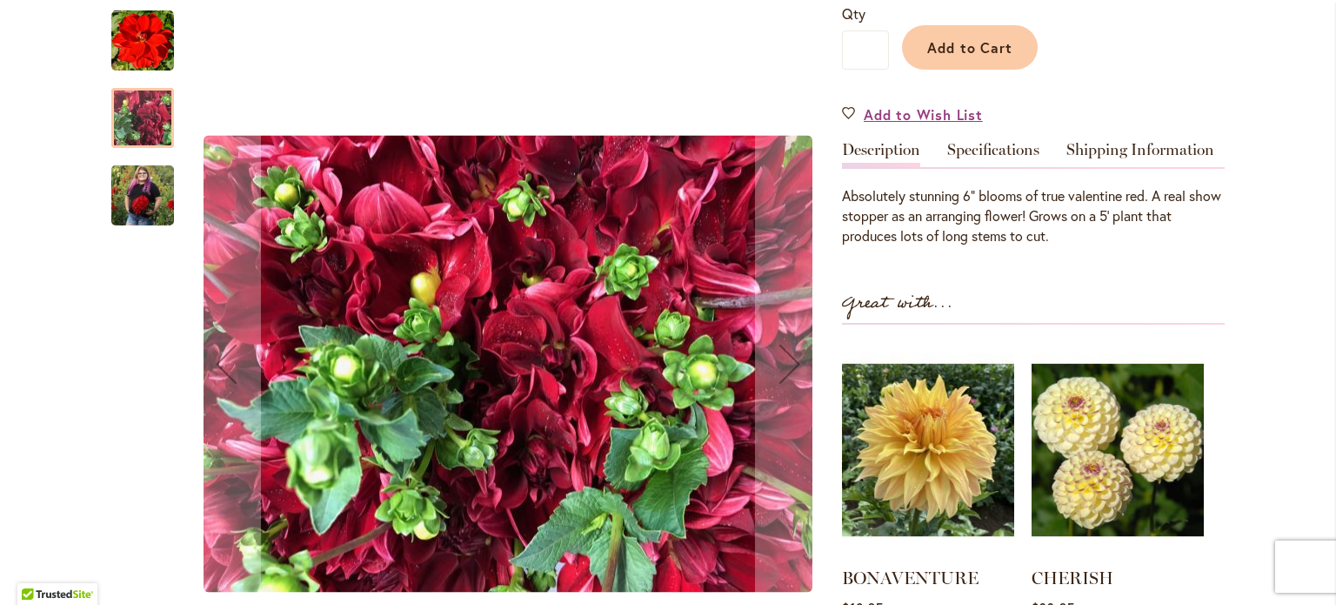
click at [141, 156] on img "MOLLY ANN" at bounding box center [142, 195] width 63 height 78
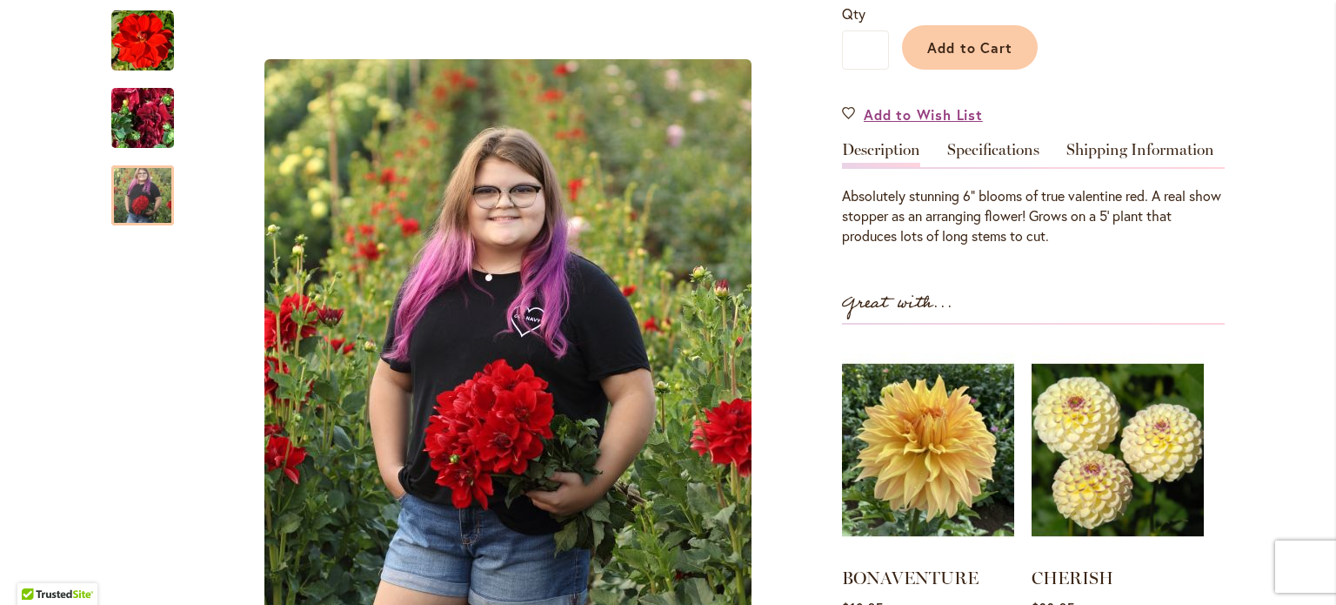
scroll to position [485, 0]
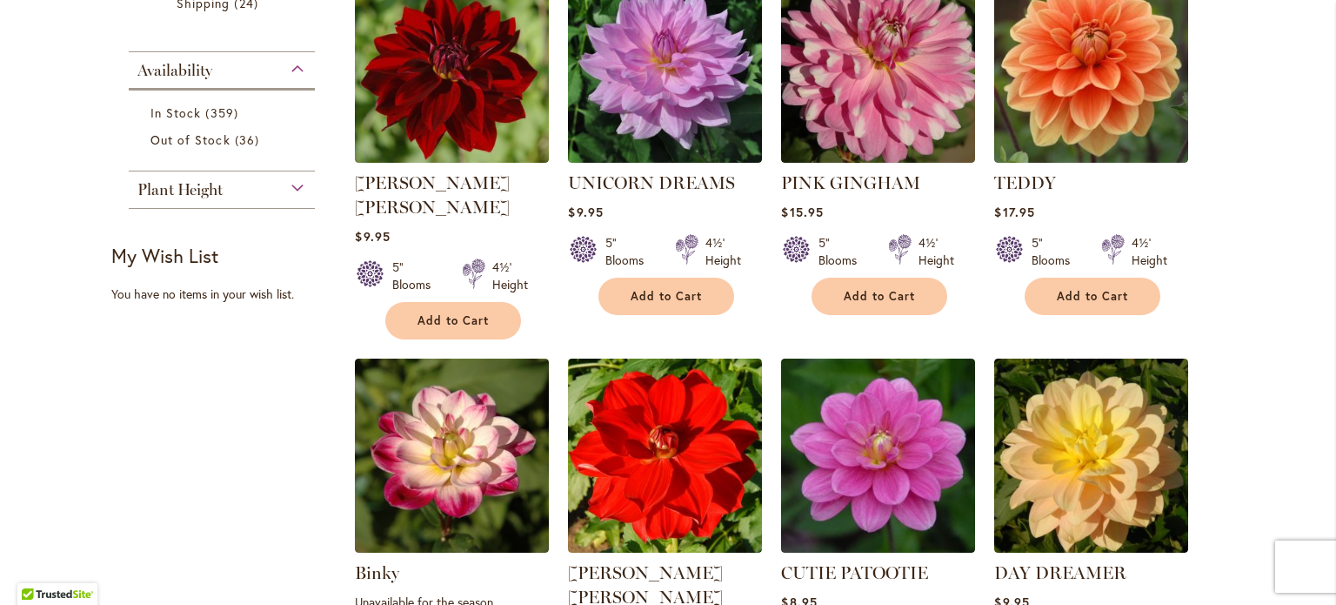
scroll to position [901, 0]
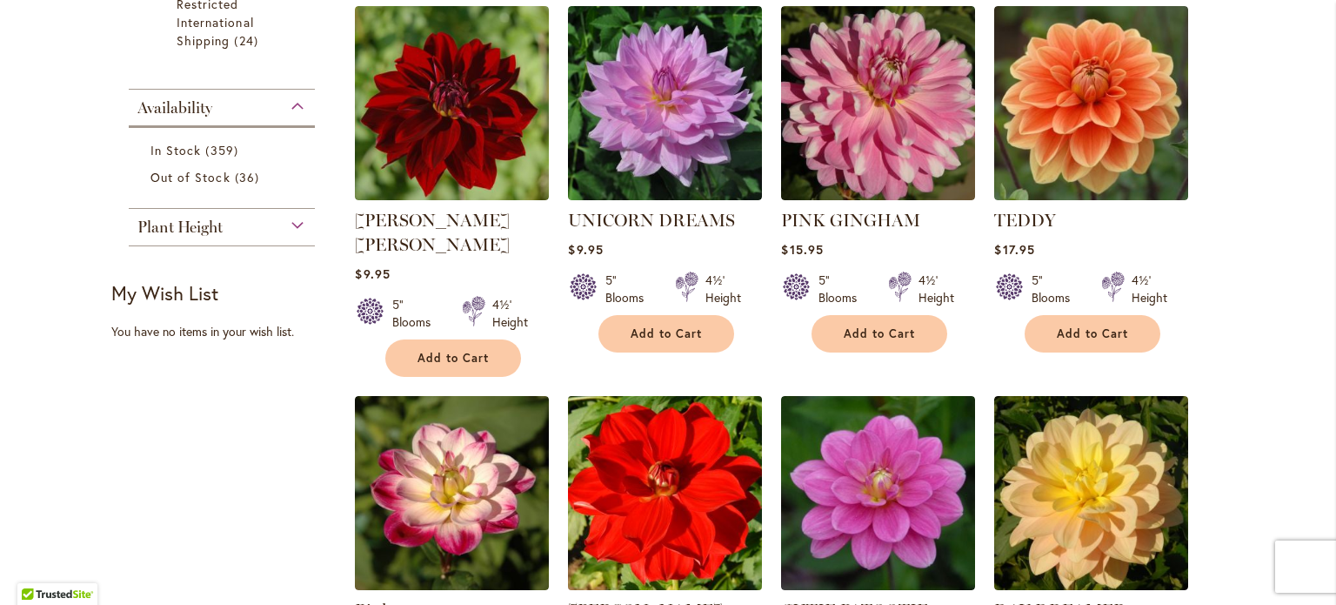
click at [644, 476] on img at bounding box center [666, 493] width 204 height 204
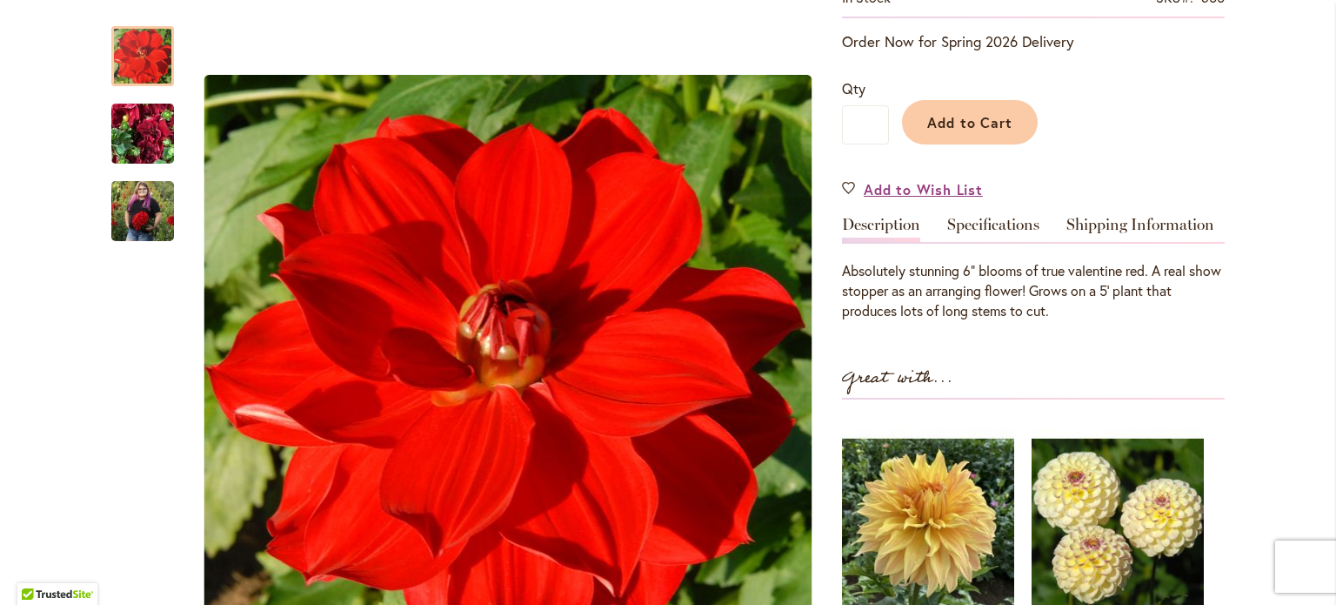
scroll to position [413, 0]
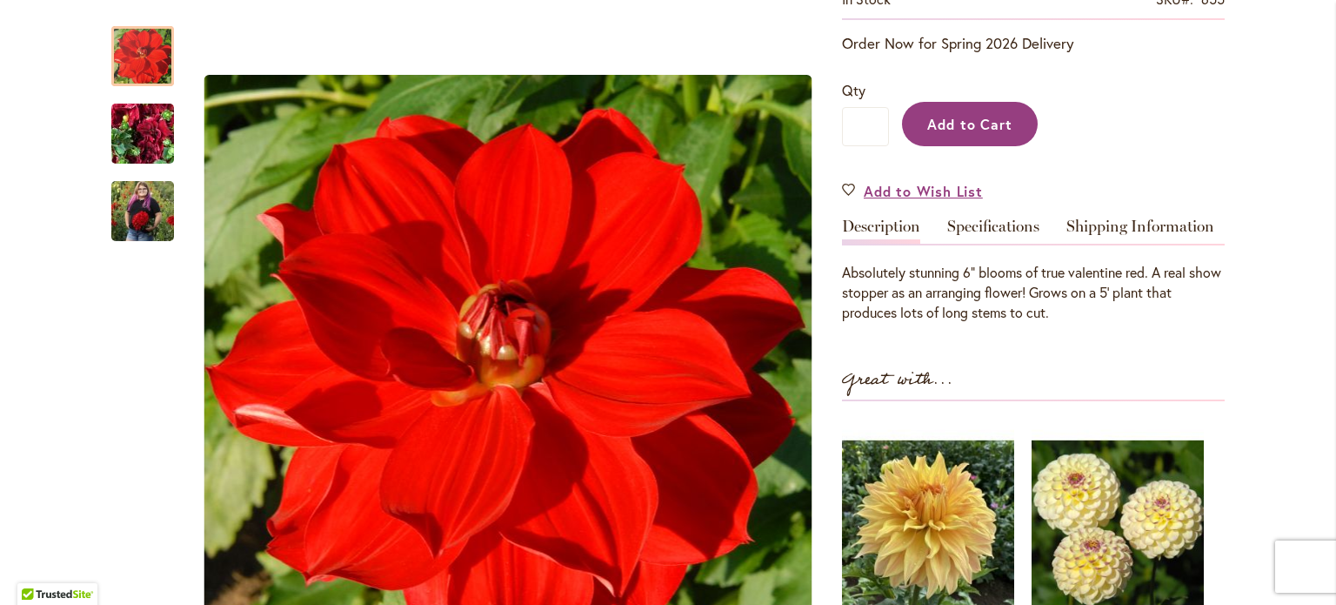
click at [983, 115] on span "Add to Cart" at bounding box center [970, 124] width 86 height 18
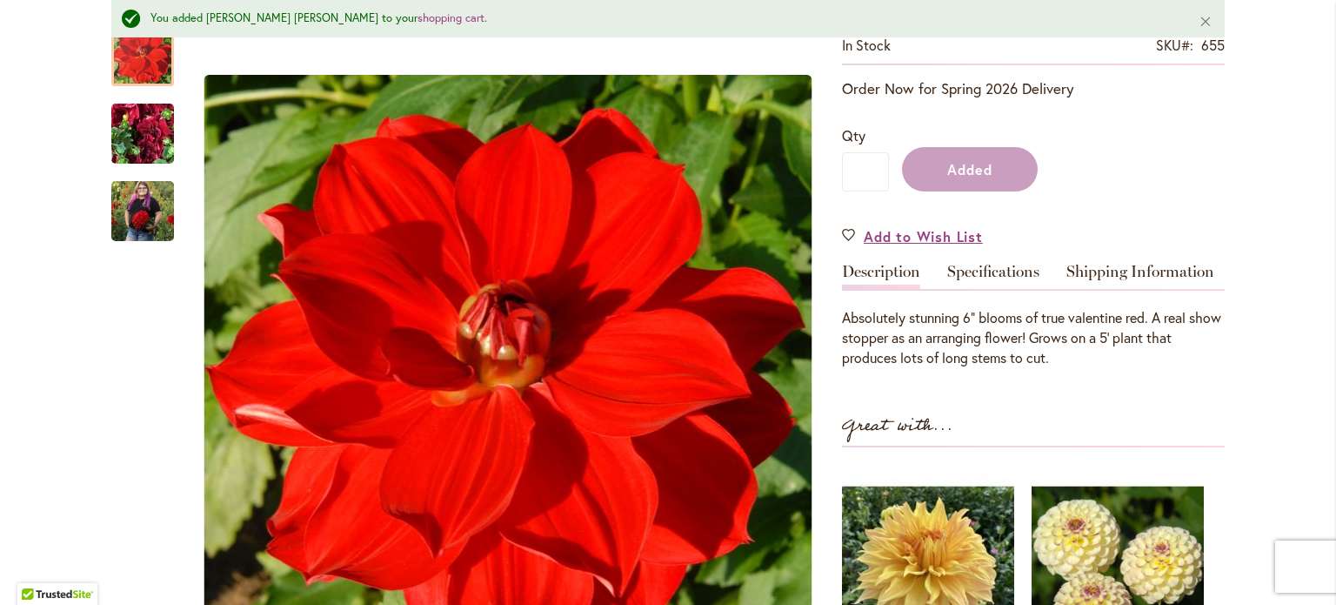
scroll to position [458, 0]
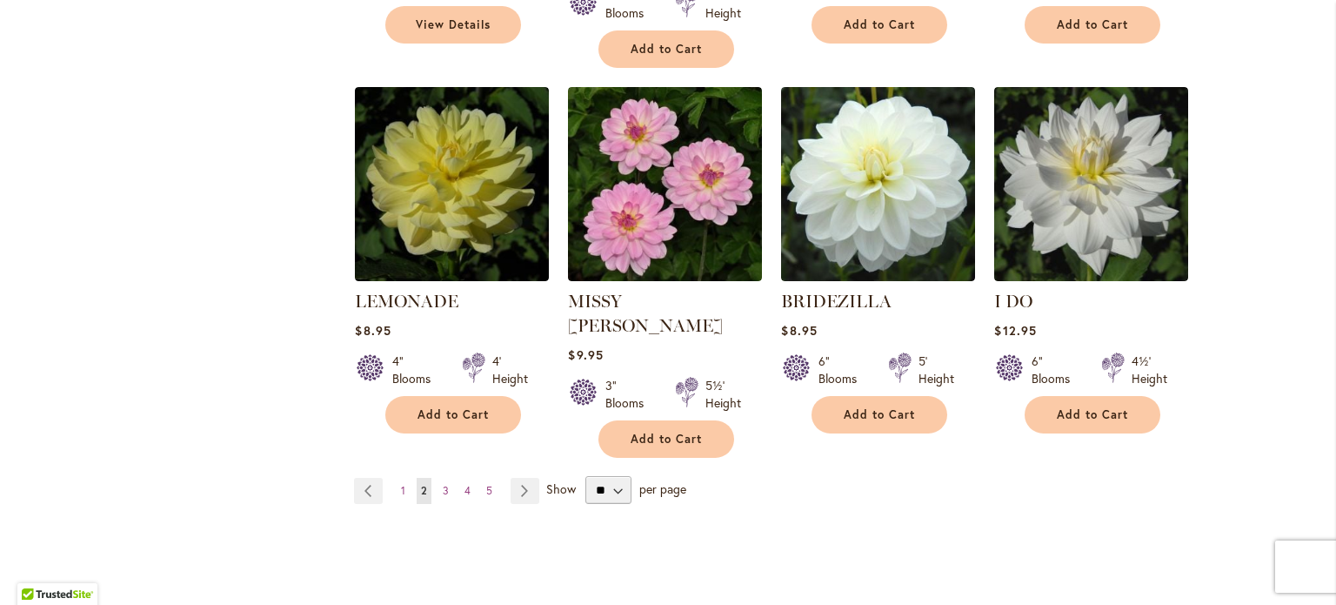
scroll to position [1625, 0]
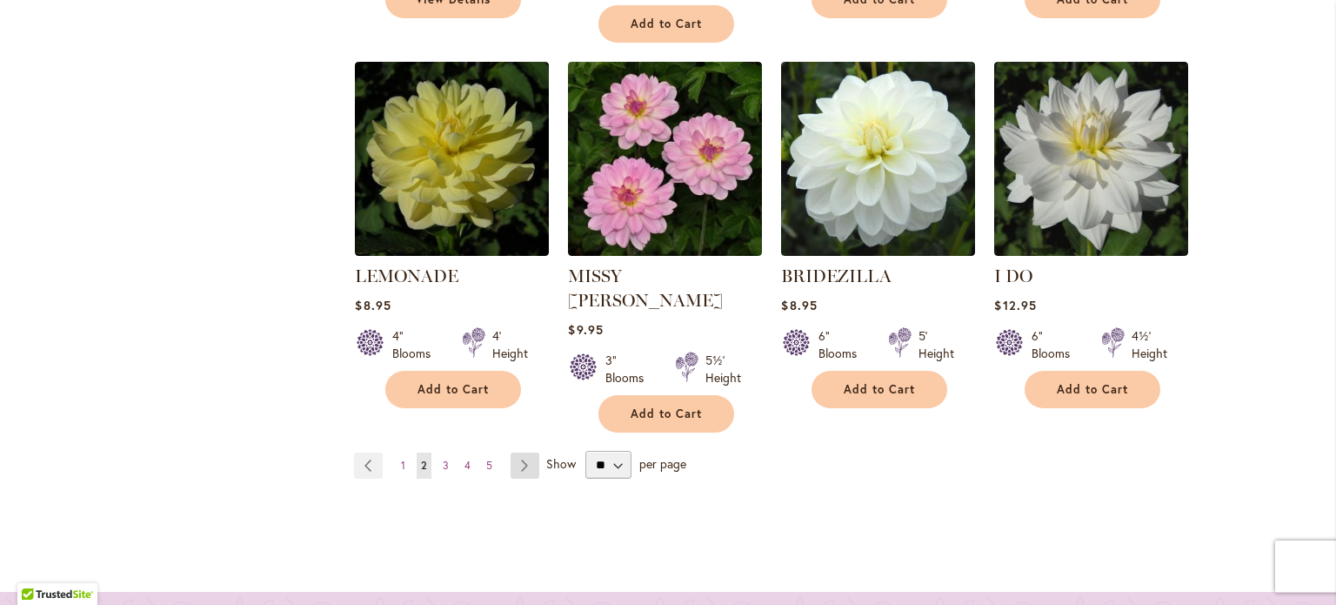
click at [517, 452] on link "Page Next" at bounding box center [525, 465] width 29 height 26
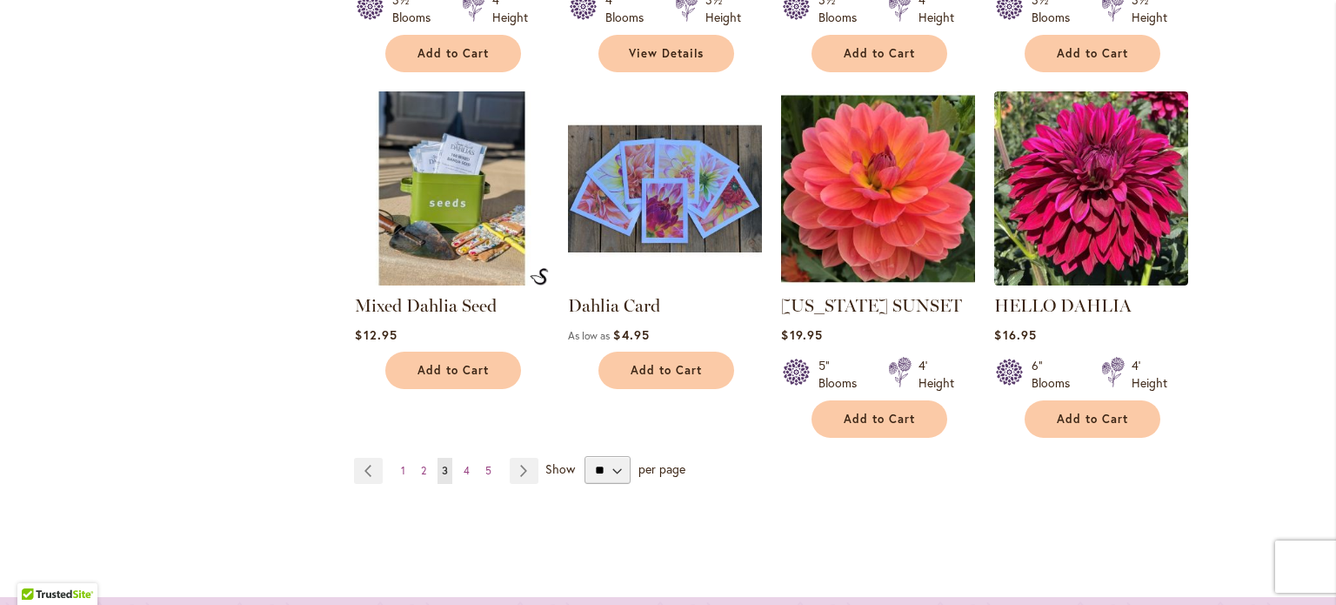
scroll to position [1598, 0]
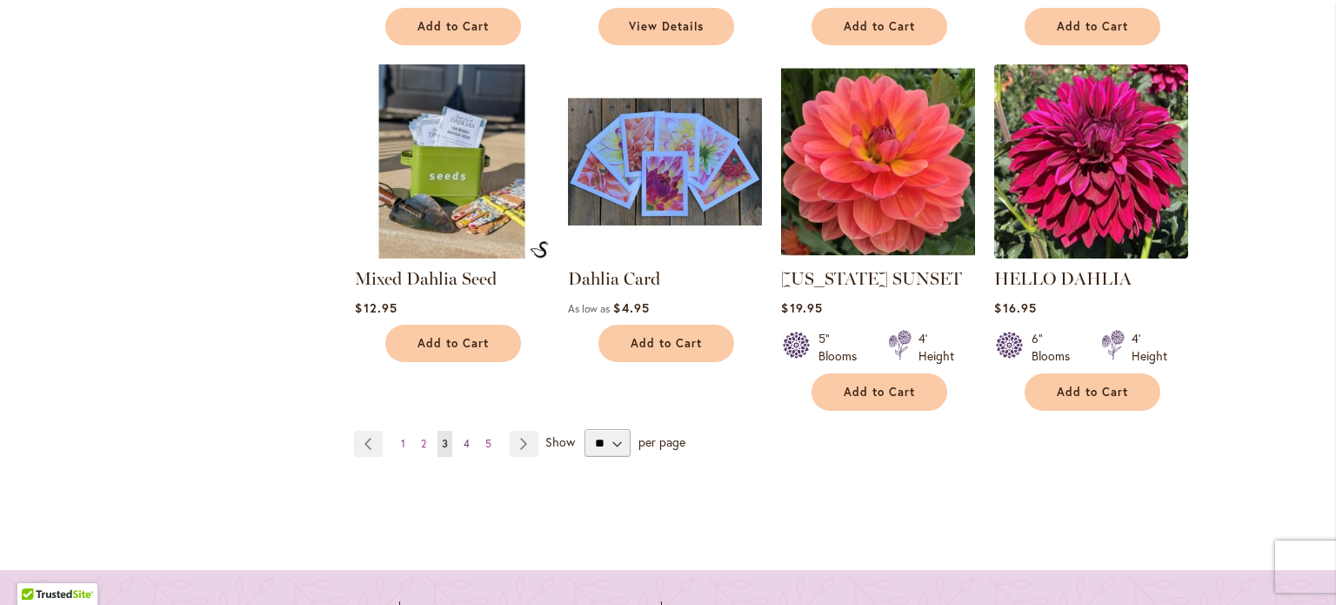
click at [464, 437] on span "4" at bounding box center [467, 443] width 6 height 13
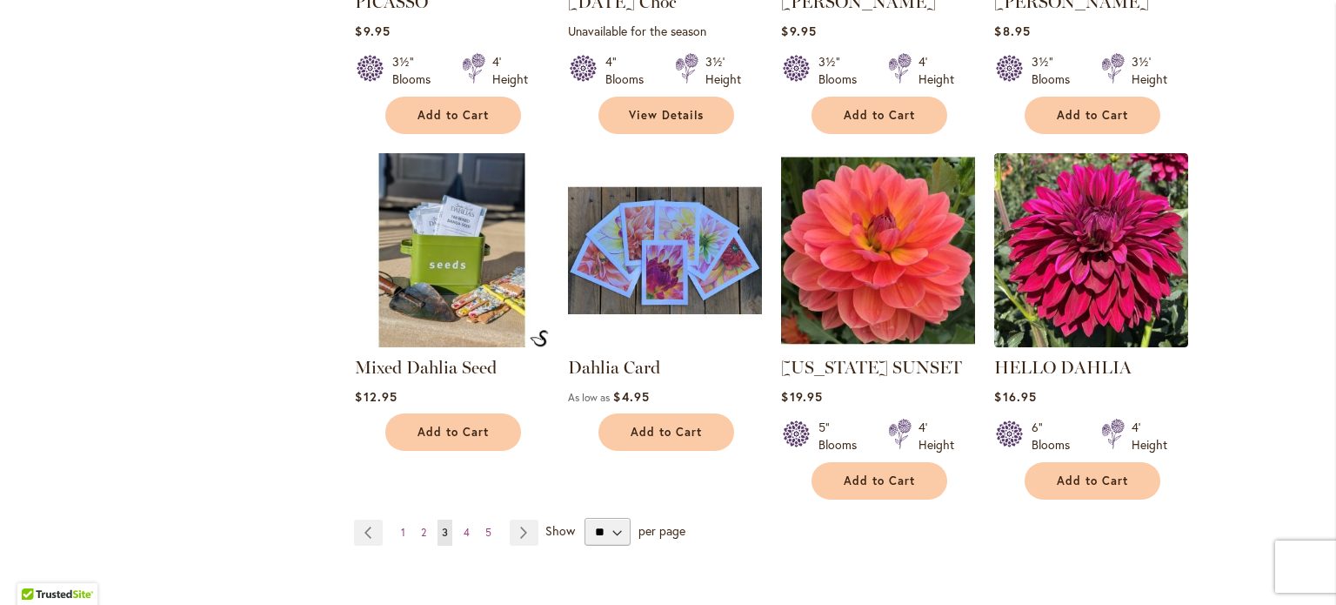
scroll to position [1527, 0]
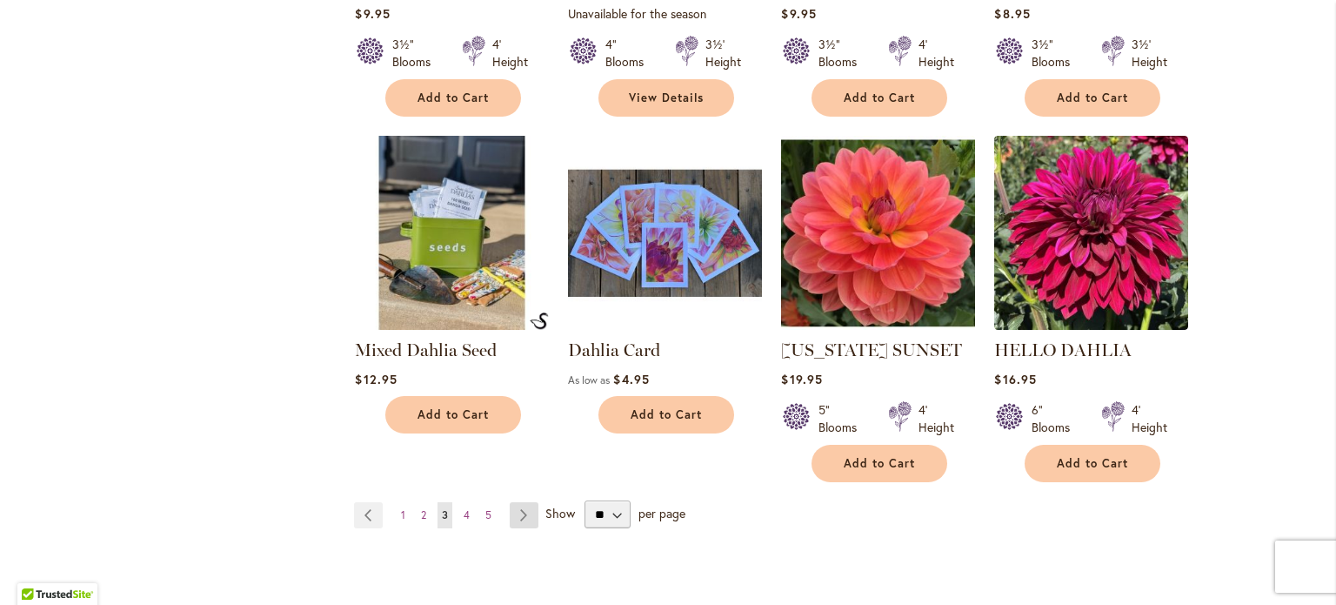
click at [520, 502] on link "Page Next" at bounding box center [524, 515] width 29 height 26
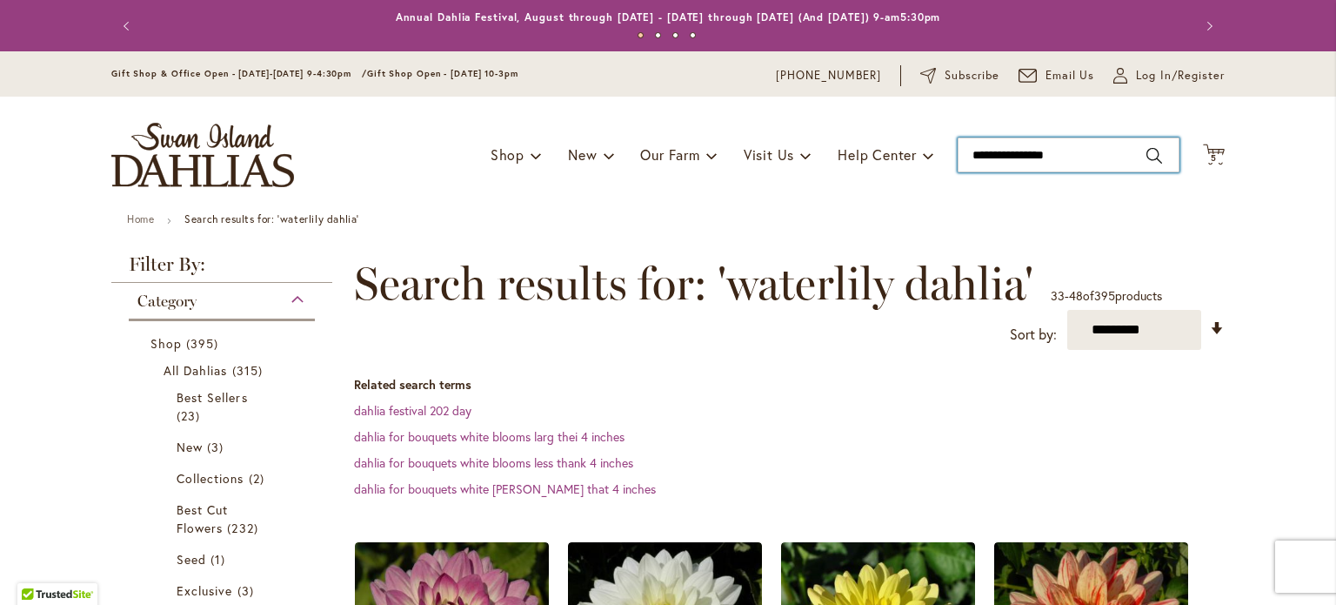
drag, startPoint x: 1063, startPoint y: 164, endPoint x: 910, endPoint y: 177, distance: 153.7
click at [910, 177] on div "Toggle Nav Shop Dahlia Tubers Collections Fresh Cut Dahlias Gardening Supplies …" at bounding box center [668, 155] width 1148 height 117
click at [910, 176] on div "Toggle Nav Shop Dahlia Tubers Collections Fresh Cut Dahlias Gardening Supplies …" at bounding box center [668, 155] width 1148 height 117
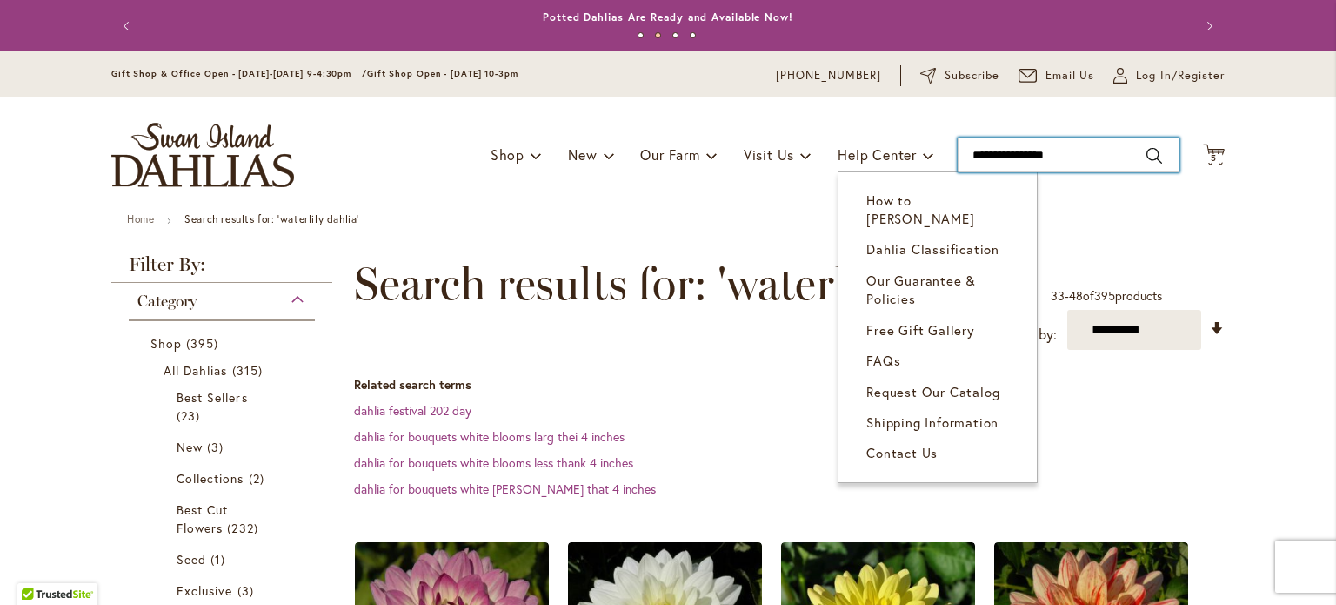
drag, startPoint x: 1093, startPoint y: 159, endPoint x: 825, endPoint y: 130, distance: 269.6
click at [825, 130] on div "Toggle Nav Shop Dahlia Tubers Collections Fresh Cut Dahlias Gardening Supplies …" at bounding box center [668, 155] width 1148 height 117
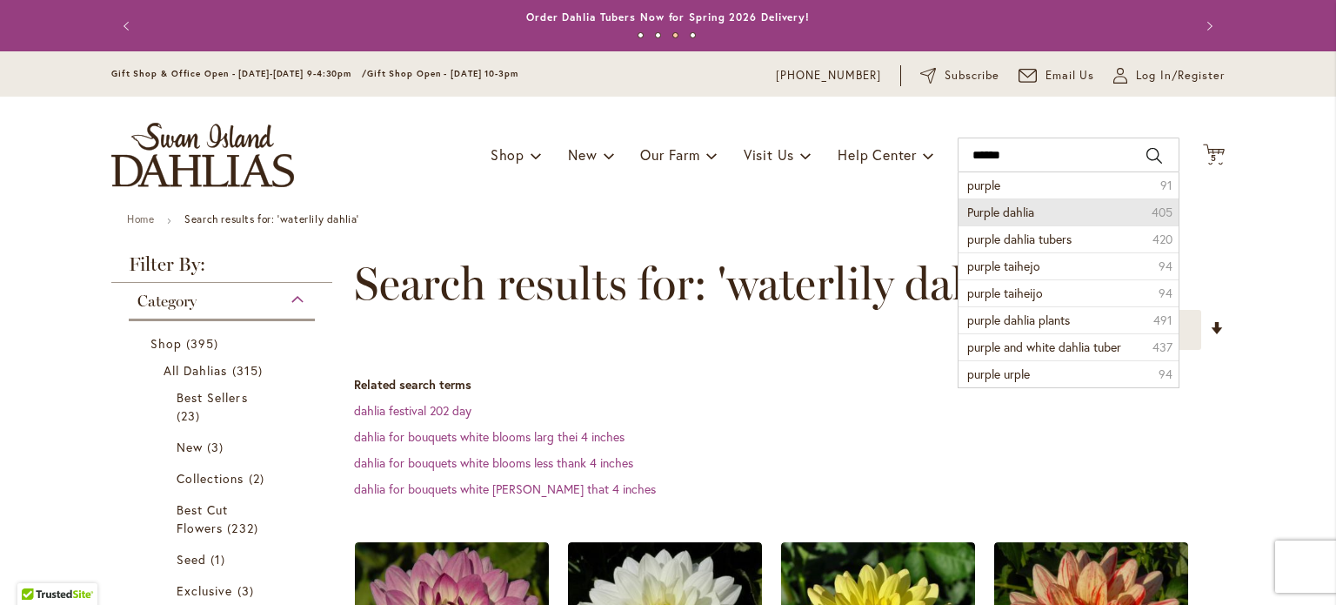
click at [1034, 217] on li "Purple dahlia 405" at bounding box center [1069, 211] width 220 height 27
type input "**********"
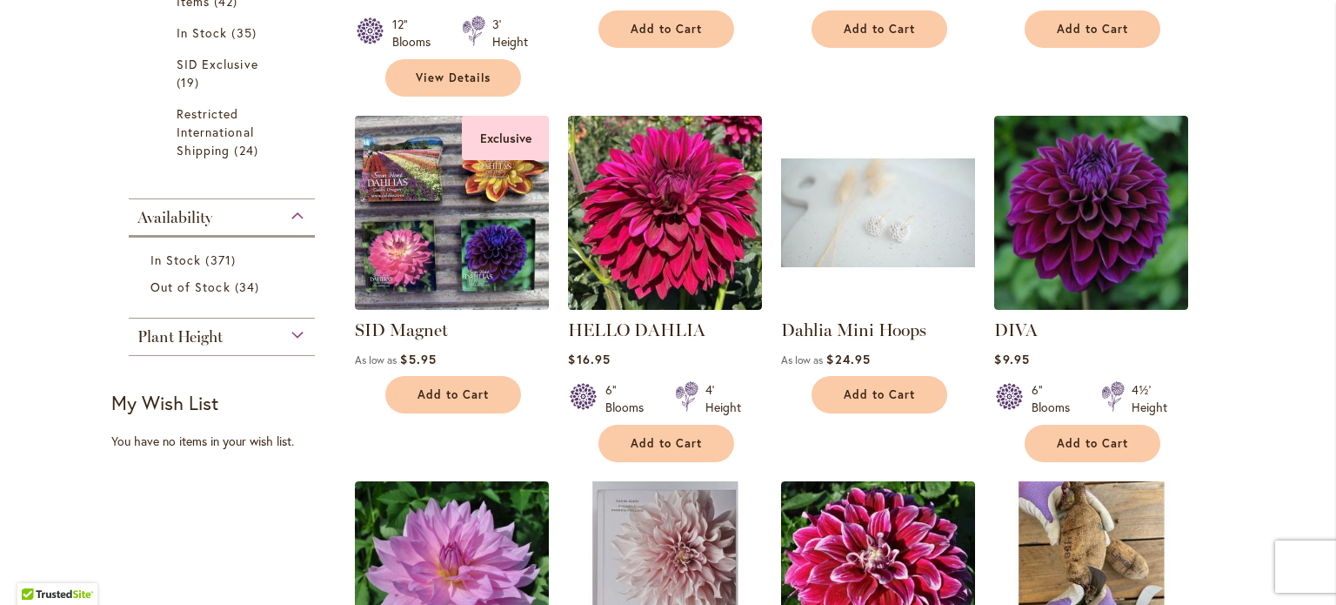
scroll to position [836, 0]
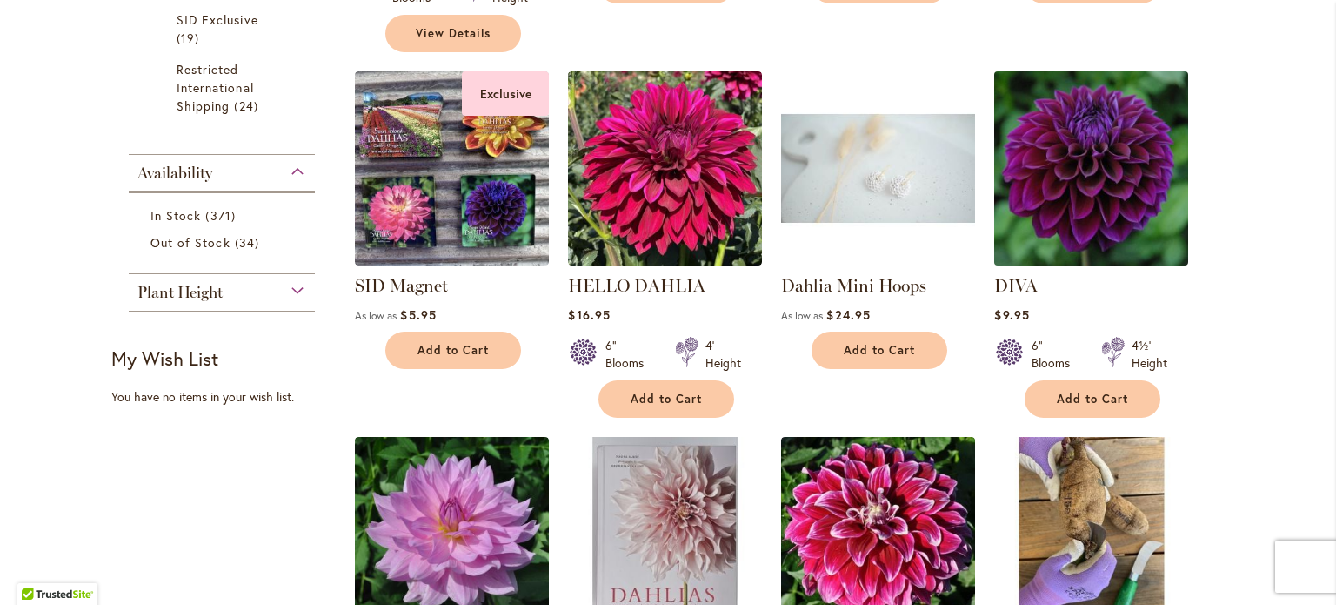
click at [1112, 184] on img at bounding box center [1092, 169] width 204 height 204
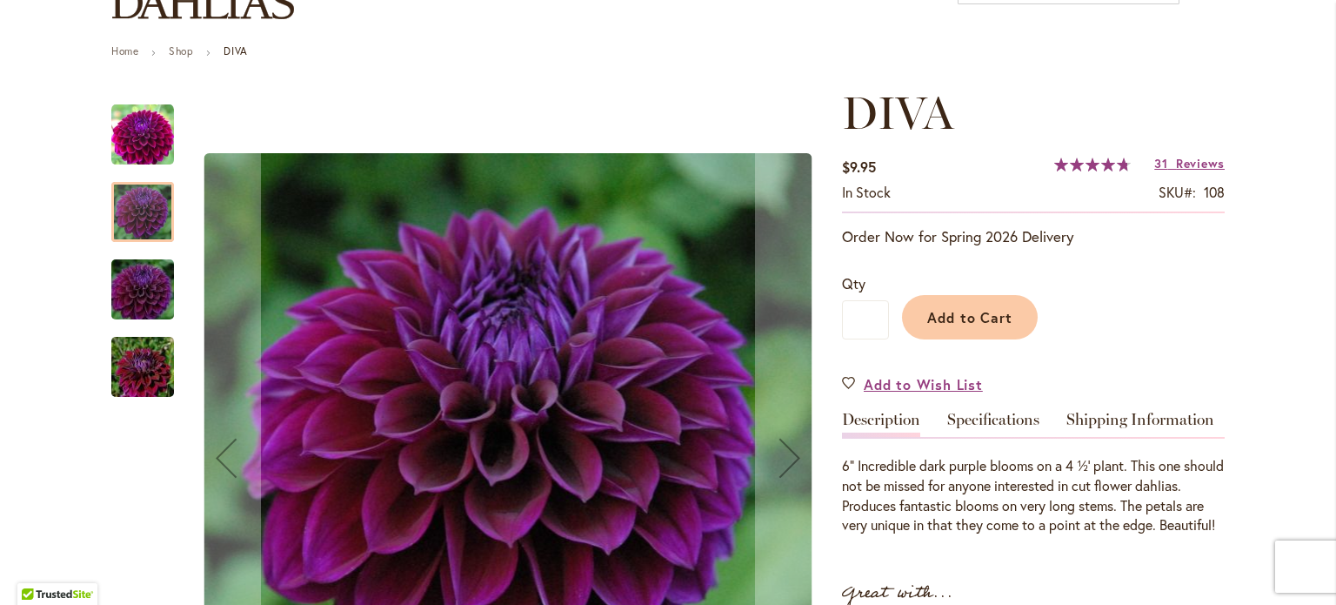
scroll to position [20, 0]
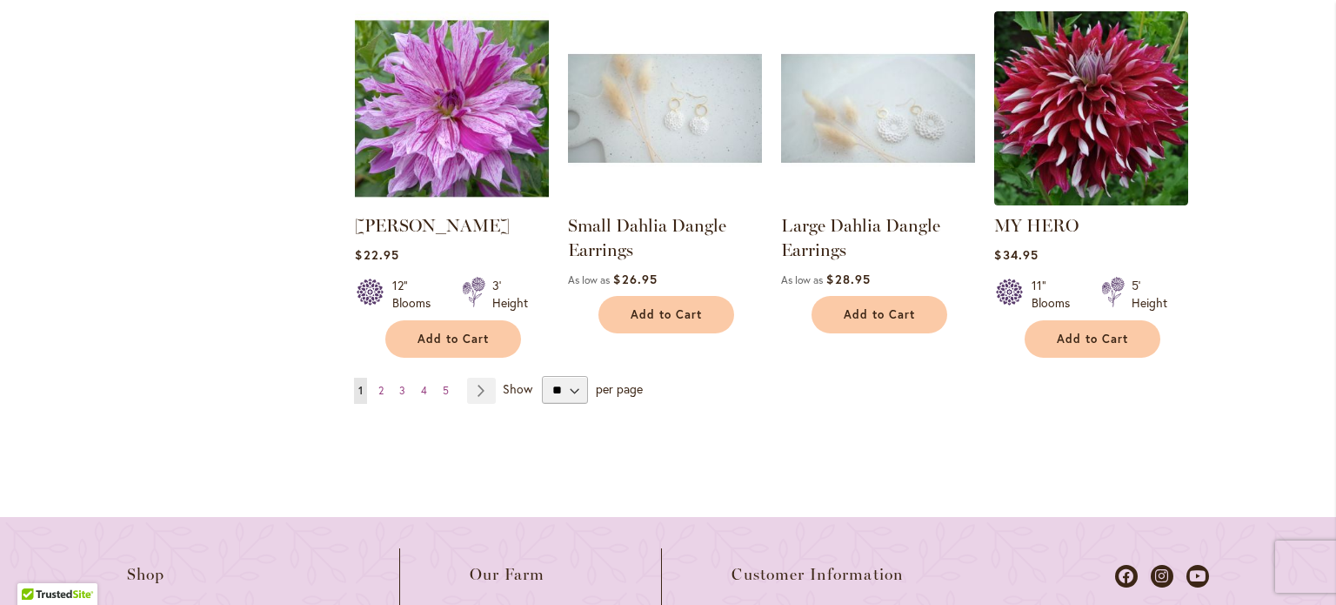
scroll to position [1629, 0]
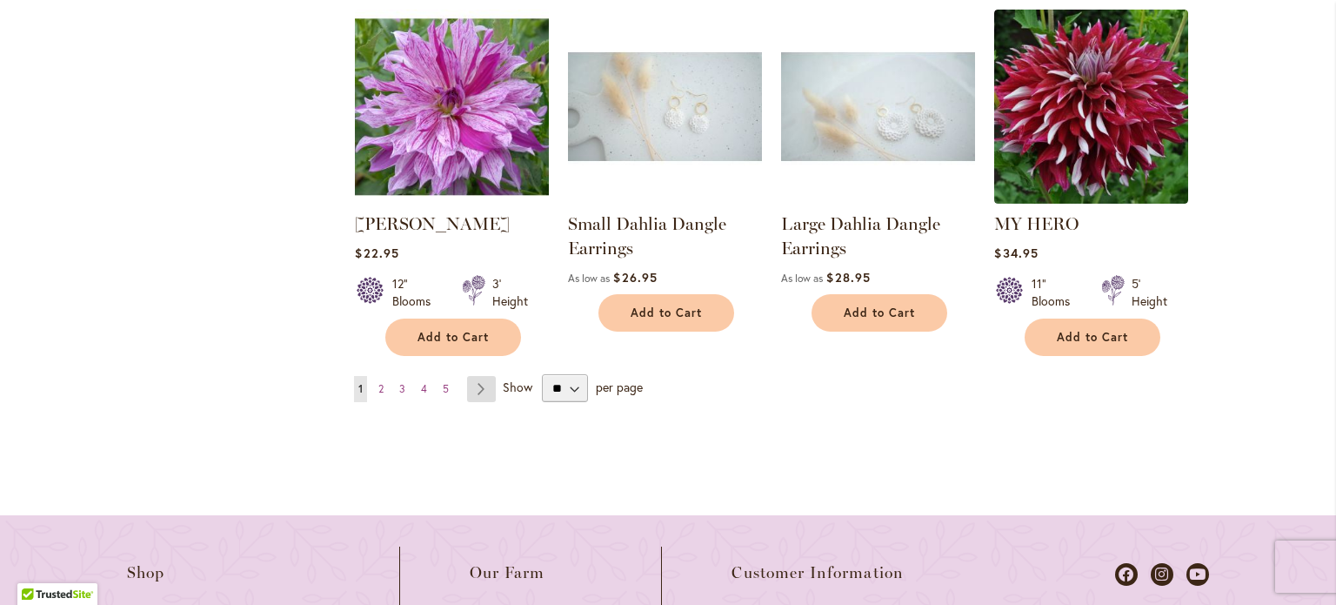
click at [470, 385] on link "Page Next" at bounding box center [481, 389] width 29 height 26
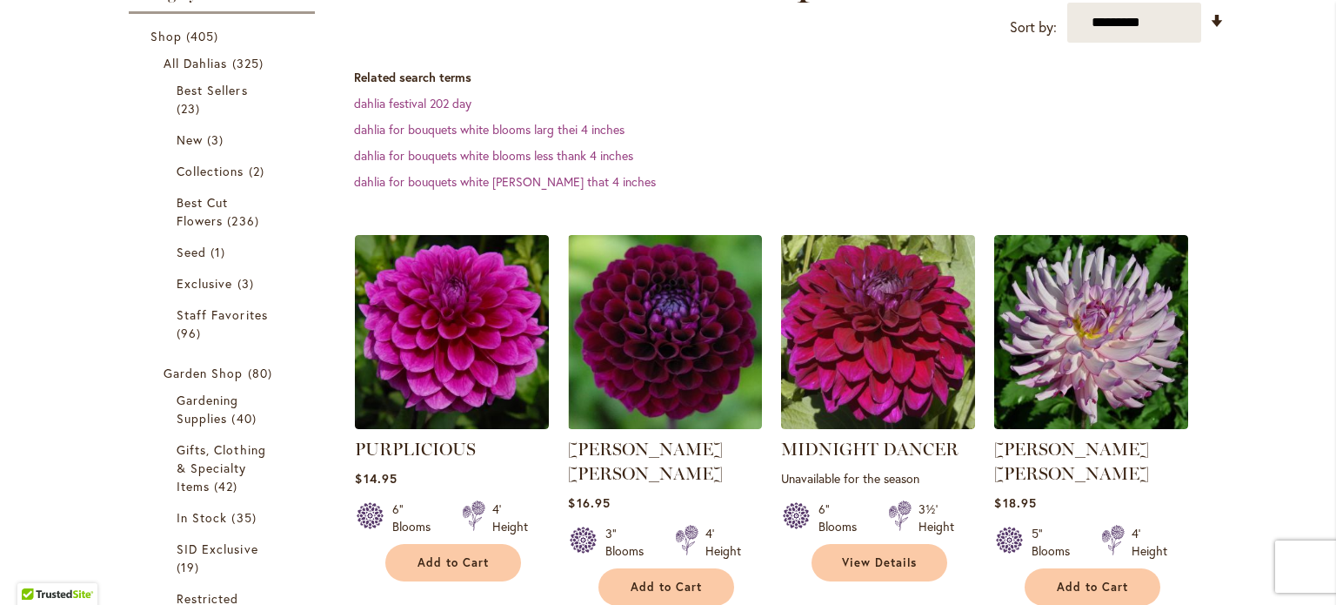
scroll to position [311, 0]
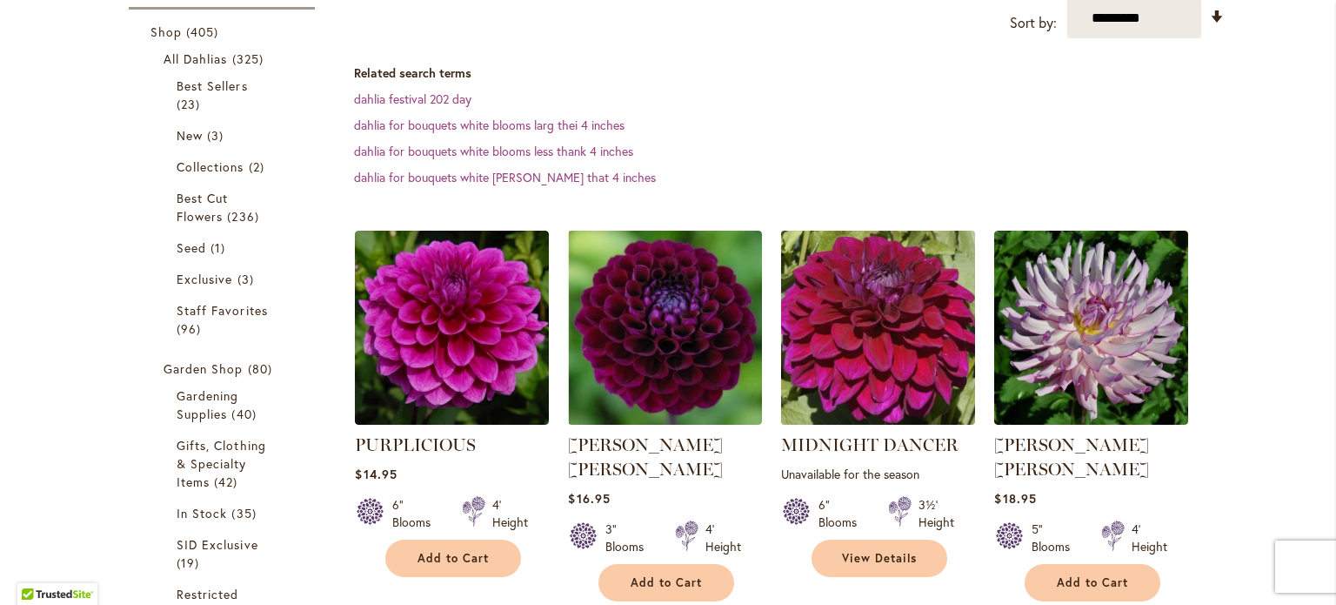
click at [919, 274] on img at bounding box center [879, 328] width 204 height 204
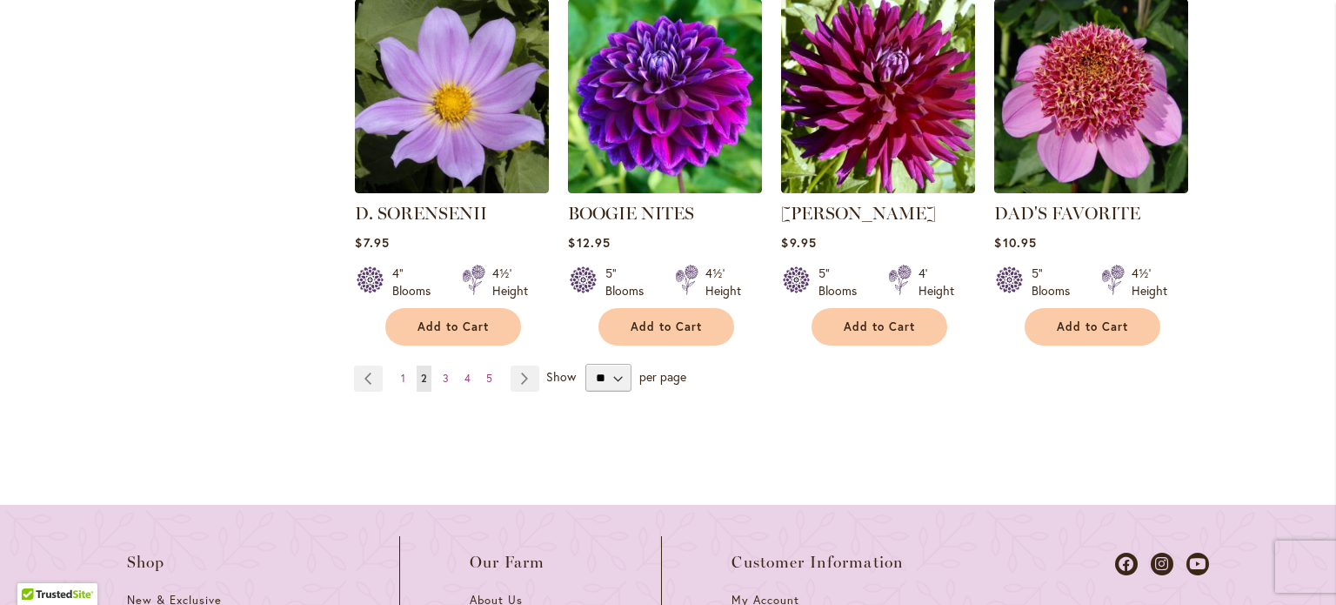
scroll to position [1679, 0]
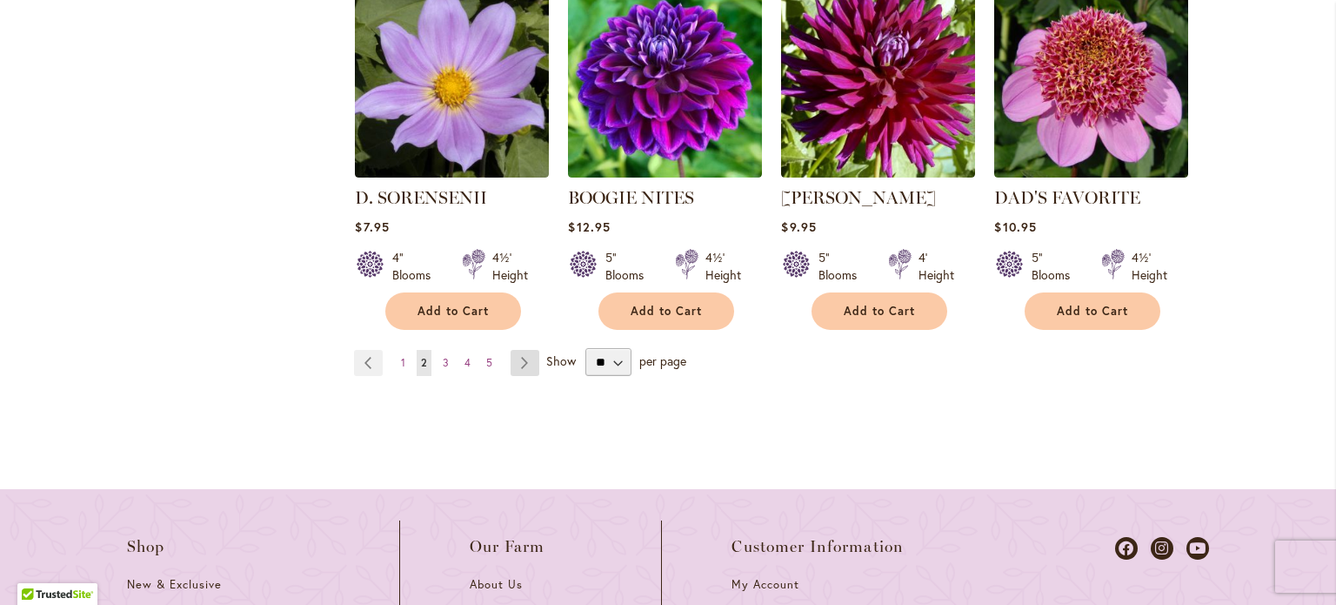
click at [514, 350] on link "Page Next" at bounding box center [525, 363] width 29 height 26
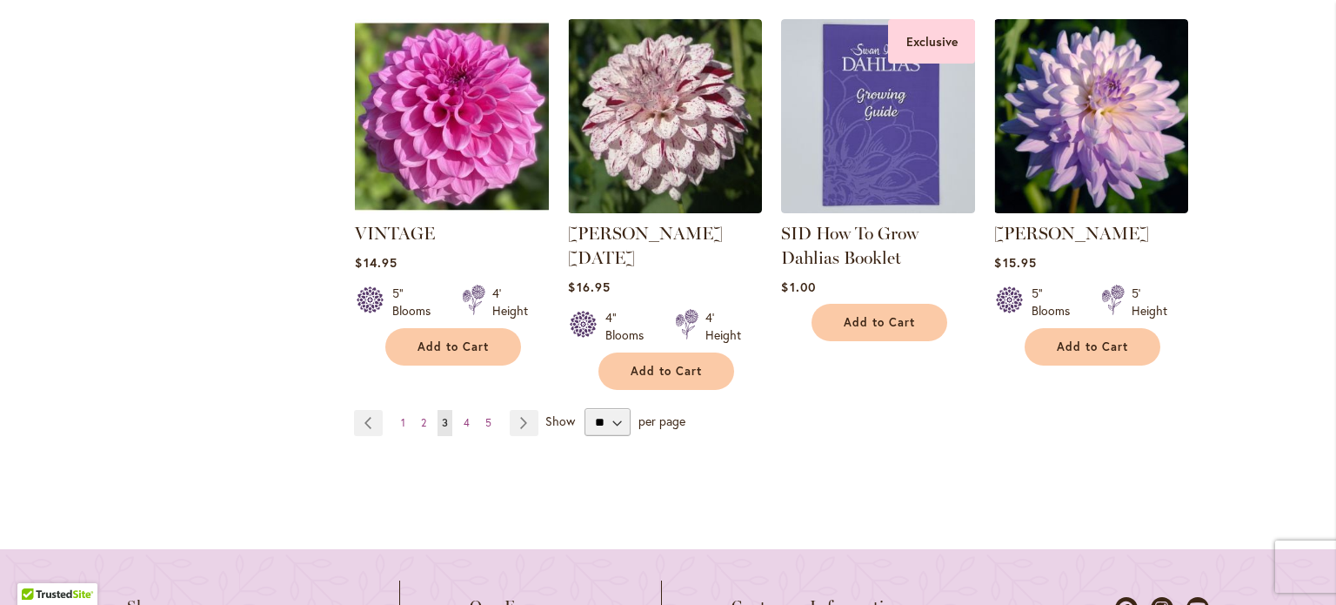
scroll to position [1673, 0]
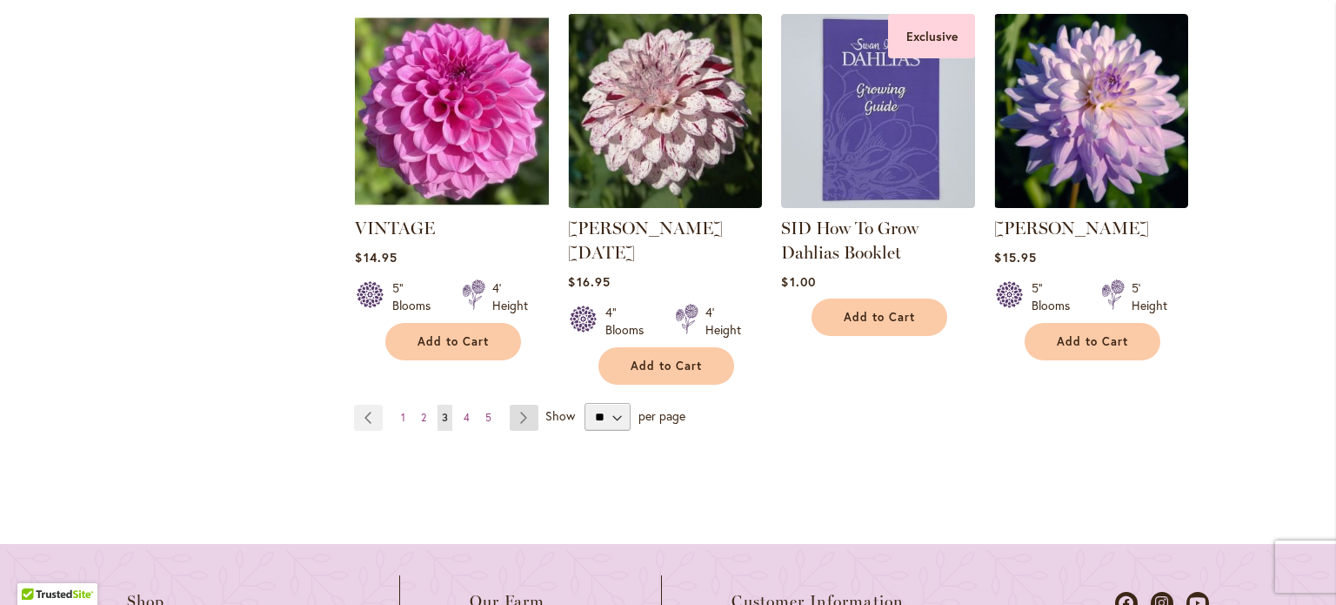
click at [514, 405] on link "Page Next" at bounding box center [524, 418] width 29 height 26
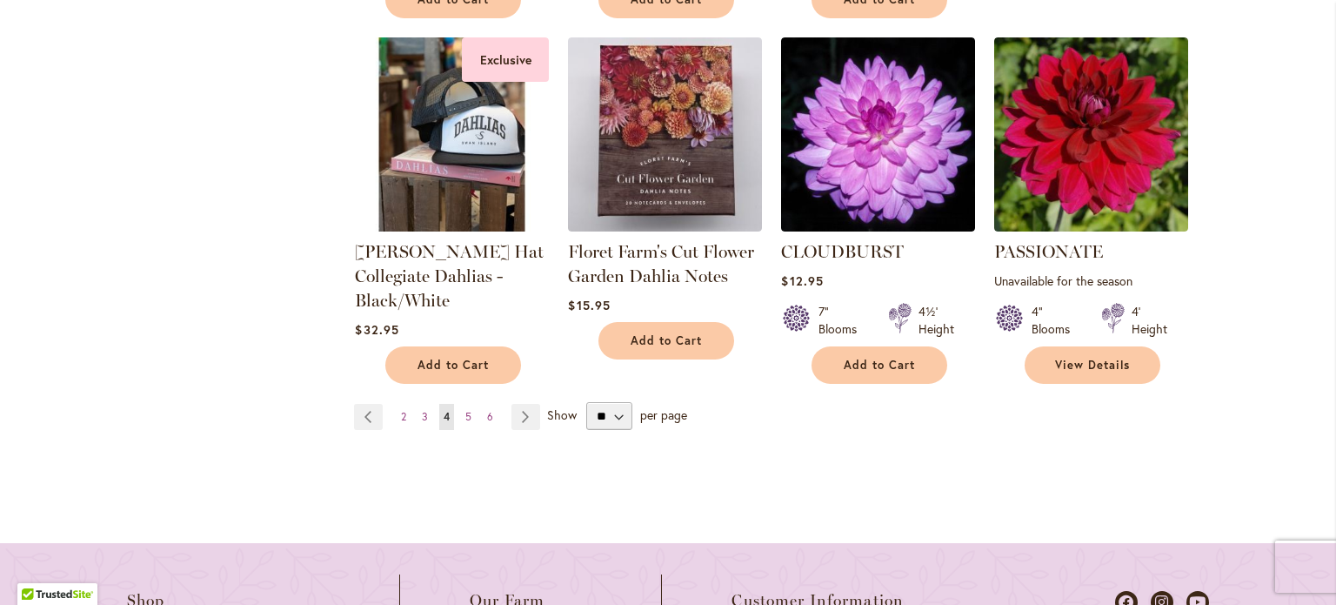
scroll to position [1647, 0]
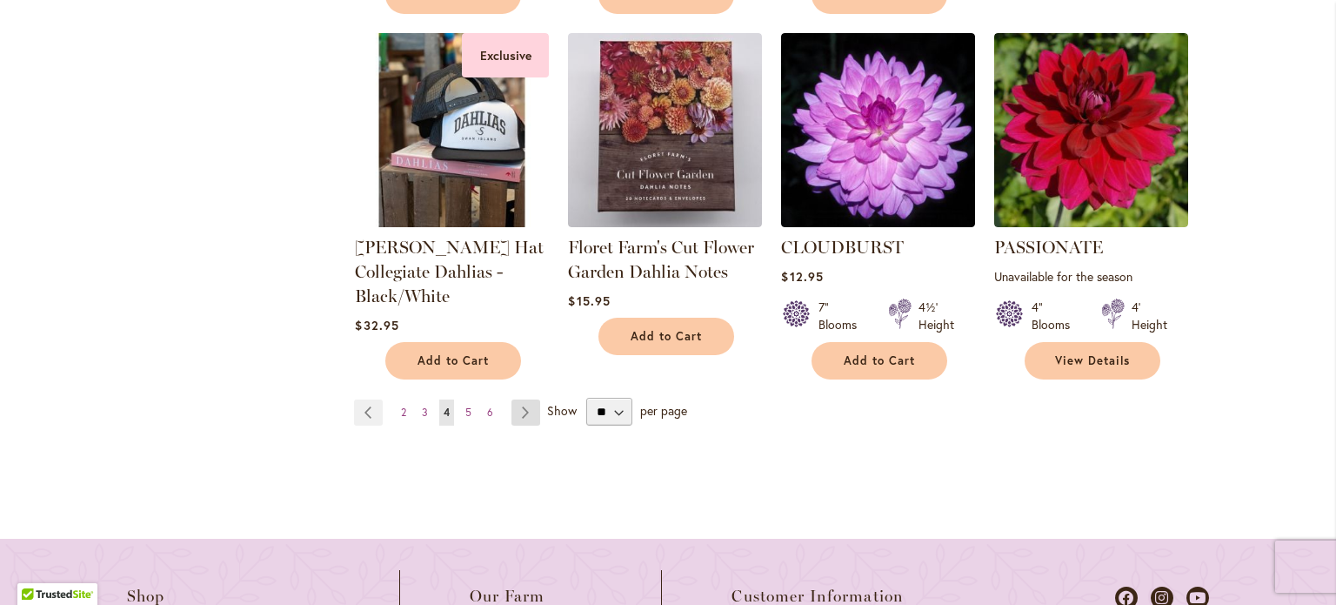
click at [517, 410] on link "Page Next" at bounding box center [526, 412] width 29 height 26
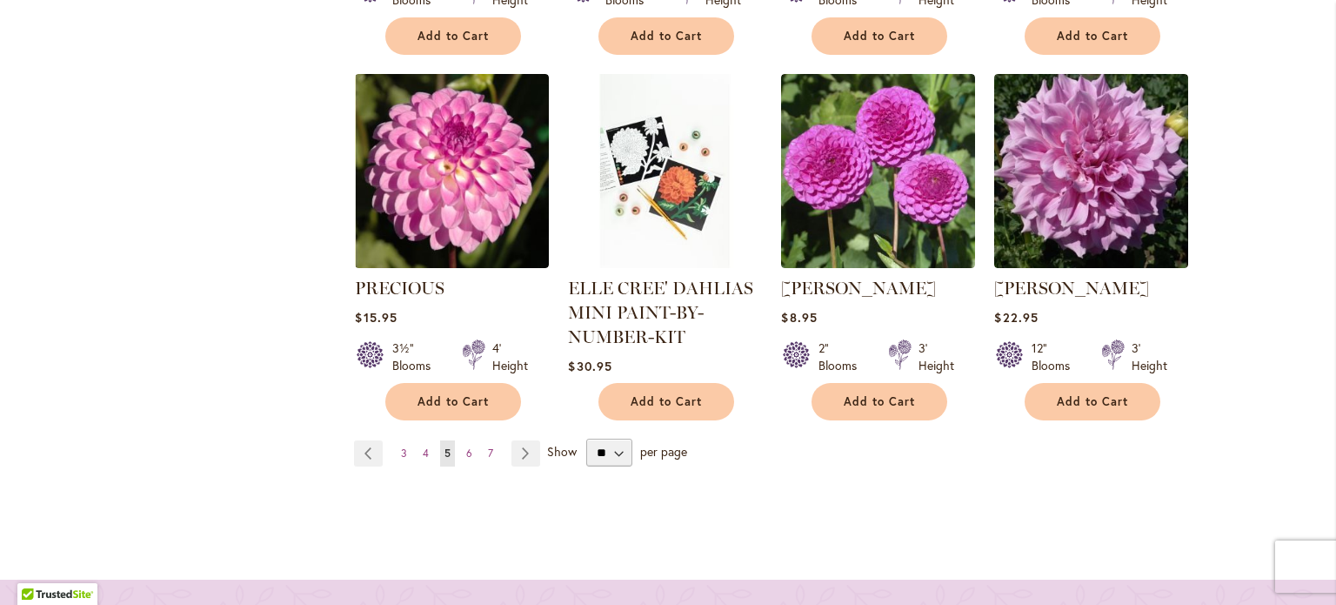
scroll to position [1613, 0]
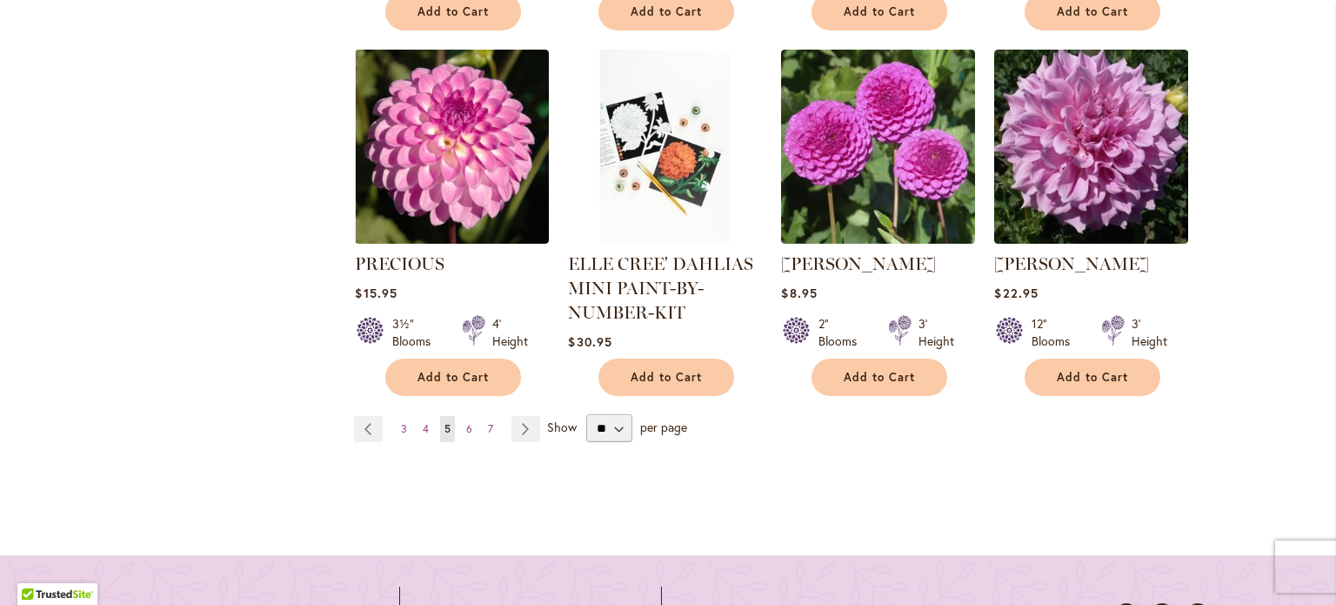
click at [551, 418] on span "Show" at bounding box center [562, 426] width 30 height 17
click at [586, 414] on select "** ** ** **" at bounding box center [608, 428] width 45 height 28
click at [551, 418] on span "Show" at bounding box center [562, 426] width 30 height 17
click at [586, 414] on select "** ** ** **" at bounding box center [608, 428] width 45 height 28
click at [556, 418] on span "Show" at bounding box center [562, 426] width 30 height 17
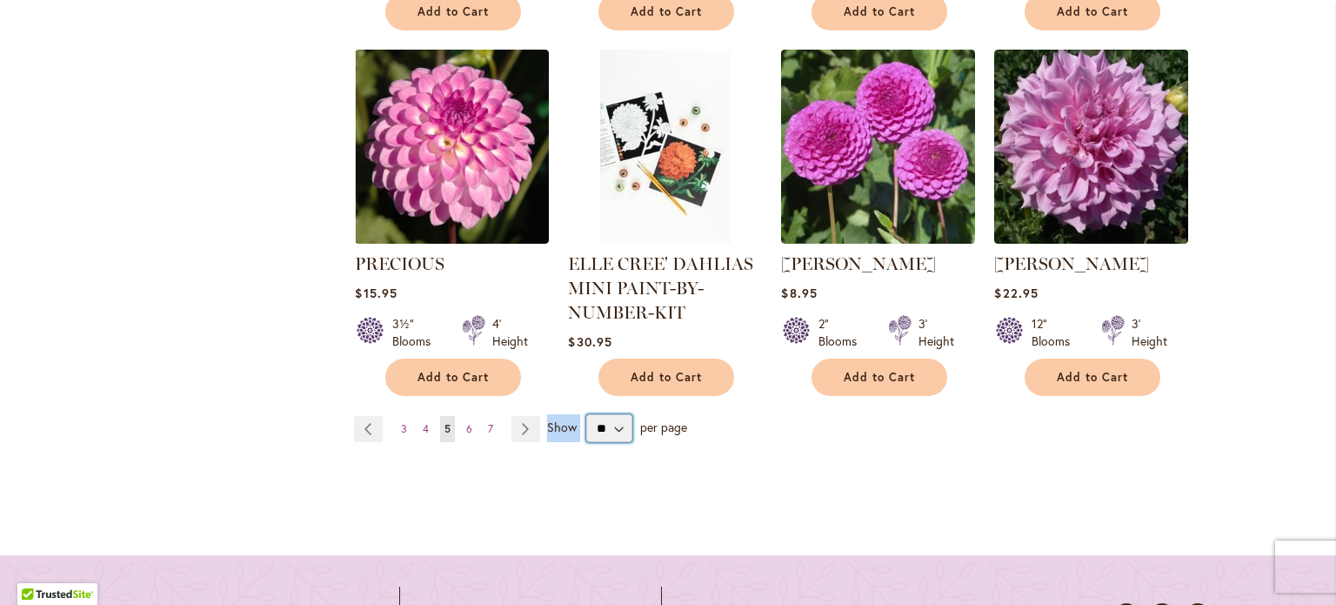
click at [586, 414] on select "** ** ** **" at bounding box center [608, 428] width 45 height 28
click at [554, 418] on span "Show" at bounding box center [562, 426] width 30 height 17
click at [586, 414] on select "** ** ** **" at bounding box center [608, 428] width 45 height 28
click at [554, 418] on span "Show" at bounding box center [562, 426] width 30 height 17
click at [586, 414] on select "** ** ** **" at bounding box center [608, 428] width 45 height 28
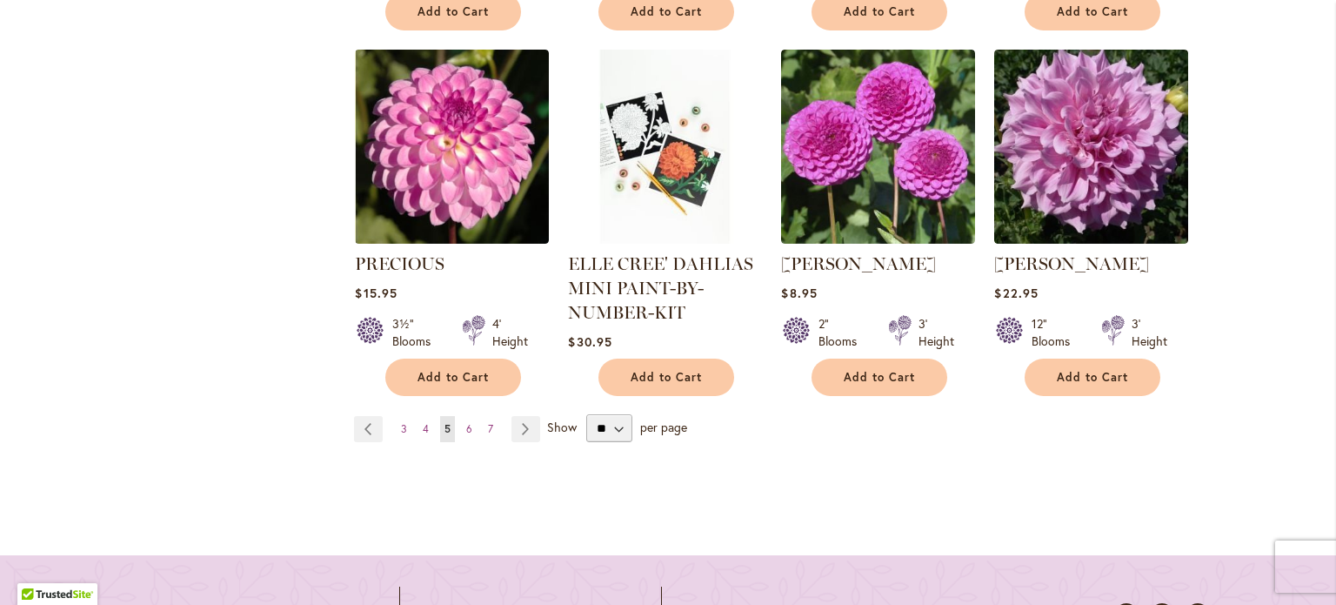
click at [538, 416] on ul "Page Previous Page 3 Page 4 You're currently reading page 5 Page 6 Page 7 Page …" at bounding box center [450, 429] width 193 height 26
click at [520, 416] on link "Page Next" at bounding box center [526, 429] width 29 height 26
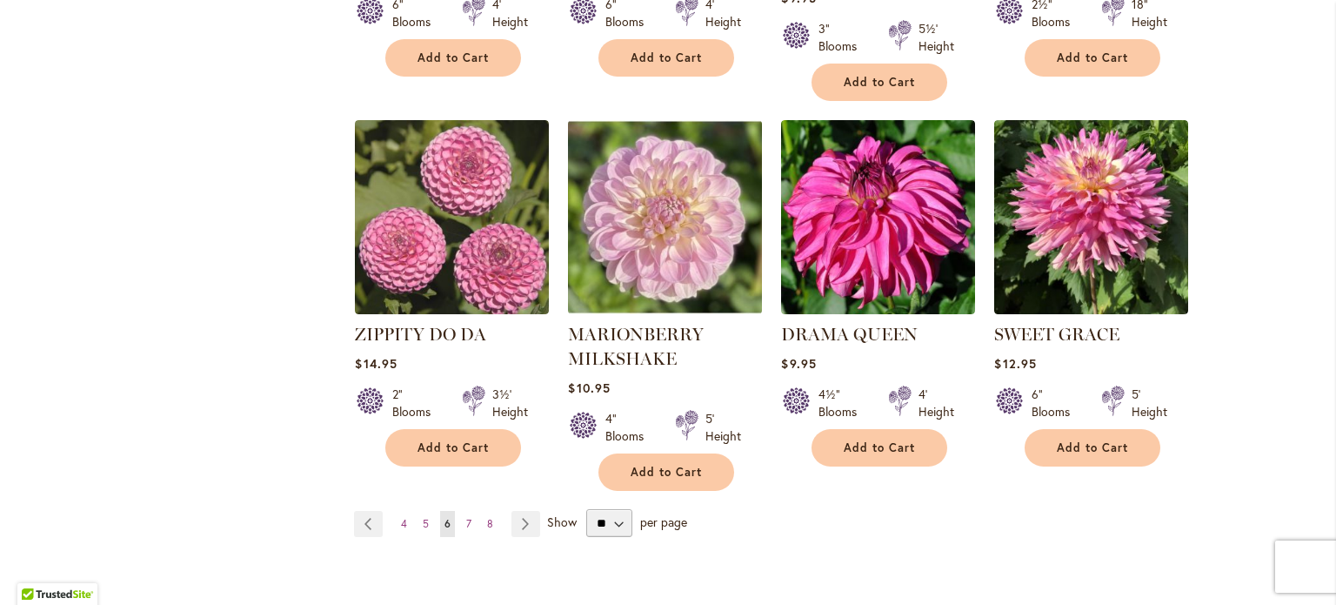
scroll to position [1600, 0]
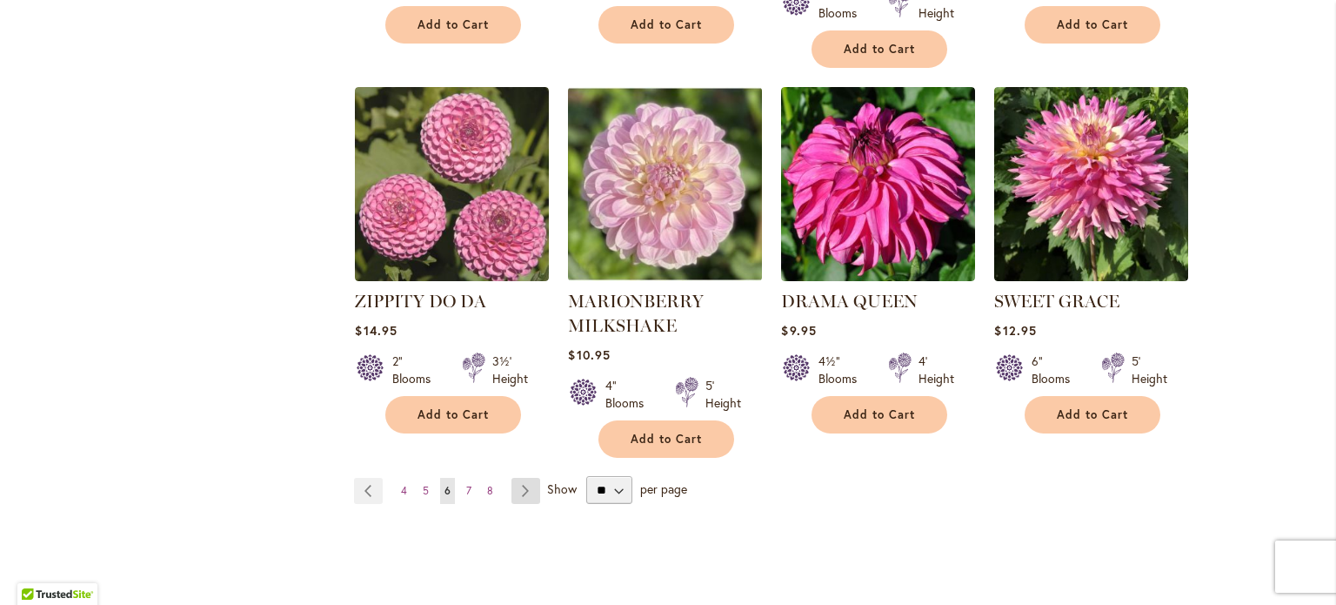
click at [517, 478] on link "Page Next" at bounding box center [526, 491] width 29 height 26
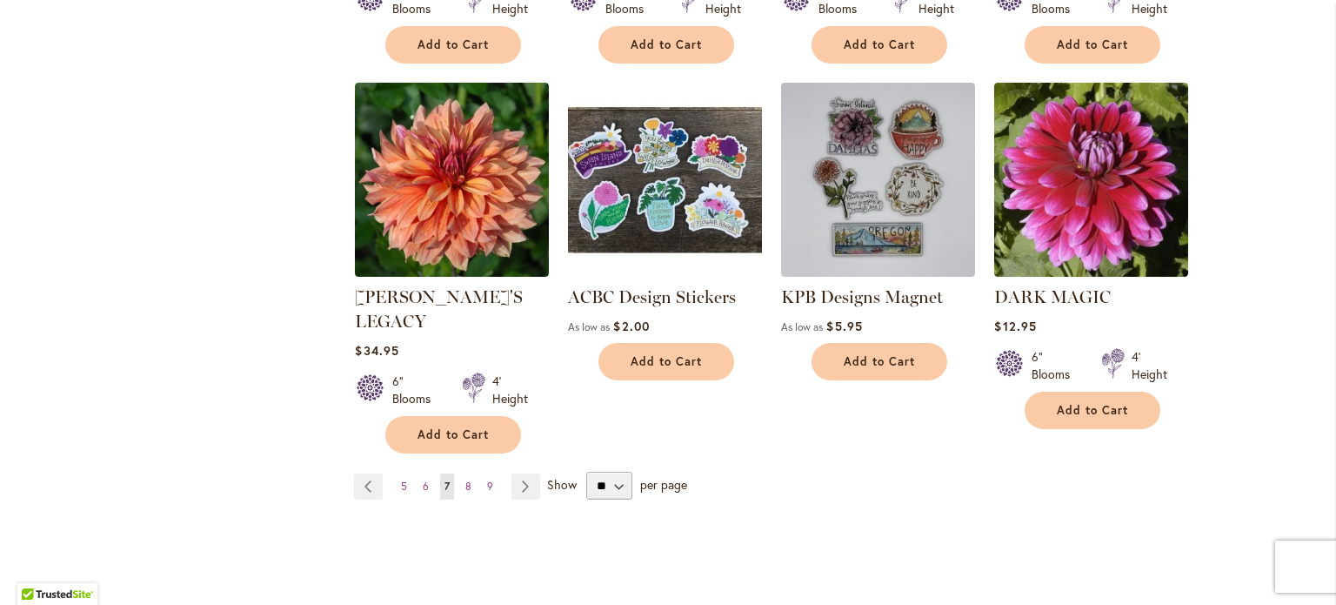
scroll to position [1578, 0]
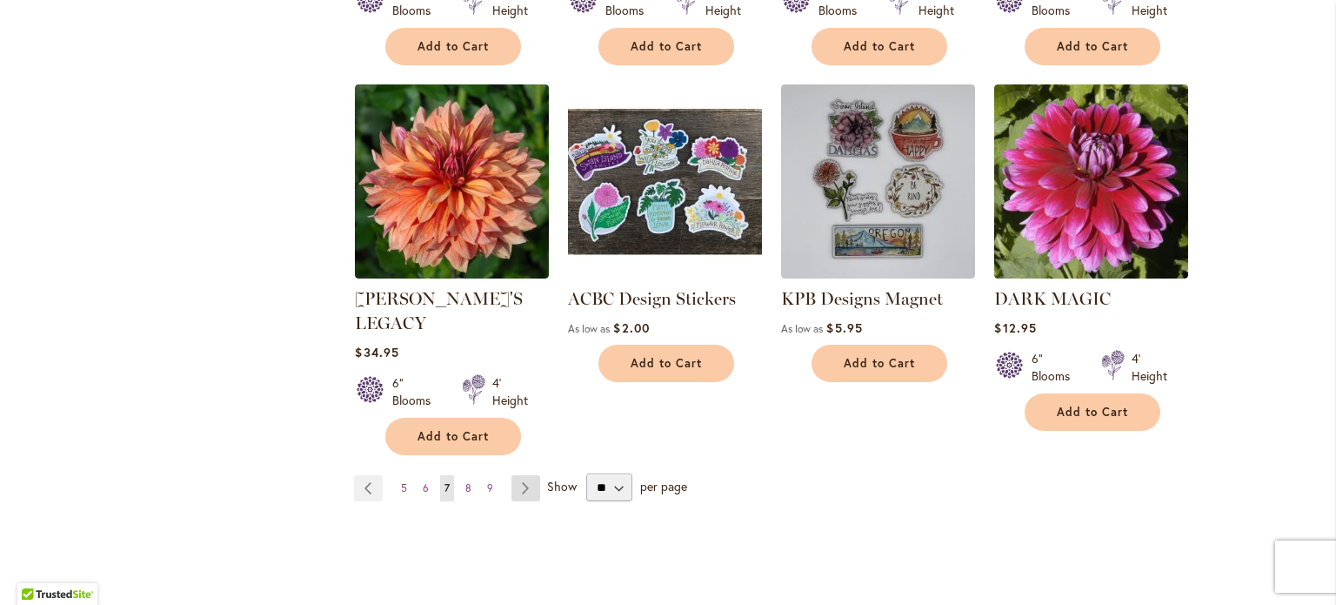
click at [514, 475] on link "Page Next" at bounding box center [526, 488] width 29 height 26
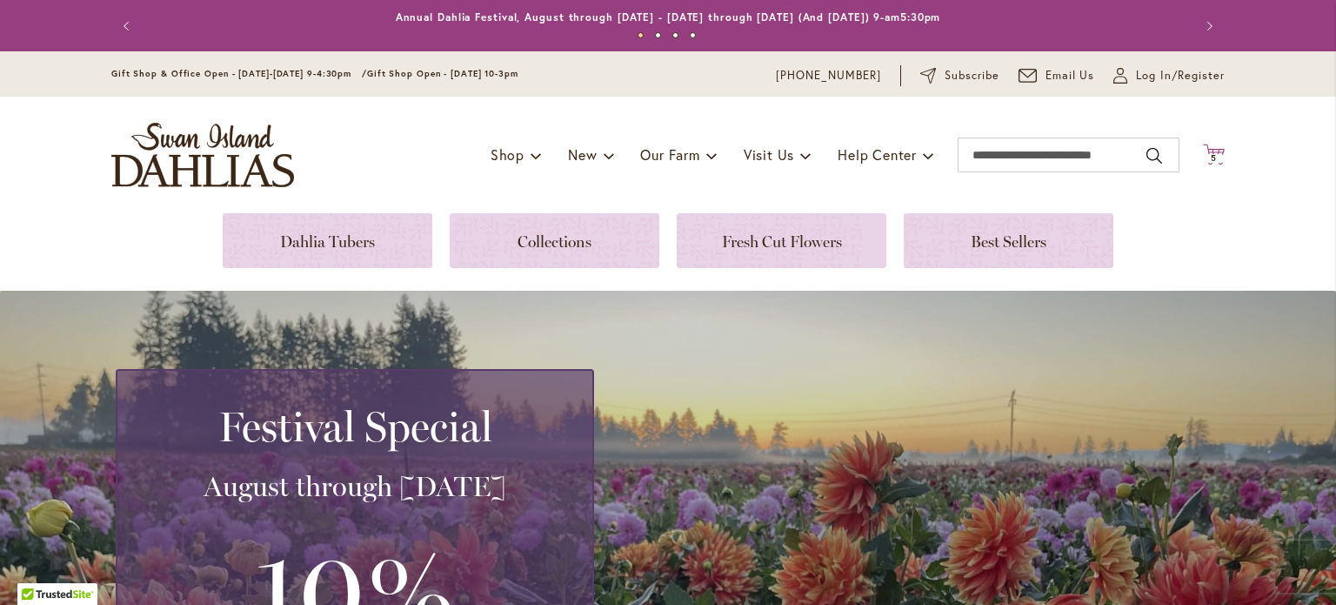
click at [1203, 149] on icon "Cart .cls-1 { fill: #231f20; }" at bounding box center [1214, 155] width 22 height 22
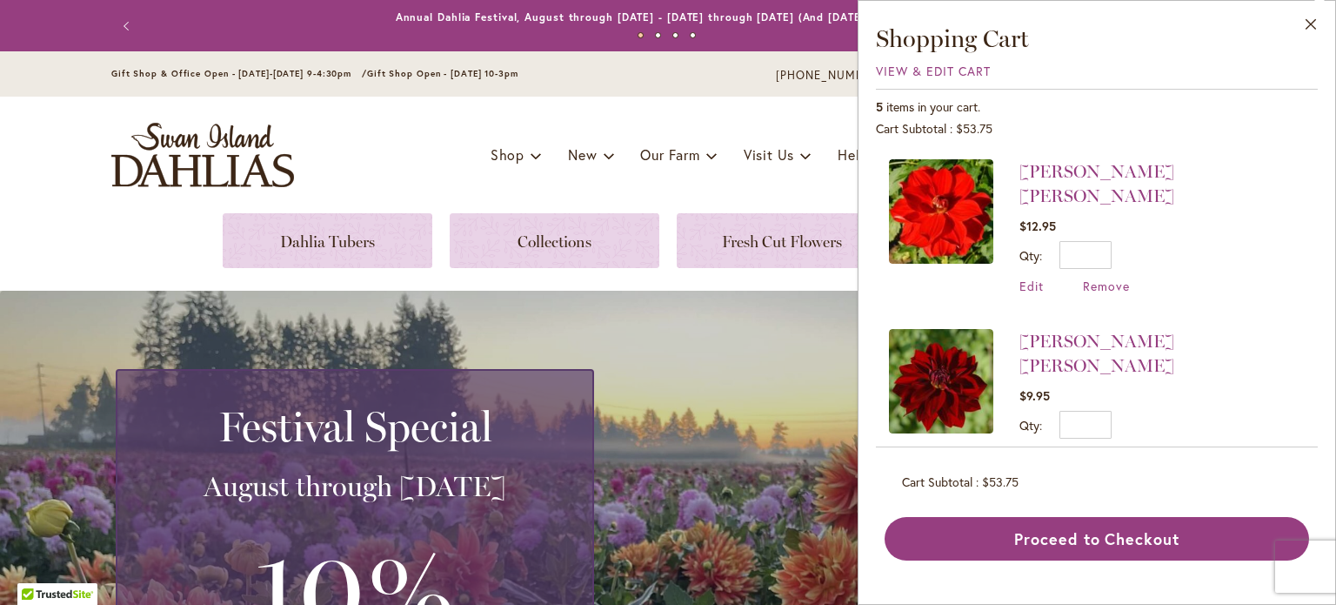
click at [943, 226] on img at bounding box center [941, 211] width 104 height 104
click at [930, 353] on img at bounding box center [941, 381] width 104 height 104
click at [1112, 447] on span "Remove" at bounding box center [1106, 455] width 47 height 17
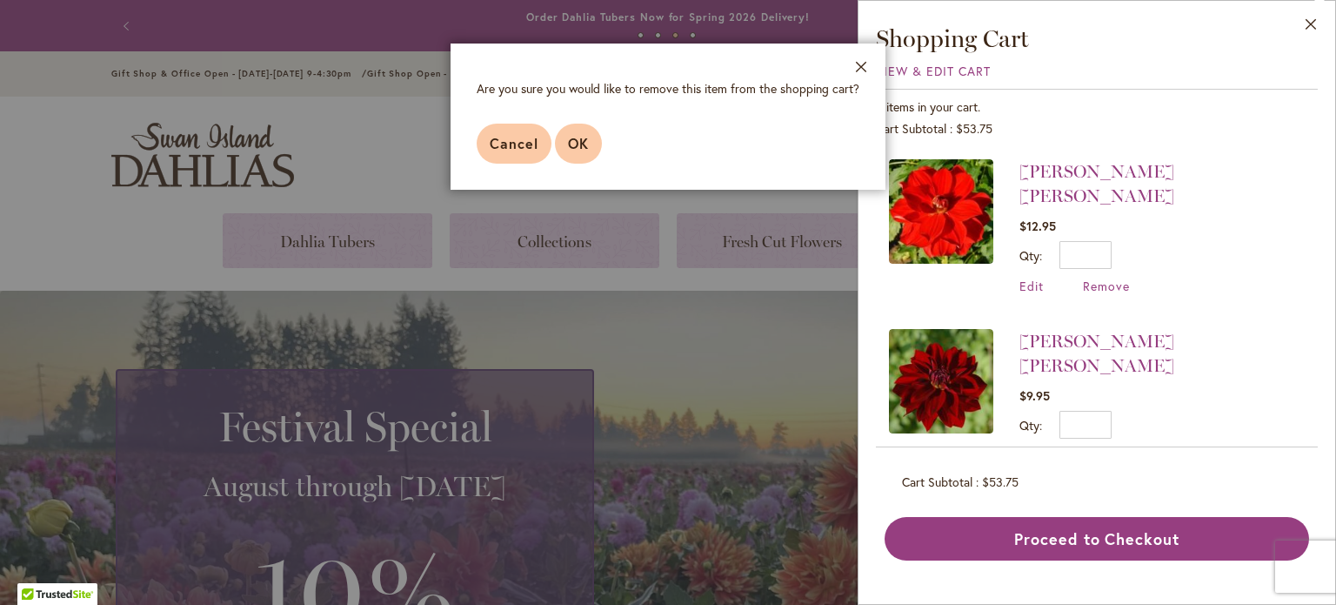
click at [568, 143] on span "OK" at bounding box center [578, 143] width 21 height 18
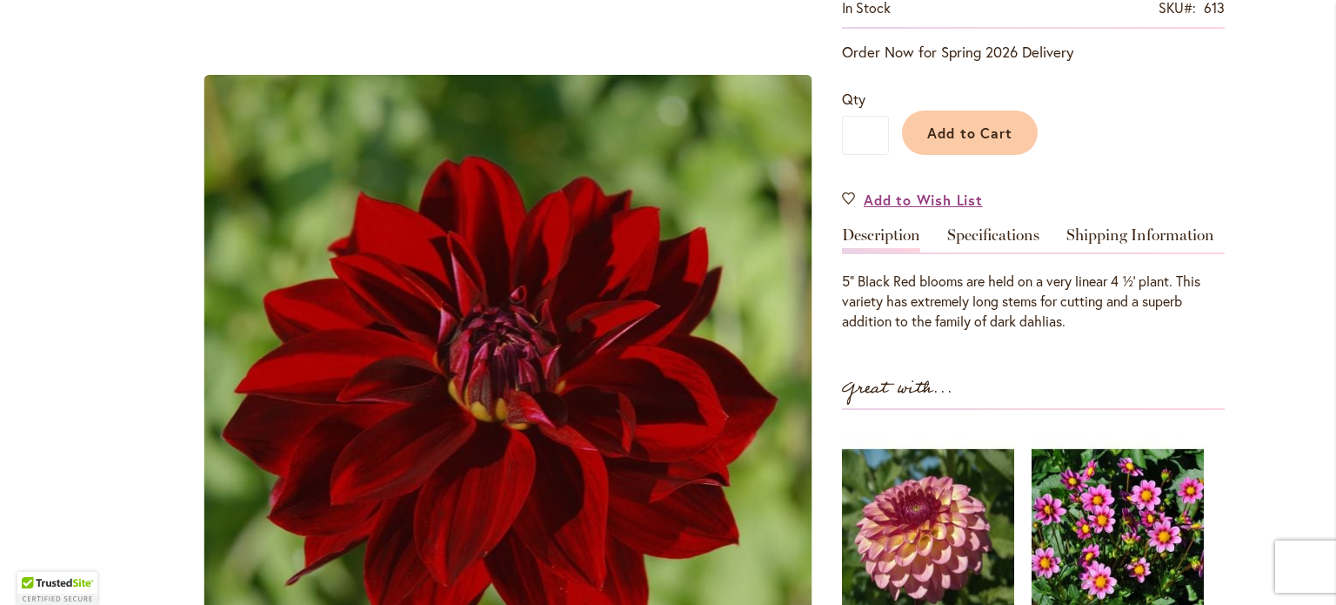
scroll to position [412, 0]
